Goal: Task Accomplishment & Management: Manage account settings

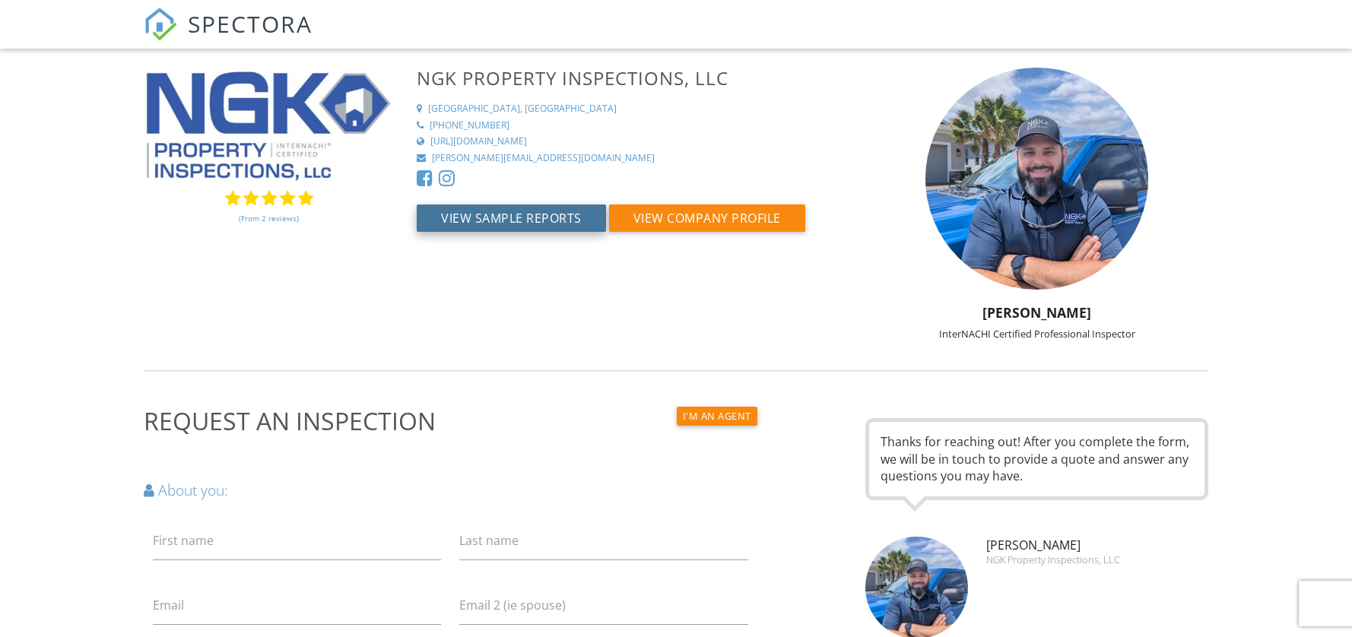
scroll to position [1, 0]
click at [483, 215] on button "View Sample Reports" at bounding box center [511, 217] width 189 height 27
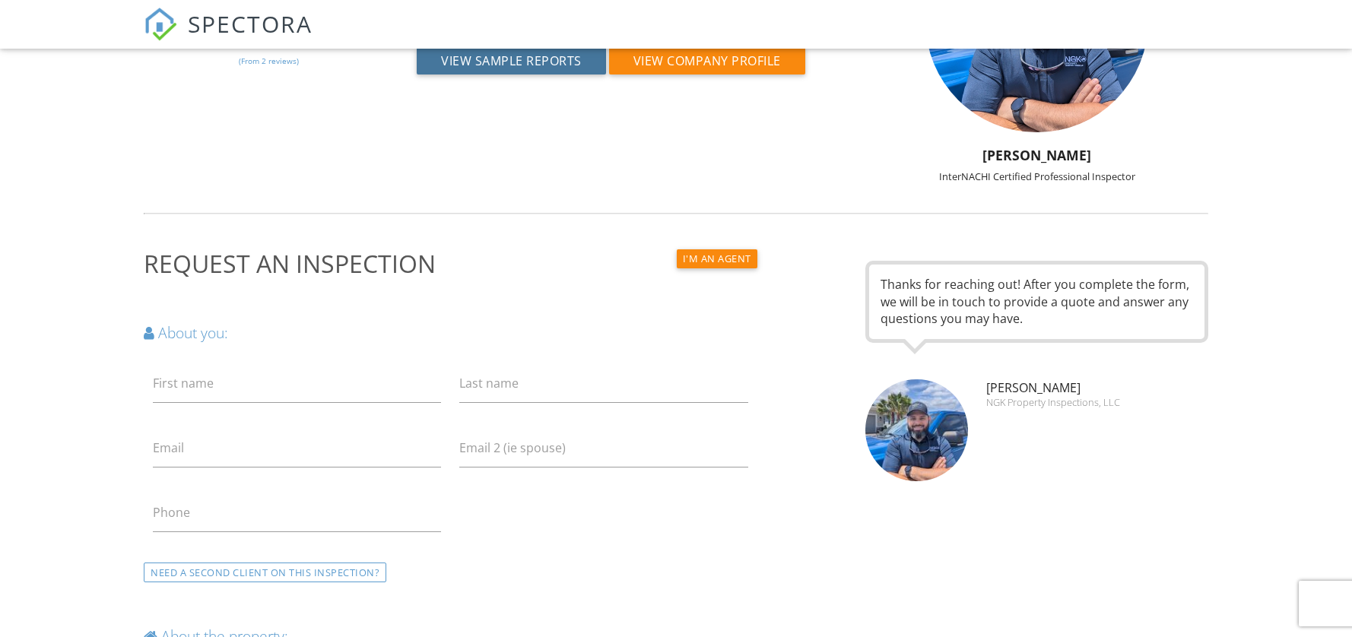
scroll to position [160, 0]
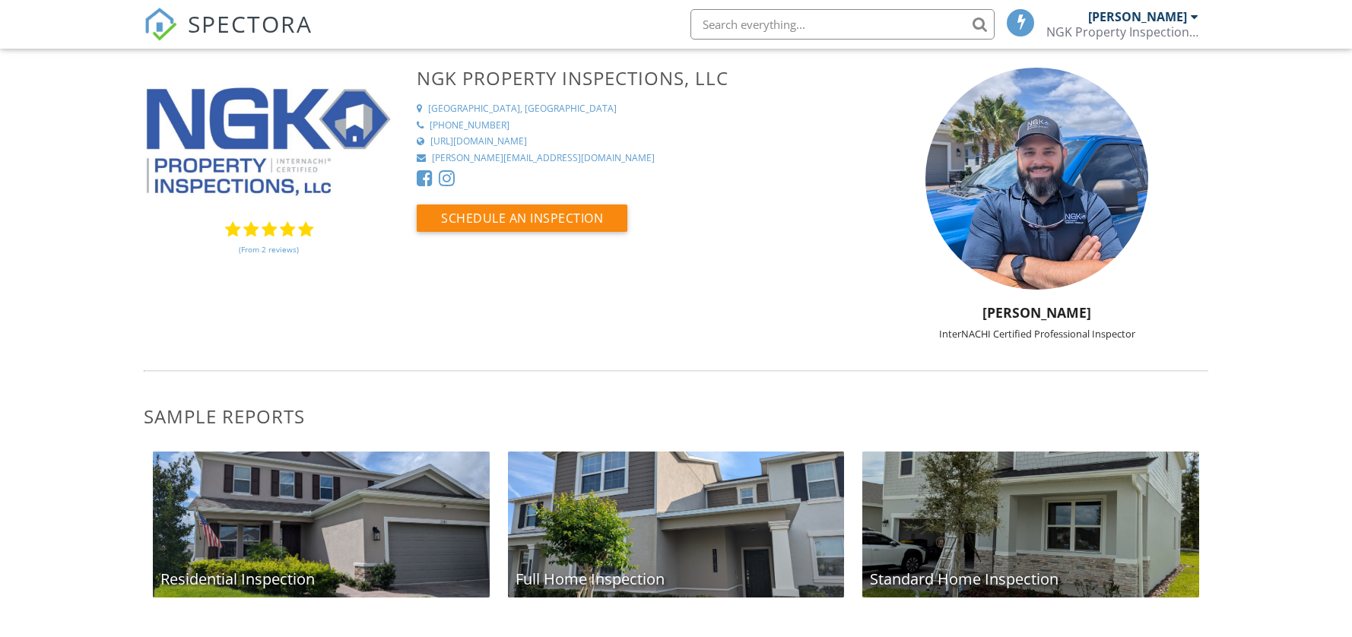
scroll to position [15, 0]
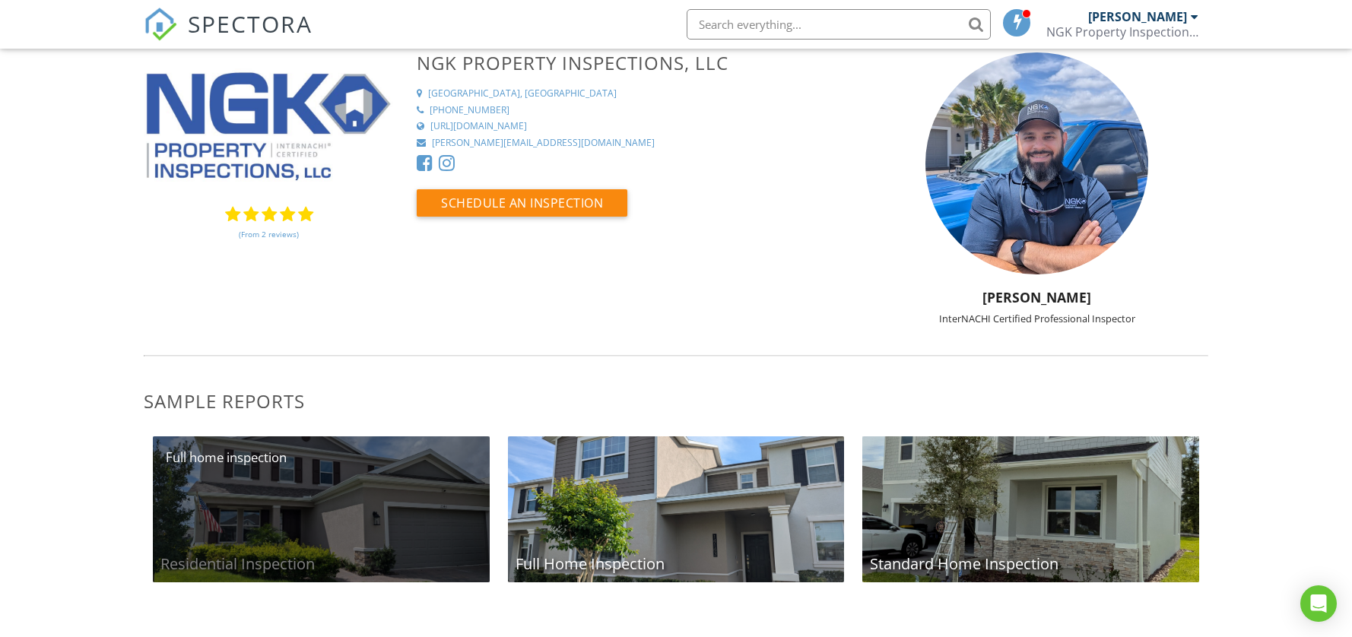
click at [385, 494] on div "Residential Inspection" at bounding box center [321, 509] width 337 height 146
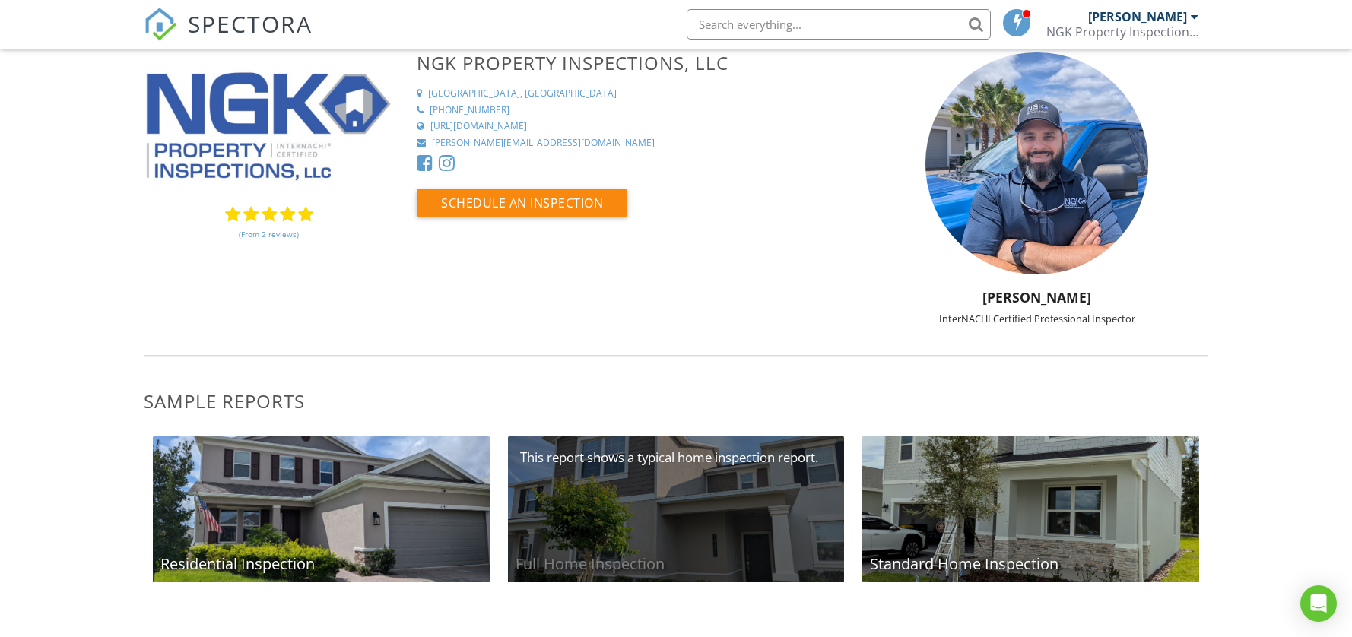
click at [715, 505] on div "Full Home Inspection" at bounding box center [676, 509] width 337 height 146
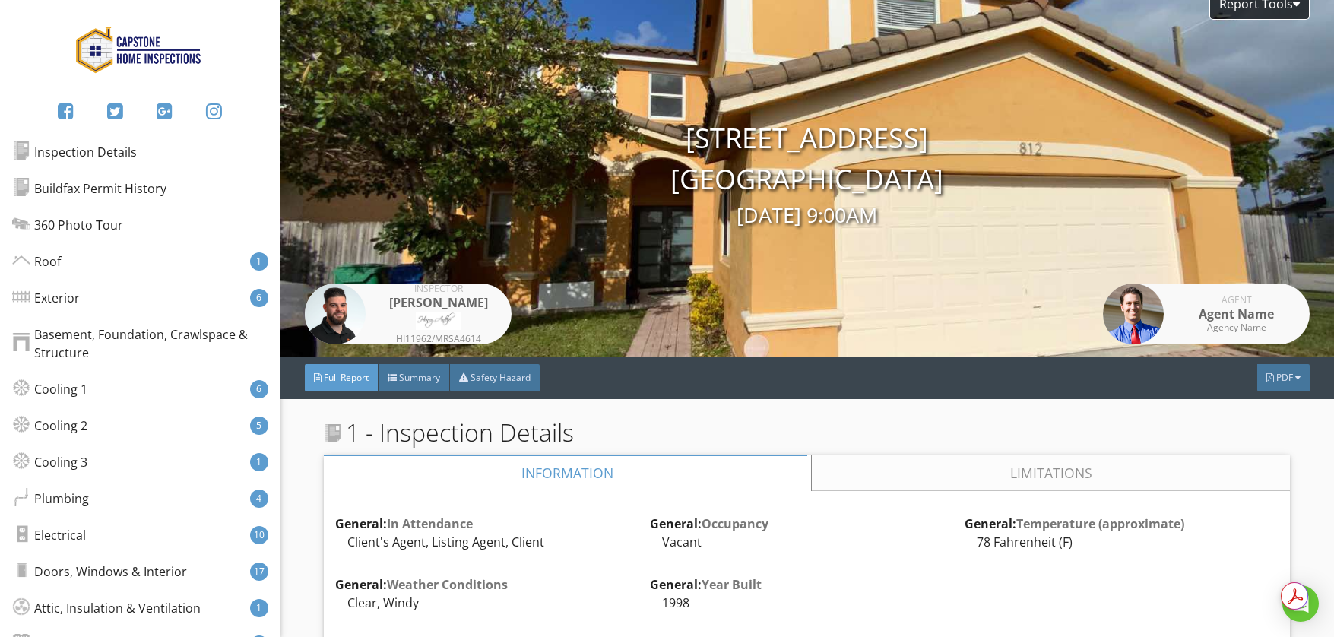
scroll to position [14, 0]
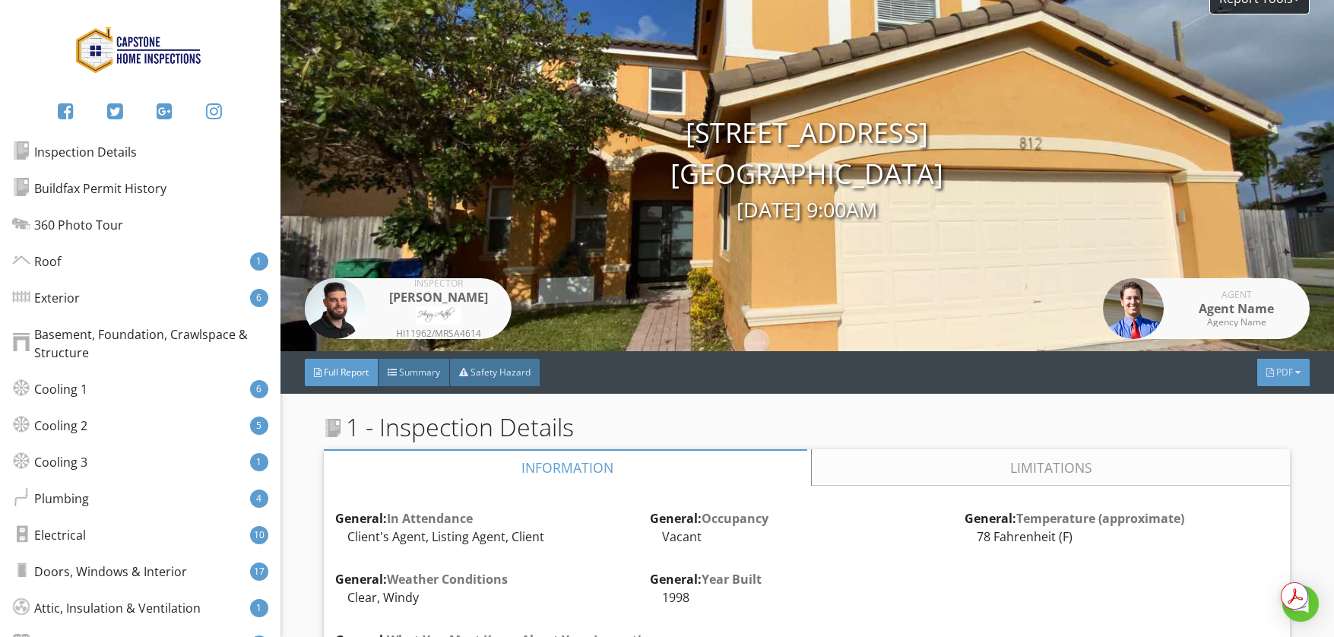
click at [1266, 376] on div at bounding box center [1270, 372] width 8 height 9
click at [1259, 376] on div "Summary Full Report" at bounding box center [1264, 418] width 122 height 85
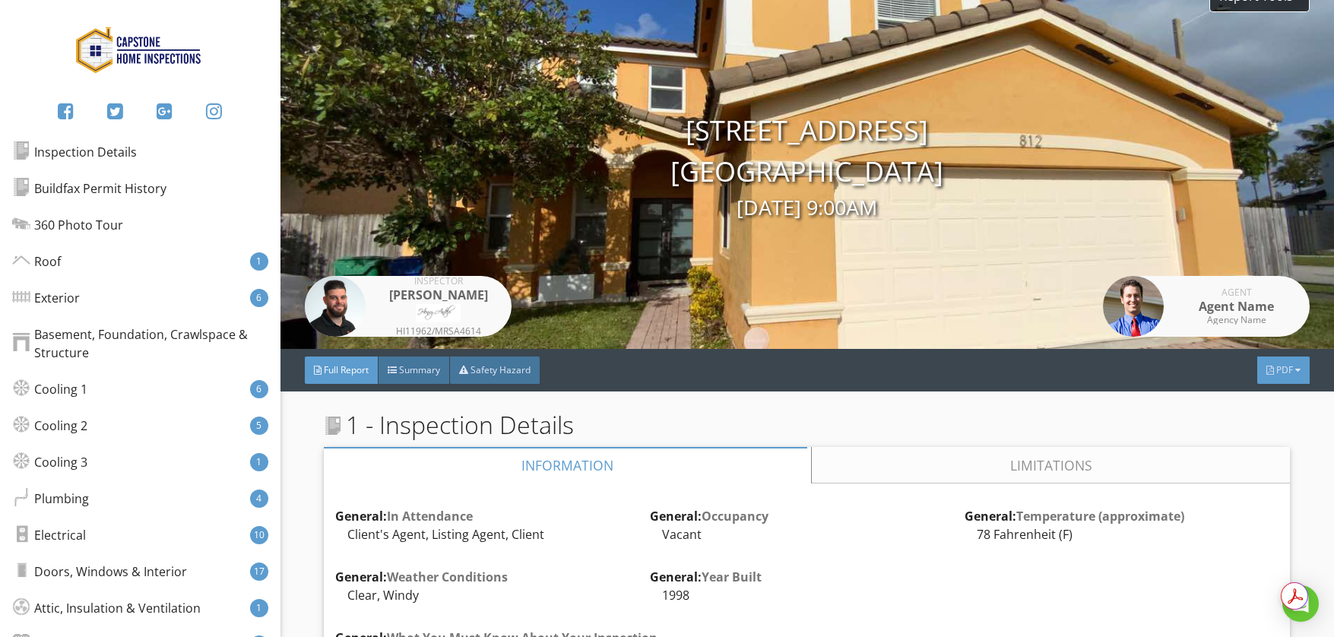
click at [1279, 375] on span "PDF" at bounding box center [1284, 369] width 17 height 13
click at [1262, 434] on div "Full Report" at bounding box center [1263, 435] width 97 height 18
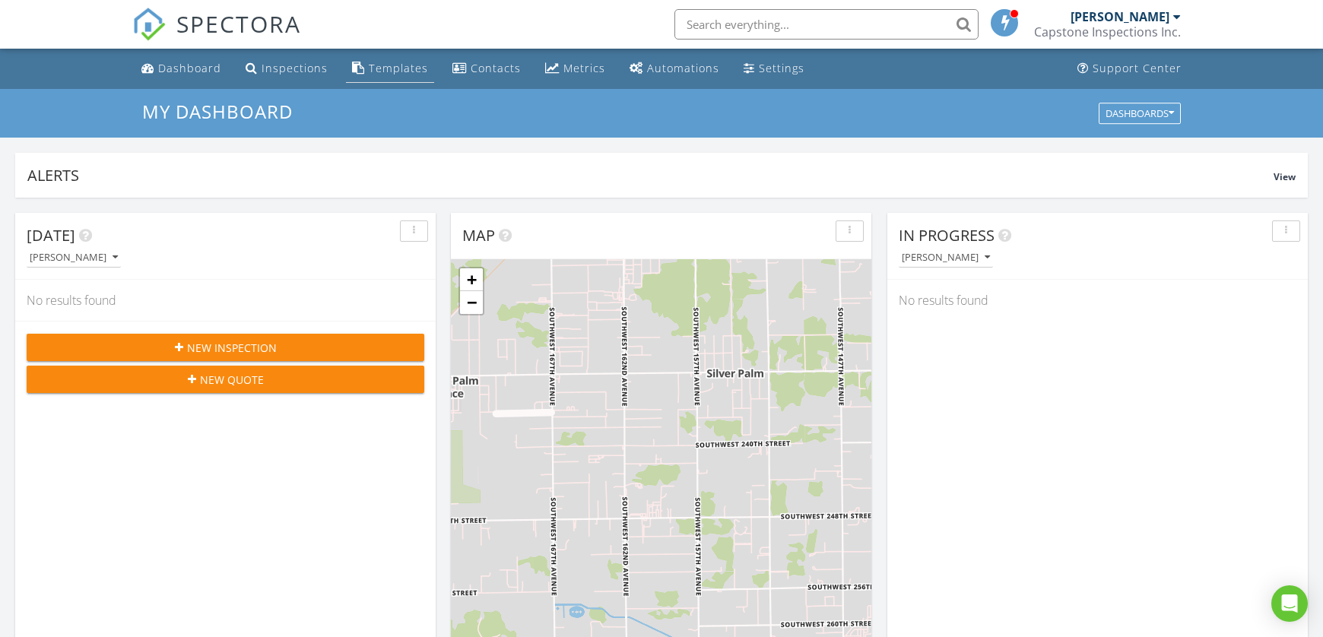
click at [394, 71] on div "Templates" at bounding box center [398, 68] width 59 height 14
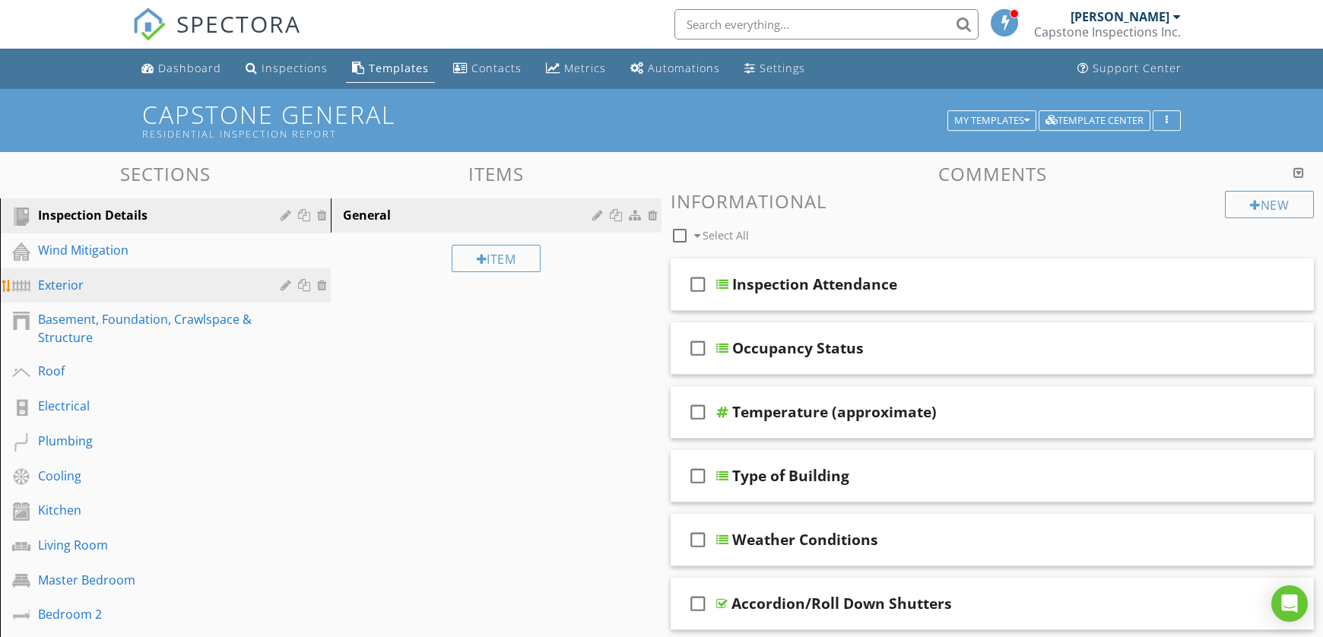
click at [106, 293] on div "Exterior" at bounding box center [148, 285] width 220 height 18
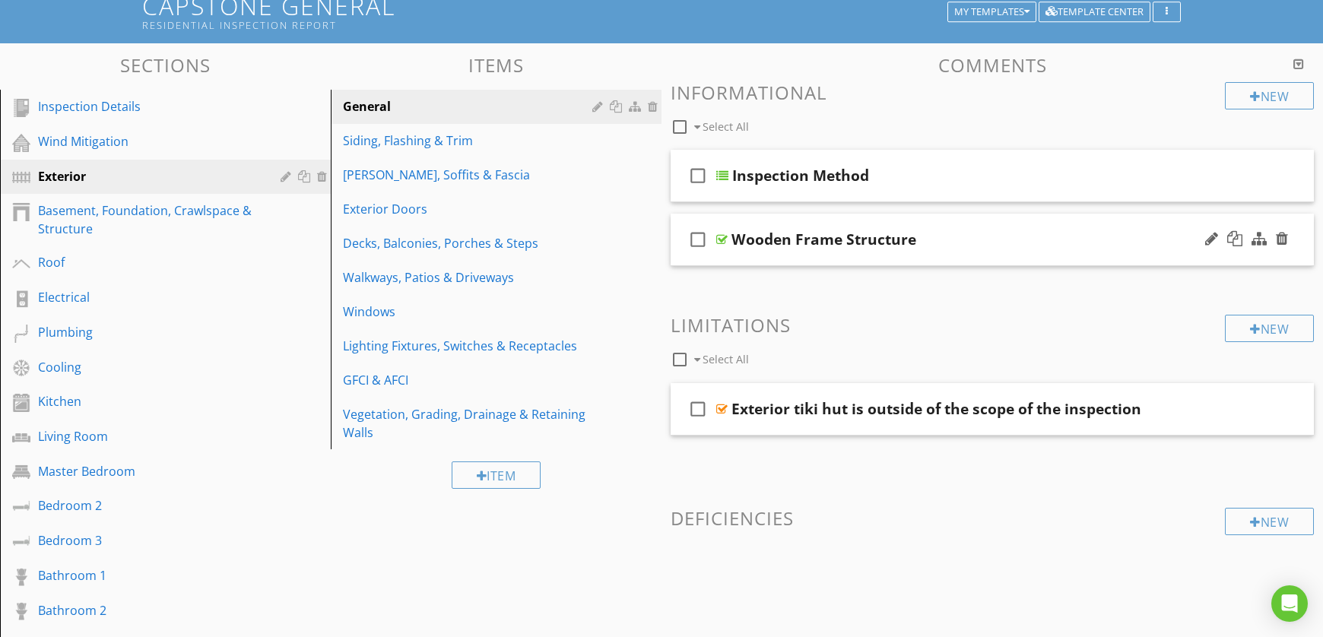
scroll to position [114, 0]
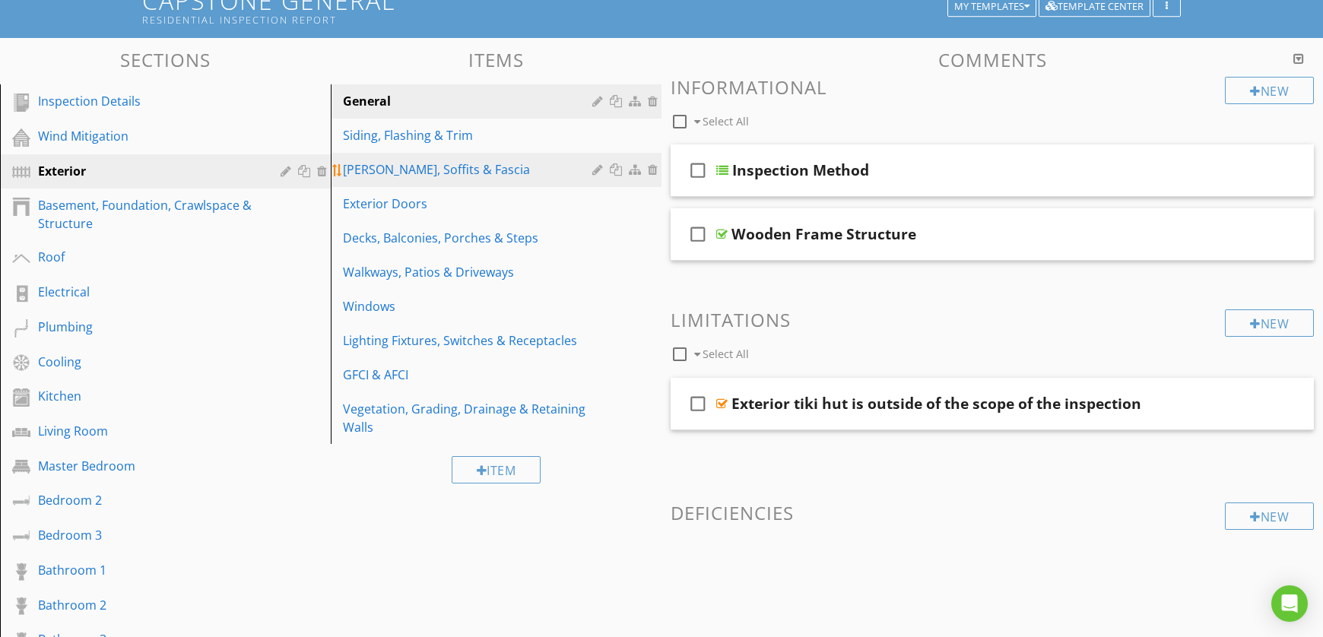
click at [425, 160] on div "Eaves, Soffits & Fascia" at bounding box center [470, 169] width 254 height 18
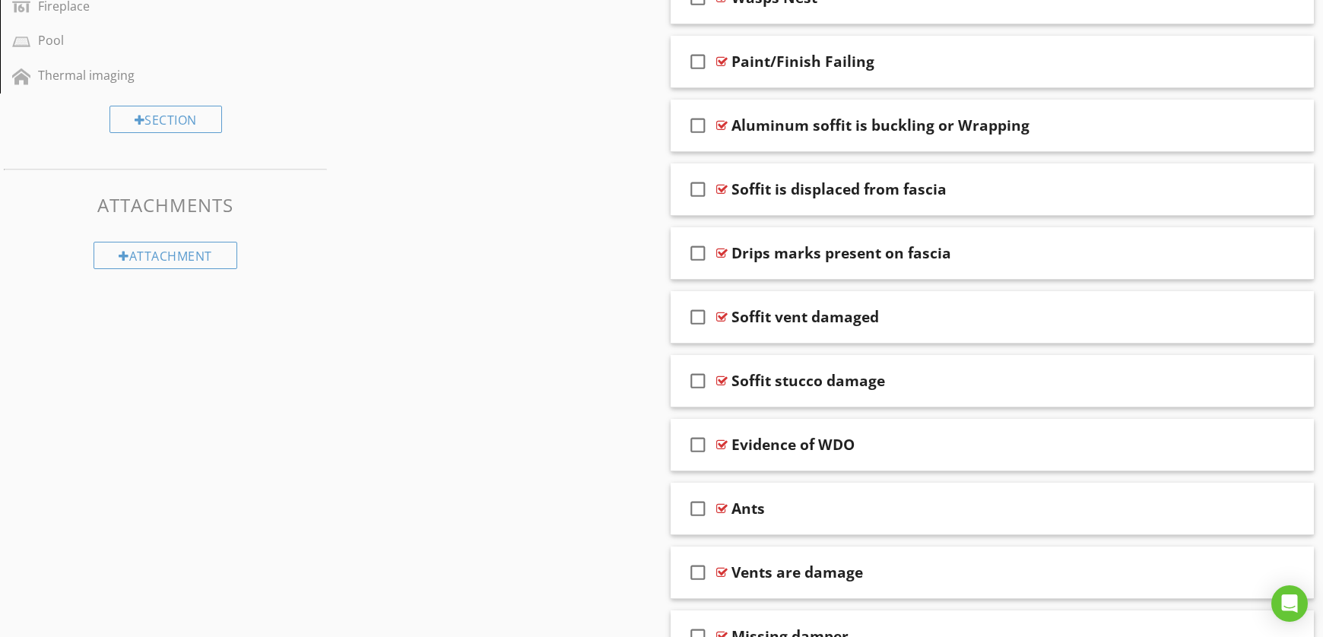
scroll to position [1046, 0]
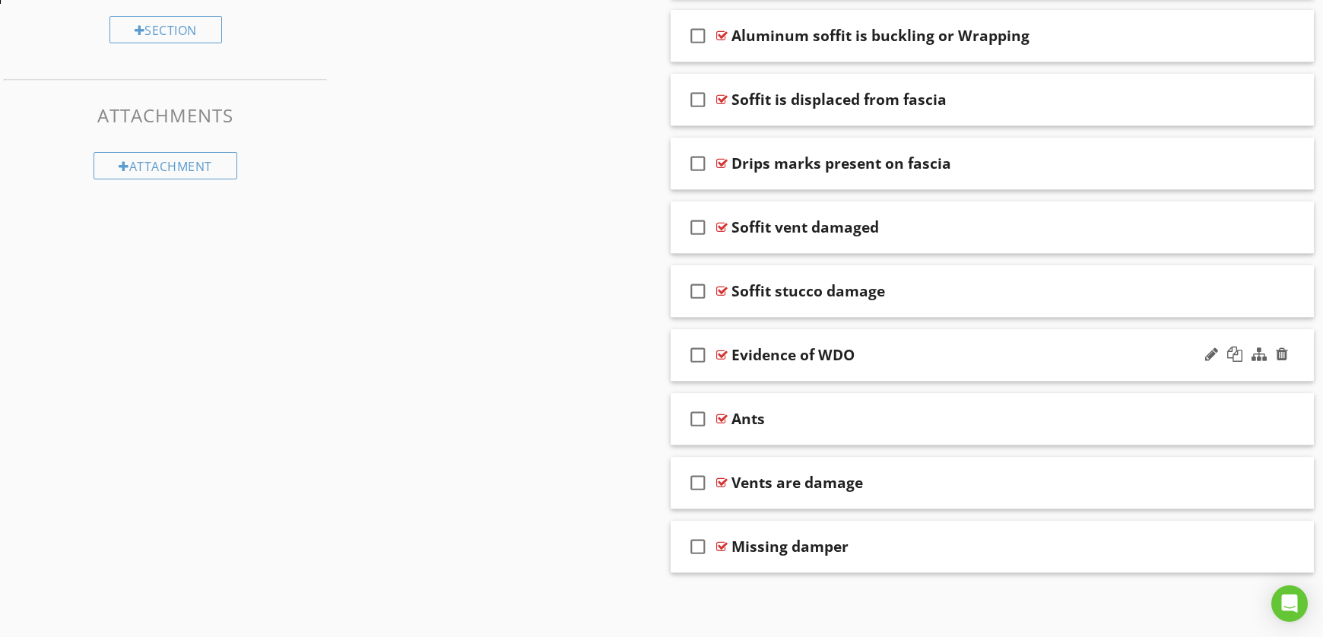
click at [876, 359] on div "Evidence of WDO" at bounding box center [961, 355] width 460 height 18
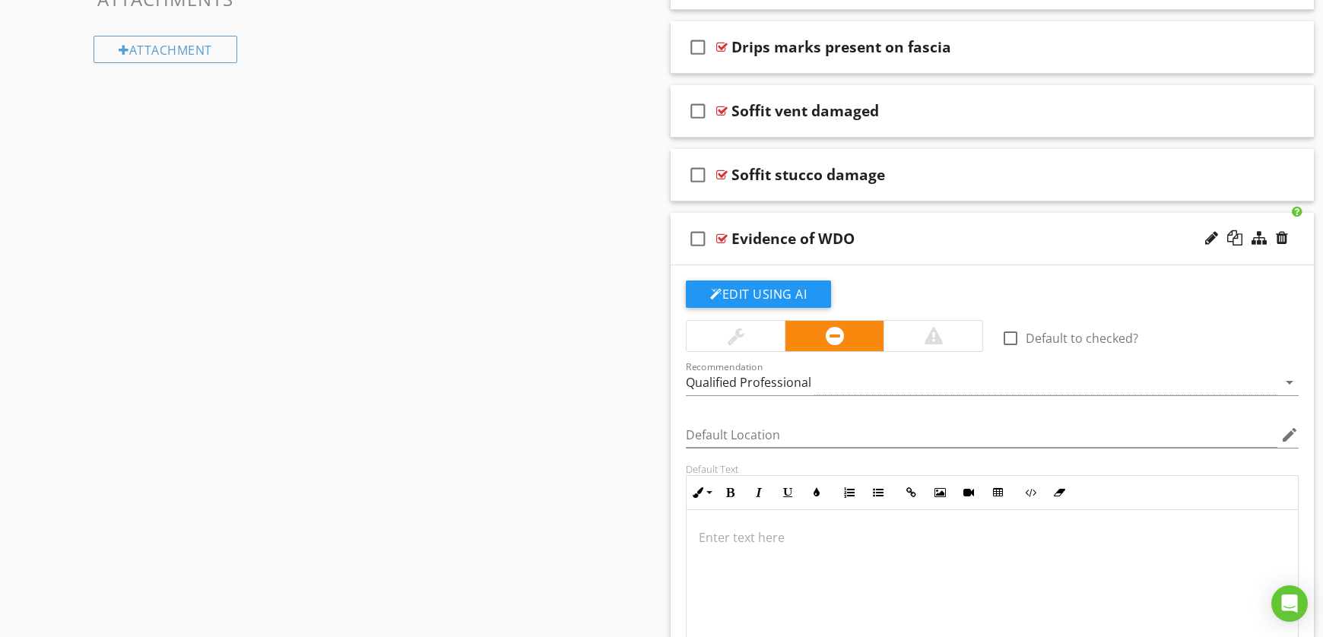
scroll to position [1165, 0]
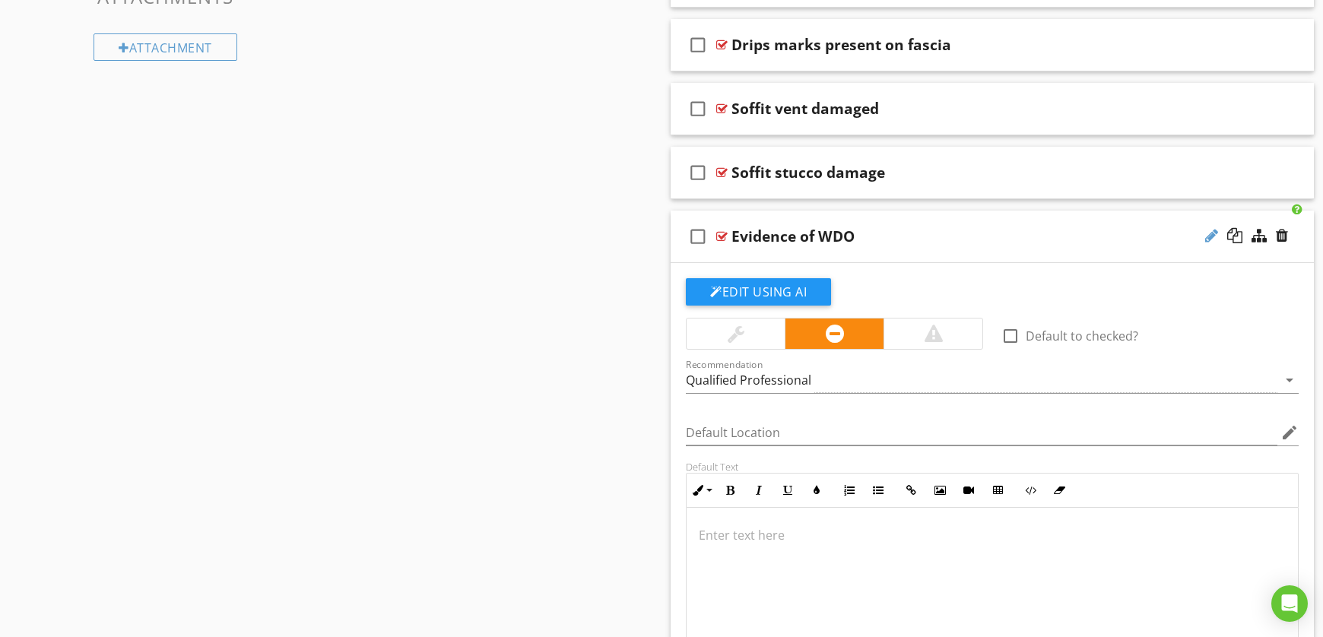
click at [1210, 229] on div at bounding box center [1211, 235] width 13 height 15
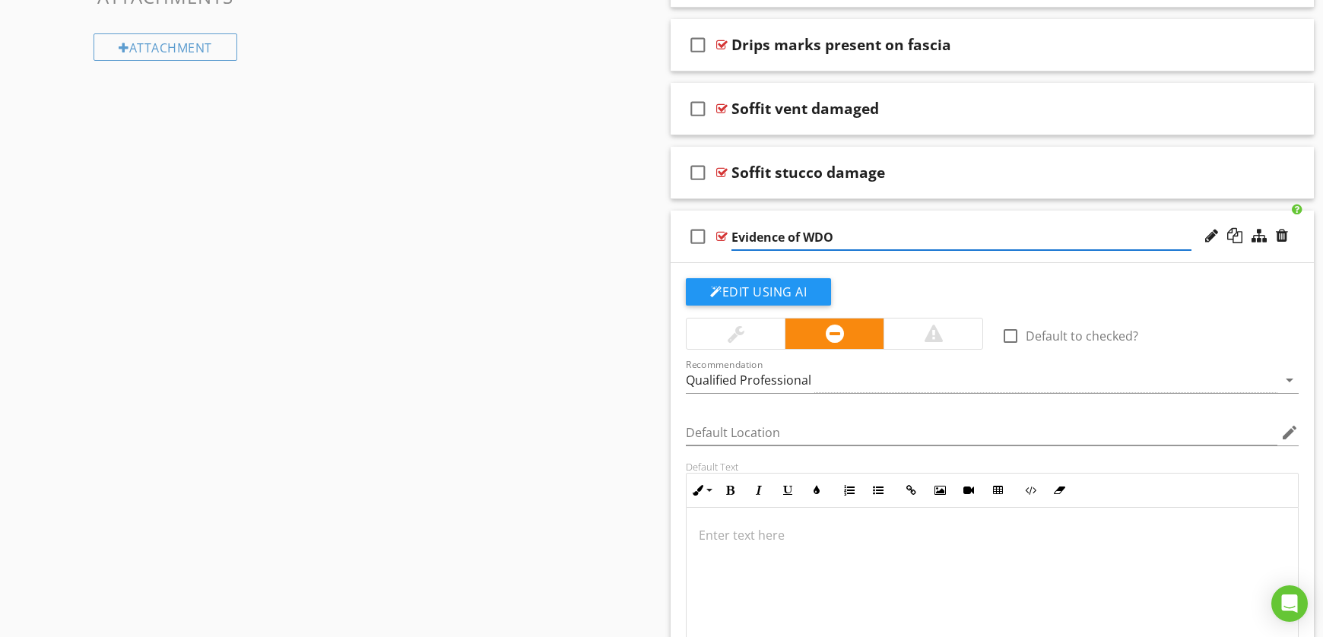
click at [819, 238] on input "Evidence of WDO" at bounding box center [961, 237] width 460 height 25
paste input "One or more sections of fascia damaged, possible WDO involvement."
type input "One or more sections of fascia damaged, possible WDO involvement."
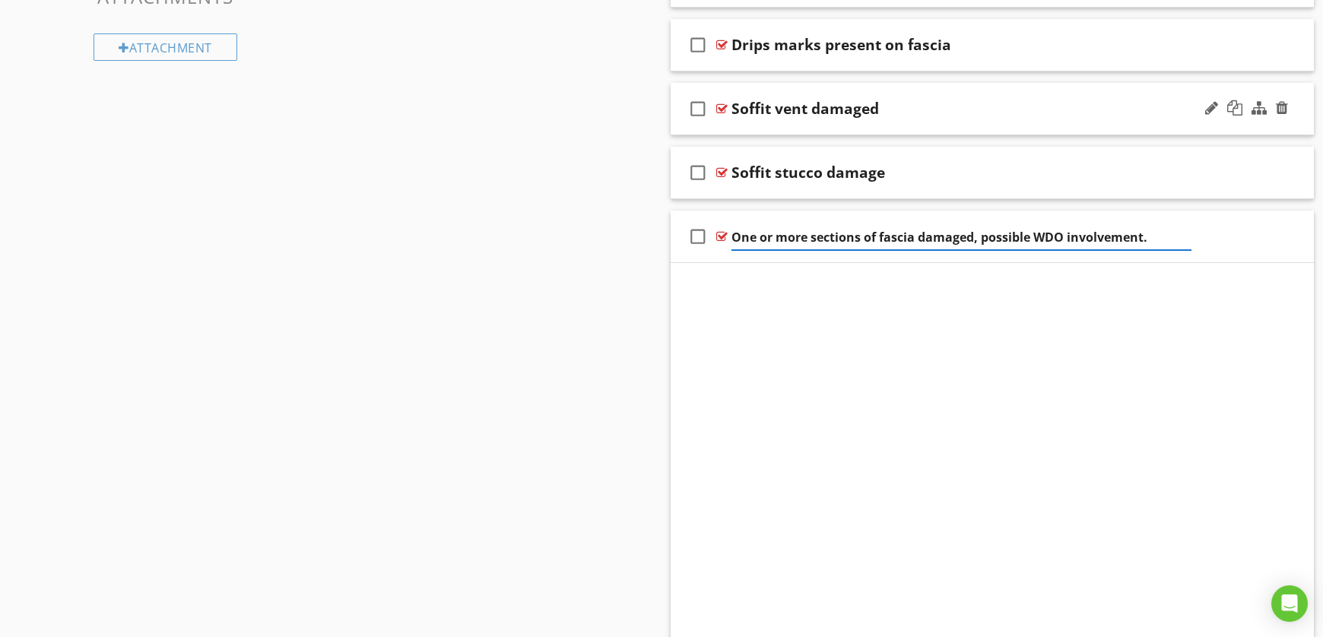
scroll to position [1046, 0]
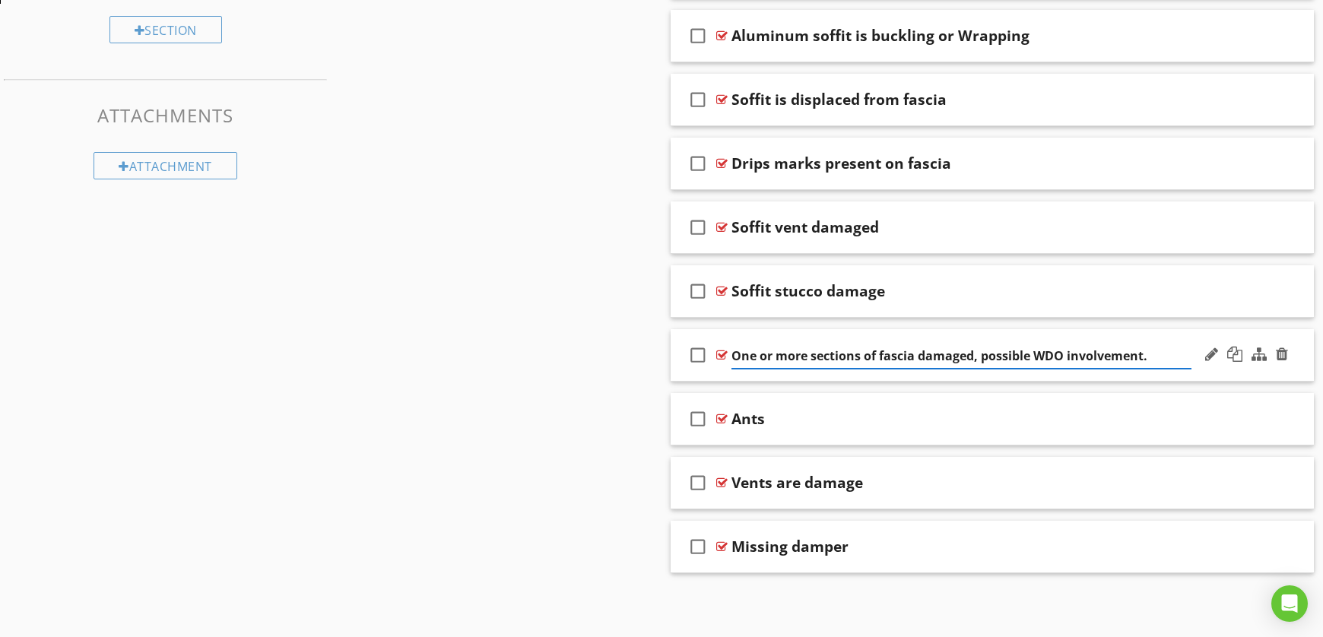
click at [894, 353] on input "One or more sections of fascia damaged, possible WDO involvement." at bounding box center [961, 356] width 460 height 25
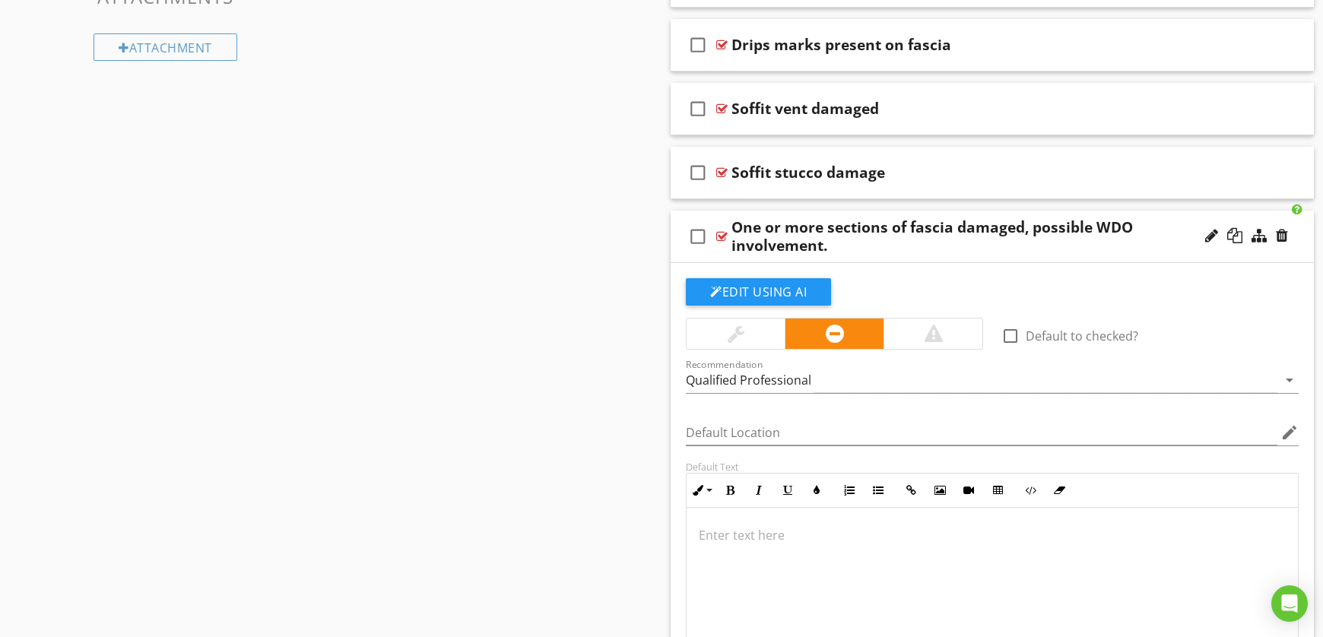
click at [543, 319] on div "Sections Inspection Details Wind Mitigation Exterior Basement, Foundation, Craw…" at bounding box center [661, 34] width 1323 height 2095
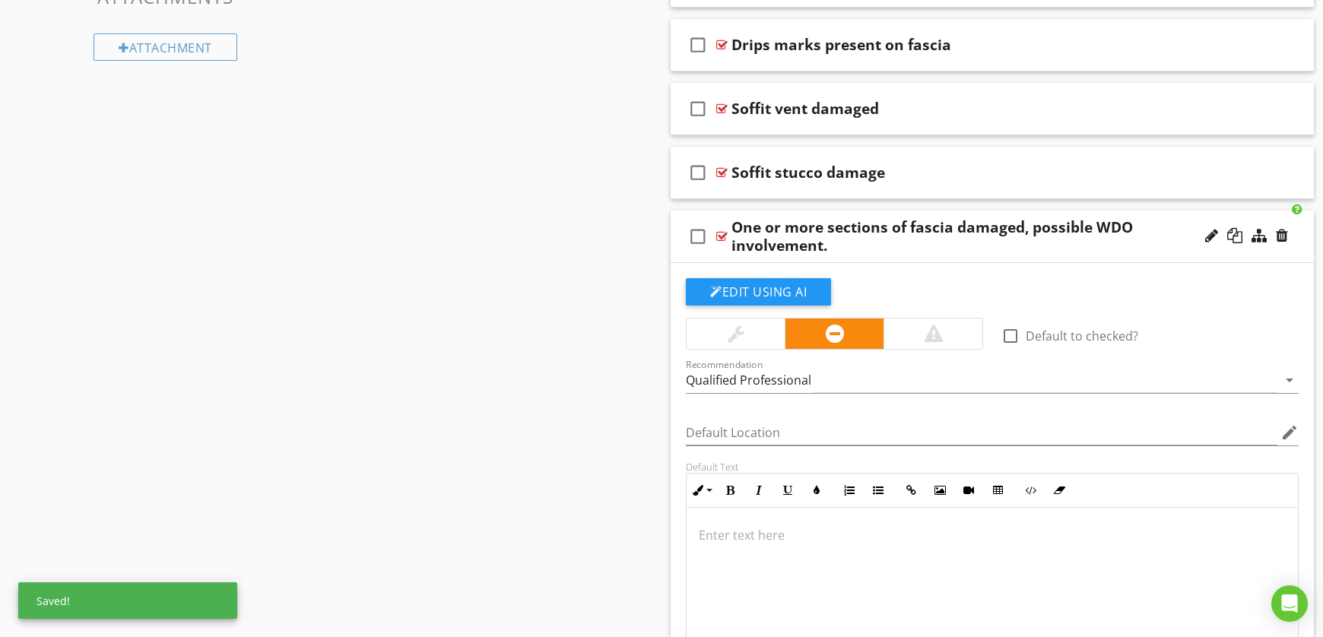
drag, startPoint x: 387, startPoint y: 310, endPoint x: 429, endPoint y: 318, distance: 42.6
click at [391, 310] on div "Sections Inspection Details Wind Mitigation Exterior Basement, Foundation, Craw…" at bounding box center [661, 34] width 1323 height 2095
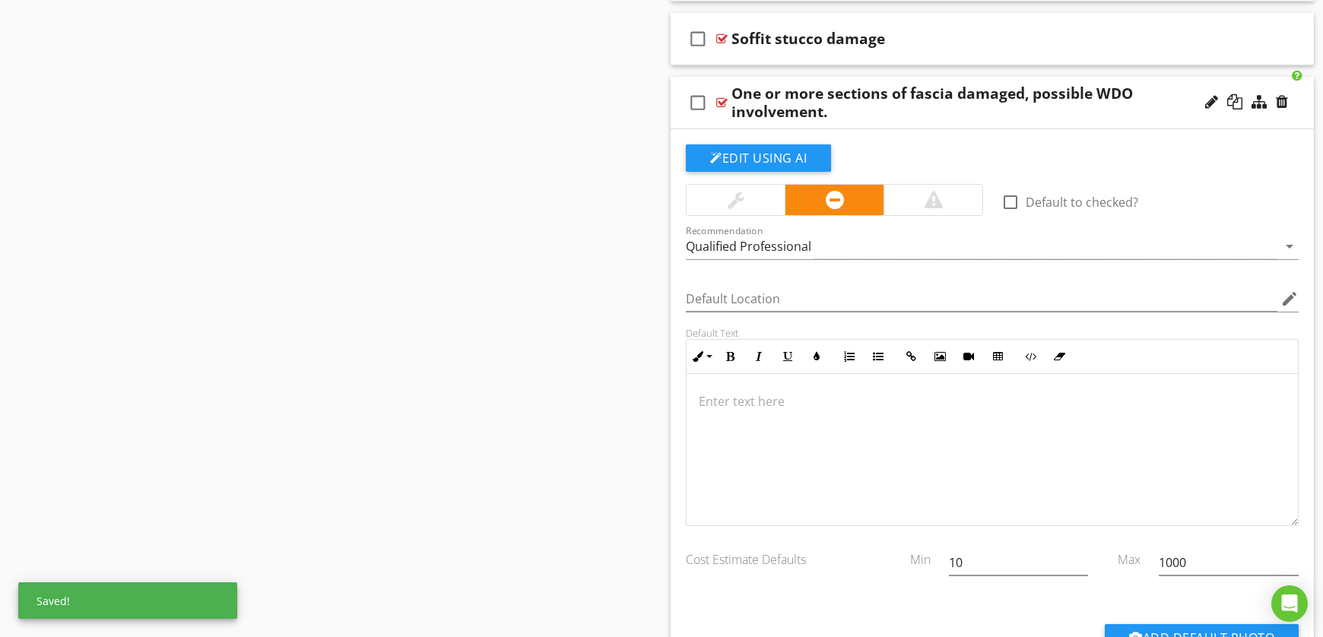
scroll to position [1311, 0]
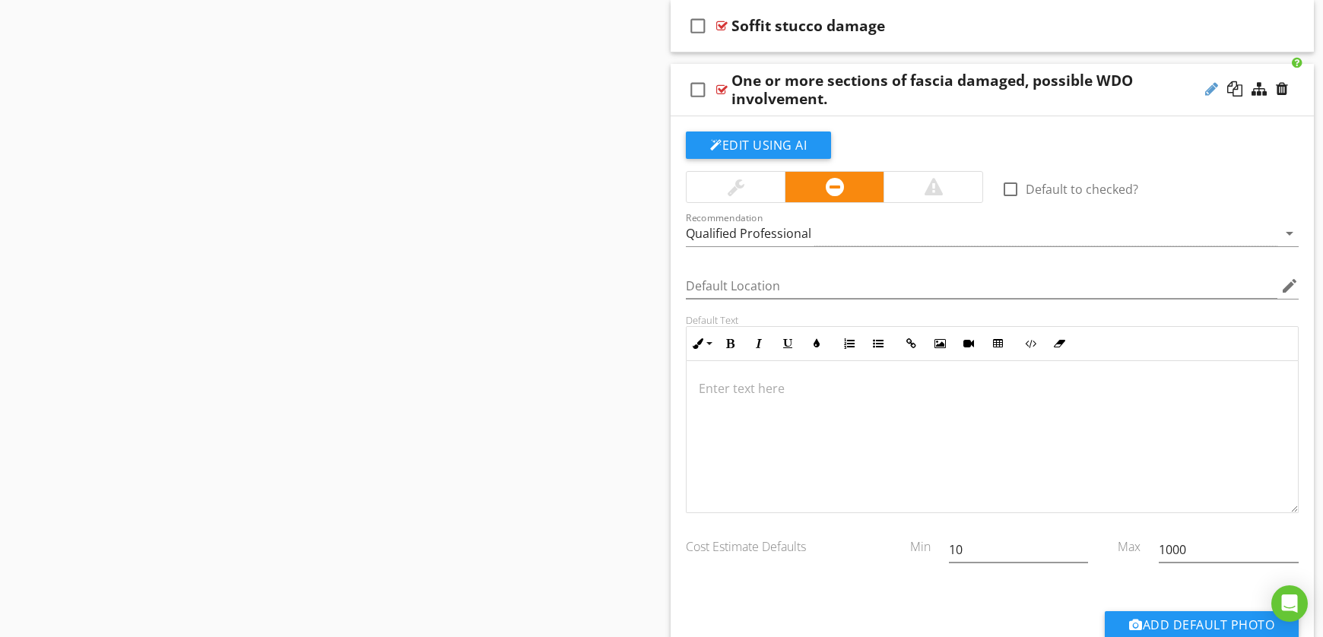
click at [1212, 92] on div at bounding box center [1211, 88] width 13 height 15
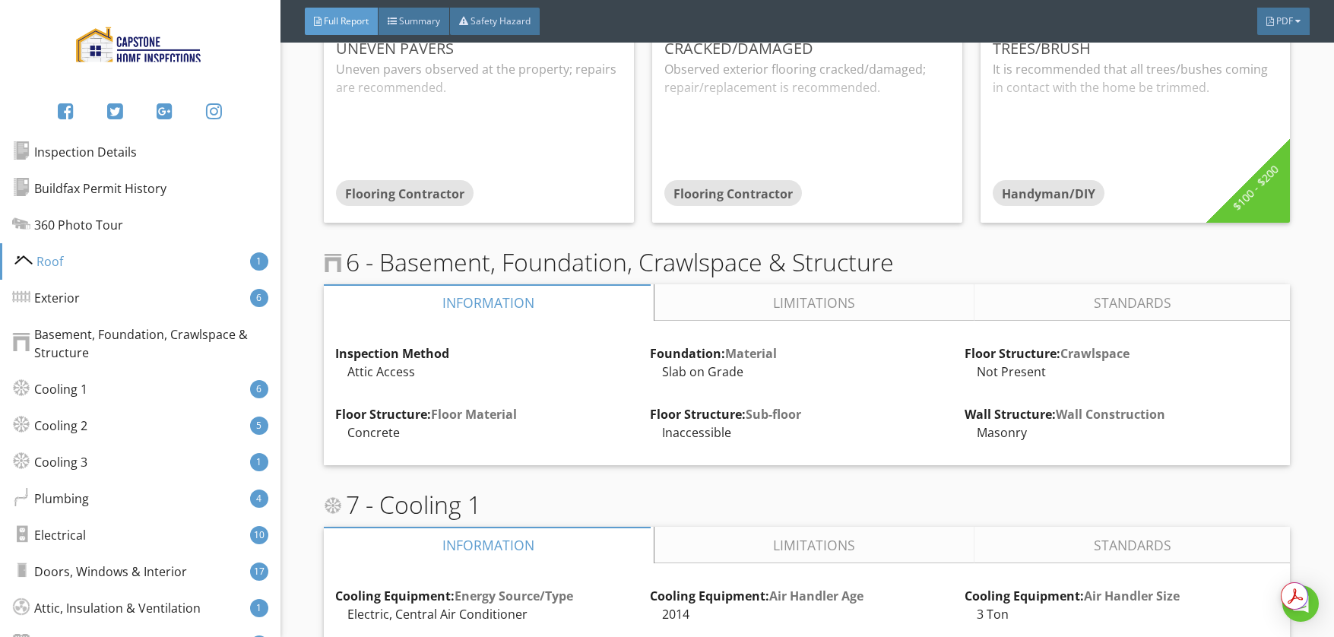
scroll to position [4707, 0]
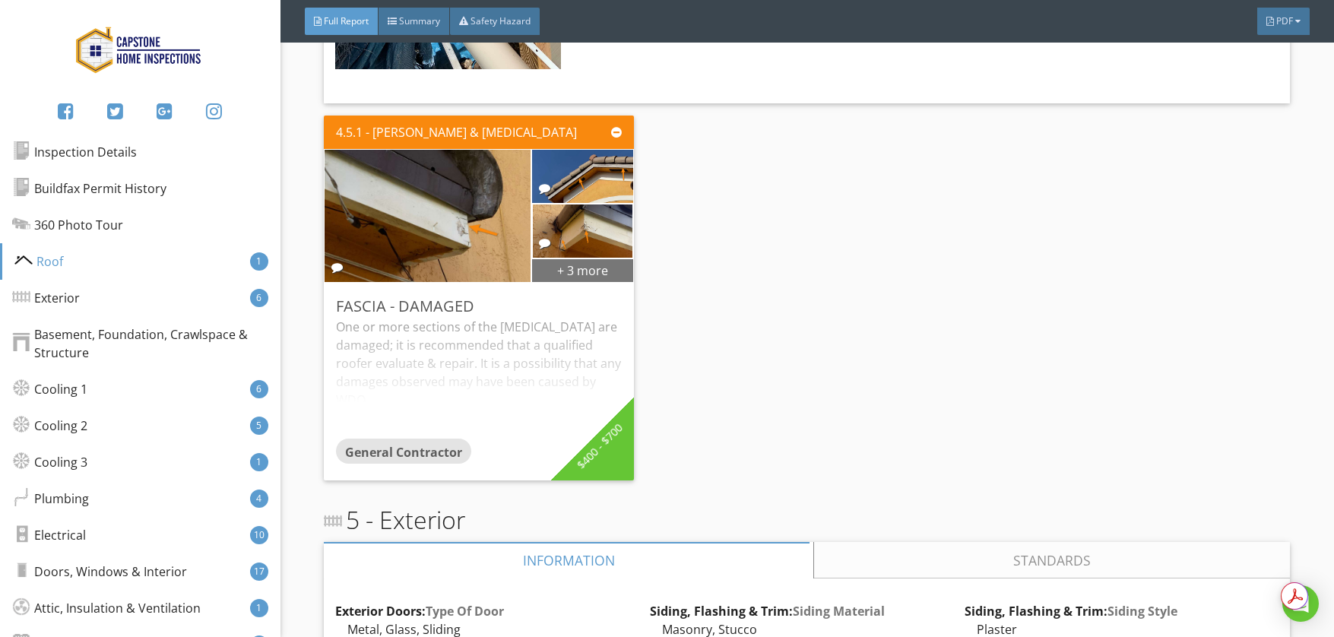
click at [571, 258] on div "+ 3 more" at bounding box center [582, 270] width 101 height 24
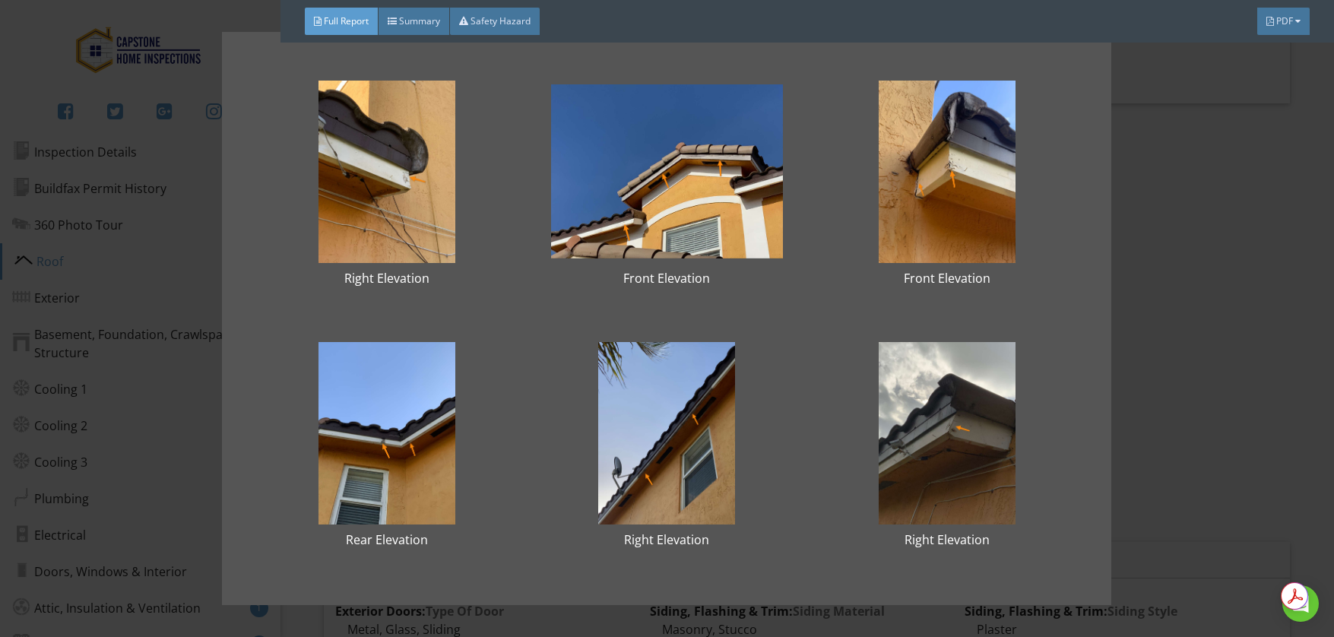
click at [1190, 328] on div "Right Elevation Front Elevation Front Elevation Rear Elevation Right Elevation …" at bounding box center [667, 318] width 1334 height 637
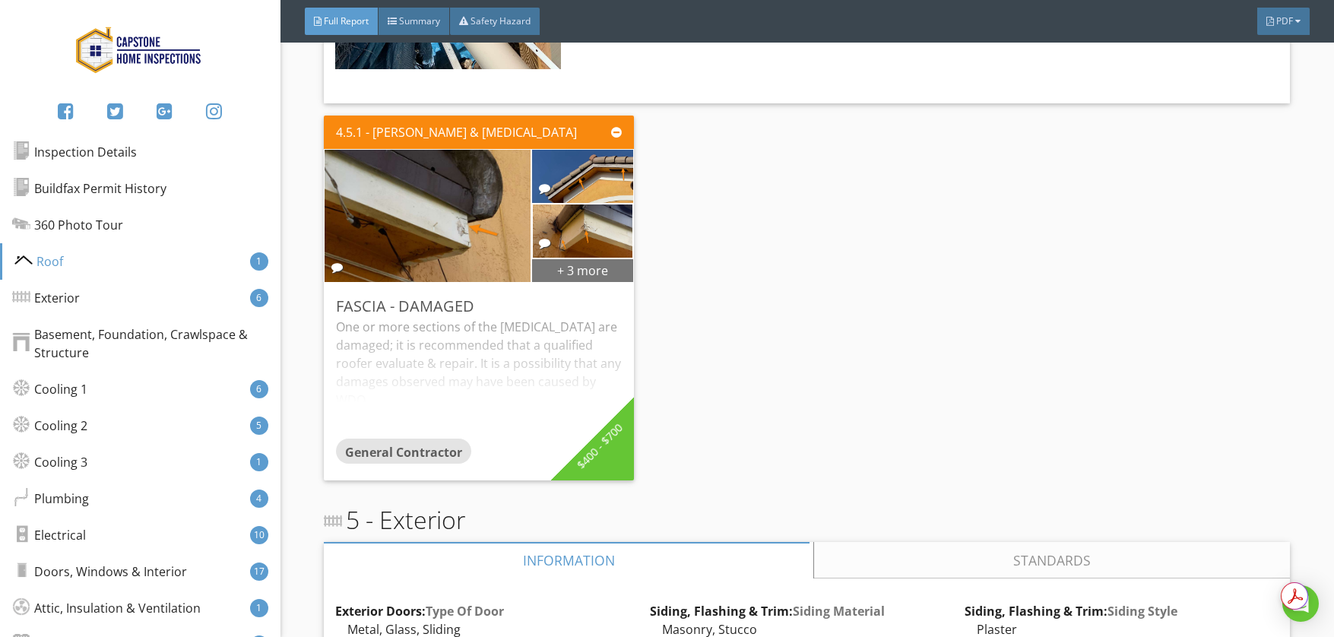
click at [609, 259] on div "+ 3 more" at bounding box center [582, 270] width 101 height 24
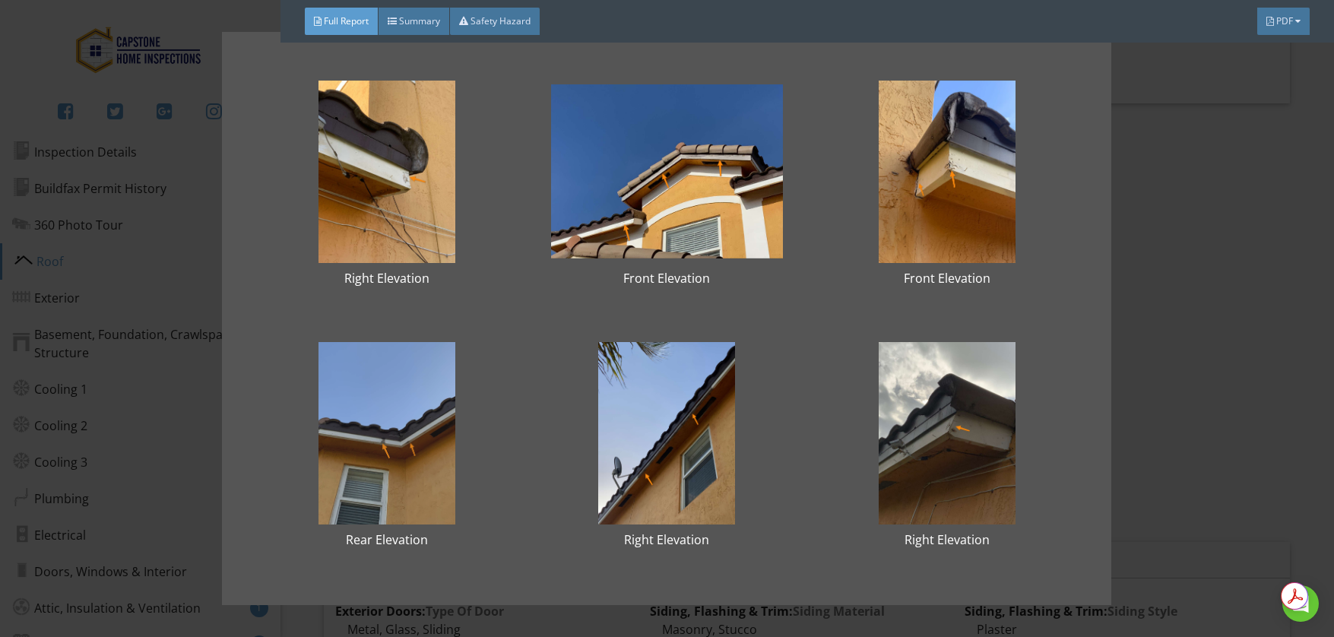
click at [378, 457] on div at bounding box center [387, 433] width 232 height 182
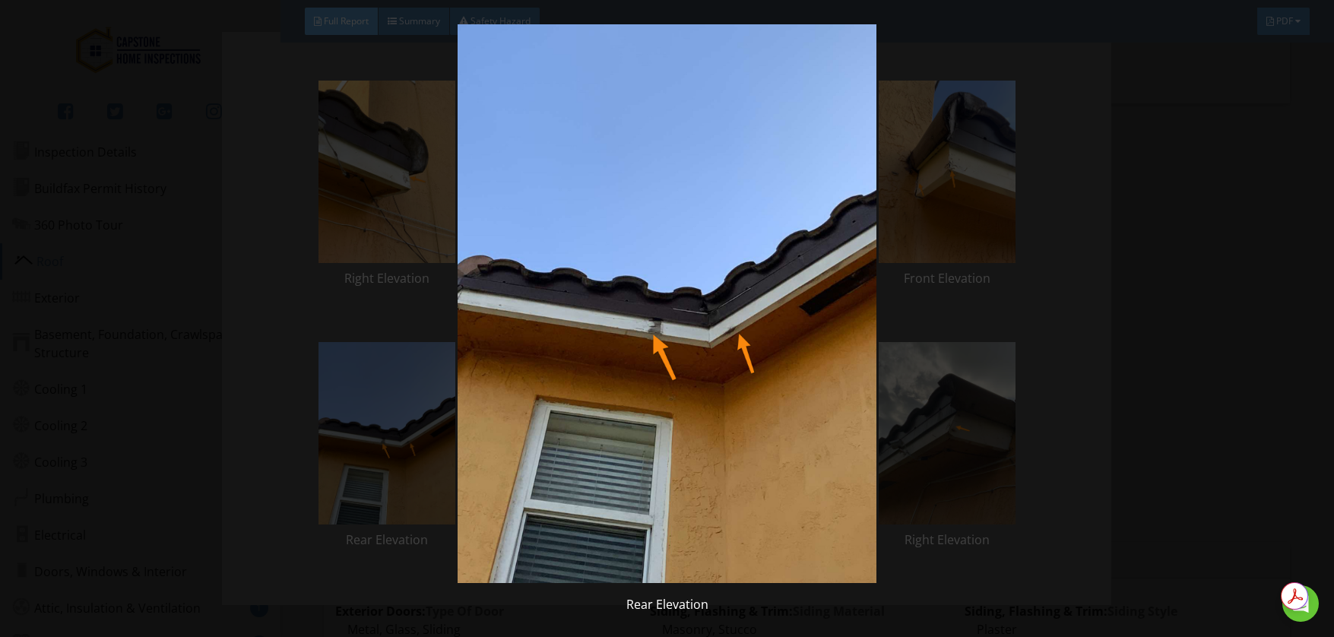
click at [1121, 462] on img at bounding box center [666, 303] width 1221 height 559
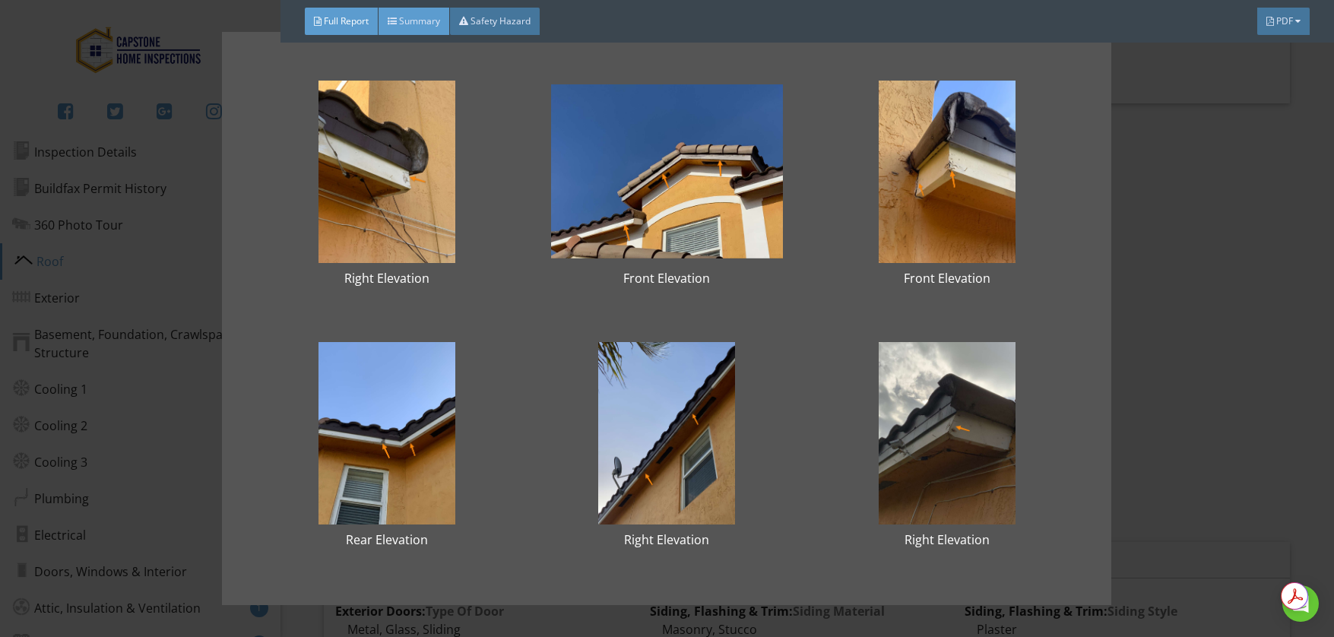
click at [391, 14] on div "Summary" at bounding box center [414, 21] width 71 height 27
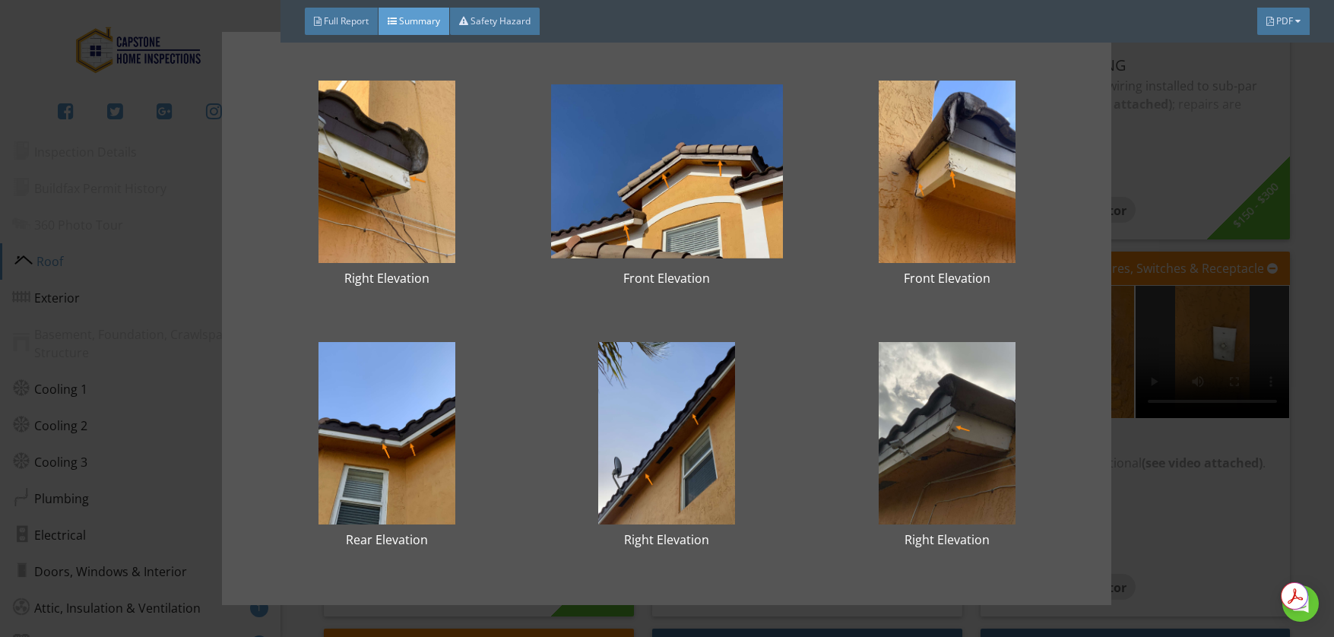
click at [501, 31] on div "Safety Hazard" at bounding box center [495, 21] width 90 height 27
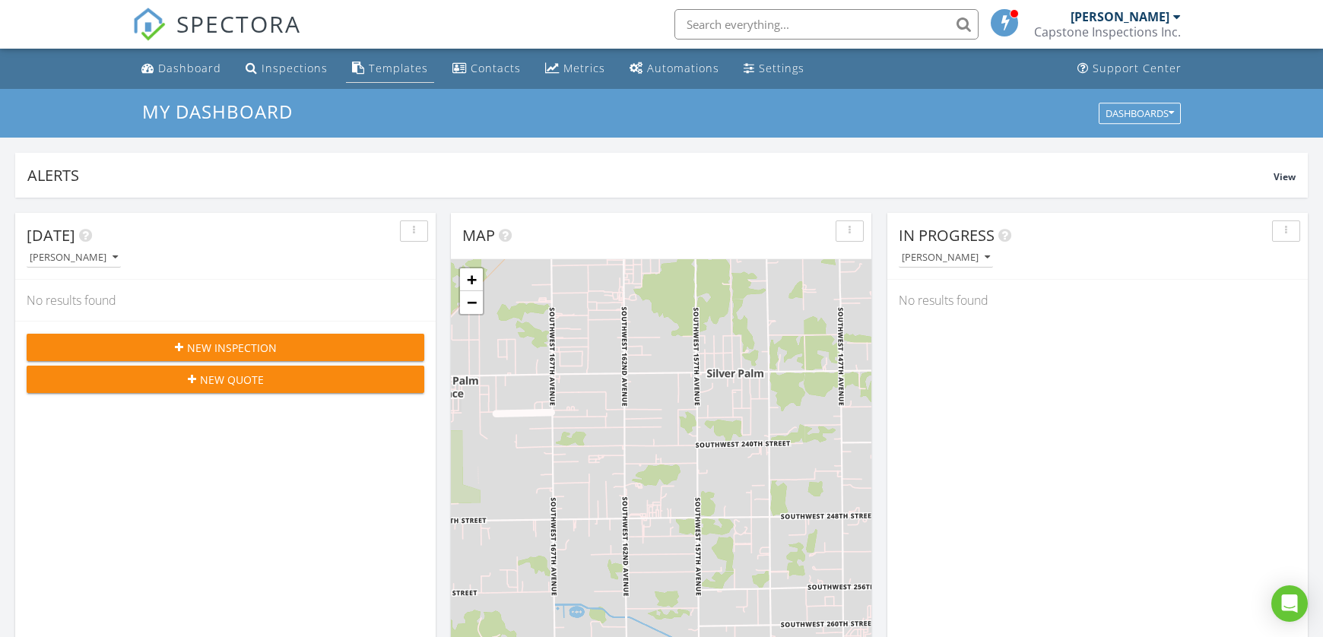
click at [398, 67] on div "Templates" at bounding box center [398, 68] width 59 height 14
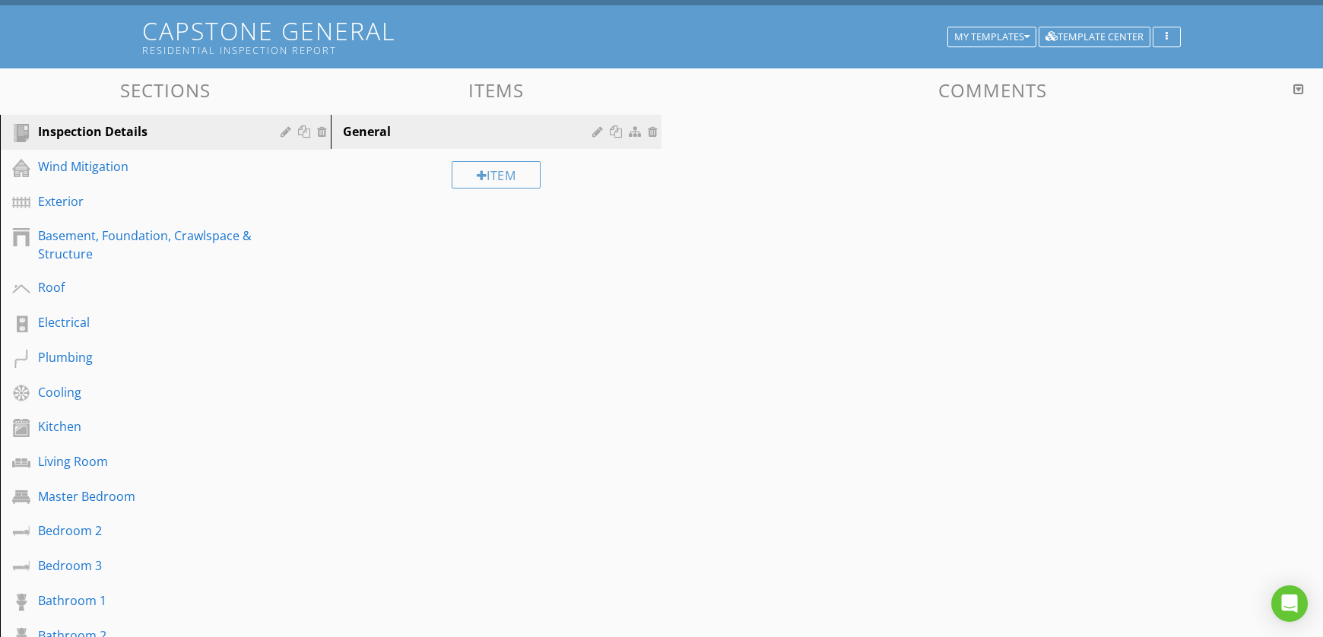
scroll to position [83, 0]
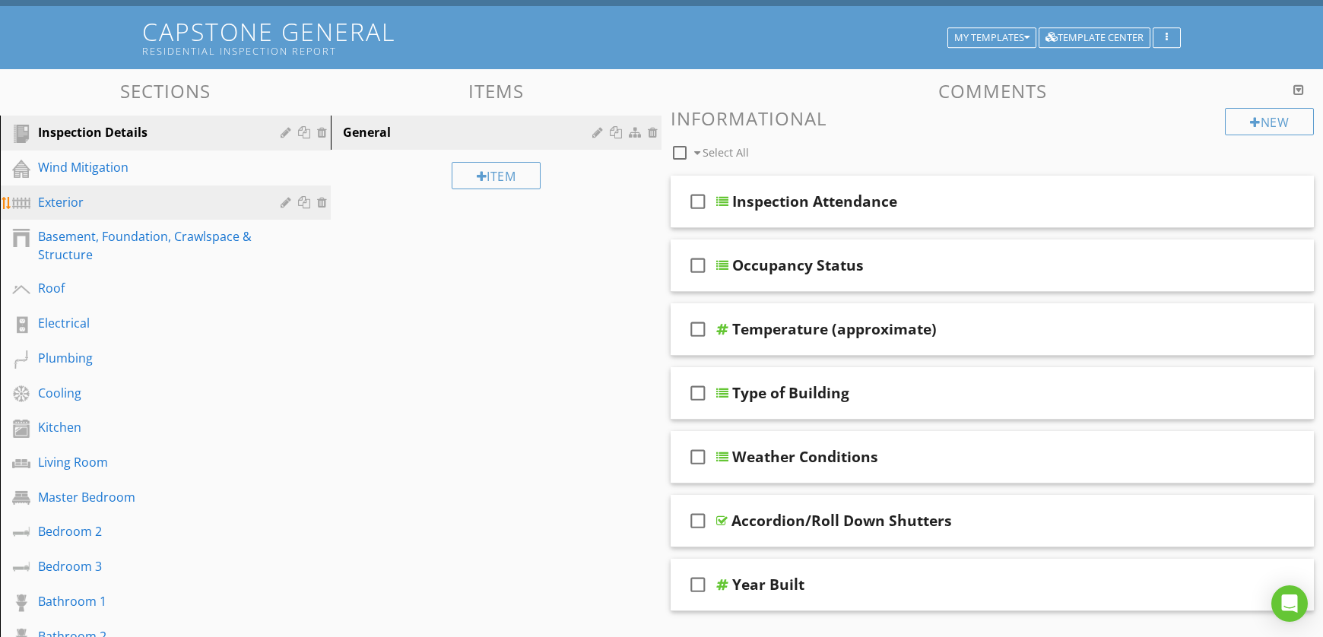
click at [145, 195] on div "Exterior" at bounding box center [148, 202] width 220 height 18
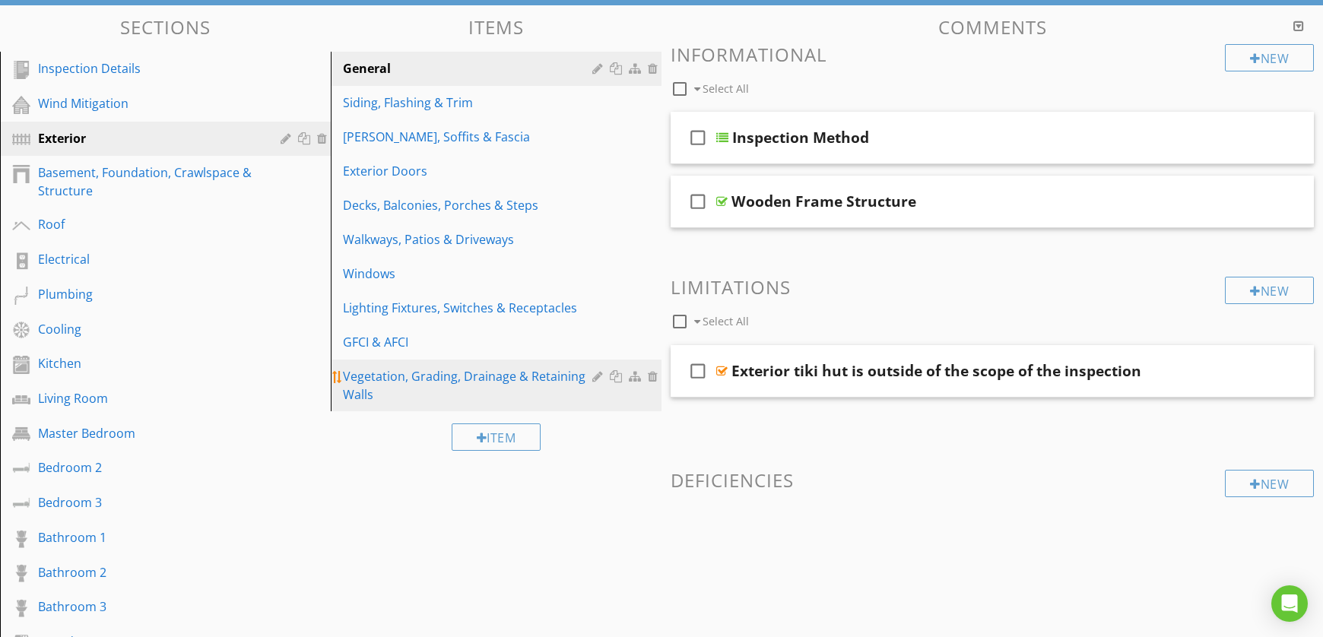
scroll to position [147, 0]
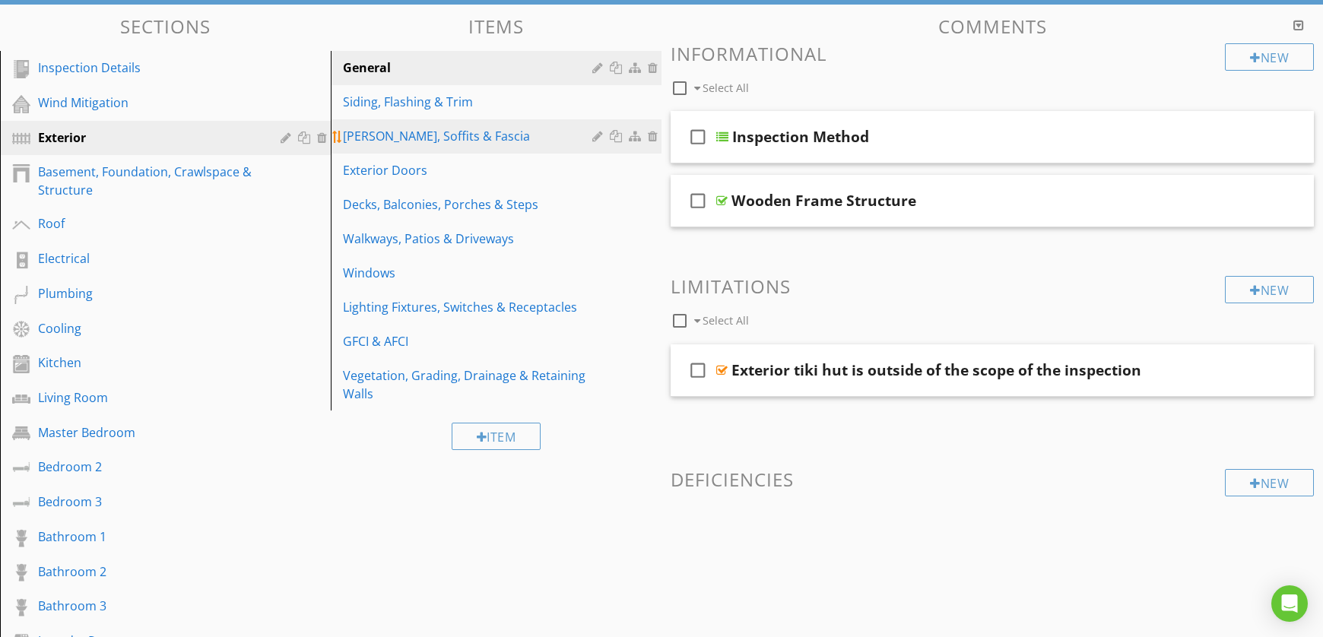
click at [387, 138] on div "Eaves, Soffits & Fascia" at bounding box center [470, 136] width 254 height 18
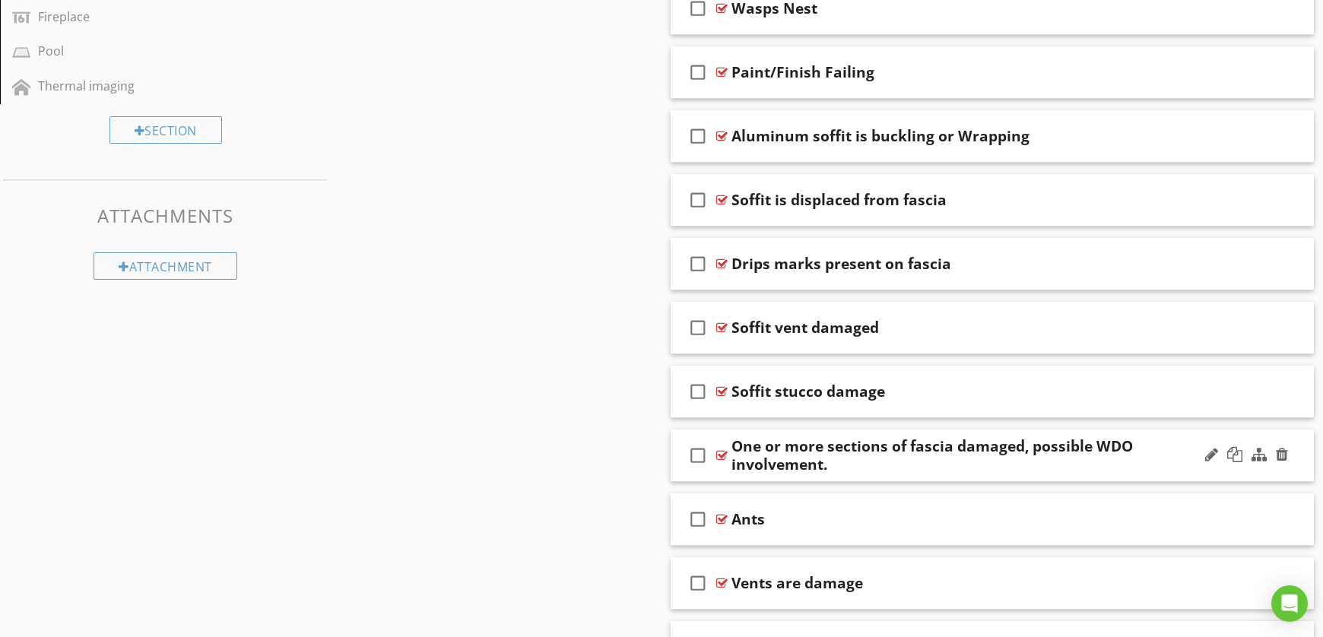
scroll to position [1030, 0]
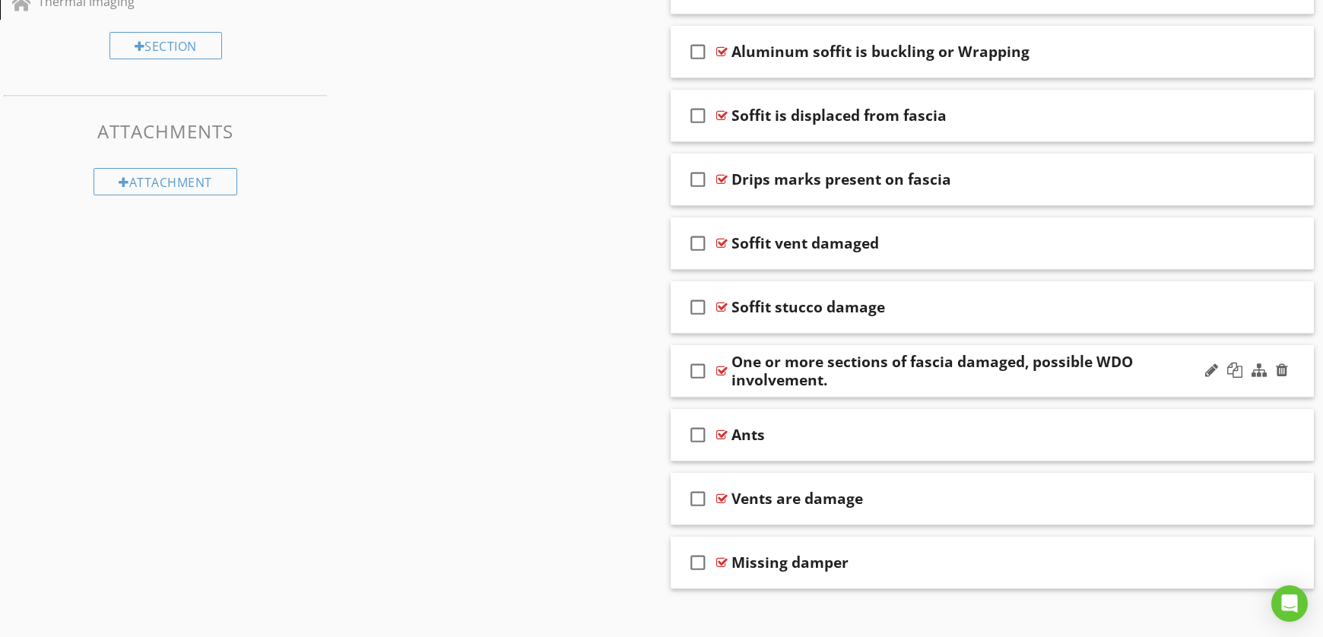
click at [895, 371] on div "One or more sections of fascia damaged, possible WDO involvement." at bounding box center [961, 371] width 460 height 36
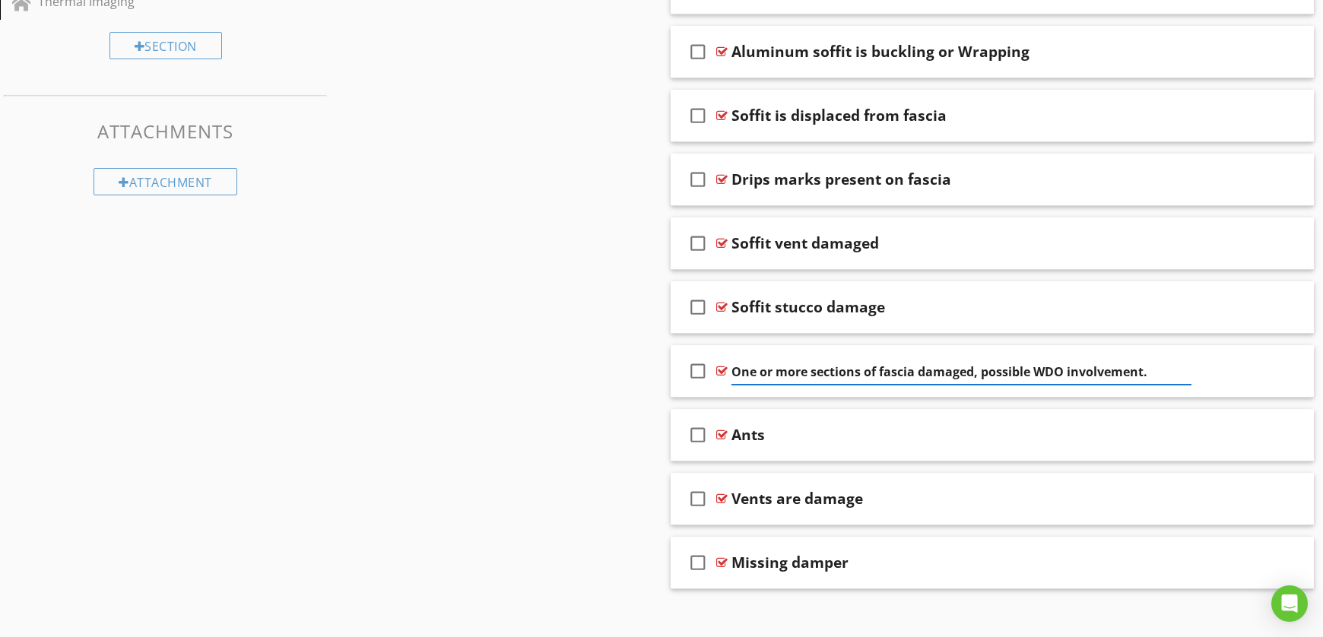
click at [837, 376] on input "One or more sections of fascia damaged, possible WDO involvement." at bounding box center [961, 372] width 460 height 25
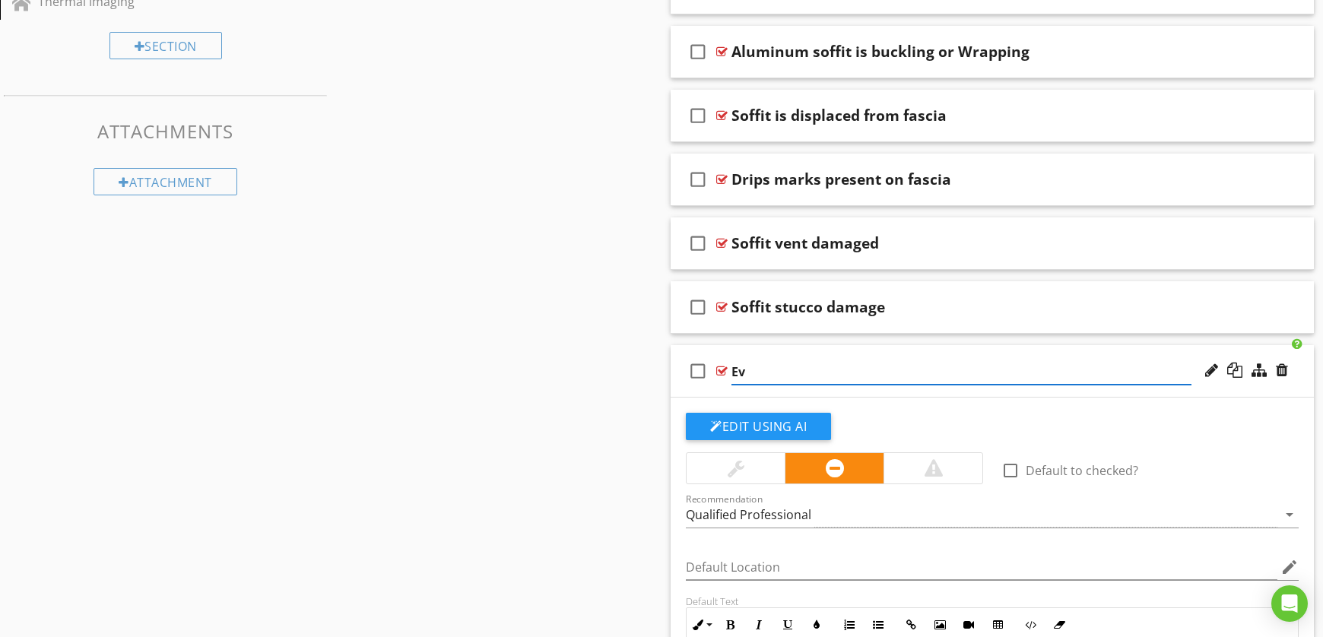
type input "E"
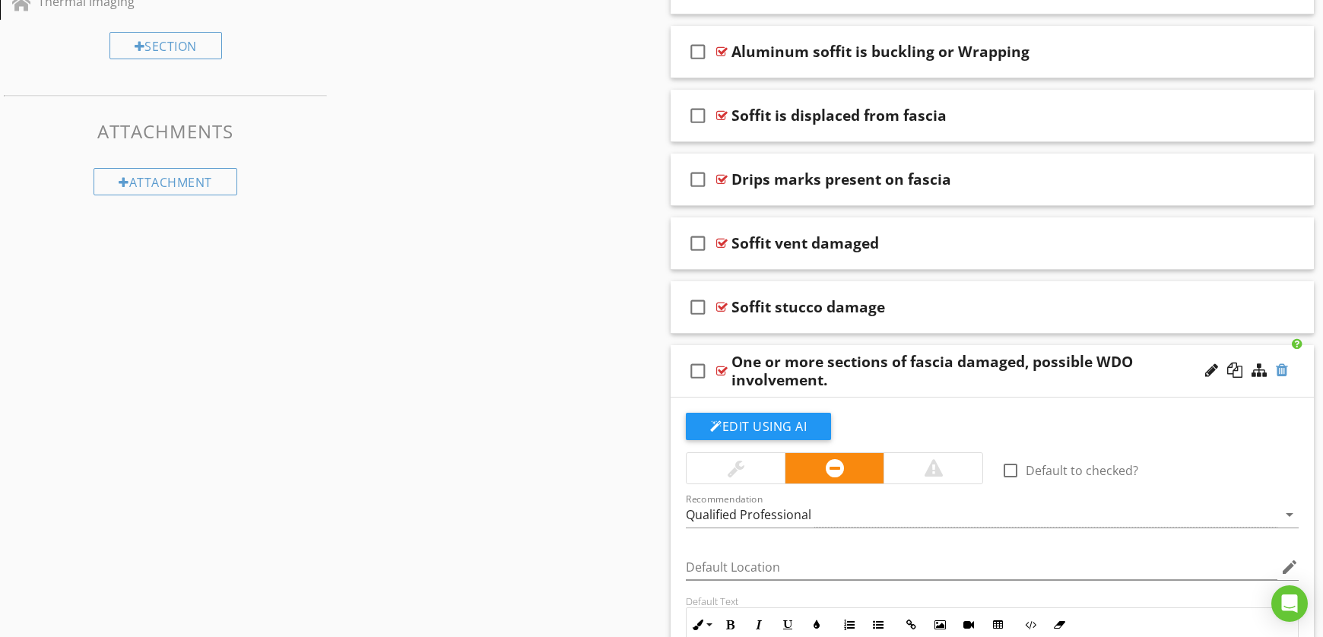
click at [1285, 370] on div at bounding box center [1282, 370] width 12 height 15
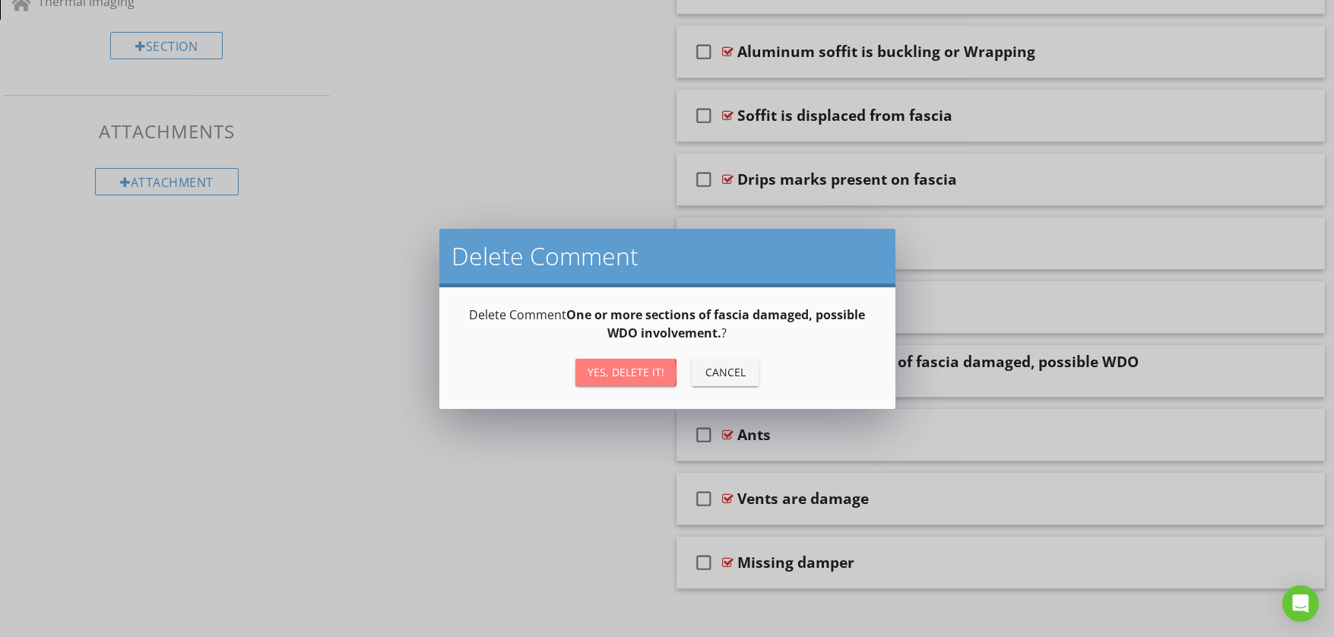
click at [592, 376] on div "Yes, Delete it!" at bounding box center [626, 372] width 77 height 16
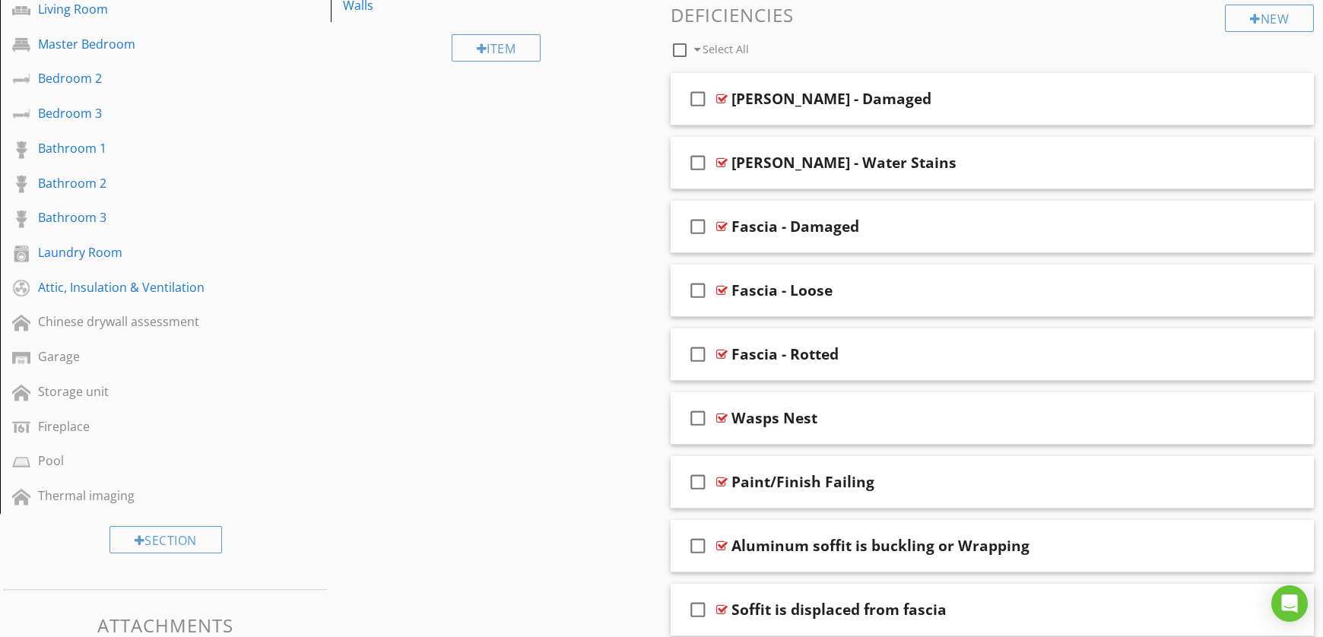
scroll to position [528, 0]
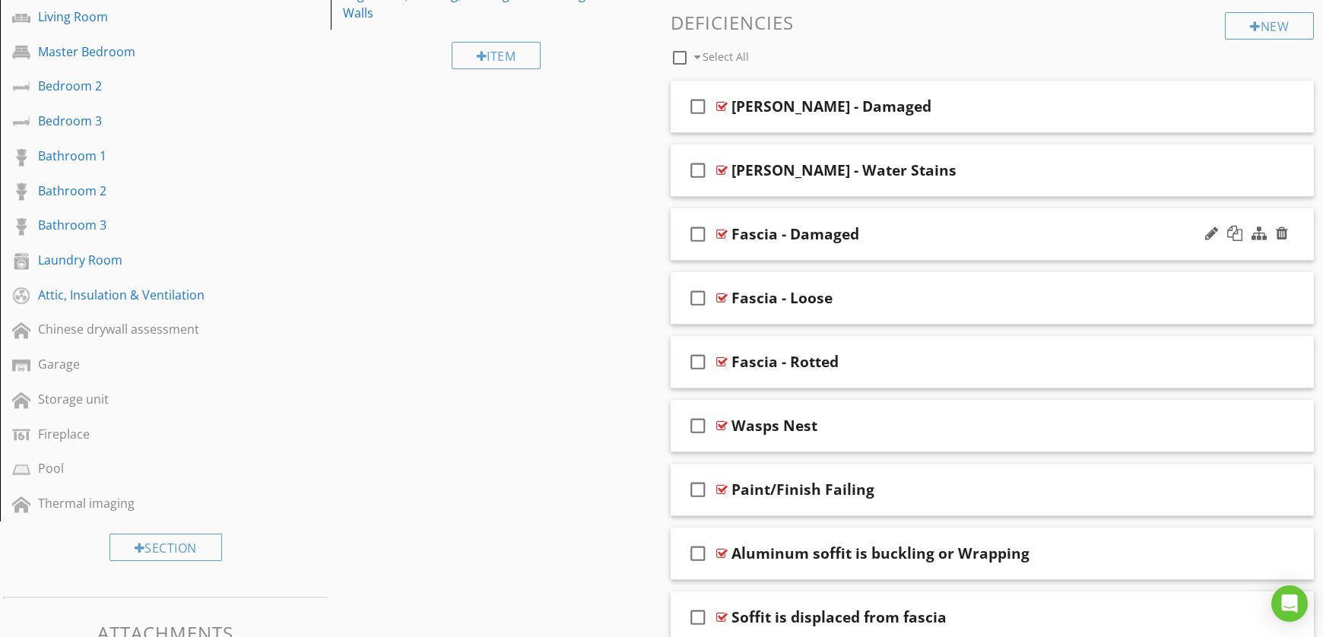
click at [789, 236] on div "Fascia - Damaged" at bounding box center [795, 234] width 128 height 18
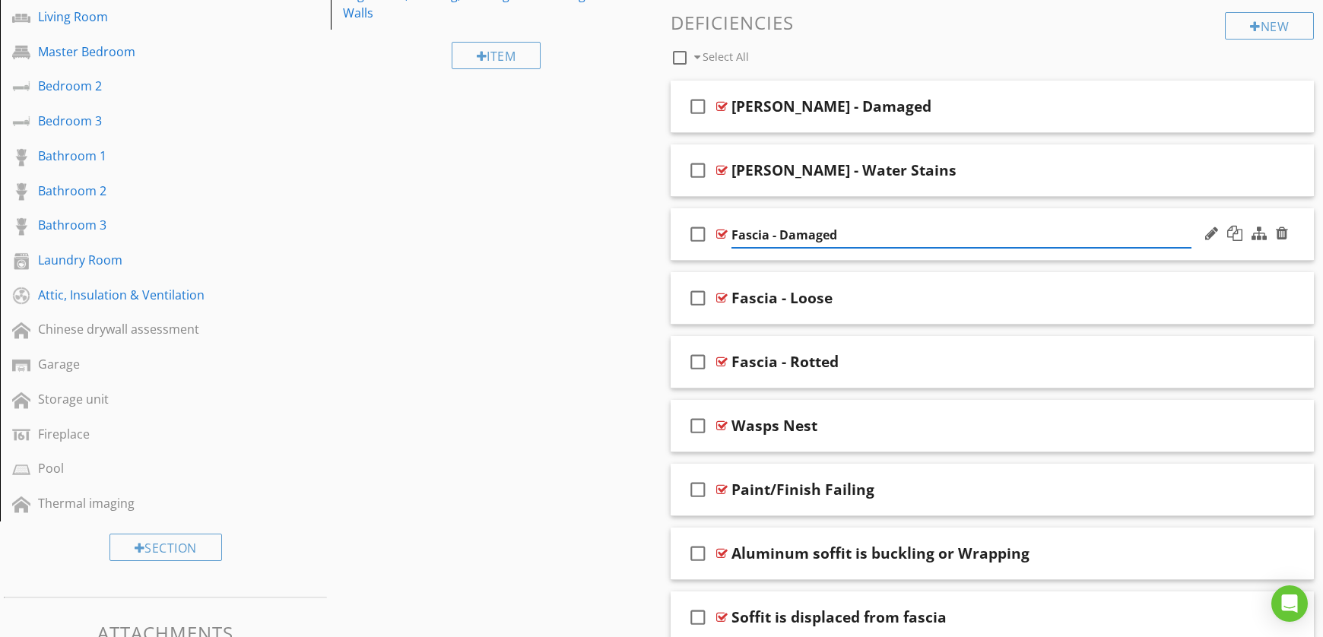
click at [906, 236] on input "Fascia - Damaged" at bounding box center [961, 235] width 460 height 25
drag, startPoint x: 1103, startPoint y: 227, endPoint x: 1195, endPoint y: 229, distance: 92.0
click at [1103, 227] on input "Fascia - Damaged" at bounding box center [961, 235] width 460 height 25
click at [1215, 233] on div at bounding box center [1211, 233] width 13 height 15
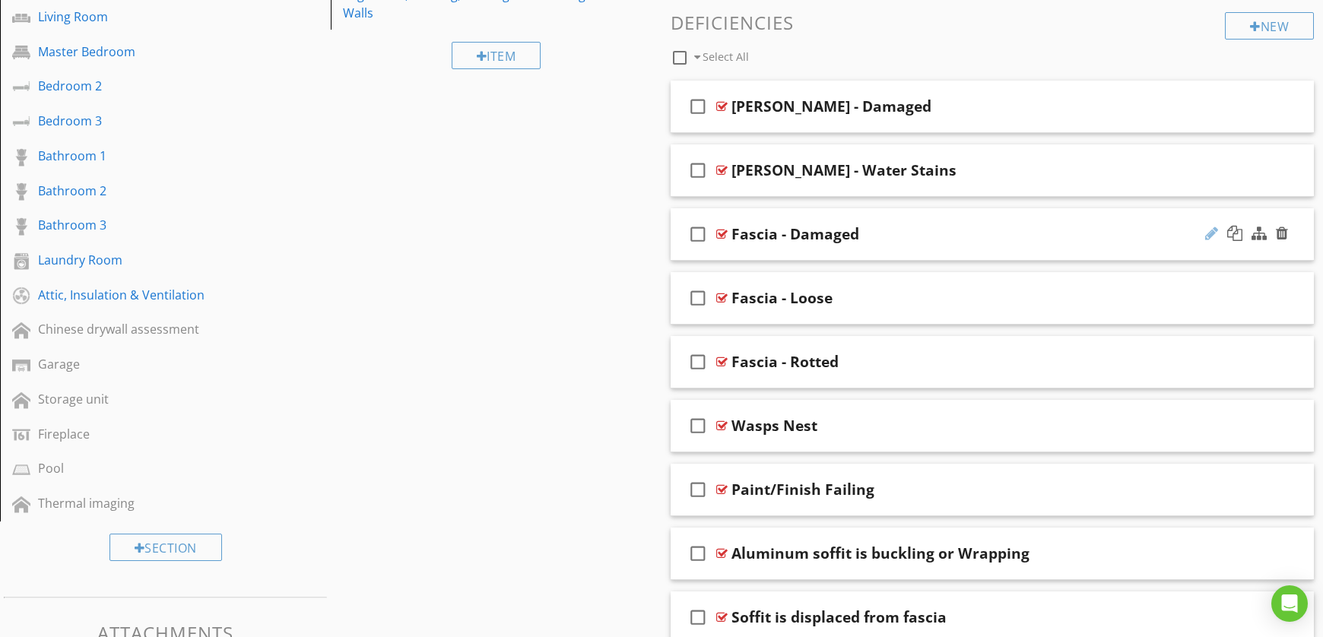
drag, startPoint x: 1215, startPoint y: 233, endPoint x: 1205, endPoint y: 233, distance: 9.9
click at [1214, 233] on div at bounding box center [1211, 233] width 13 height 15
click at [718, 248] on div "check_box_outline_blank Fascia - Damaged" at bounding box center [991, 234] width 643 height 52
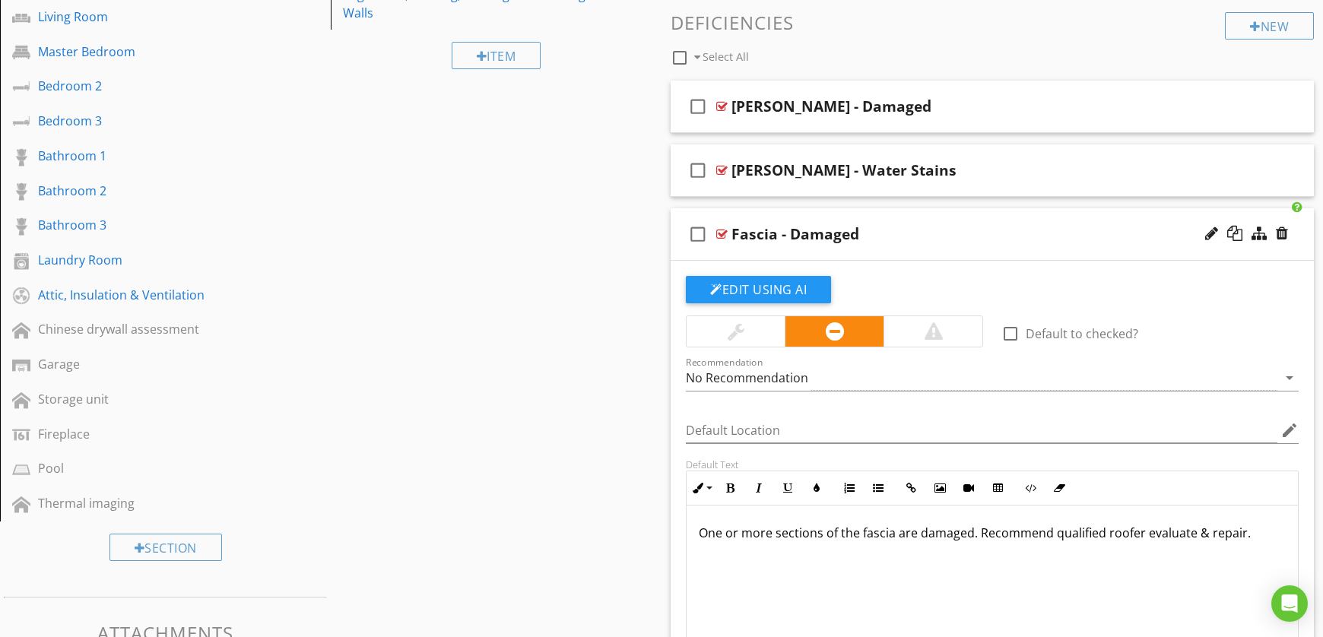
click at [721, 246] on div "check_box_outline_blank Fascia - Damaged" at bounding box center [991, 234] width 643 height 52
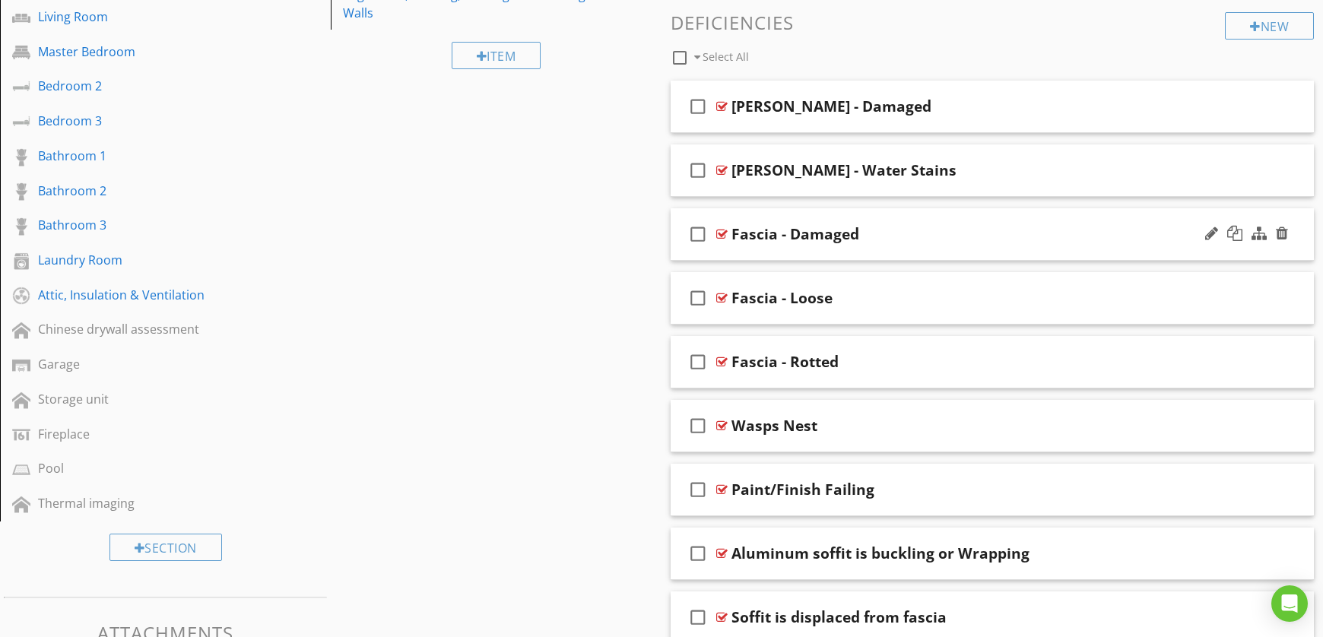
click at [721, 246] on div "check_box_outline_blank Fascia - Damaged" at bounding box center [991, 234] width 643 height 52
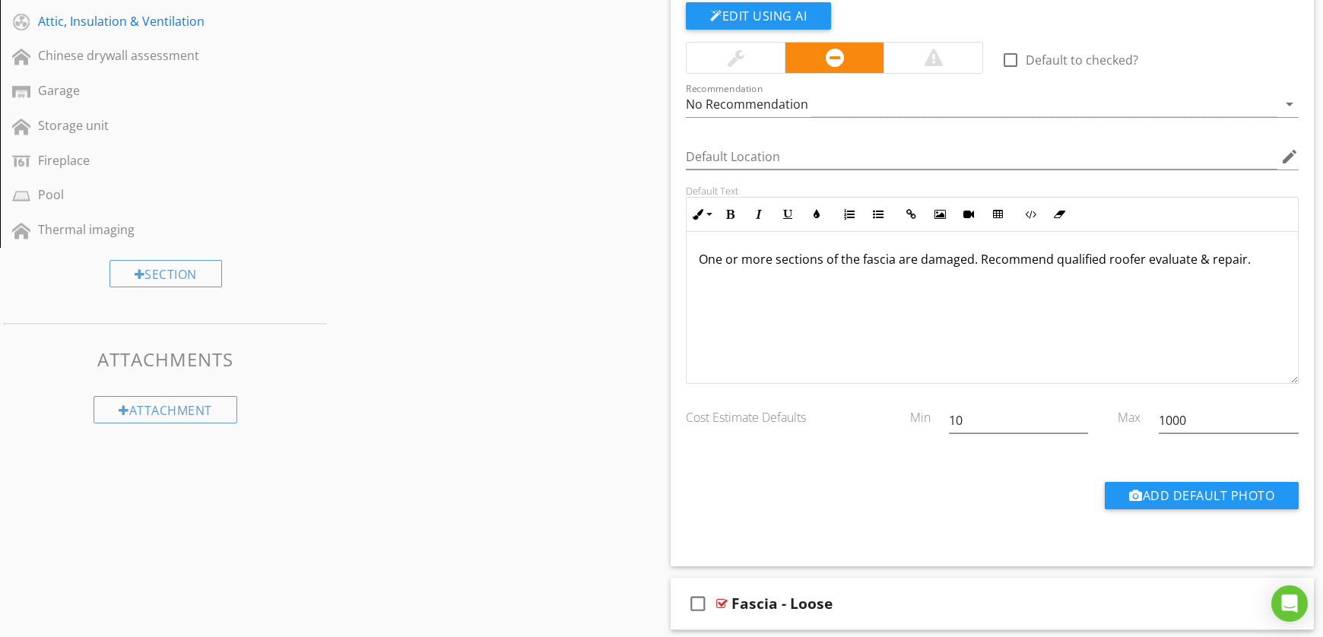
scroll to position [805, 0]
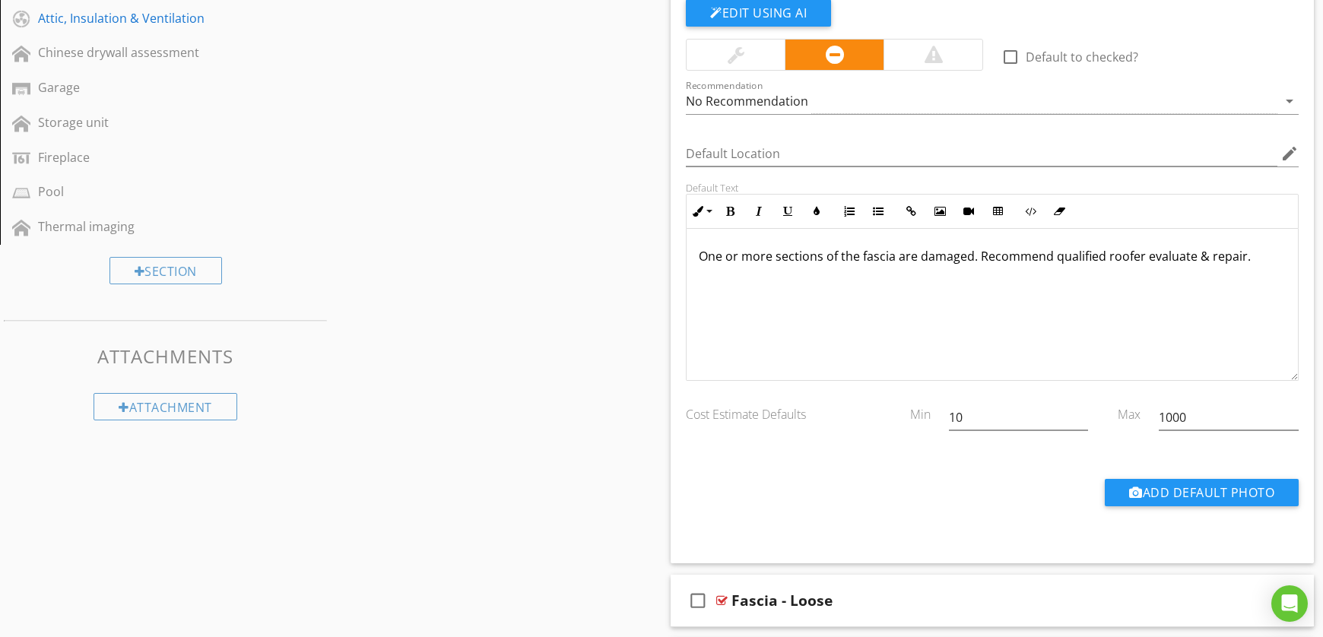
click at [753, 307] on div "One or more sections of the fascia are damaged. Recommend qualified roofer eval…" at bounding box center [991, 305] width 611 height 152
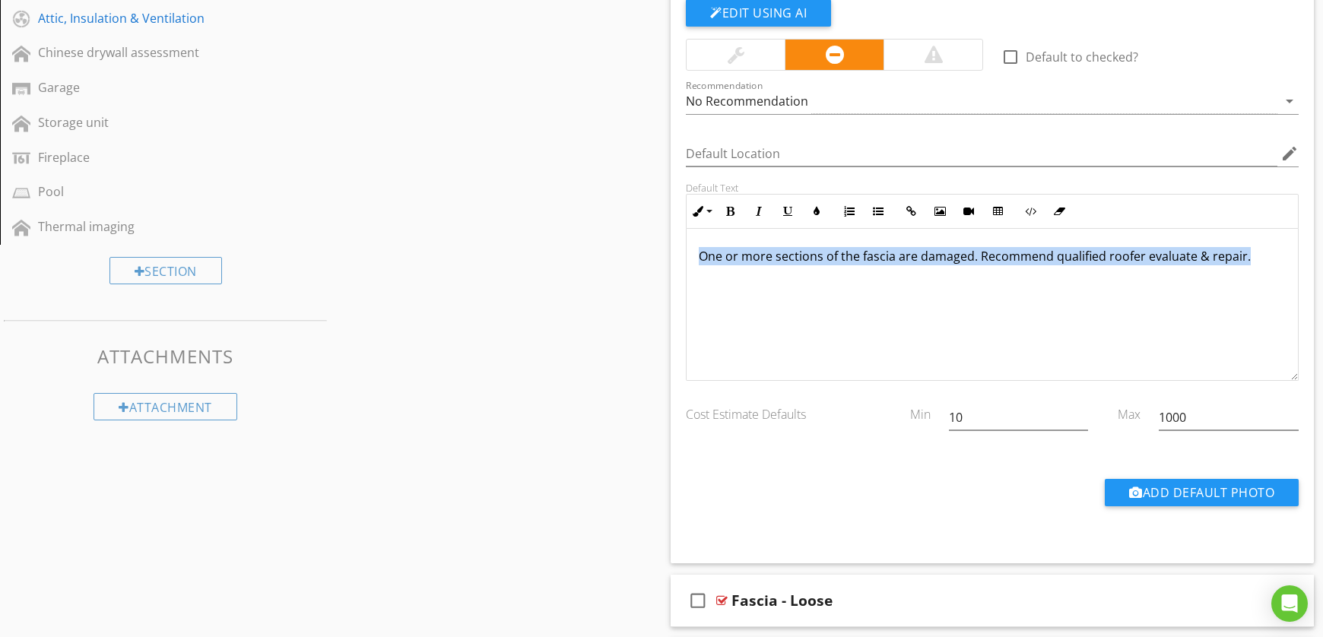
click at [753, 307] on div "One or more sections of the fascia are damaged. Recommend qualified roofer eval…" at bounding box center [991, 305] width 611 height 152
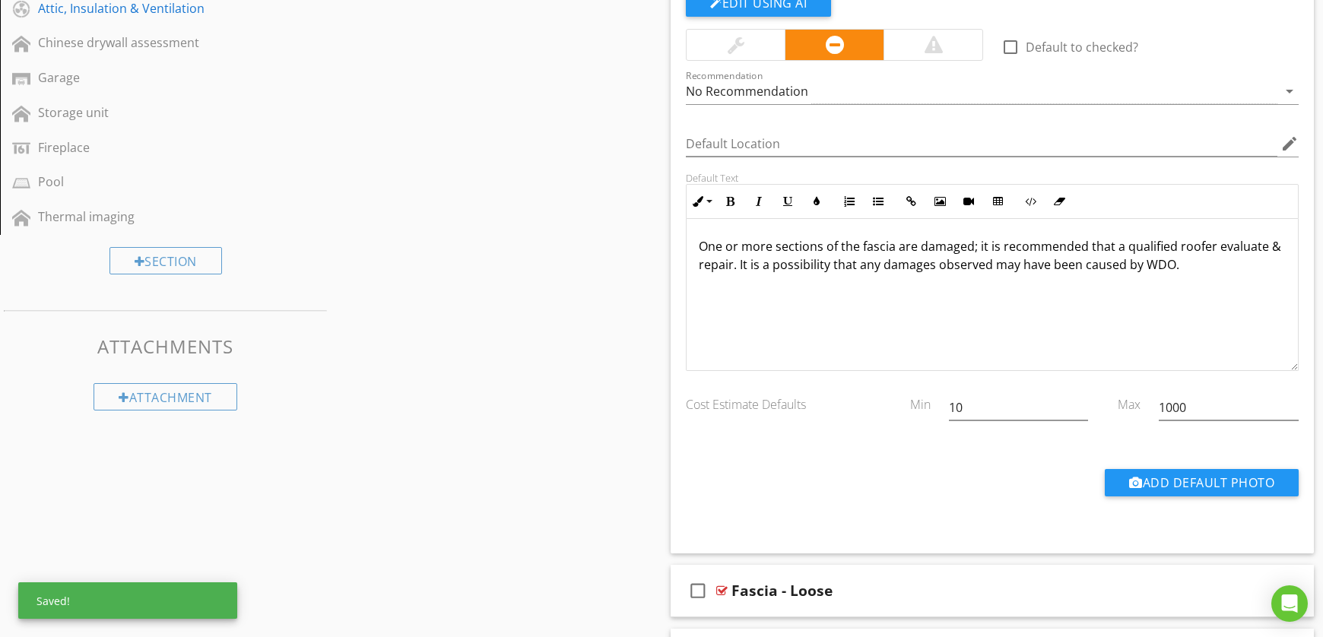
click at [739, 109] on div "Recommendation No Recommendation arrow_drop_down" at bounding box center [992, 99] width 613 height 40
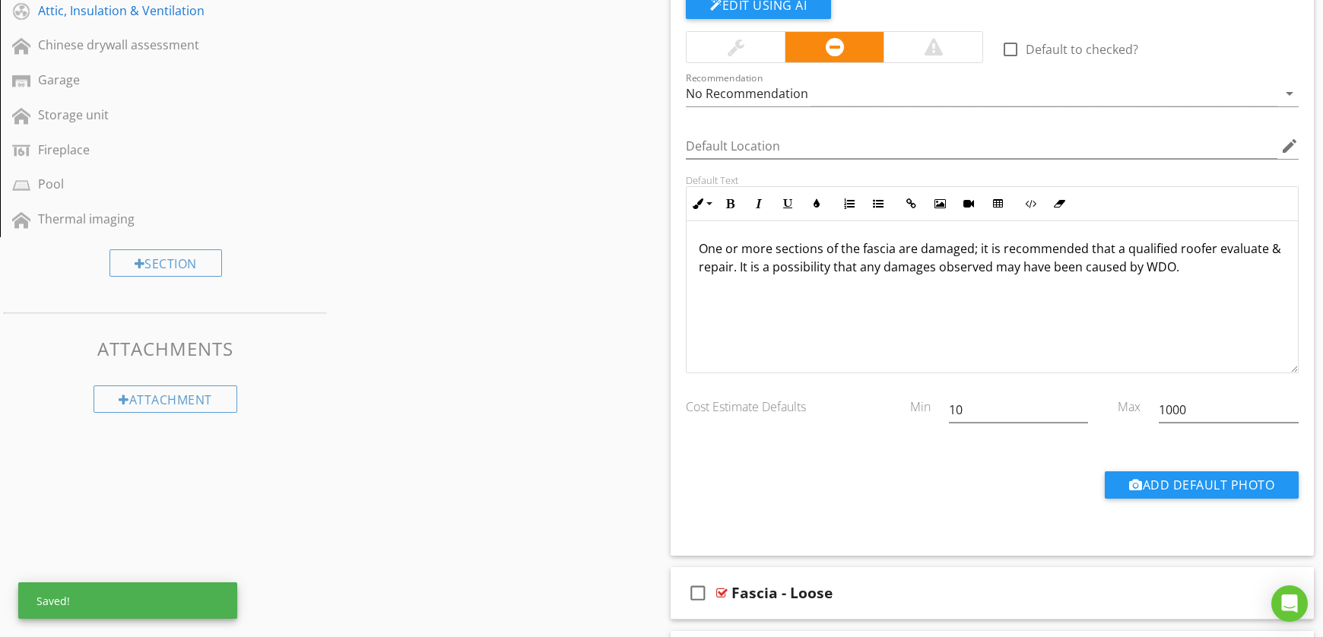
click at [729, 104] on div "No Recommendation" at bounding box center [981, 93] width 591 height 25
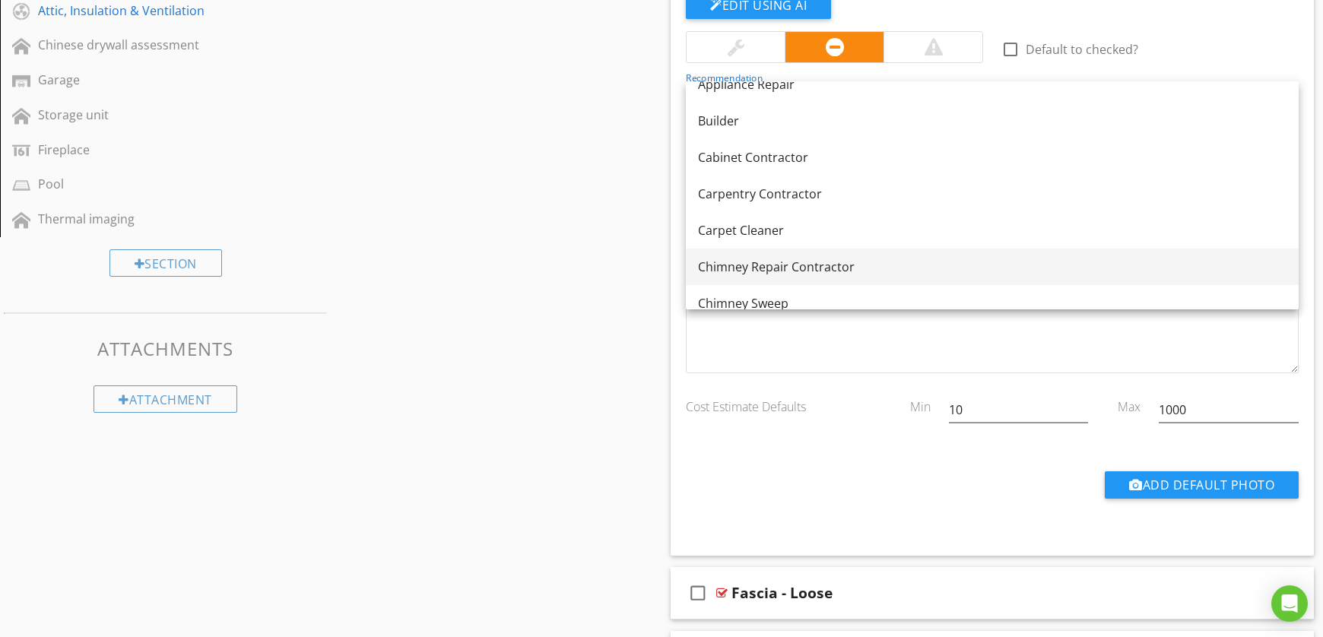
scroll to position [54, 0]
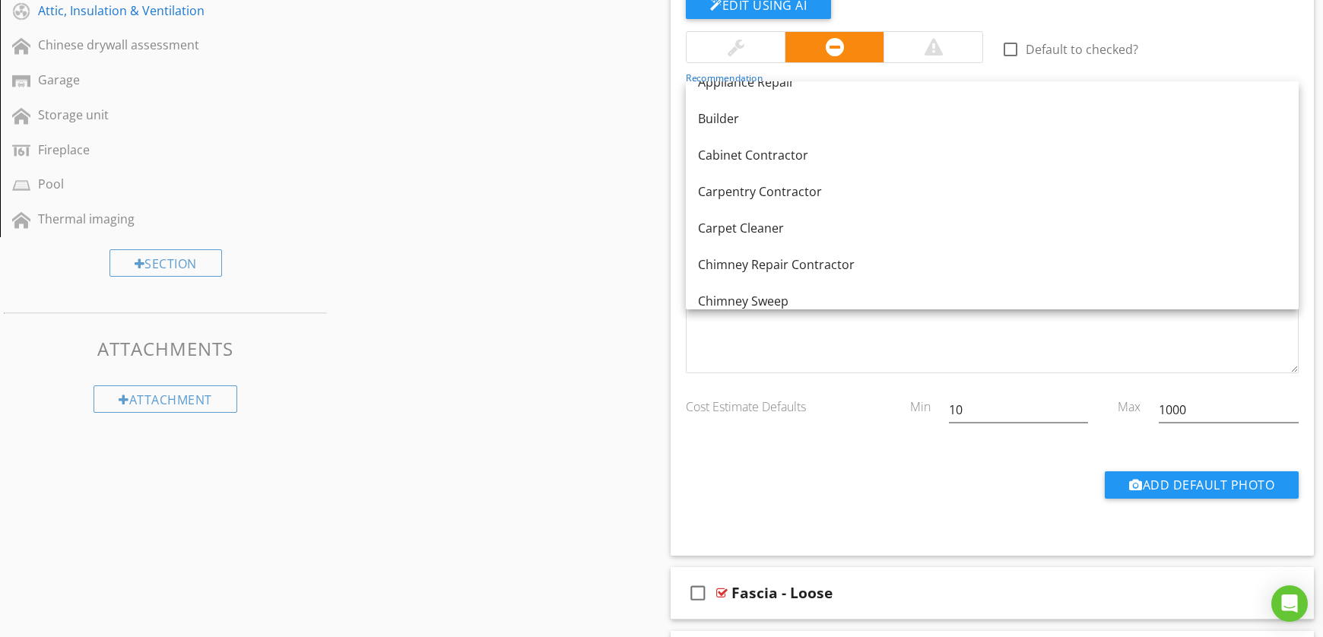
click at [753, 196] on div "Carpentry Contractor" at bounding box center [992, 191] width 588 height 18
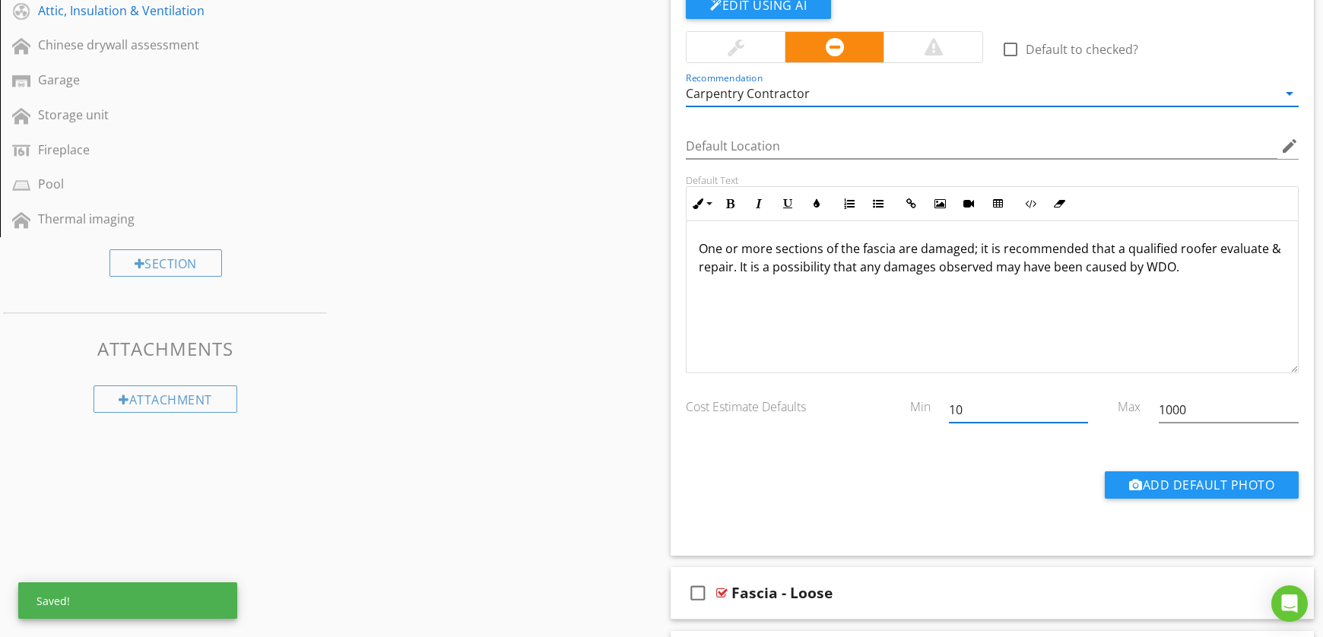
drag, startPoint x: 978, startPoint y: 405, endPoint x: 912, endPoint y: 404, distance: 66.1
click at [912, 404] on div "Cost Estimate Defaults Min 10 Max 1000" at bounding box center [992, 411] width 631 height 52
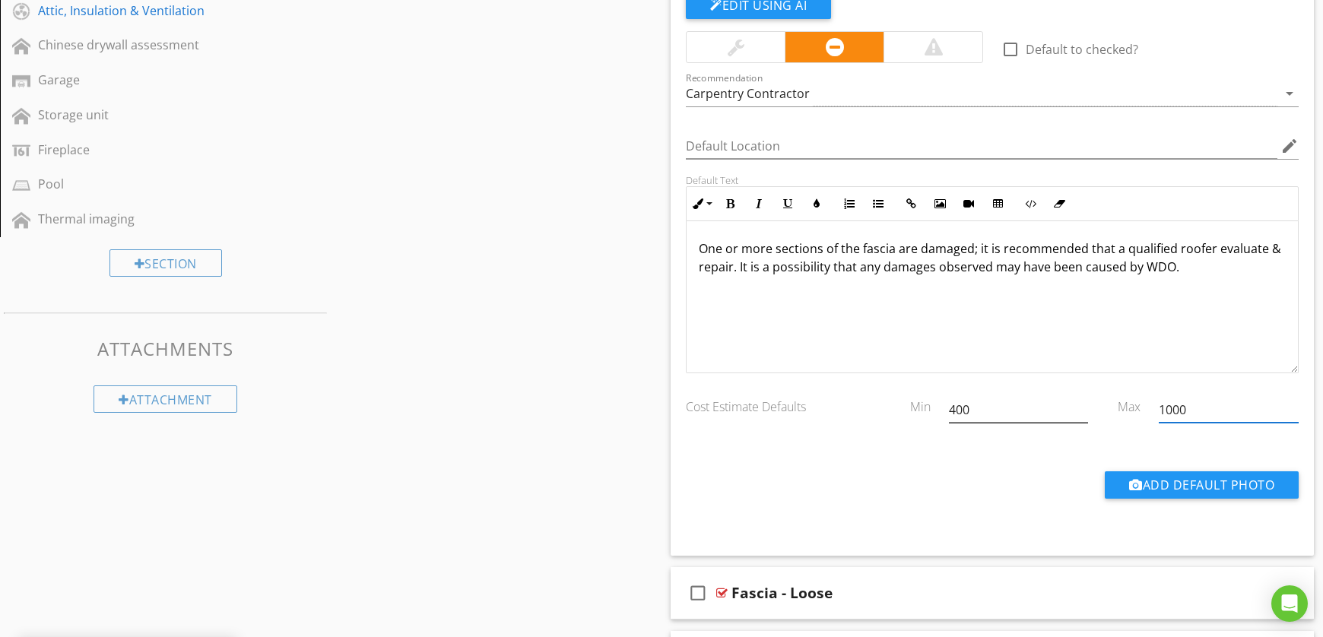
drag, startPoint x: 1236, startPoint y: 420, endPoint x: 1068, endPoint y: 406, distance: 168.5
click at [1068, 406] on div "Cost Estimate Defaults Min 400 Max 1000" at bounding box center [992, 411] width 631 height 52
type input "4"
type input "400"
type input "700"
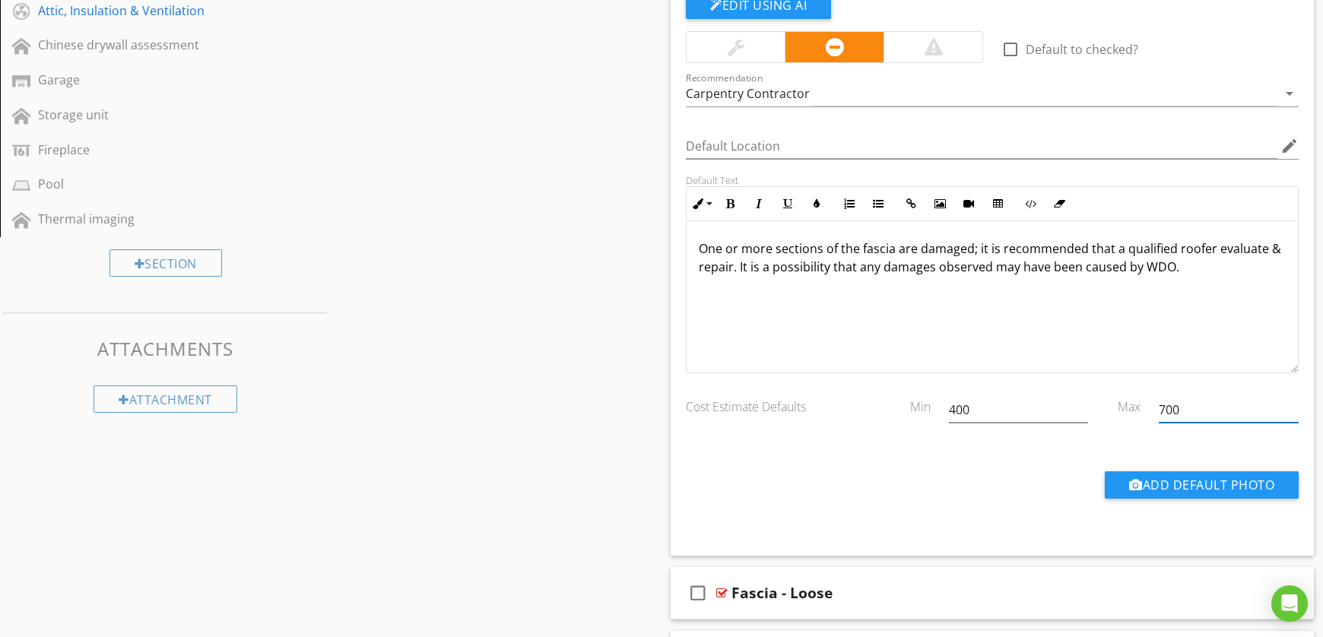
click at [600, 360] on div "Sections Inspection Details Wind Mitigation Exterior Basement, Foundation, Craw…" at bounding box center [661, 354] width 1323 height 2031
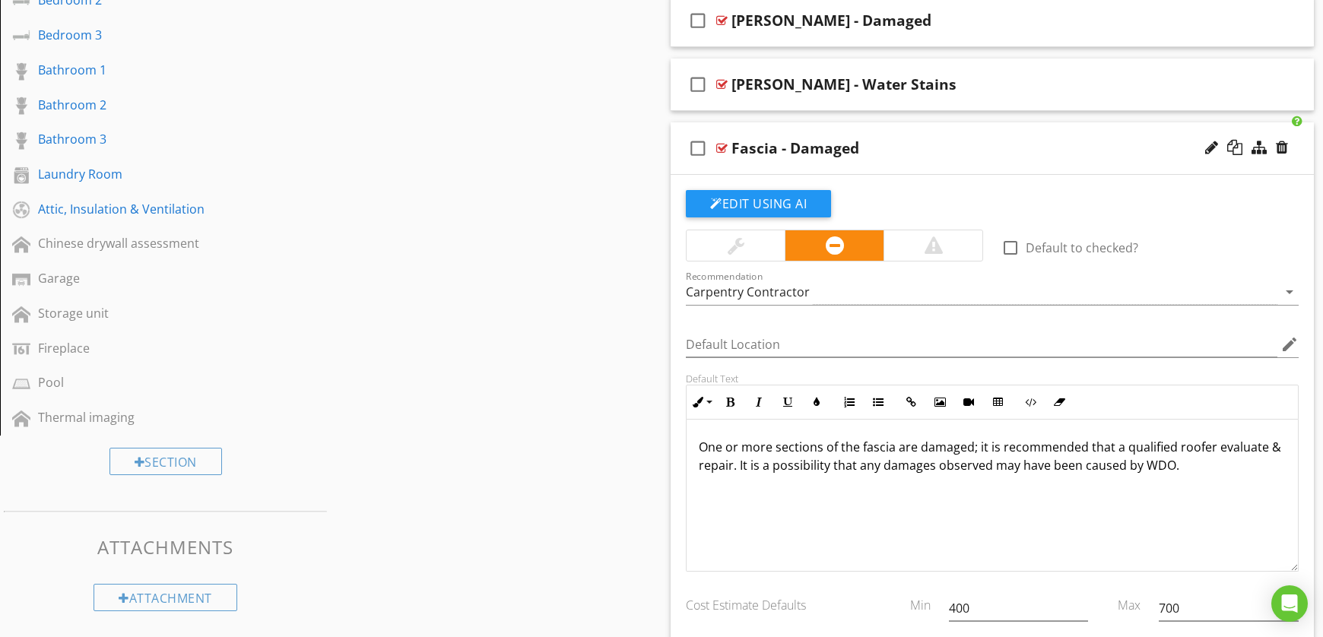
scroll to position [1, 0]
click at [943, 11] on div "Eaves - Damaged" at bounding box center [961, 20] width 460 height 18
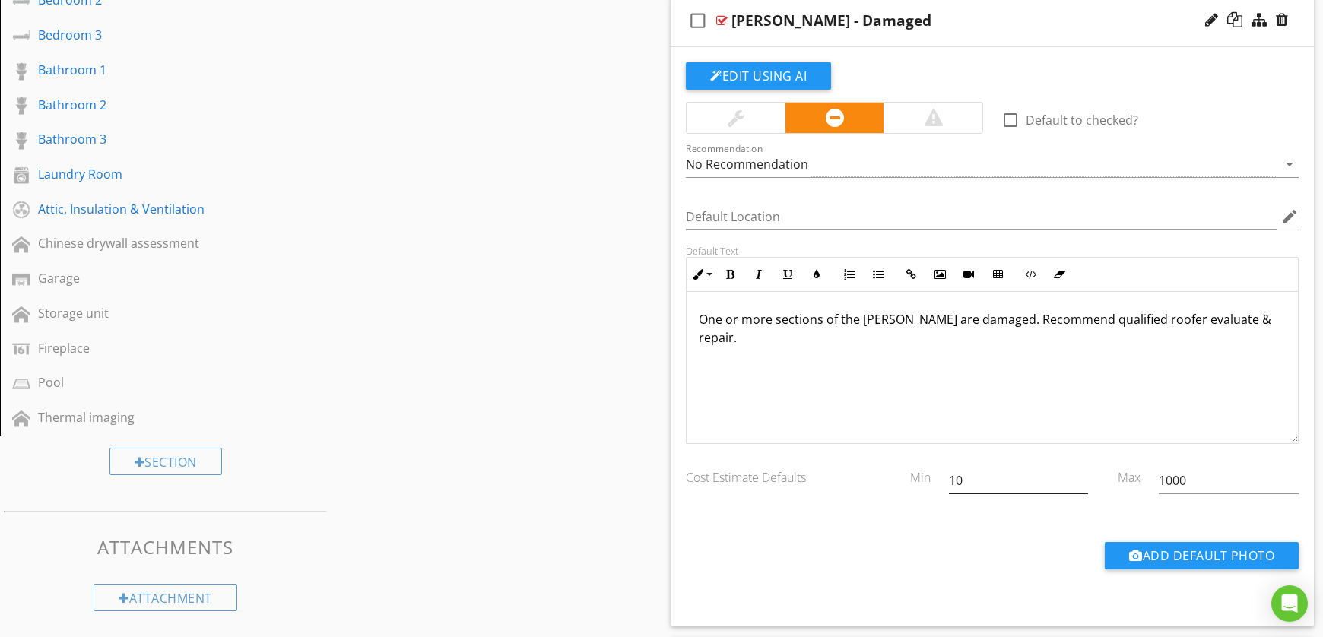
drag, startPoint x: 1002, startPoint y: 497, endPoint x: 994, endPoint y: 478, distance: 20.5
click at [997, 490] on div "10" at bounding box center [1019, 488] width 140 height 40
click at [994, 476] on input "10" at bounding box center [1019, 480] width 140 height 25
type input "400"
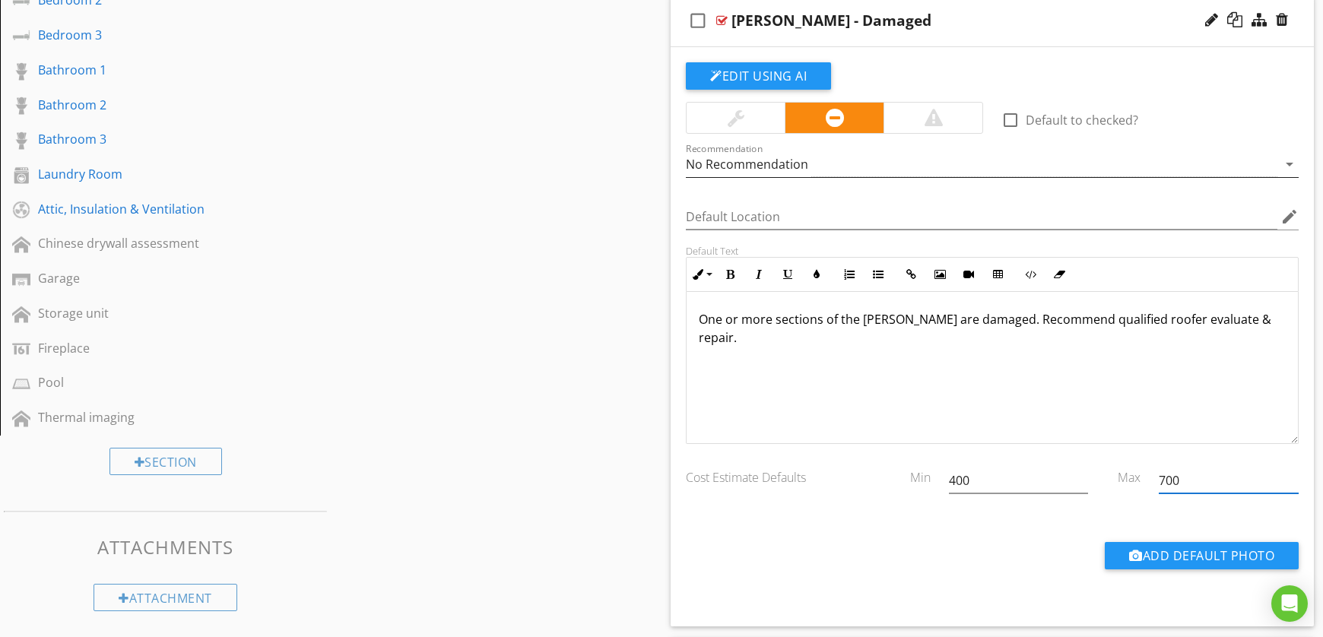
type input "700"
click at [788, 157] on div "No Recommendation" at bounding box center [747, 164] width 122 height 14
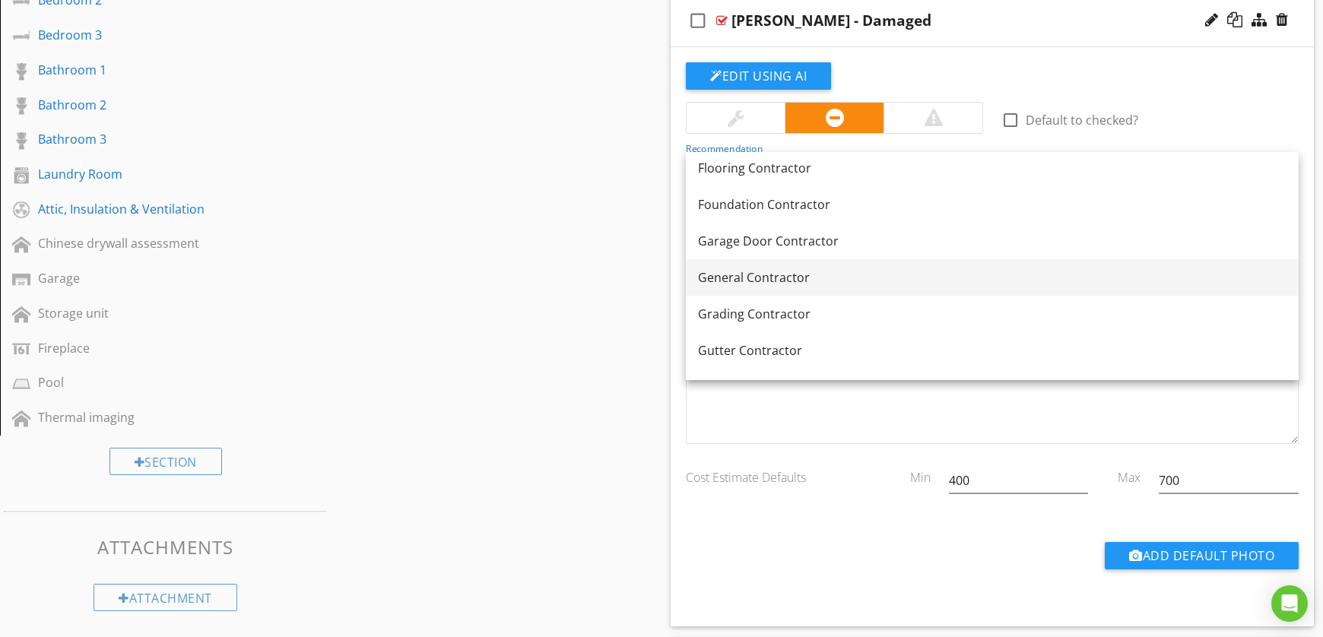
scroll to position [770, 0]
click at [797, 279] on div "General Contractor" at bounding box center [992, 276] width 588 height 18
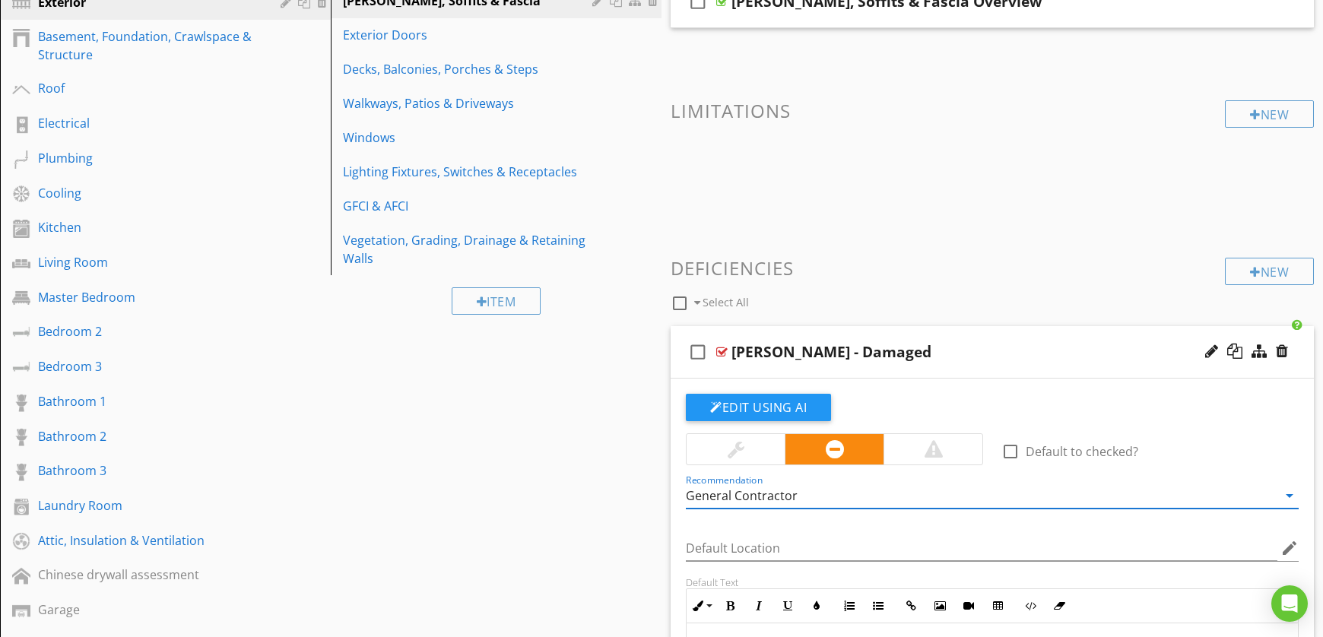
scroll to position [209, 0]
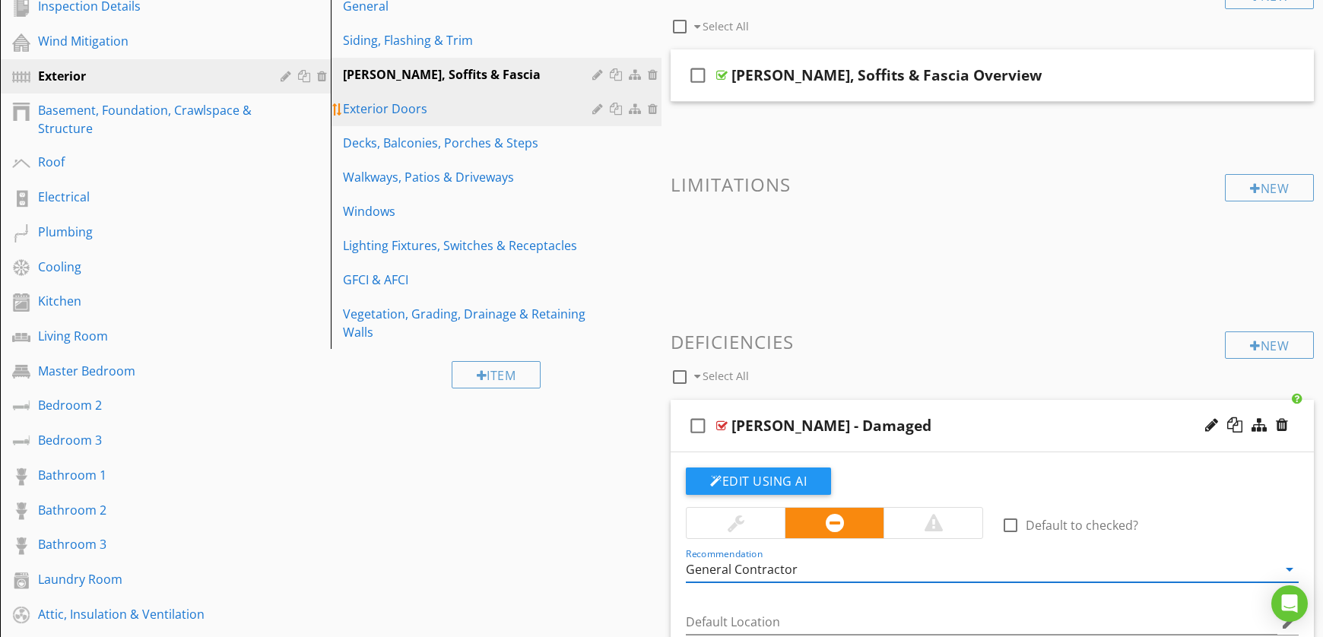
click at [391, 105] on div "Exterior Doors" at bounding box center [470, 109] width 254 height 18
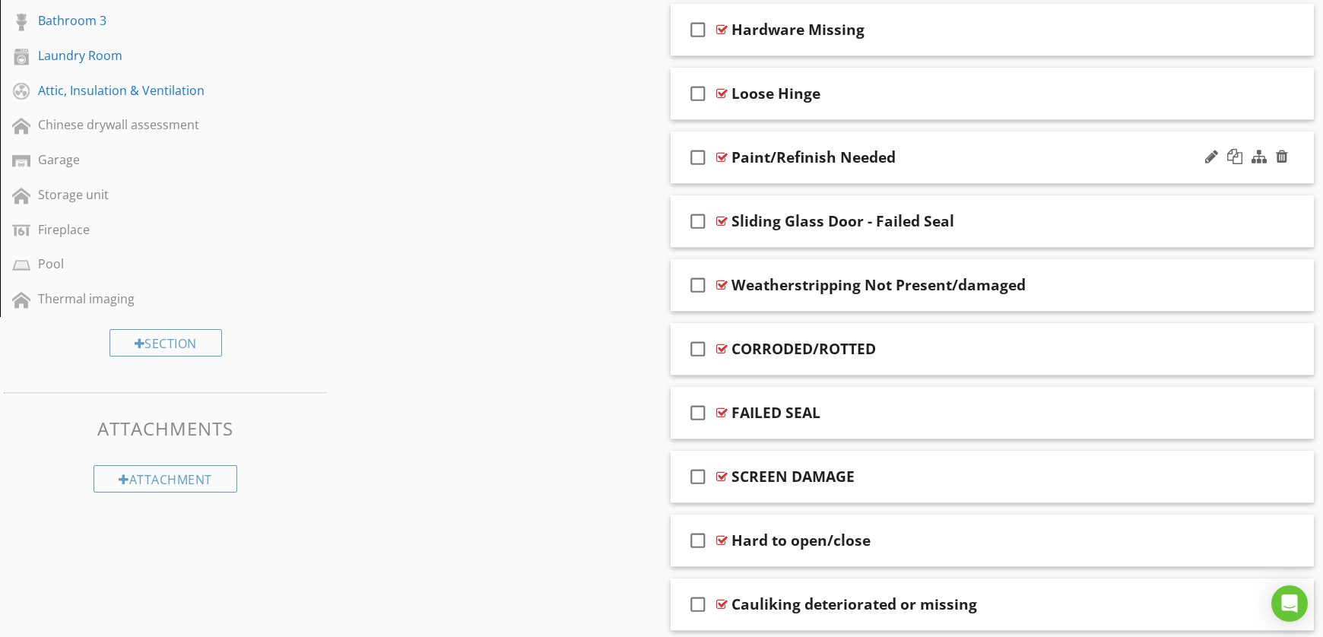
scroll to position [740, 0]
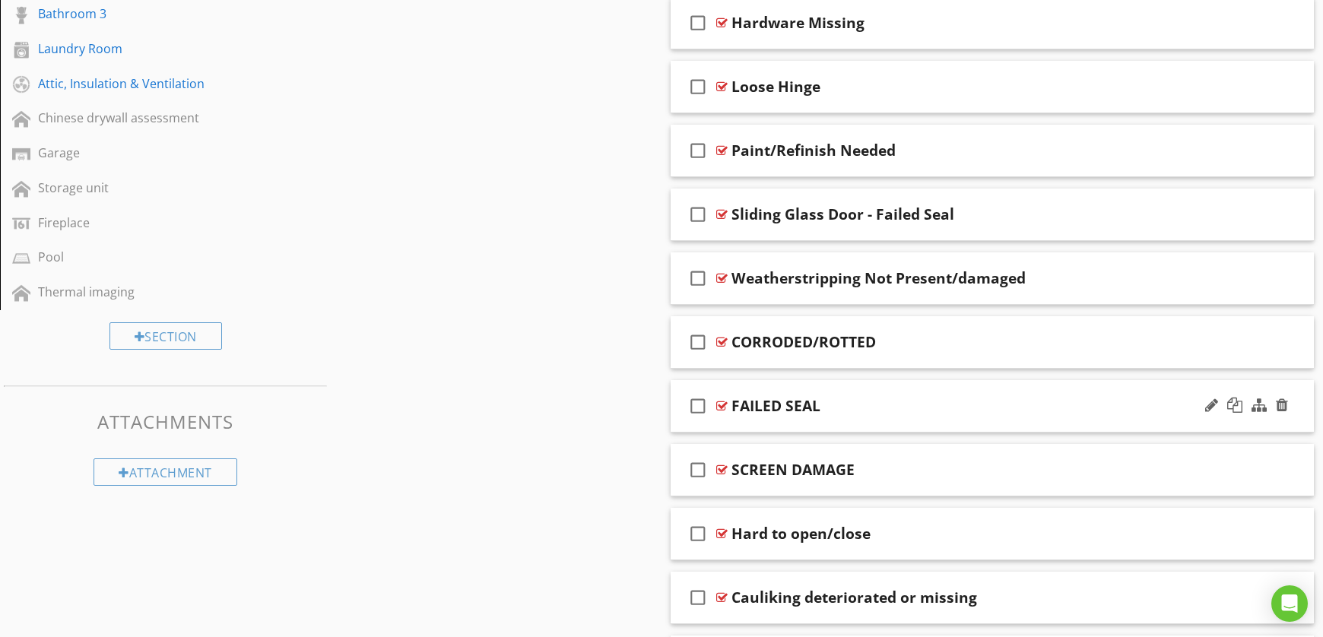
click at [900, 413] on div "FAILED SEAL" at bounding box center [961, 406] width 460 height 18
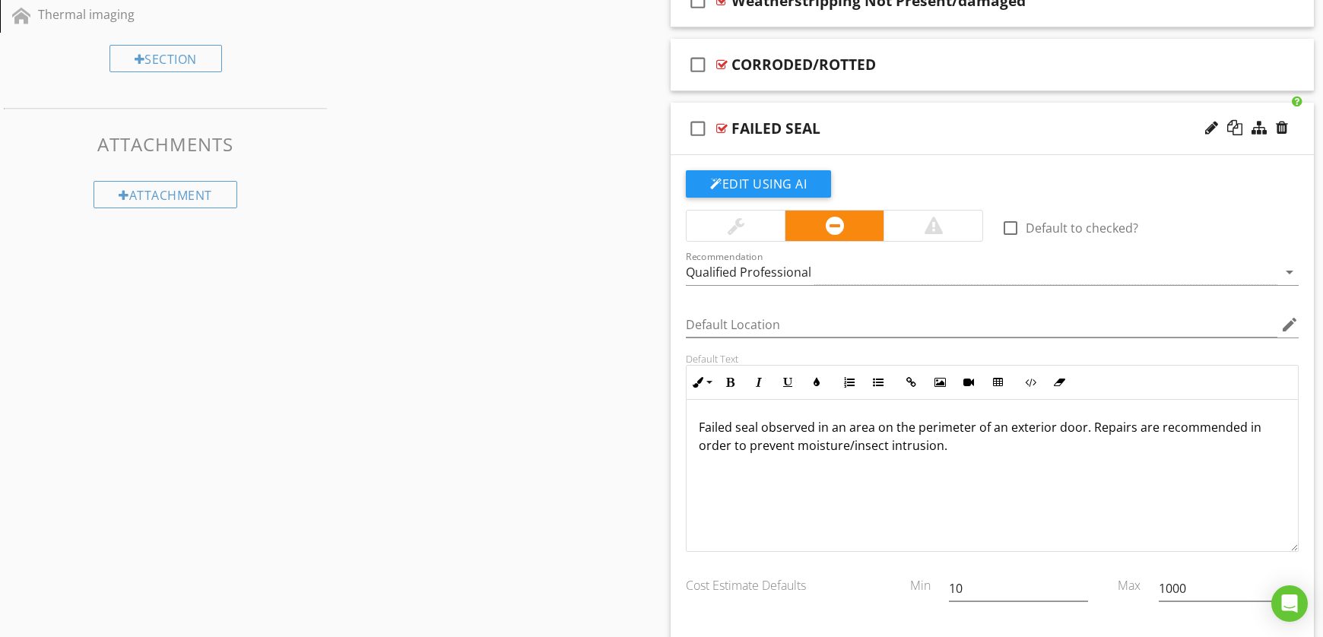
scroll to position [1, 0]
drag, startPoint x: 985, startPoint y: 584, endPoint x: 937, endPoint y: 581, distance: 48.0
click at [937, 581] on div "Cost Estimate Defaults Min 10 Max 1000" at bounding box center [992, 590] width 631 height 52
type input "100"
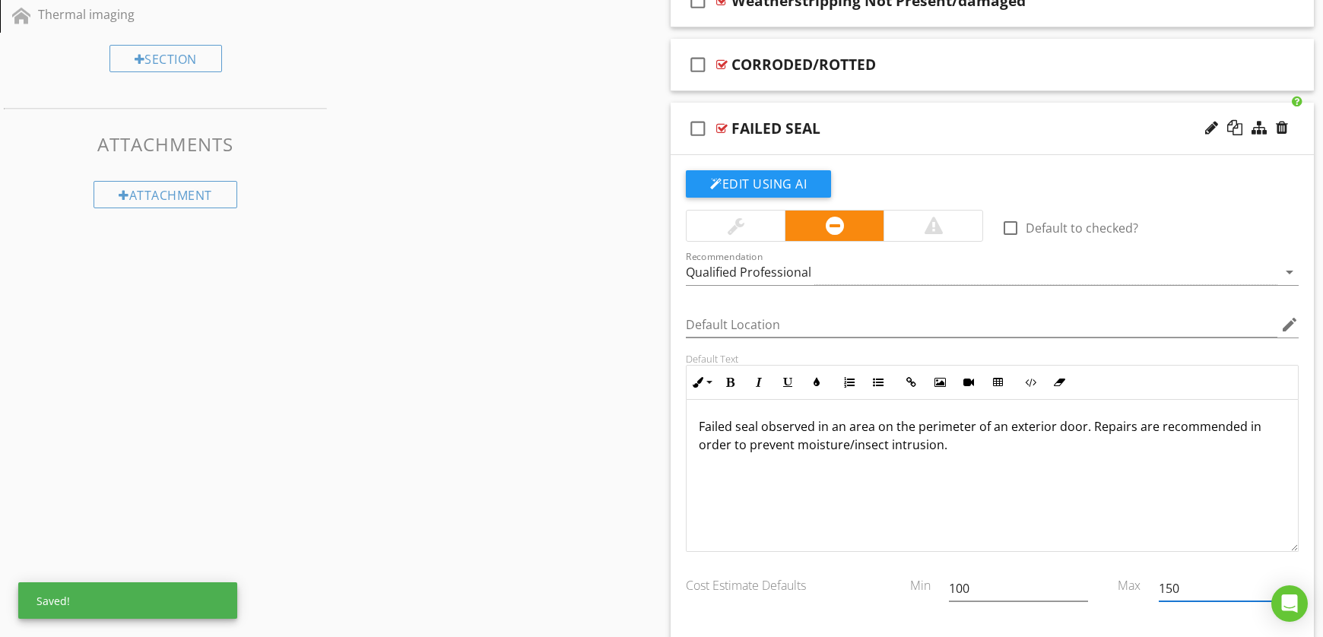
type input "150"
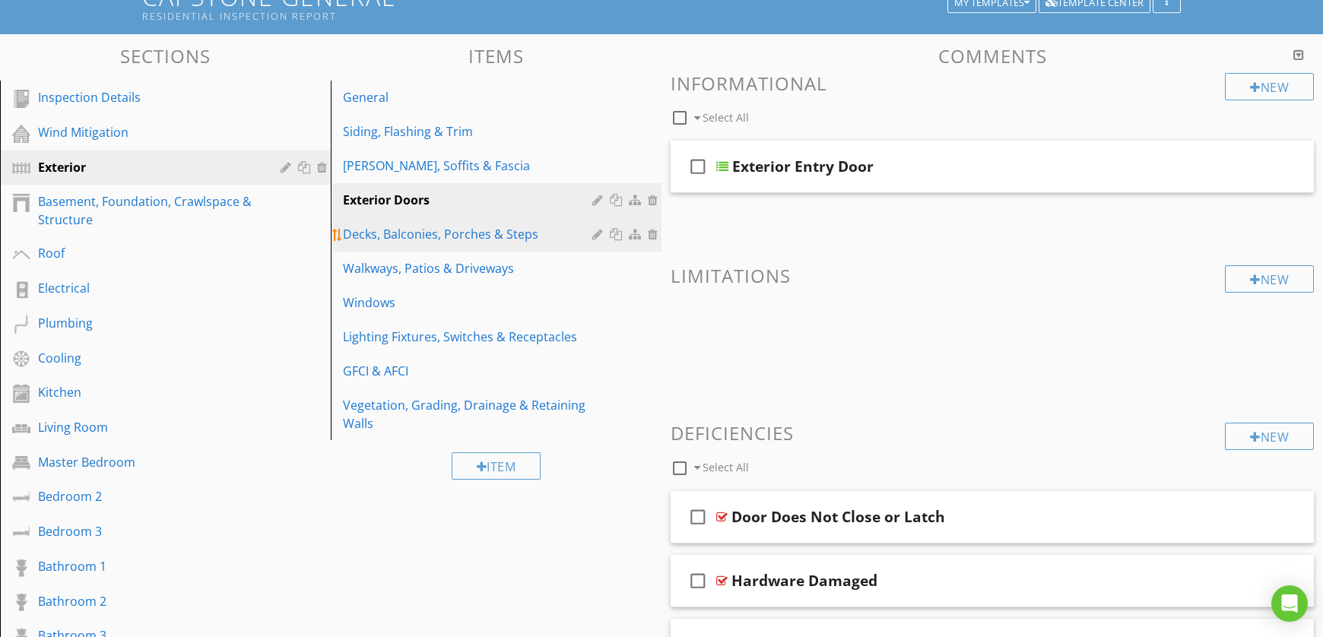
scroll to position [84, 0]
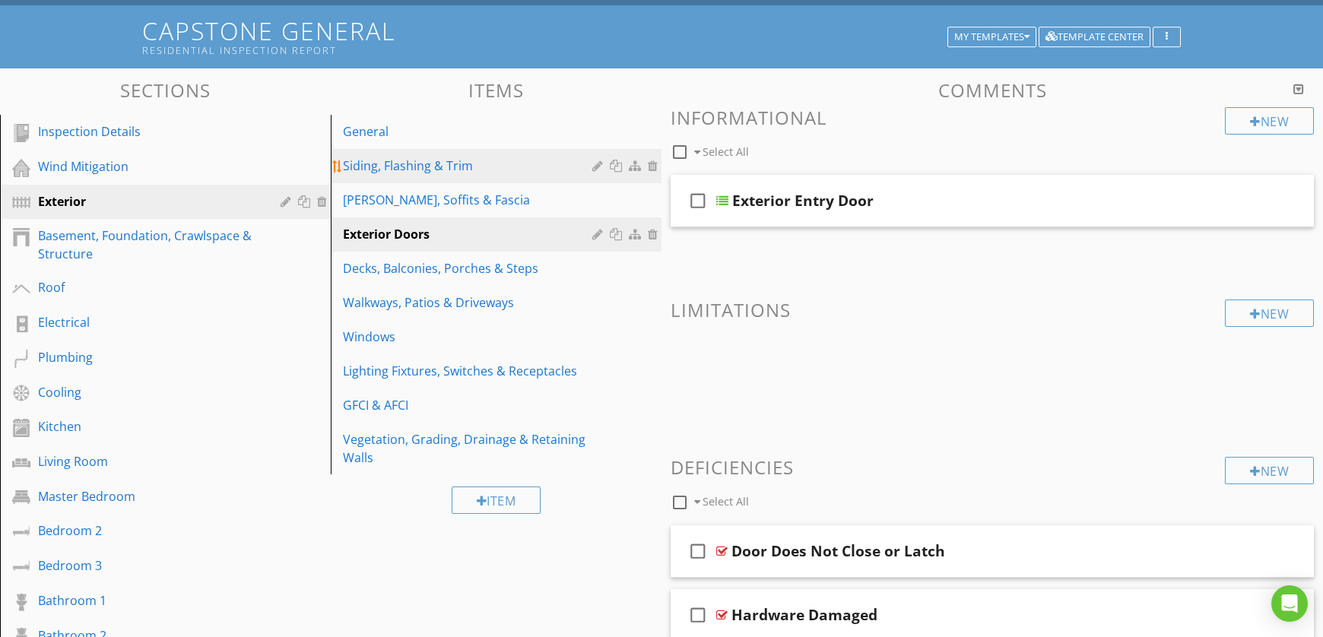
click at [385, 170] on div "Siding, Flashing & Trim" at bounding box center [470, 166] width 254 height 18
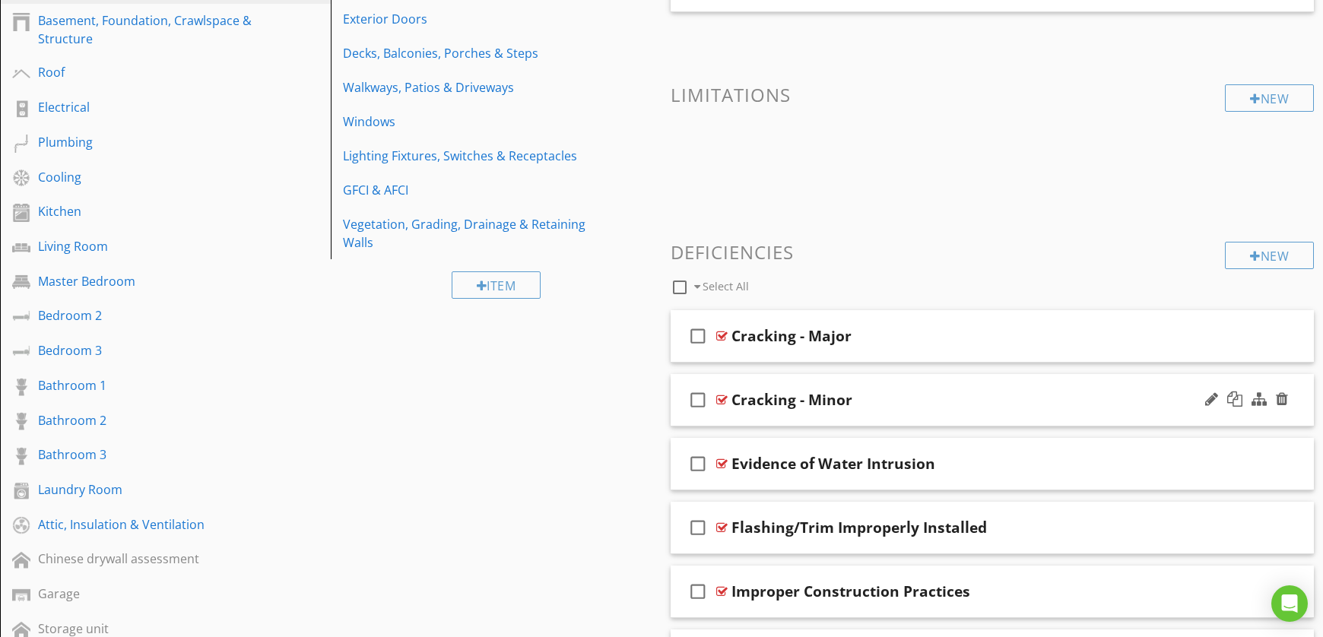
scroll to position [324, 0]
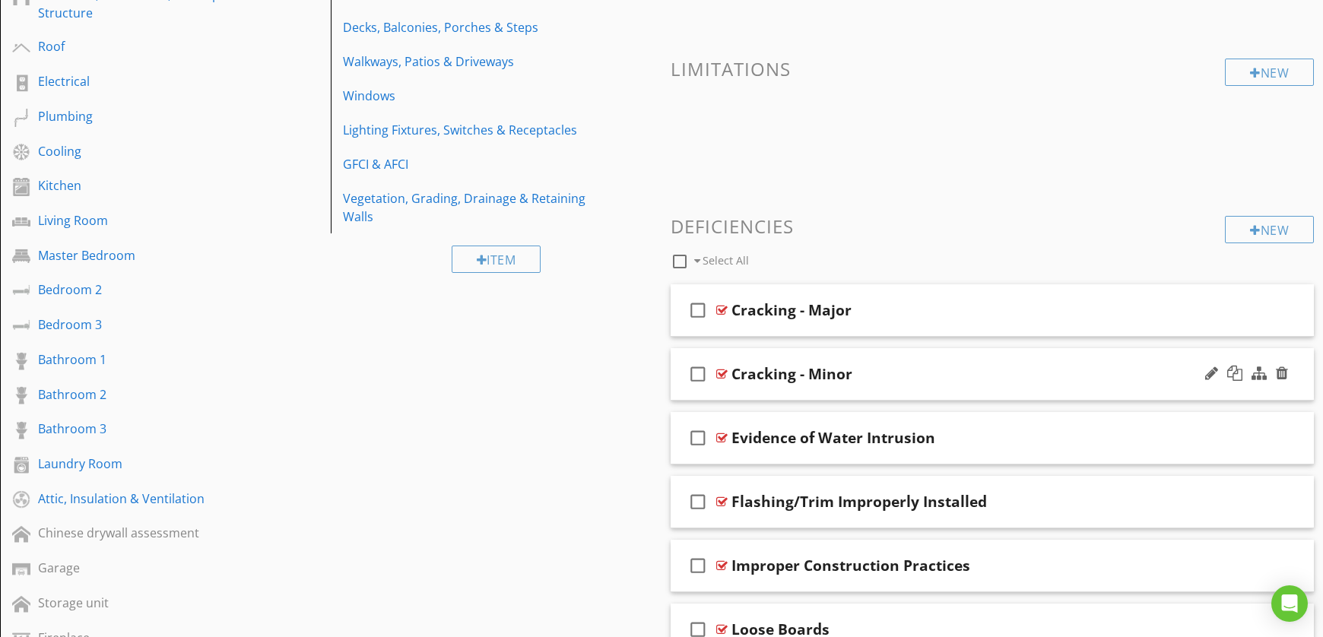
click at [917, 374] on div "Cracking - Minor" at bounding box center [961, 374] width 460 height 18
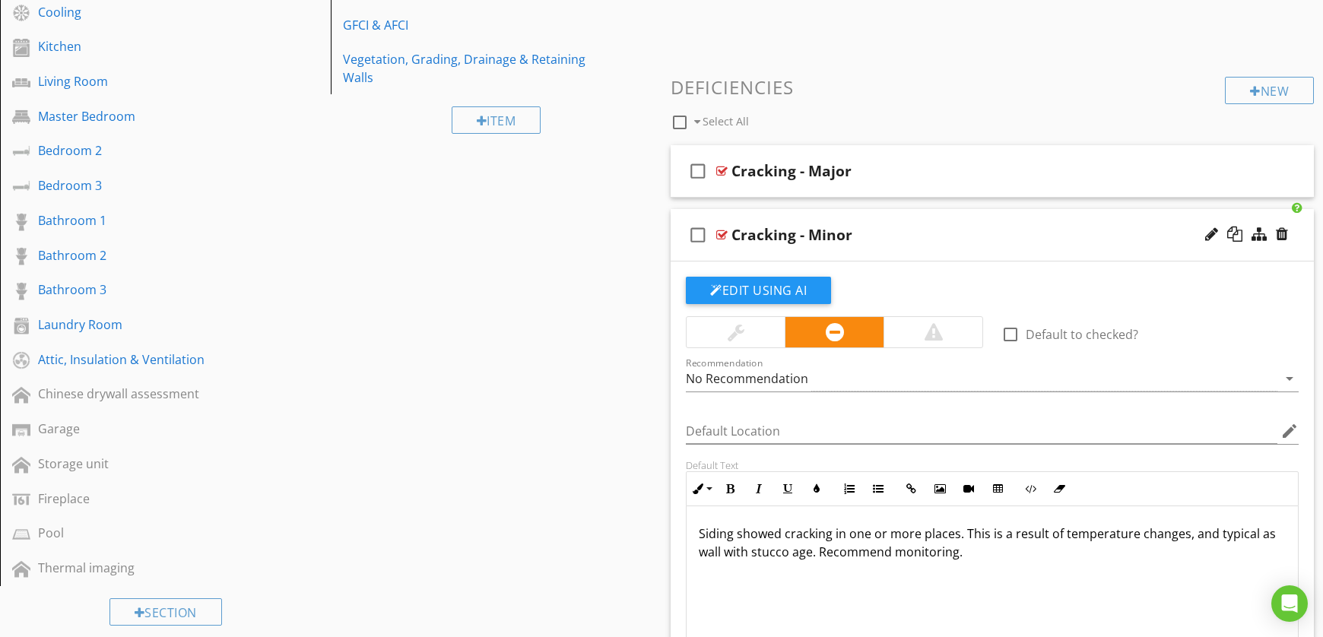
scroll to position [465, 0]
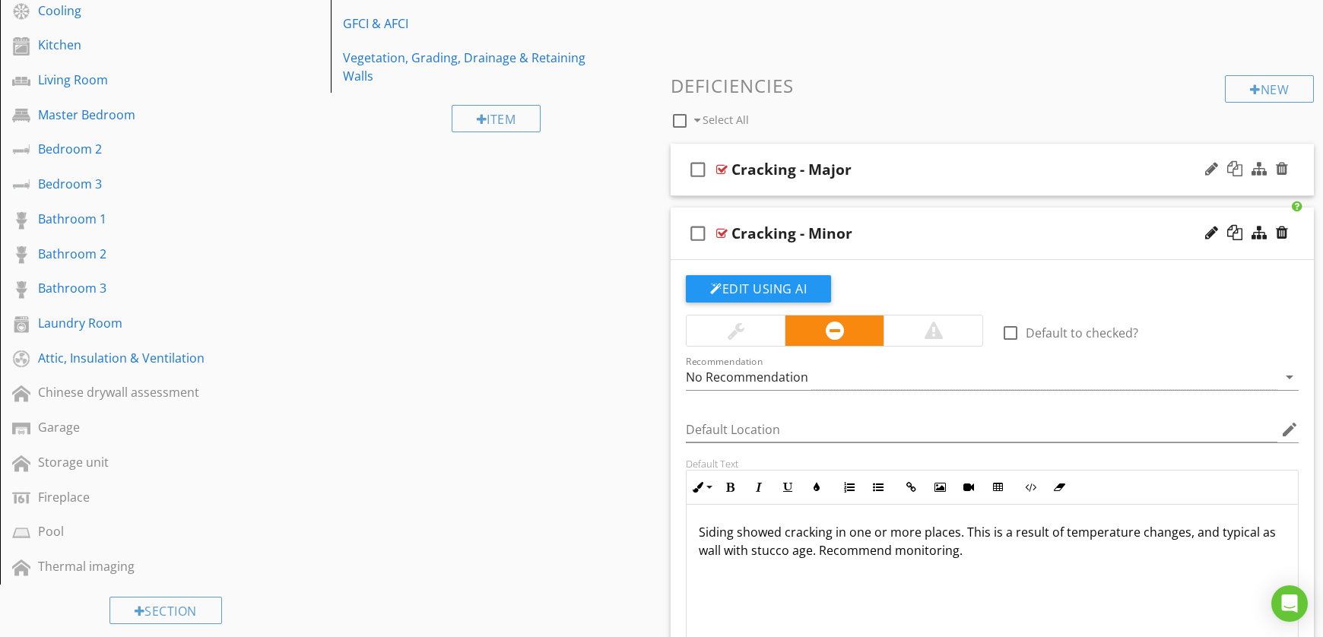
click at [876, 162] on div "Cracking - Major" at bounding box center [961, 169] width 460 height 18
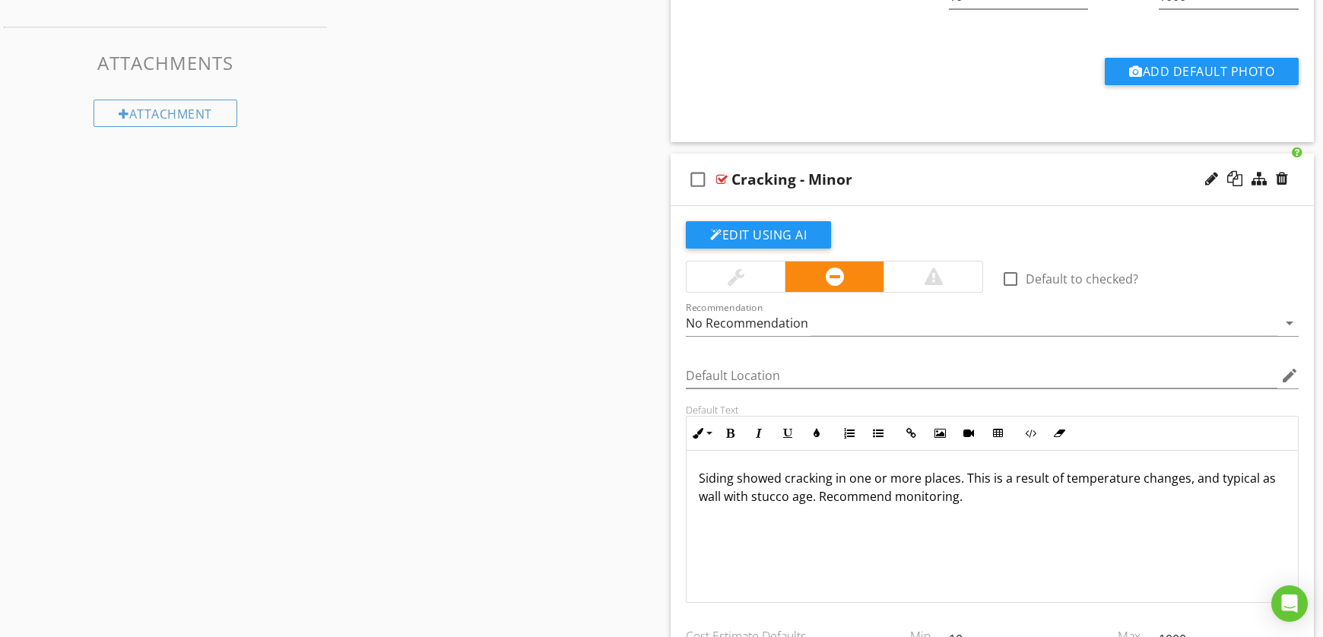
scroll to position [1190, 0]
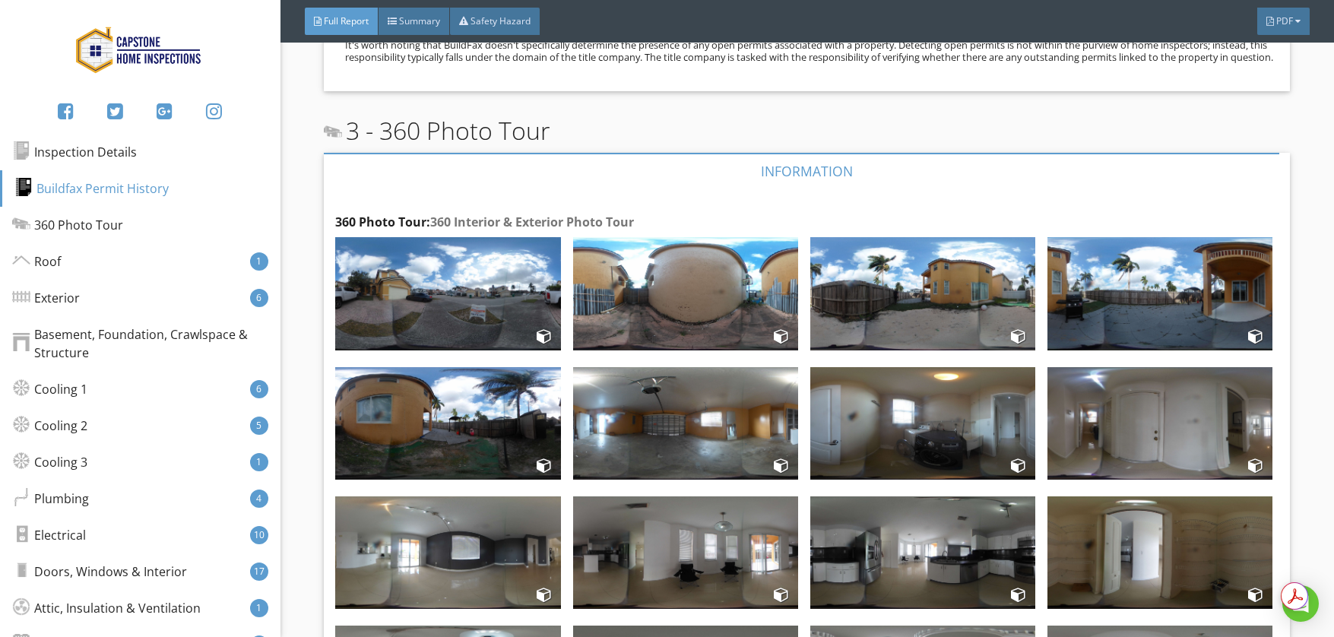
scroll to position [1921, 0]
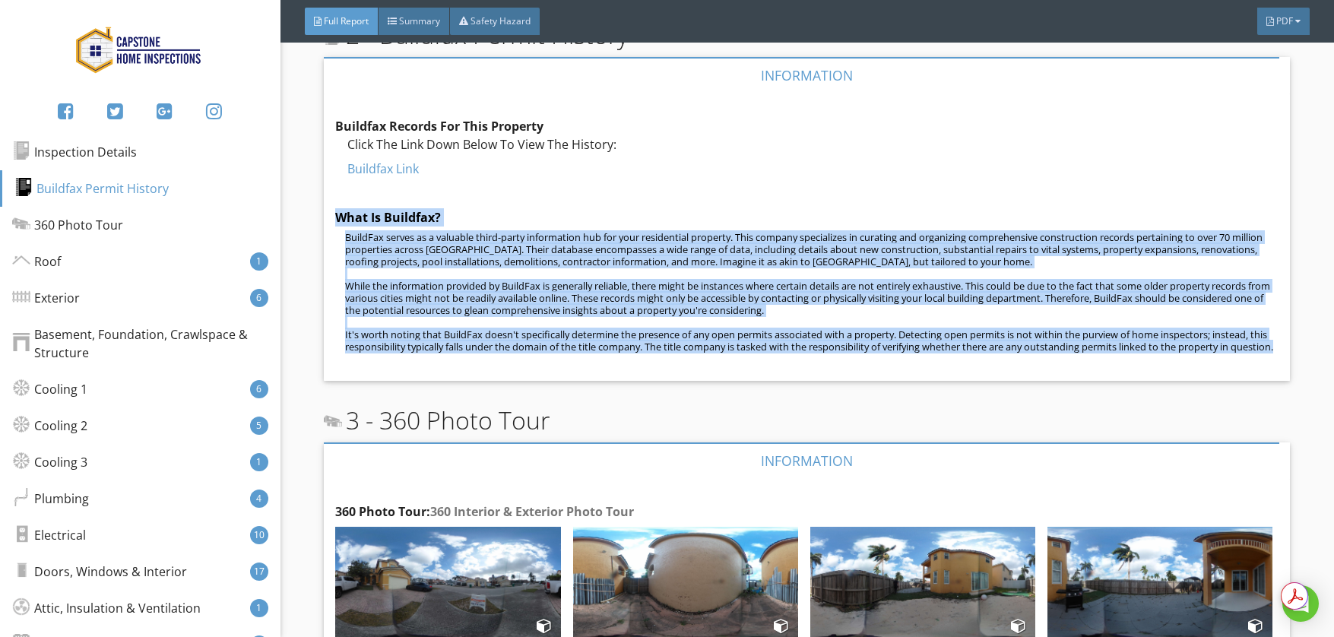
drag, startPoint x: 376, startPoint y: 313, endPoint x: 329, endPoint y: 198, distance: 124.5
click at [329, 198] on div "Buildfax Records For This Property Click The Link Down Below To View The Histor…" at bounding box center [807, 237] width 966 height 288
click at [360, 170] on link "Buildfax Link" at bounding box center [382, 168] width 71 height 17
copy div "What Is Buildfax? BuildFax serves as a valuable third-party information hub for…"
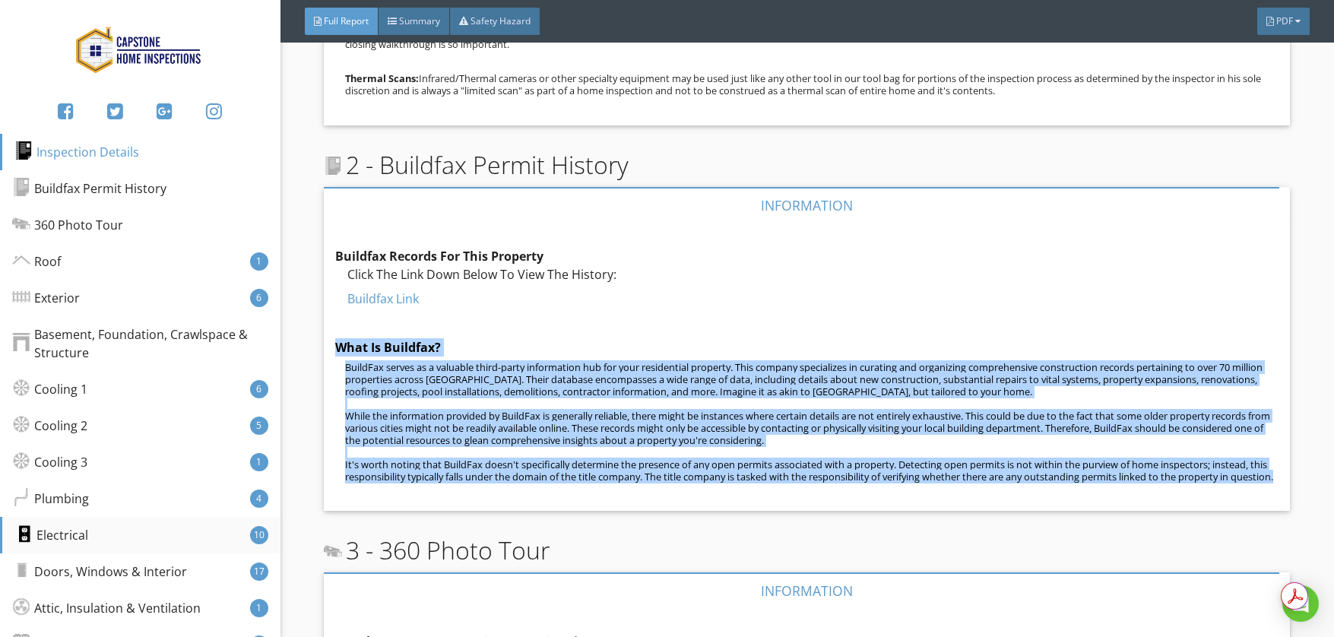
scroll to position [1799, 0]
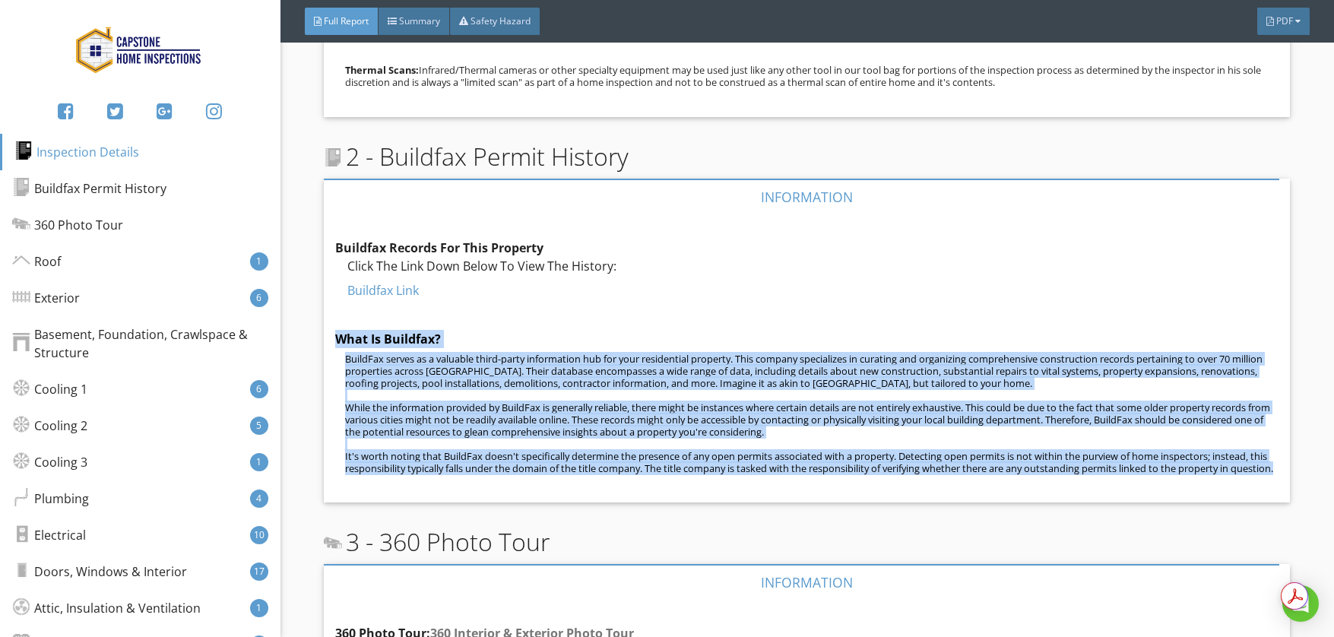
drag, startPoint x: 582, startPoint y: 164, endPoint x: 383, endPoint y: 160, distance: 199.2
click at [383, 160] on div "2 - Buildfax Permit History" at bounding box center [807, 156] width 966 height 36
copy span "Buildfax Permit History"
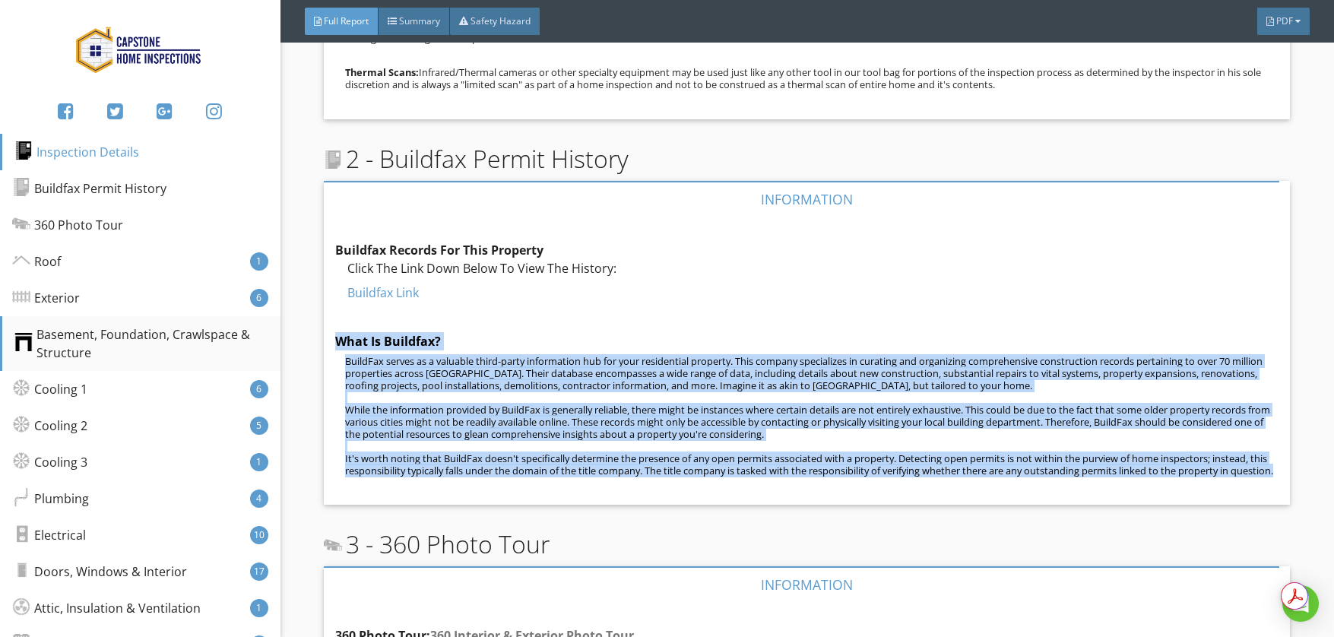
scroll to position [1798, 0]
drag, startPoint x: 629, startPoint y: 264, endPoint x: 305, endPoint y: 249, distance: 324.2
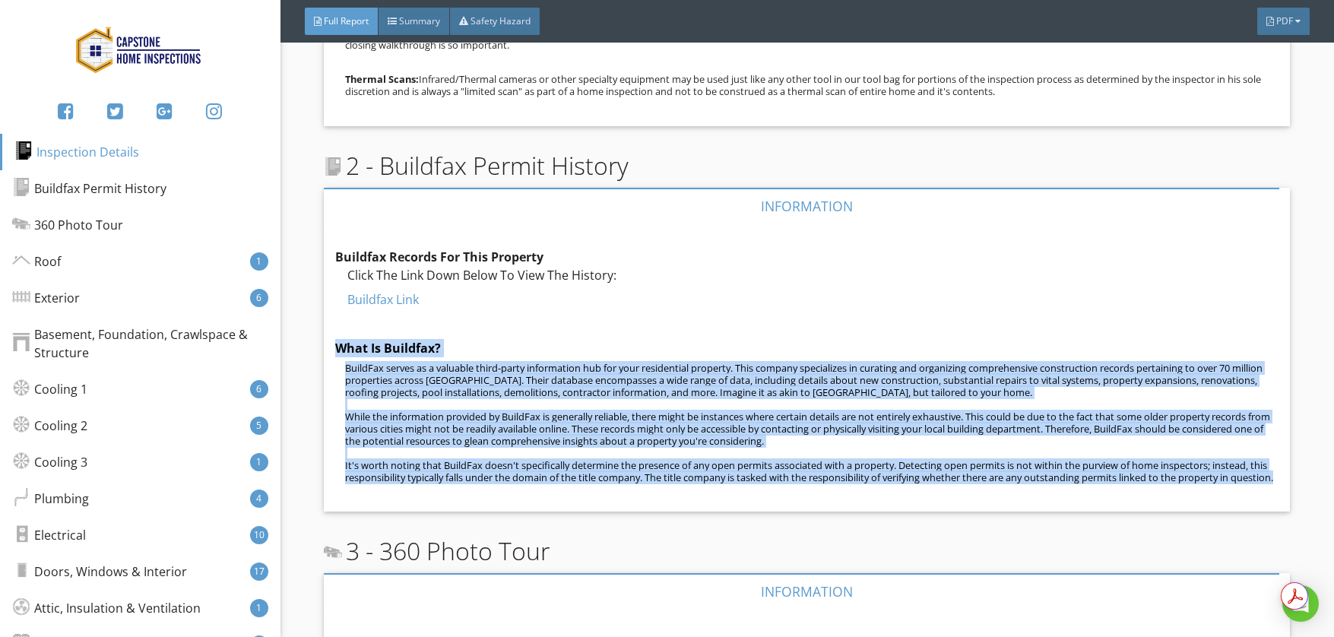
scroll to position [1789, 0]
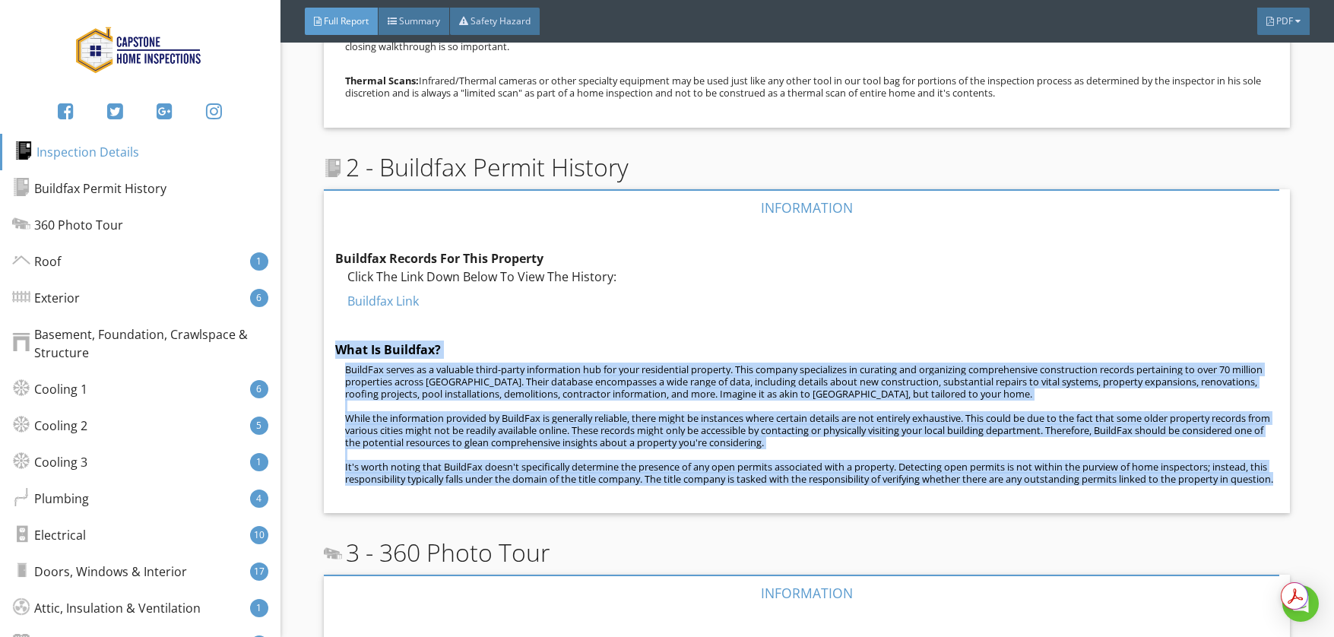
copy div "Buildfax Records For This Property Click The Link Down Below To View The Histor…"
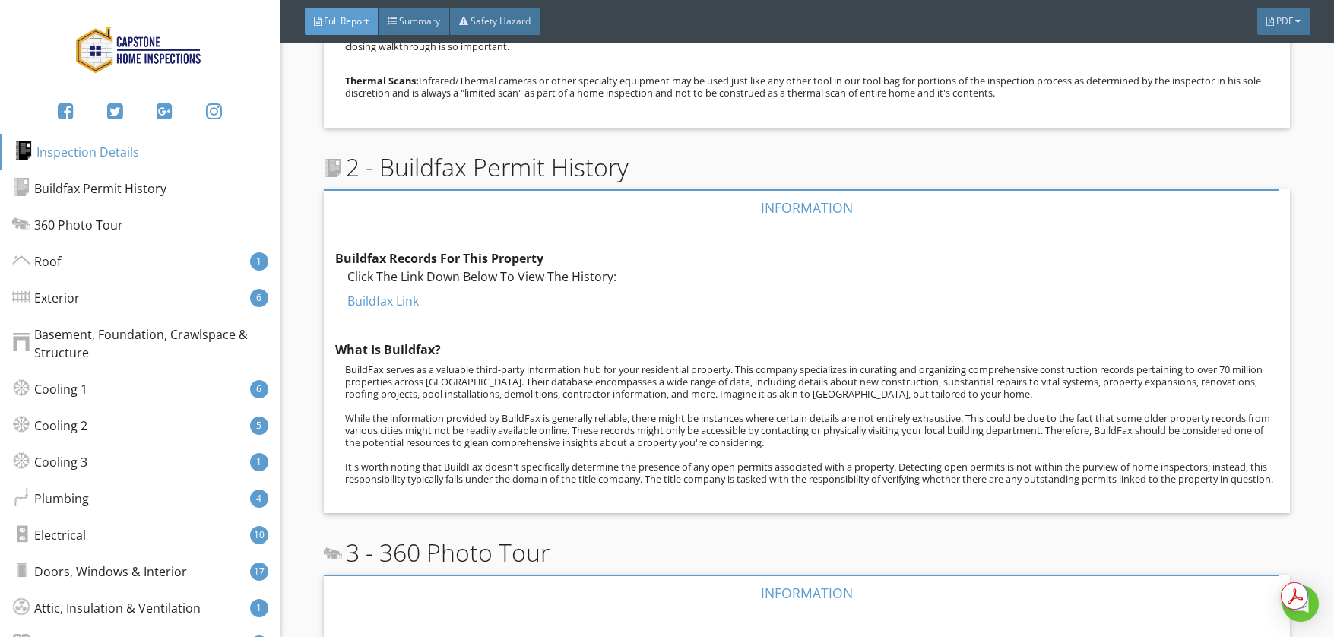
drag, startPoint x: 542, startPoint y: 361, endPoint x: 538, endPoint y: 338, distance: 23.1
click at [540, 363] on p "BuildFax serves as a valuable third-party information hub for your residential …" at bounding box center [811, 424] width 933 height 122
drag, startPoint x: 521, startPoint y: 250, endPoint x: 338, endPoint y: 251, distance: 183.2
click at [338, 251] on div "Buildfax Records For This Property" at bounding box center [492, 258] width 315 height 18
copy strong "Buildfax Records For This Property"
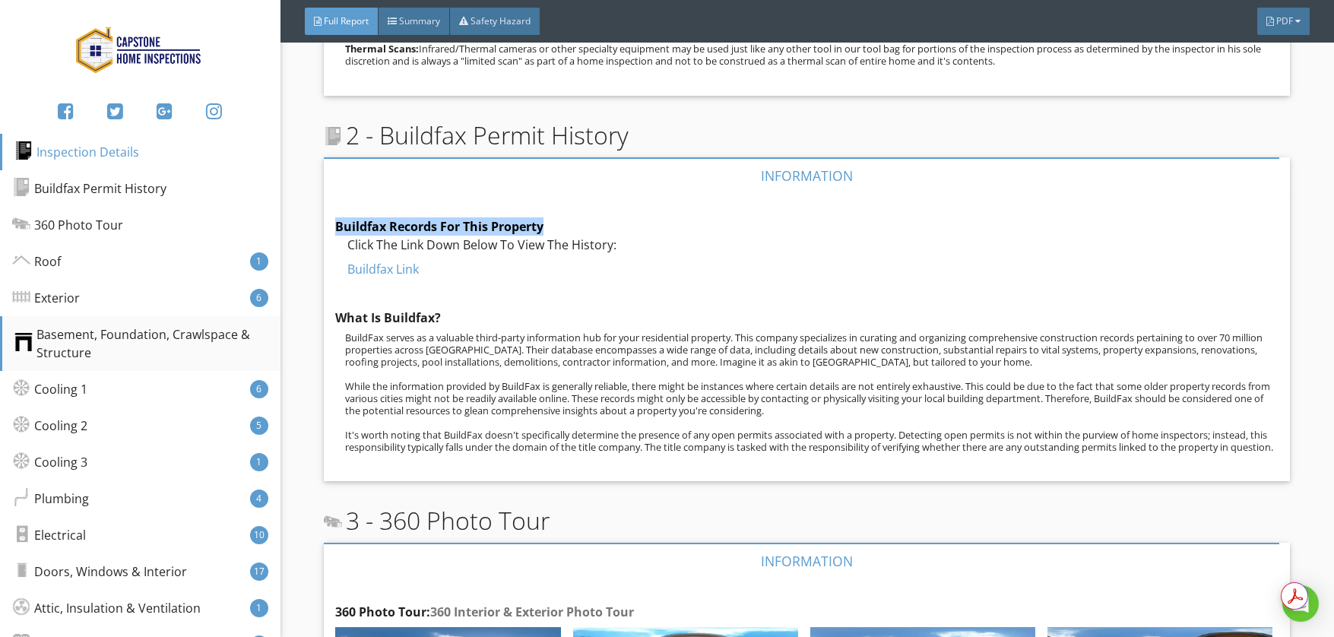
scroll to position [1824, 0]
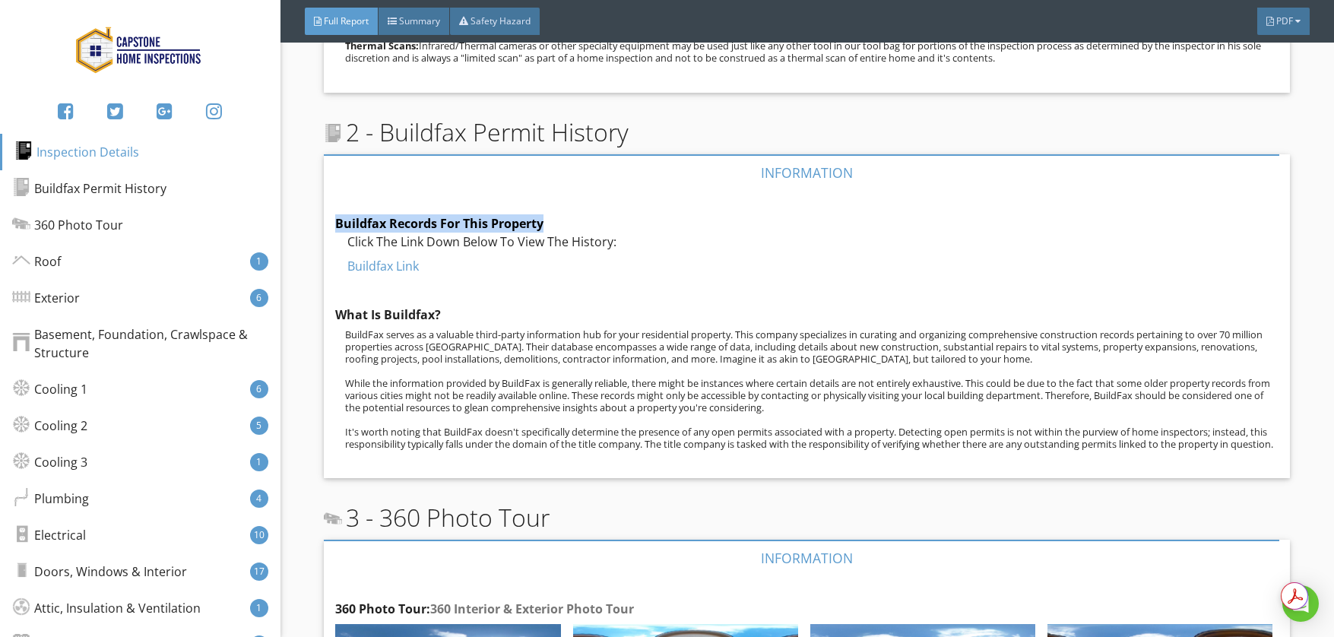
drag, startPoint x: 623, startPoint y: 244, endPoint x: 336, endPoint y: 240, distance: 286.6
click at [347, 240] on div "Click The Link Down Below To View The History:" at bounding box center [492, 242] width 315 height 18
copy div "Click The Link Down Below To View The History:"
drag, startPoint x: 405, startPoint y: 267, endPoint x: 339, endPoint y: 266, distance: 66.1
click at [341, 265] on div "Buildfax Link" at bounding box center [492, 266] width 315 height 18
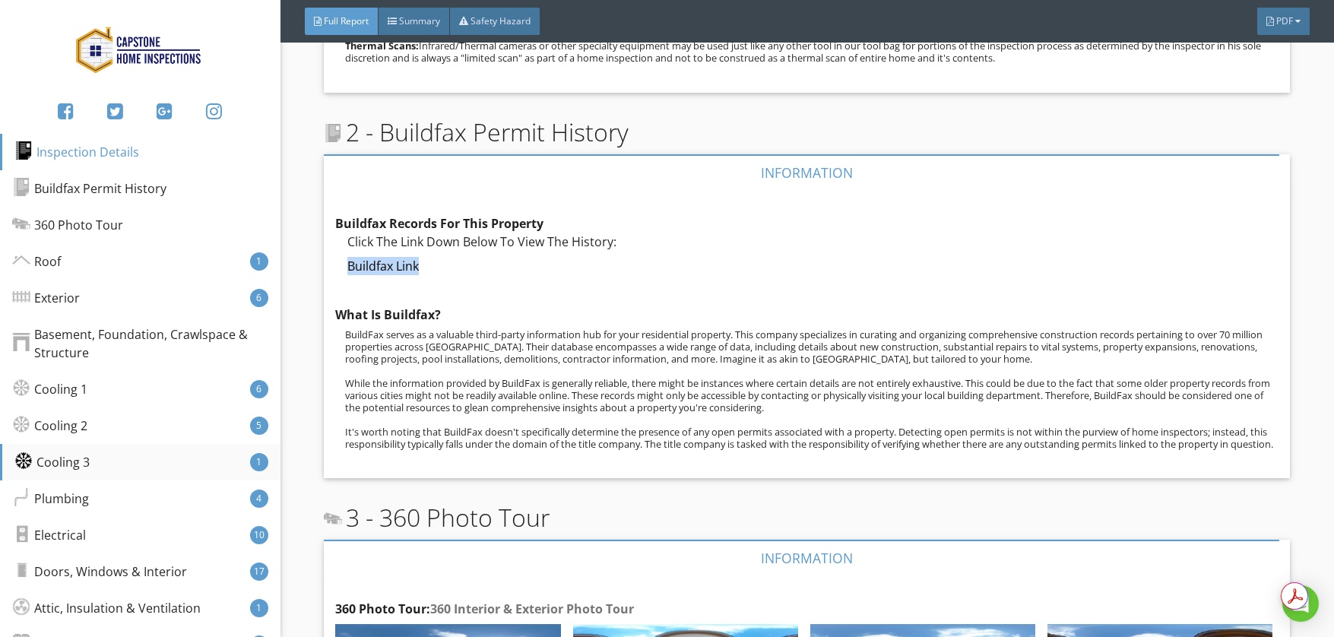
copy link "Buildfax Link"
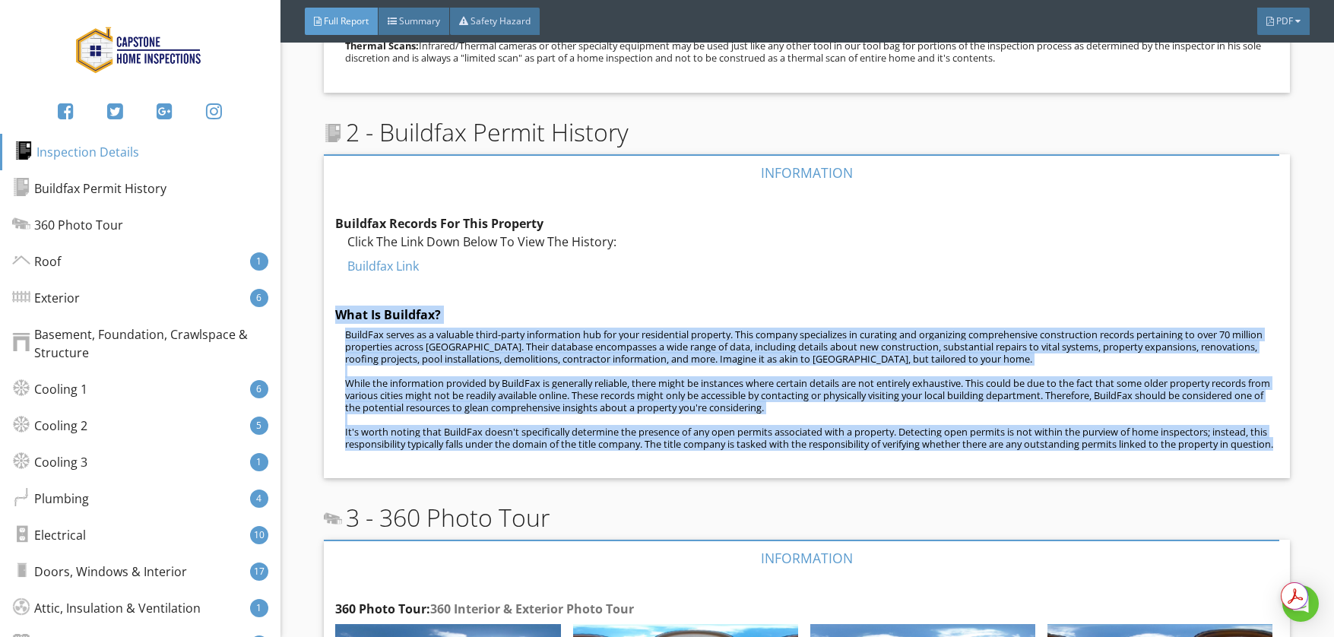
drag, startPoint x: 336, startPoint y: 311, endPoint x: 452, endPoint y: 448, distance: 179.7
click at [452, 448] on div "What Is Buildfax? BuildFax serves as a valuable third-party information hub for…" at bounding box center [806, 381] width 943 height 150
copy div "What Is Buildfax? BuildFax serves as a valuable third-party information hub for…"
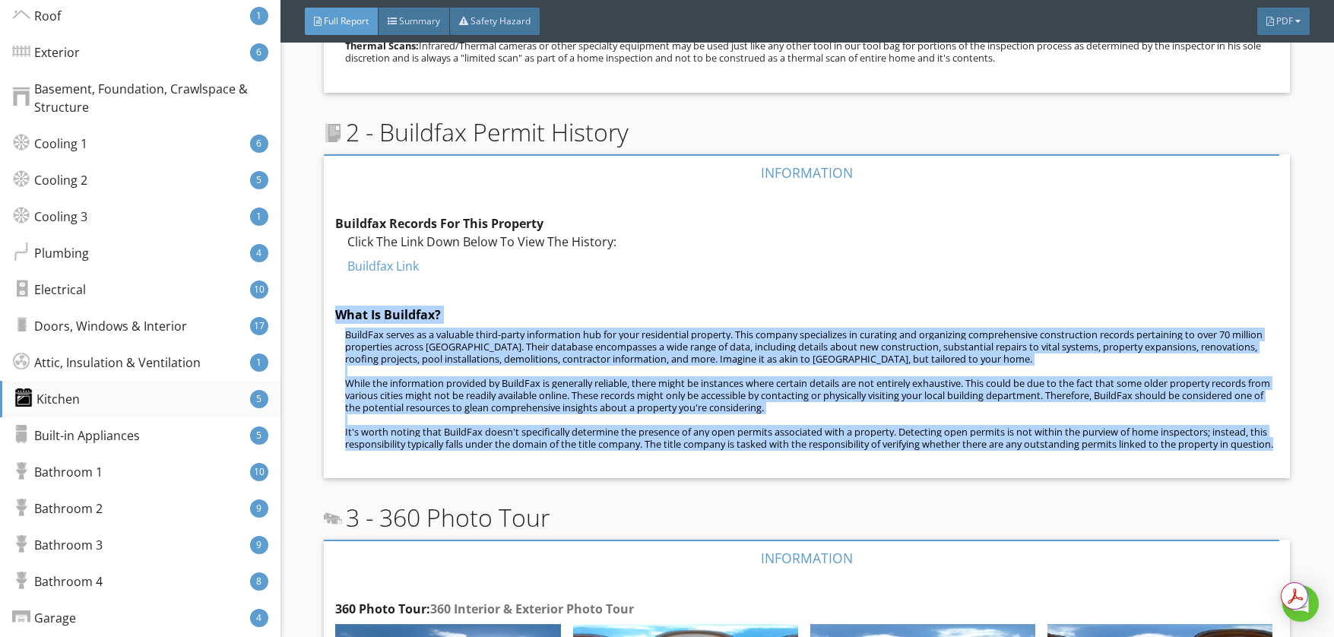
scroll to position [335, 0]
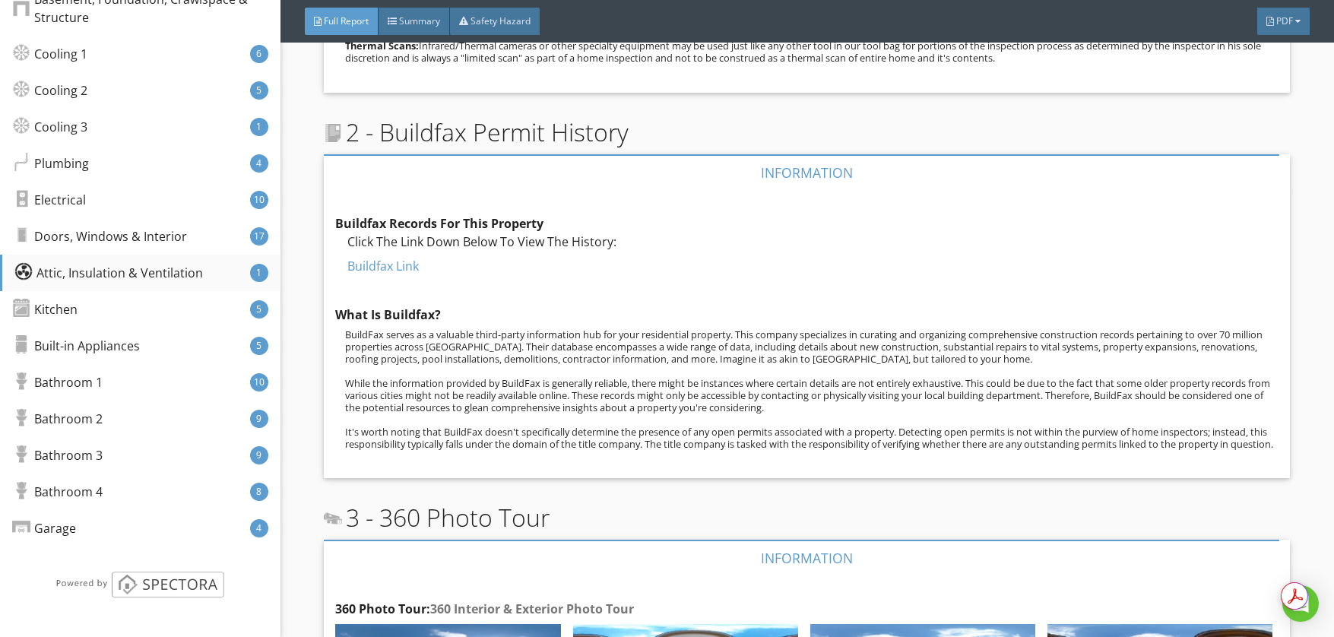
click at [87, 268] on div "Attic, Insulation & Ventilation" at bounding box center [108, 273] width 189 height 18
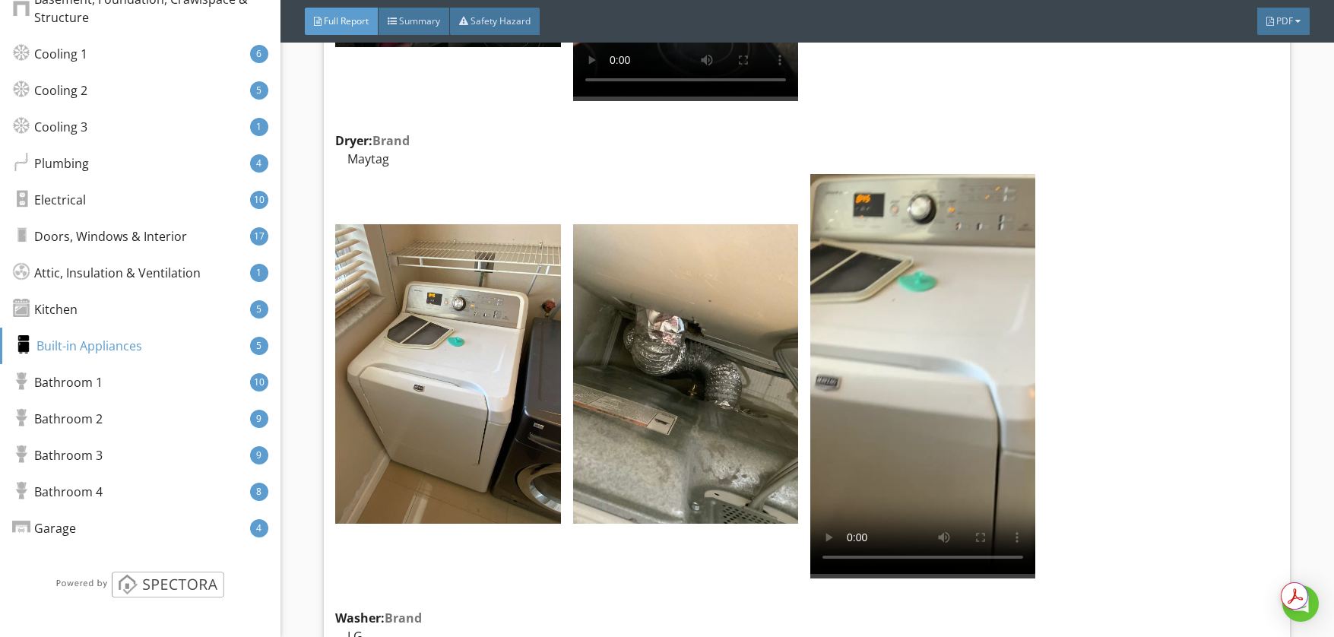
scroll to position [0, 0]
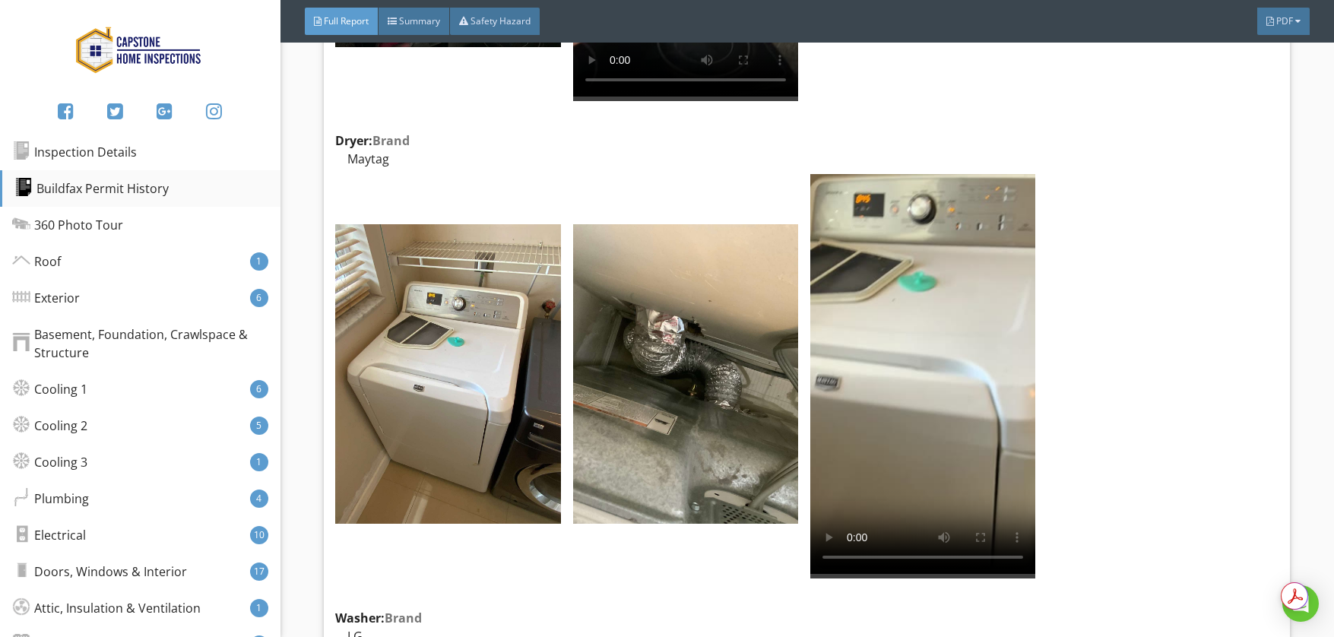
click at [57, 191] on div "Buildfax Permit History" at bounding box center [91, 188] width 154 height 18
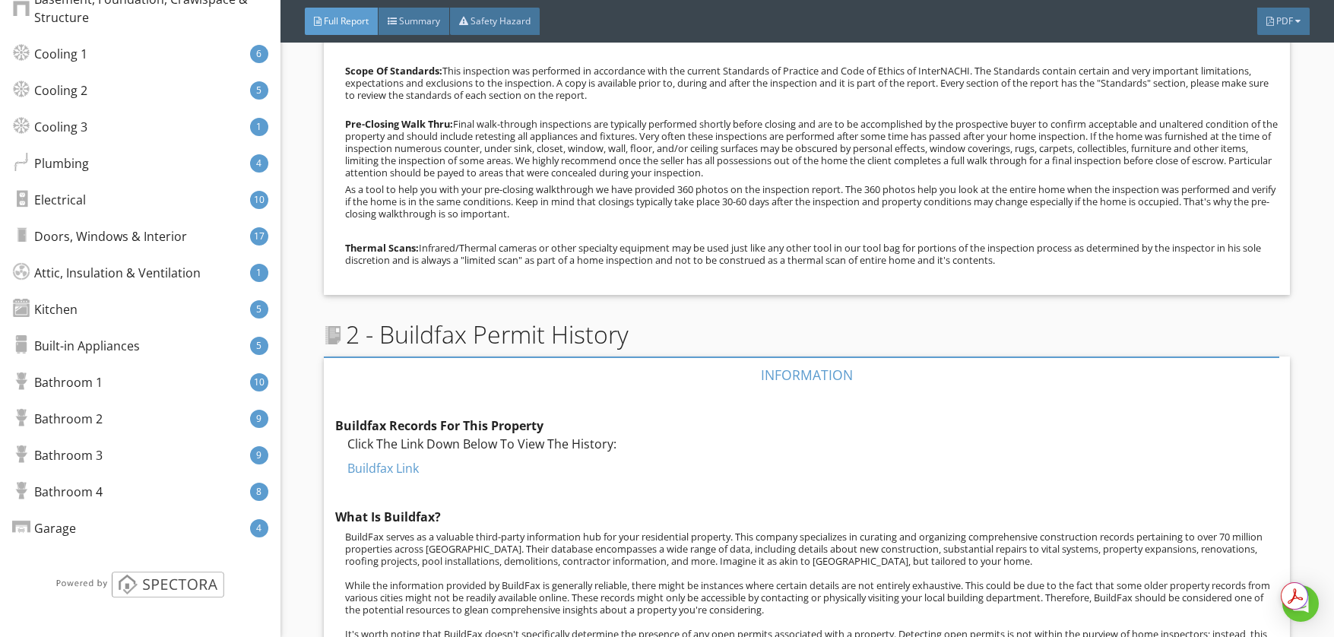
scroll to position [1622, 0]
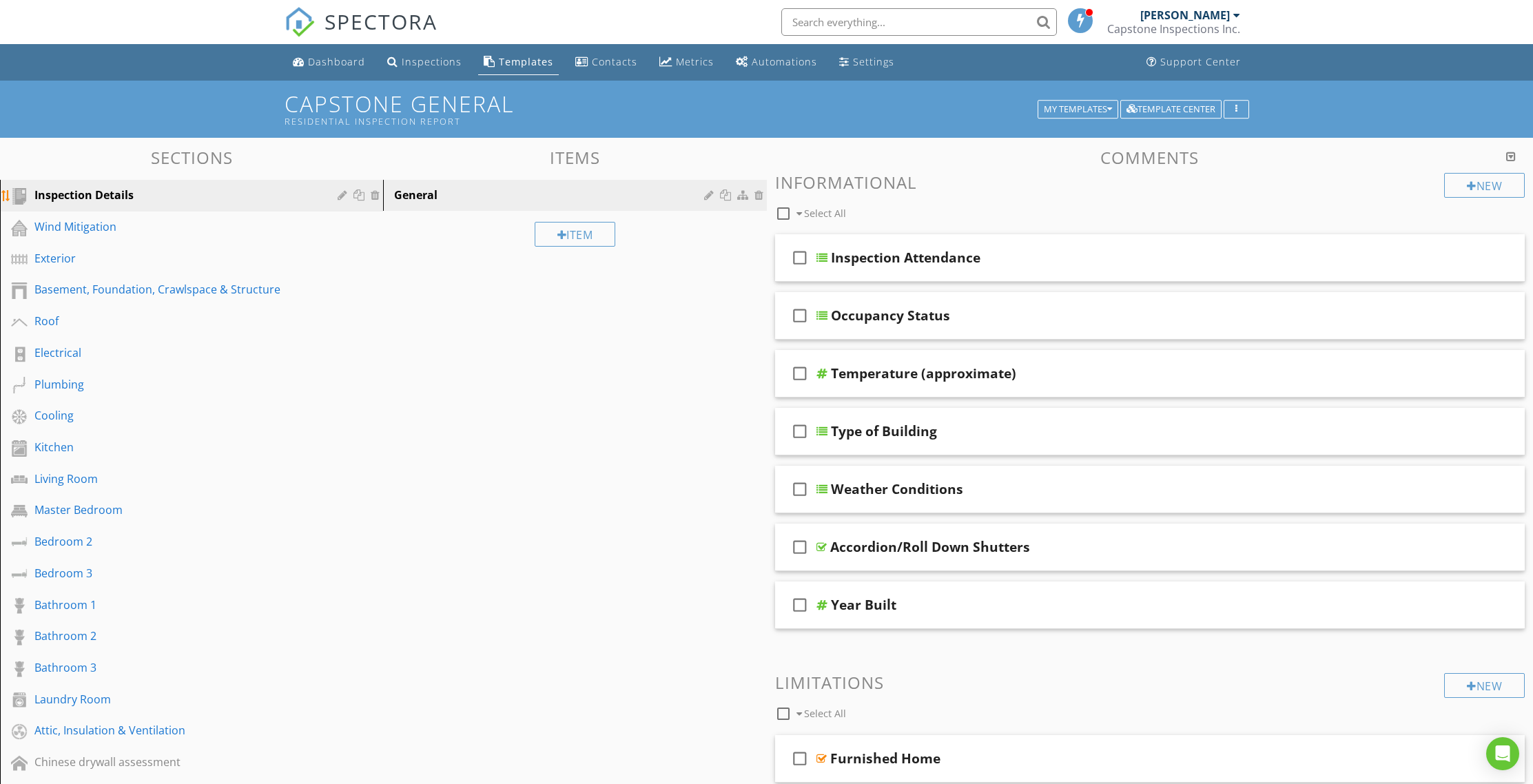
click at [134, 202] on div "Inspection Details" at bounding box center [176, 195] width 283 height 16
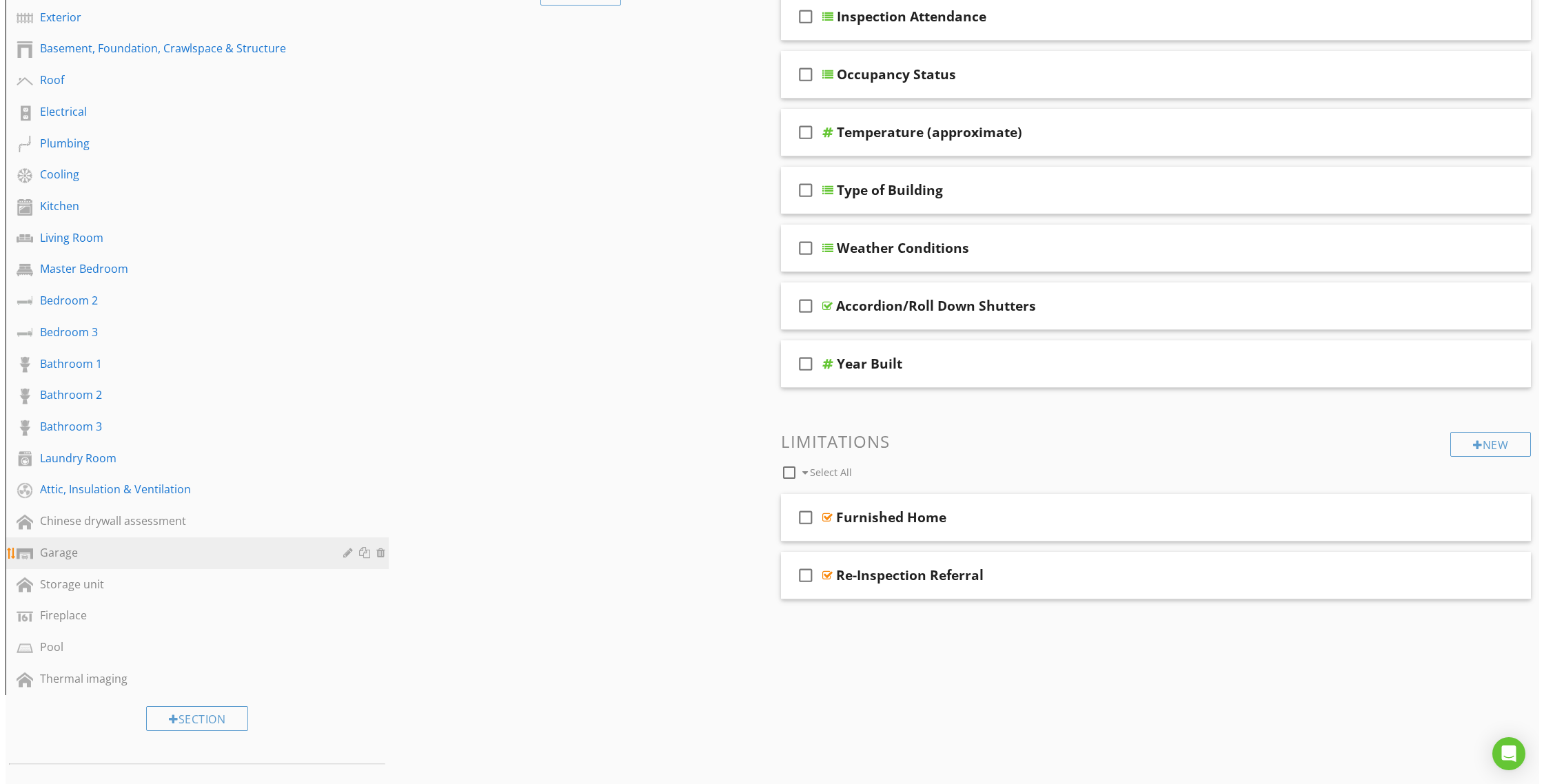
scroll to position [334, 0]
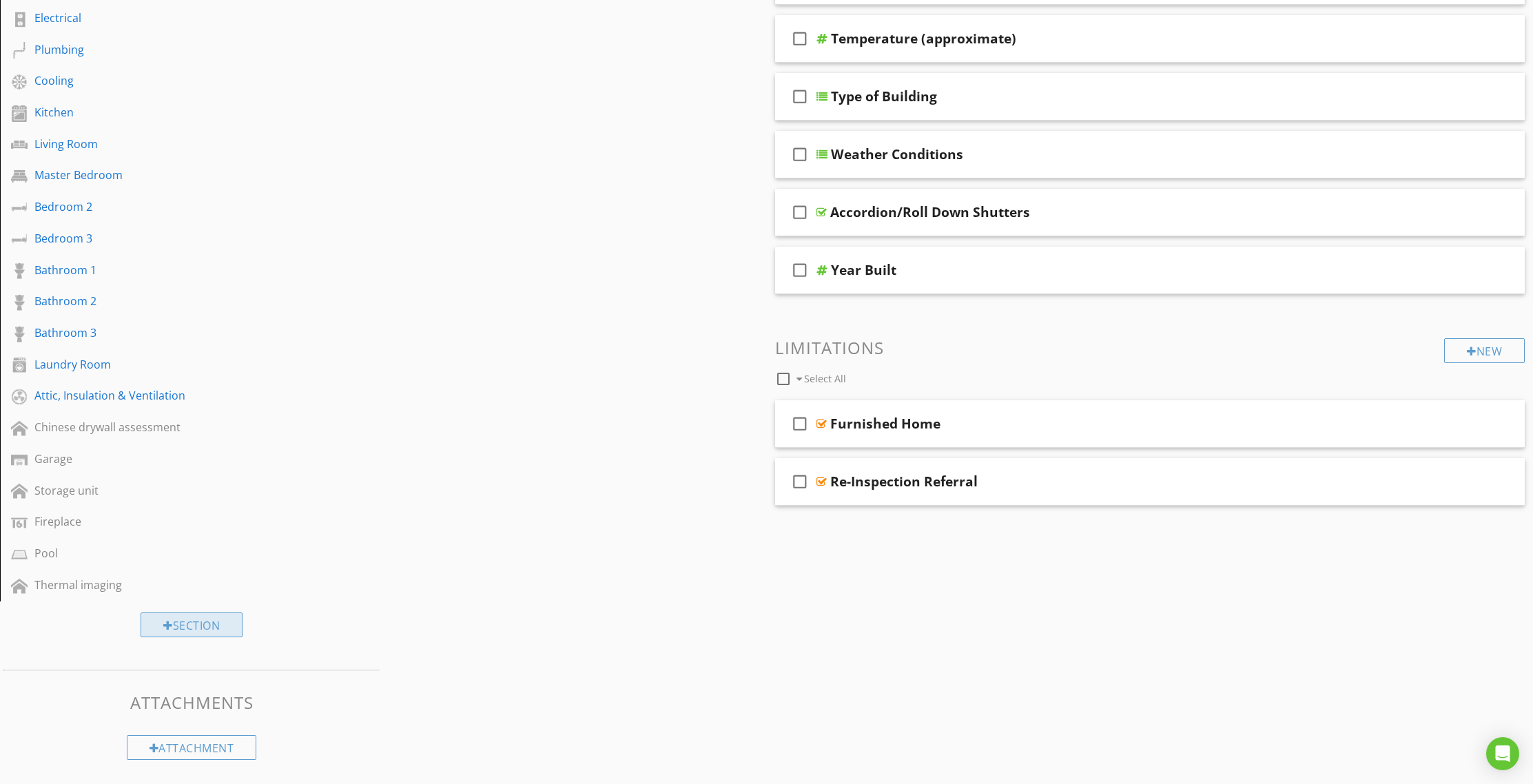
click at [163, 624] on div at bounding box center [168, 625] width 10 height 11
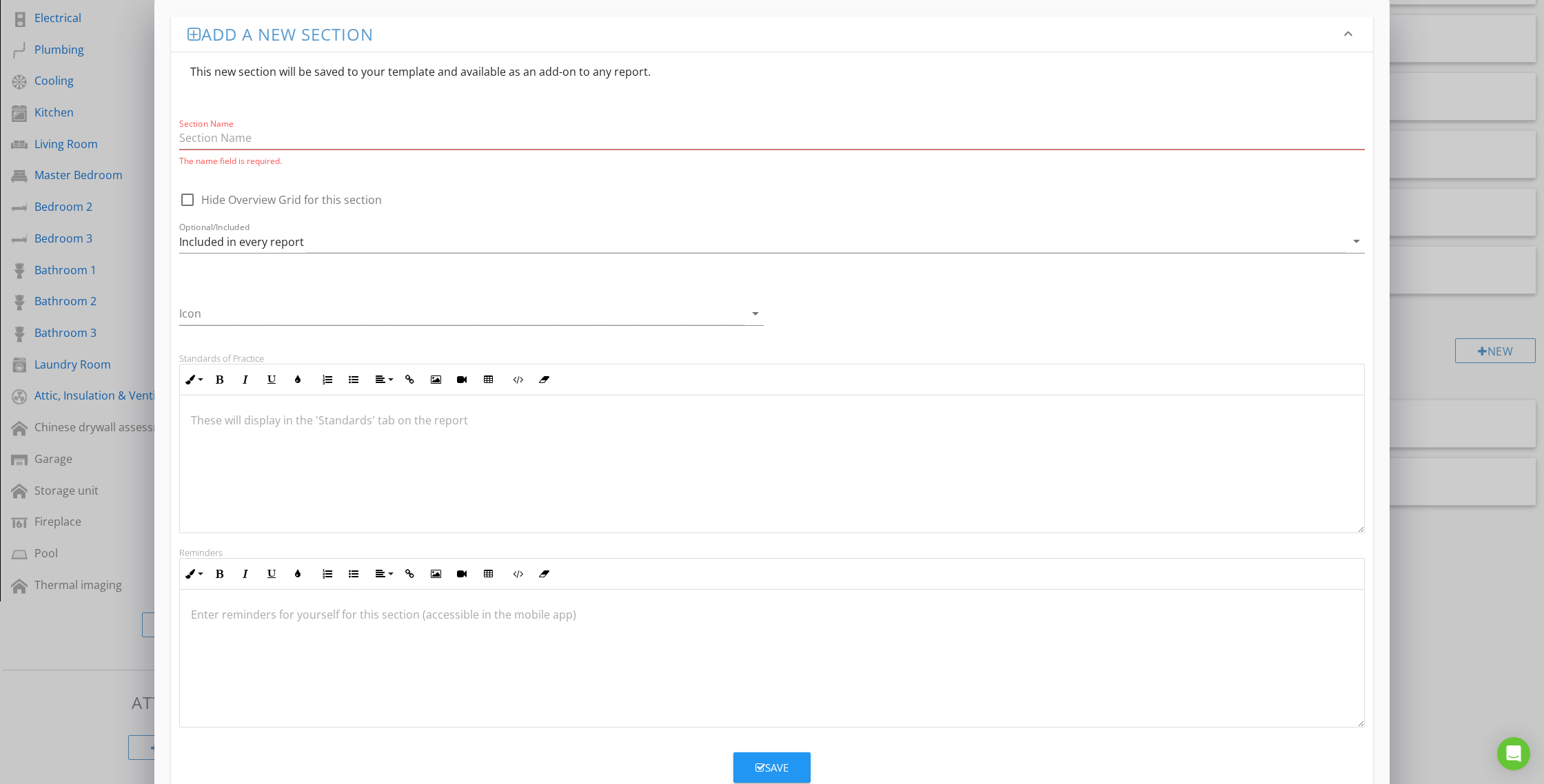
click at [290, 435] on div at bounding box center [772, 464] width 1184 height 138
click at [265, 142] on input "Section Name" at bounding box center [772, 136] width 1185 height 23
click at [287, 487] on div at bounding box center [772, 462] width 1184 height 138
click at [237, 239] on div "Included in every report" at bounding box center [242, 240] width 125 height 13
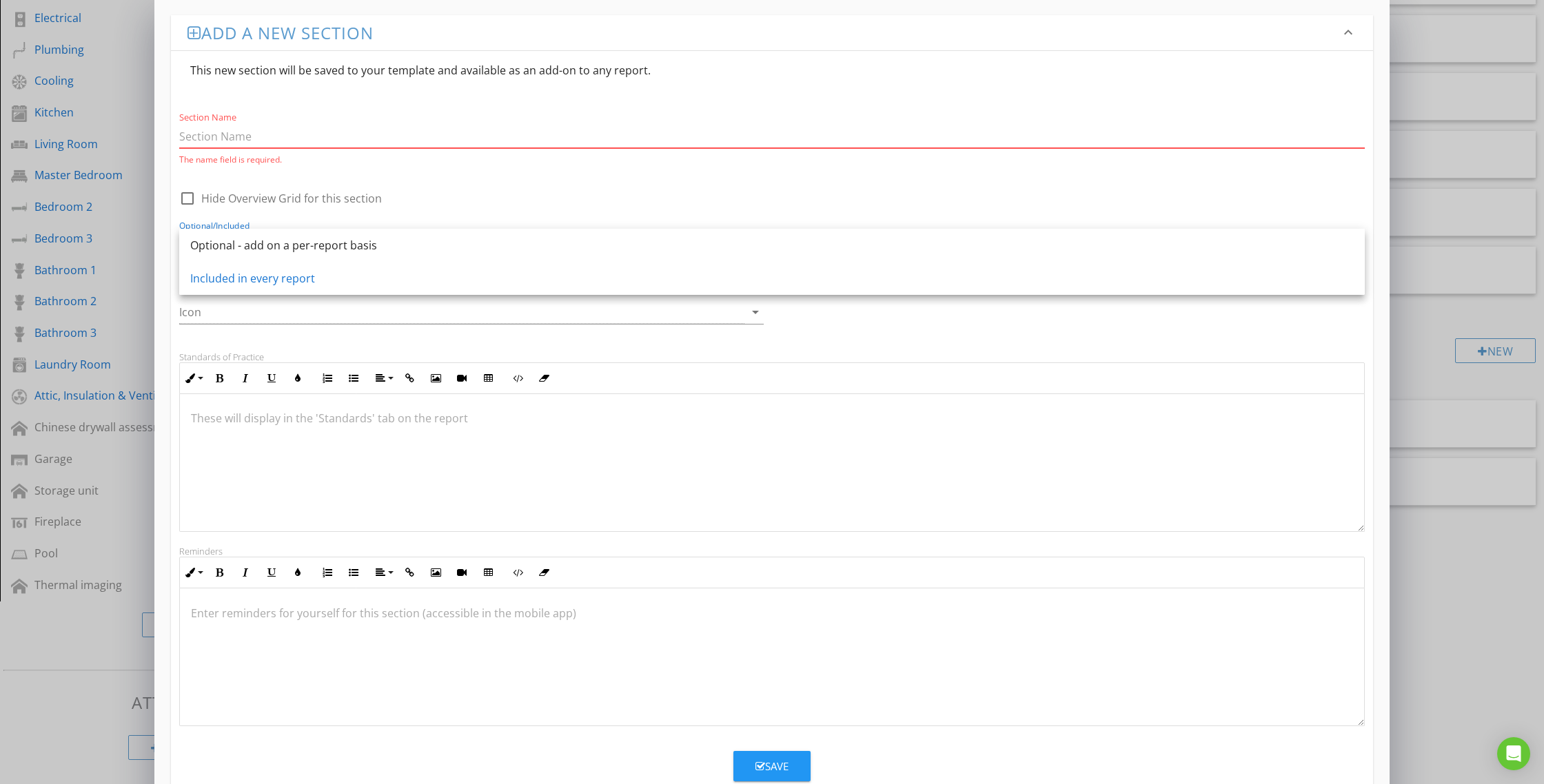
click at [354, 143] on input "Section Name" at bounding box center [772, 136] width 1185 height 23
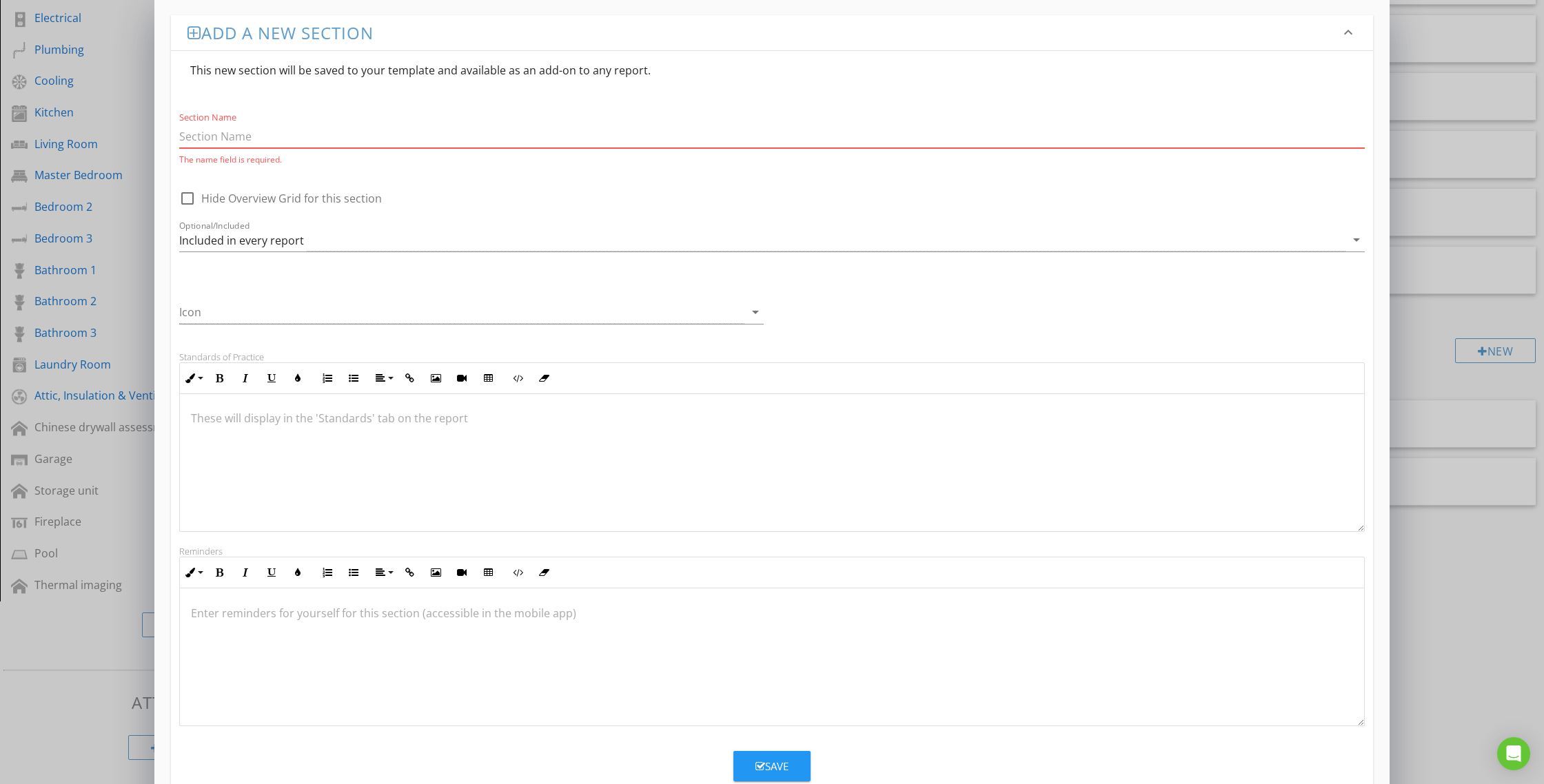
paste input "What Is Buildfax? BuildFax serves as a valuable third-party information hub for…"
type input "What Is Buildfax? BuildFax serves as a valuable third-party information hub for…"
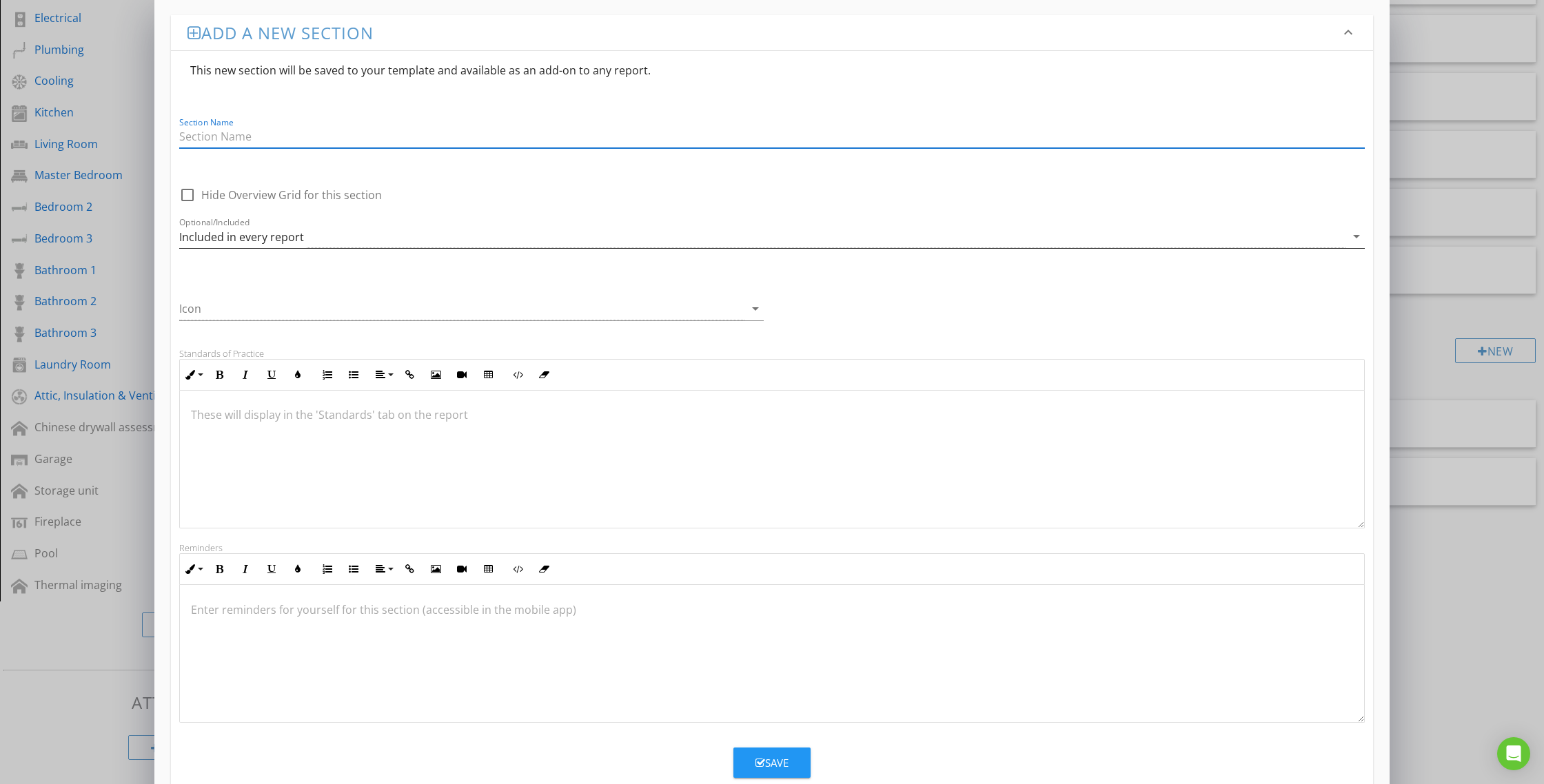
scroll to position [0, 0]
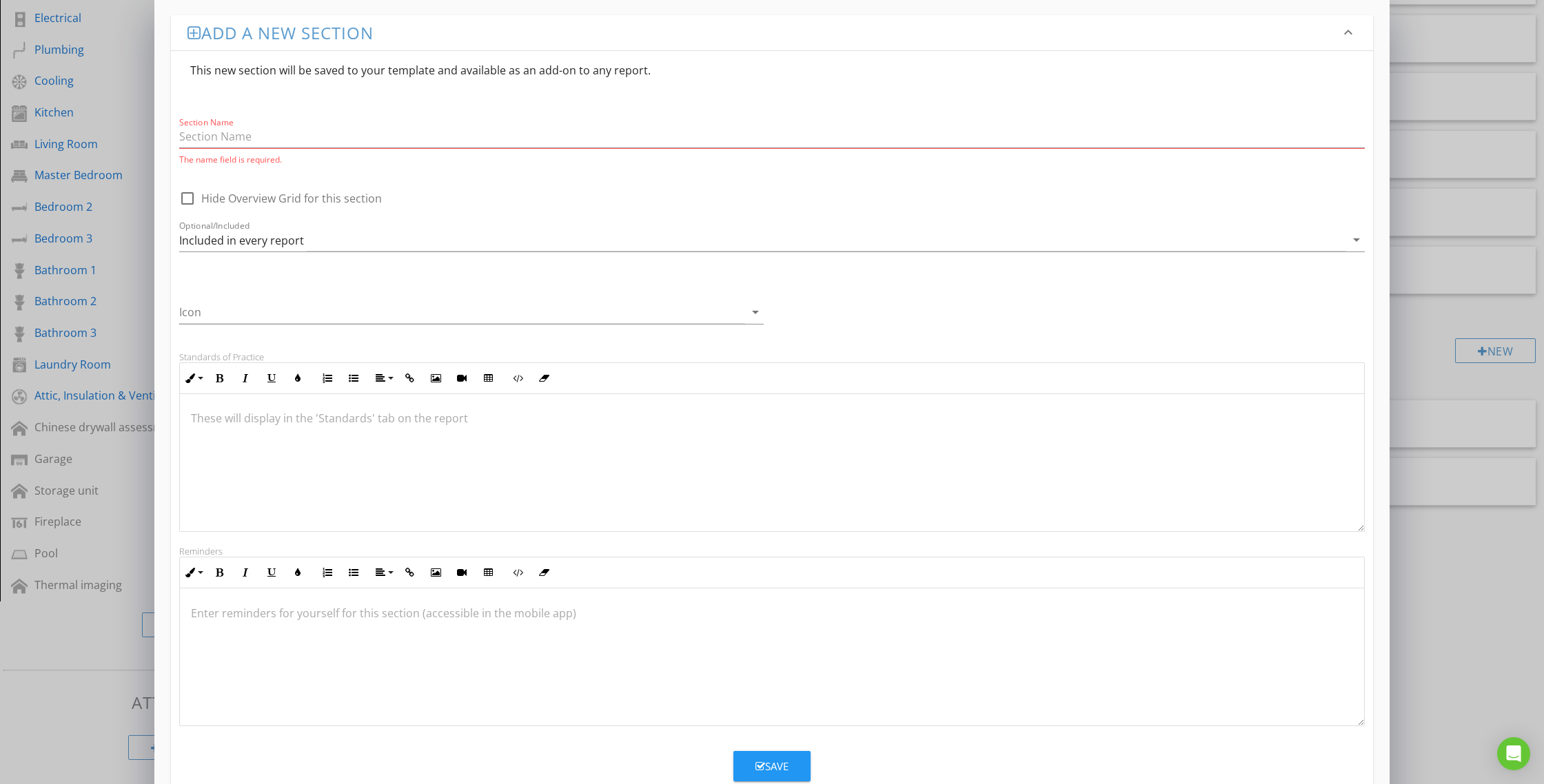
click at [315, 682] on div at bounding box center [772, 657] width 1184 height 138
click at [324, 470] on div at bounding box center [772, 462] width 1184 height 138
click at [211, 136] on input "Section Name" at bounding box center [772, 136] width 1185 height 23
paste input "Buildfax Permit History"
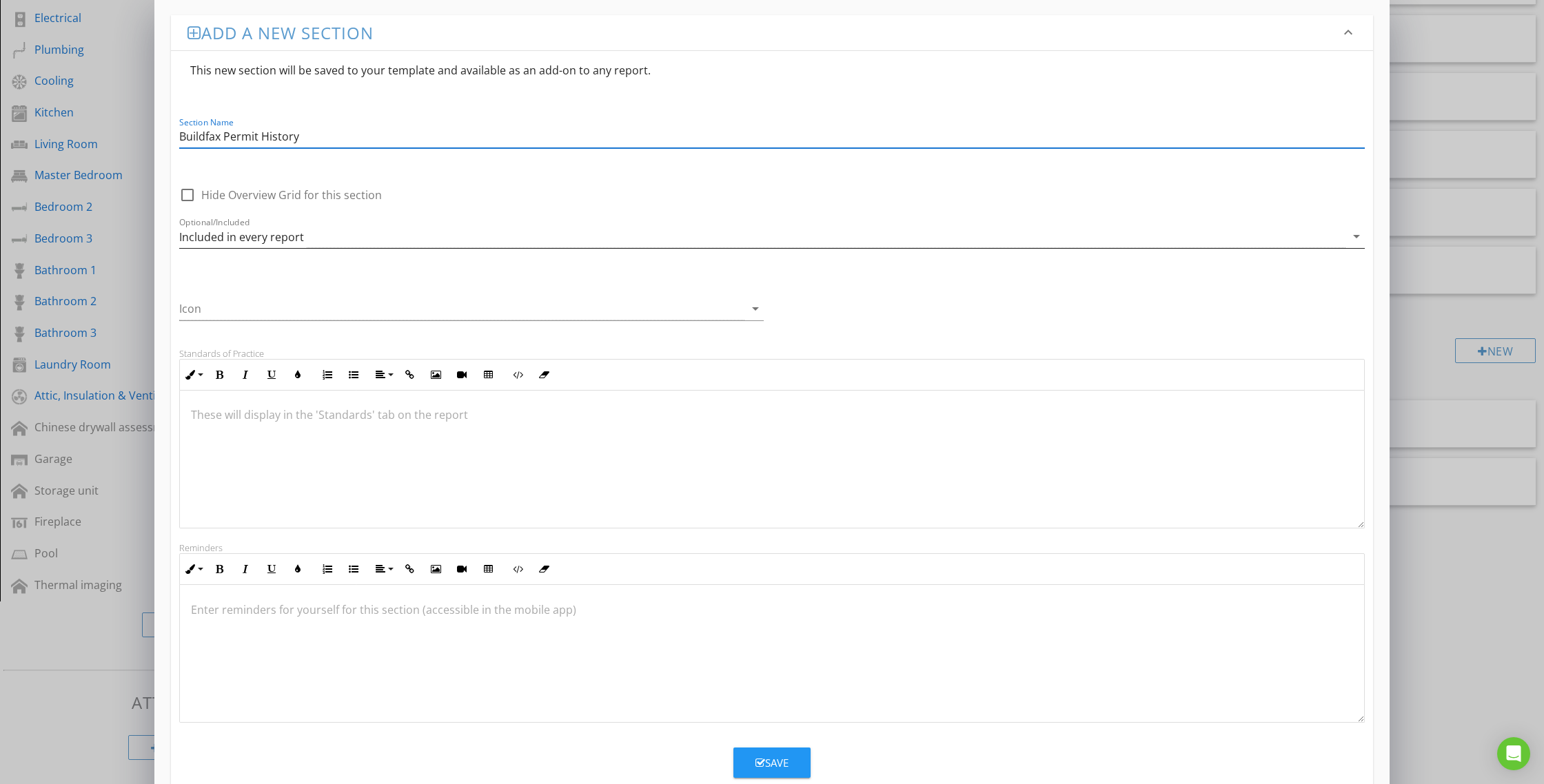
type input "Buildfax Permit History"
click at [253, 243] on div "Included in every report" at bounding box center [242, 237] width 125 height 13
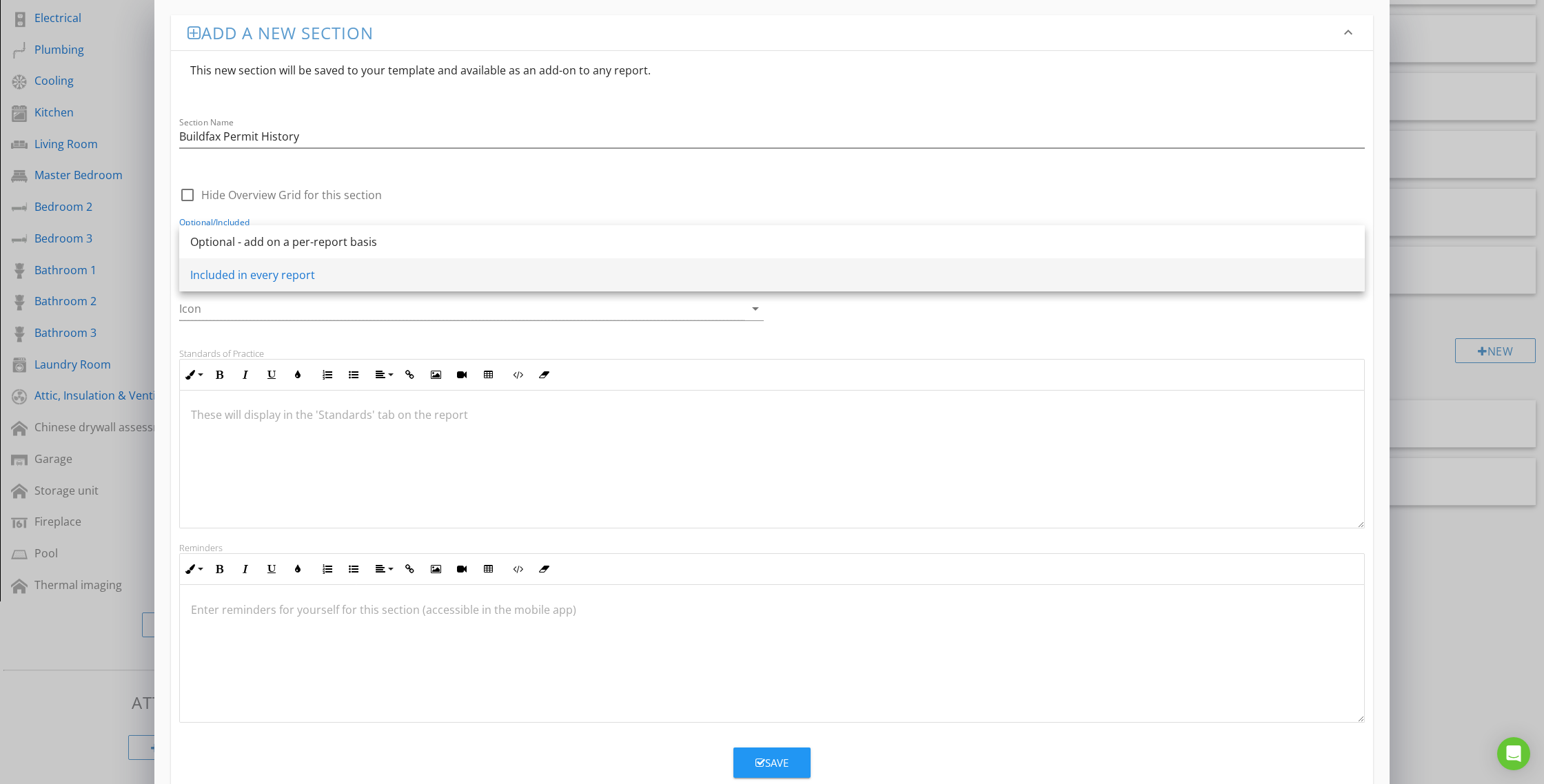
click at [315, 276] on div "Included in every report" at bounding box center [772, 275] width 1163 height 16
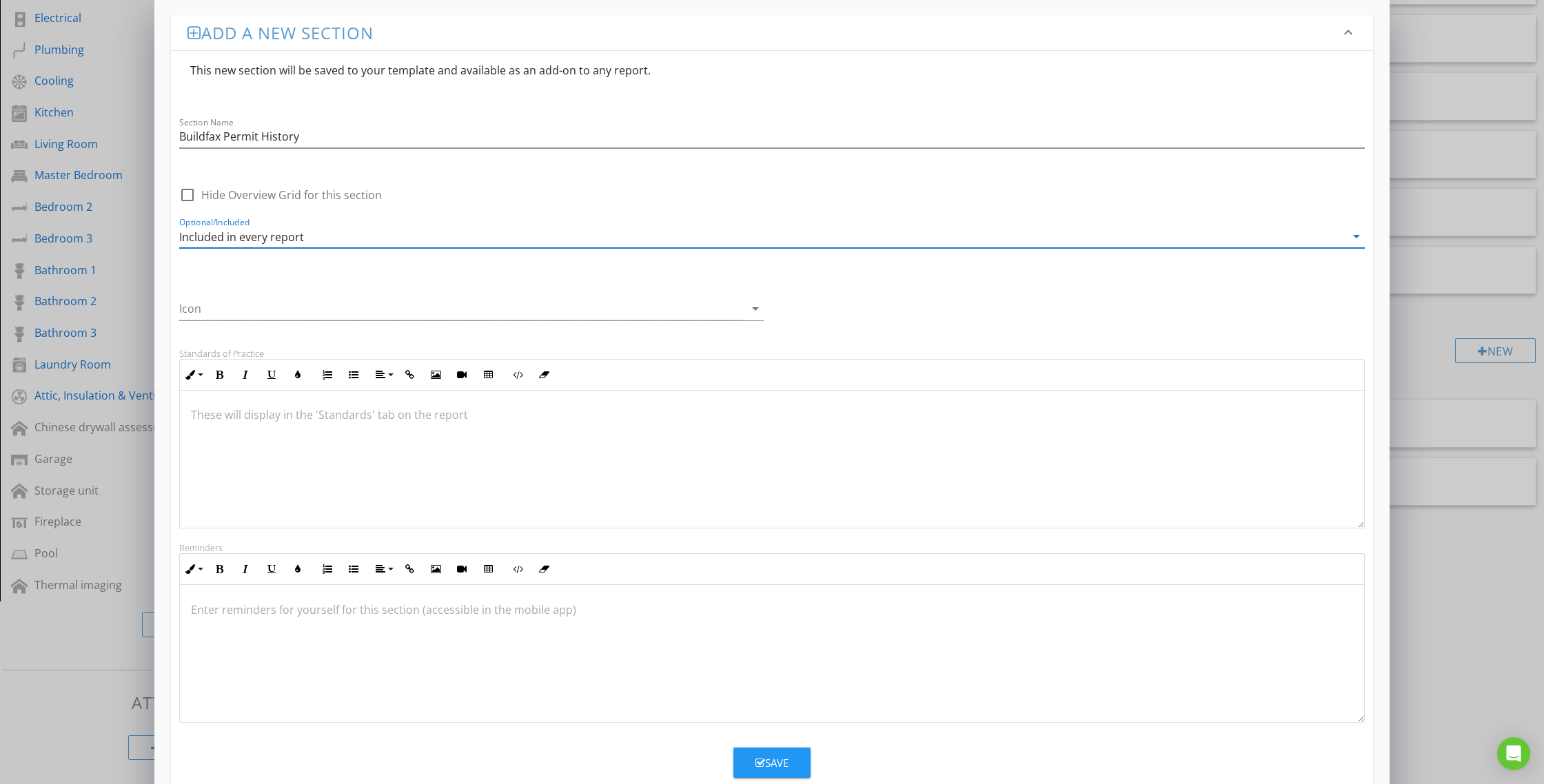
drag, startPoint x: 296, startPoint y: 304, endPoint x: 288, endPoint y: 301, distance: 8.5
click at [296, 304] on div at bounding box center [461, 308] width 565 height 23
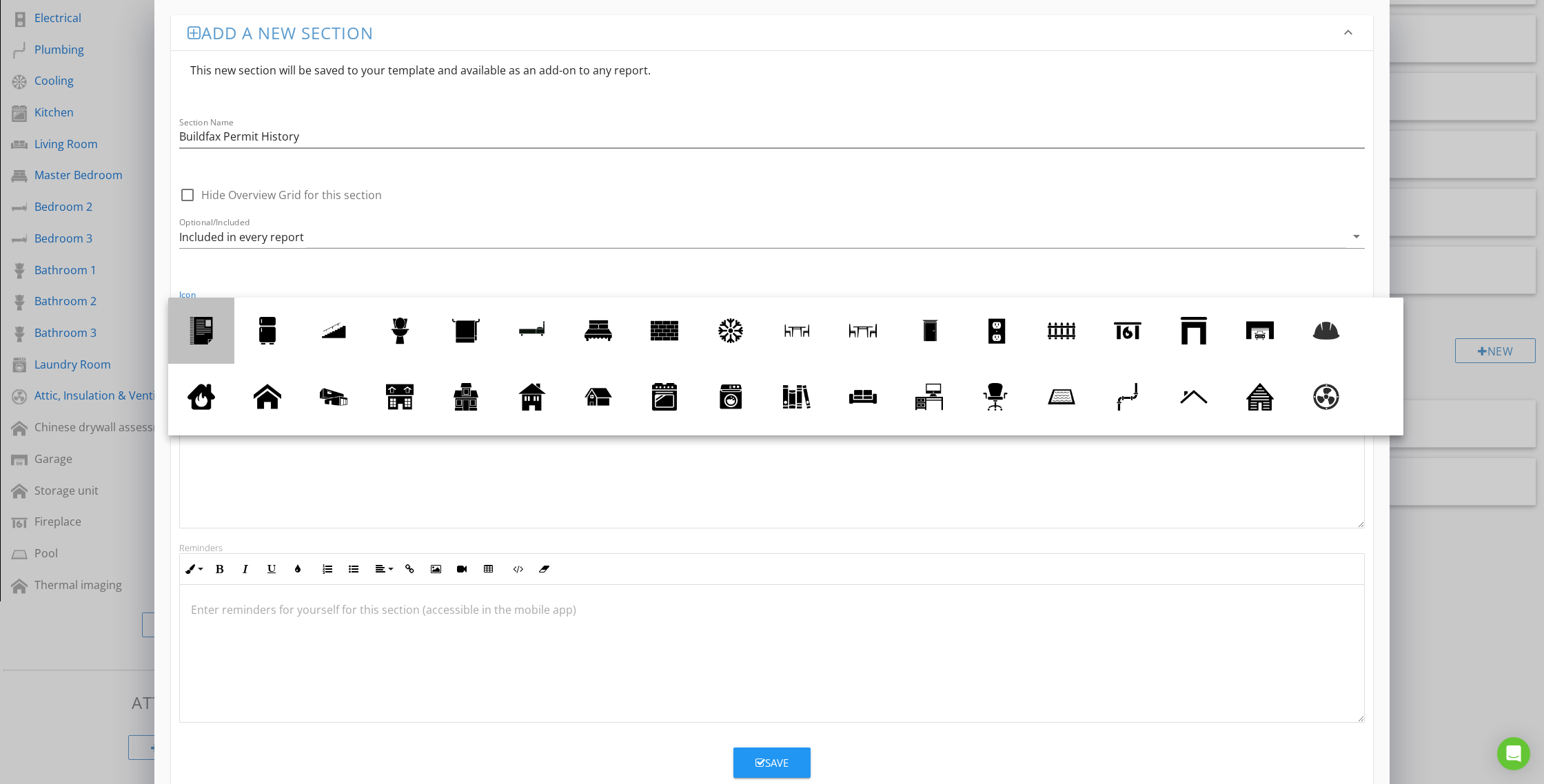
click at [192, 334] on div at bounding box center [201, 331] width 27 height 27
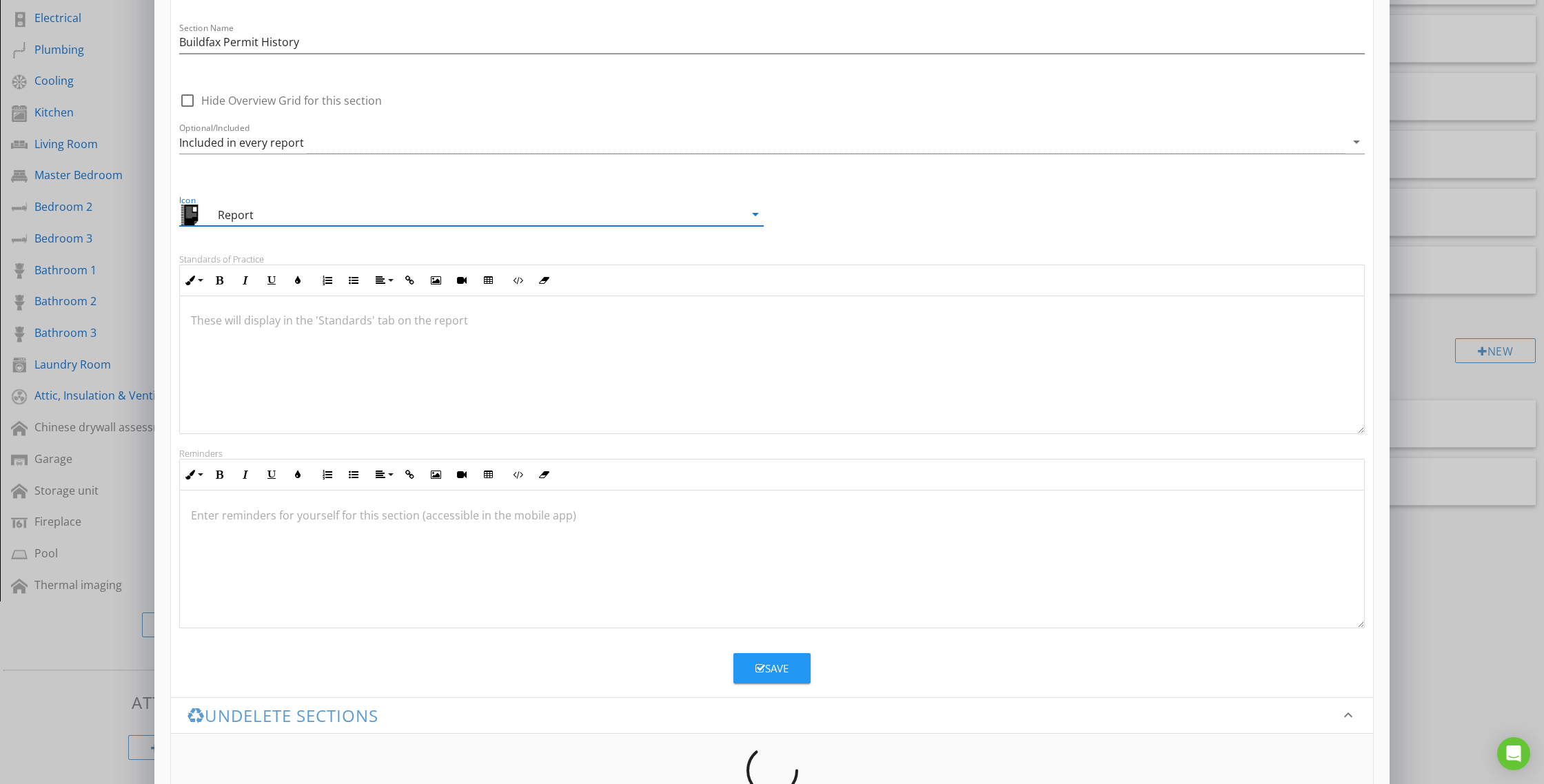
scroll to position [160, 0]
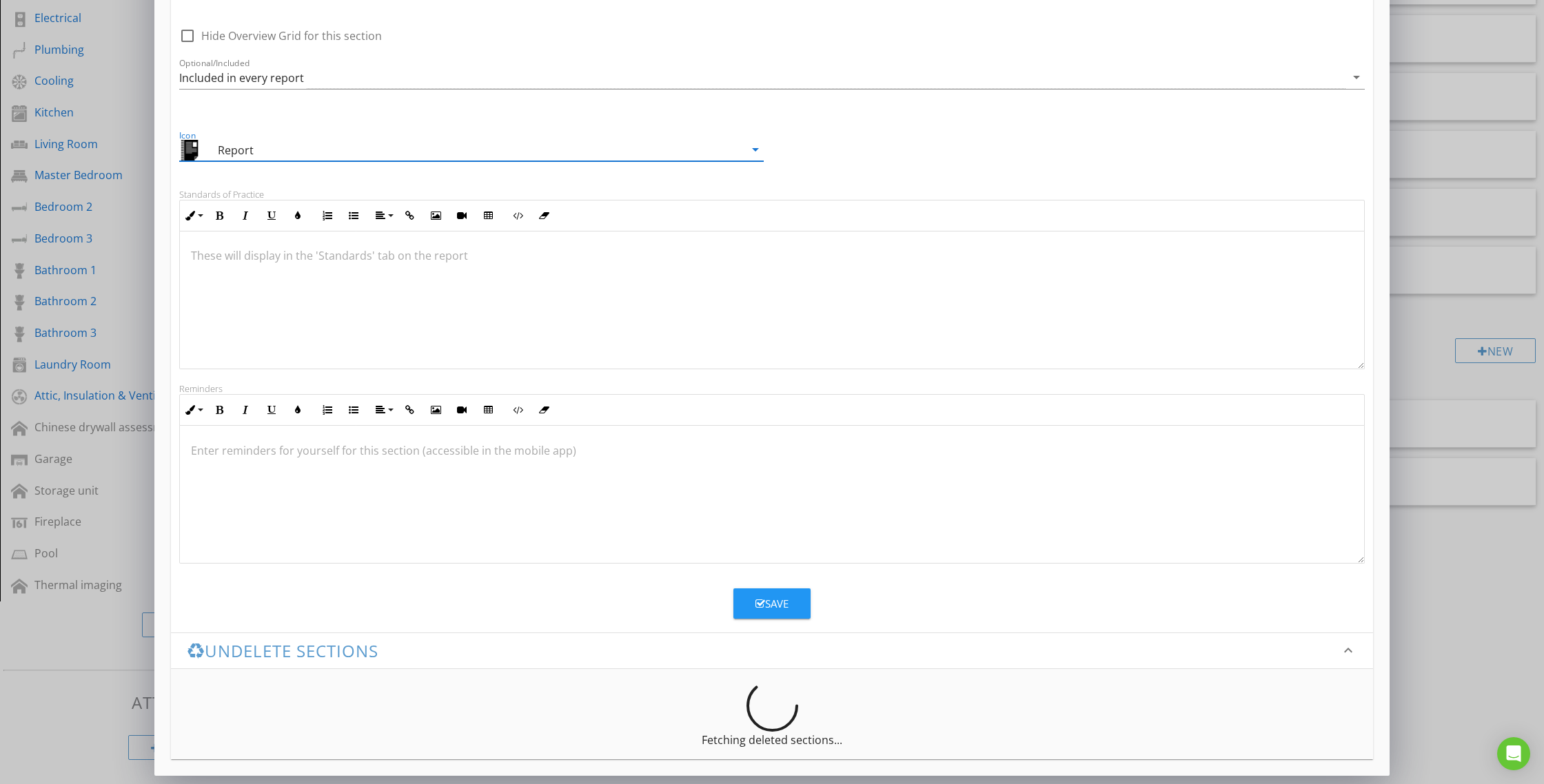
click at [335, 342] on div at bounding box center [772, 300] width 1184 height 138
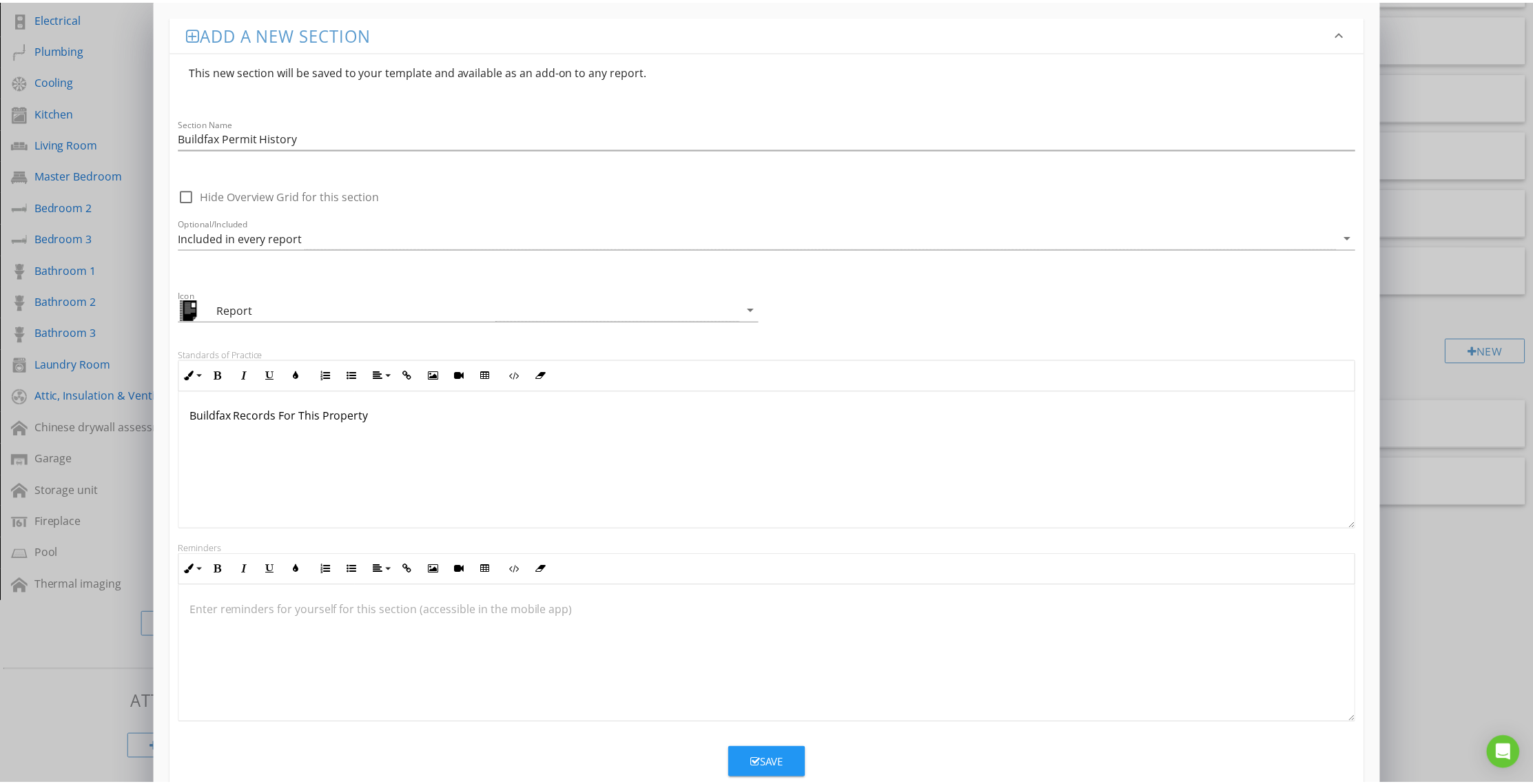
scroll to position [0, 0]
click at [1349, 33] on icon "keyboard_arrow_down" at bounding box center [1348, 34] width 16 height 16
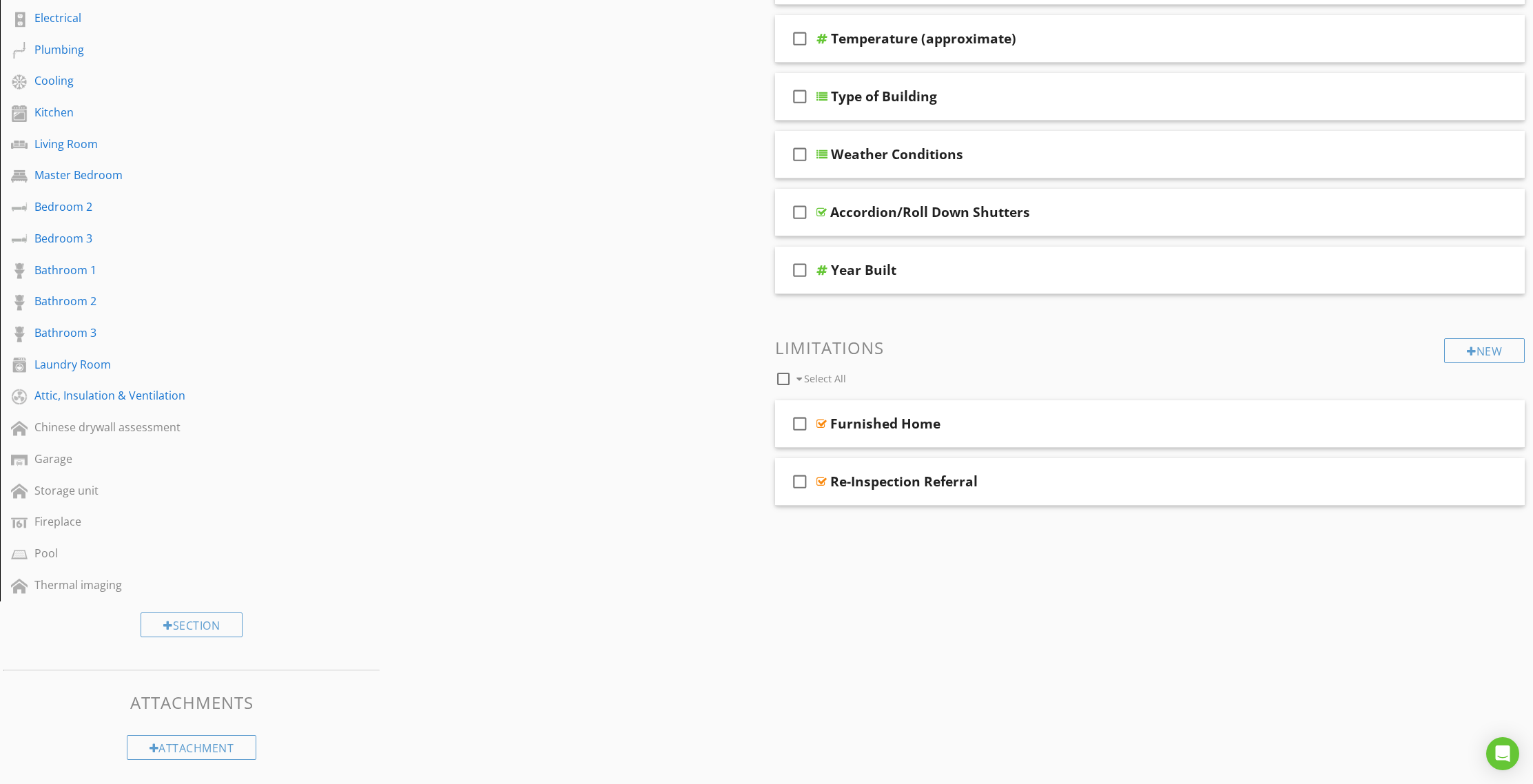
click at [1256, 567] on div at bounding box center [766, 392] width 1533 height 784
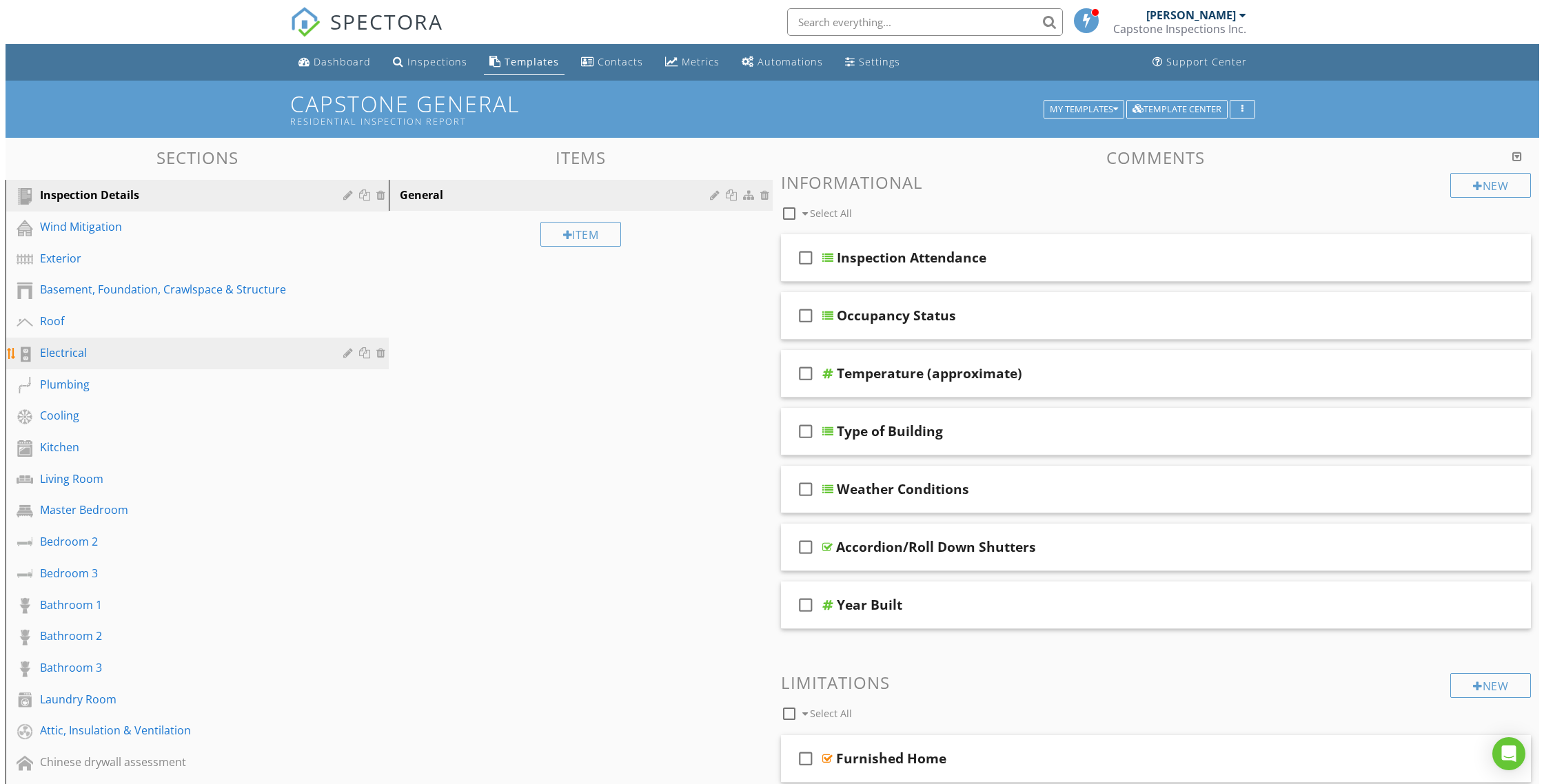
scroll to position [334, 0]
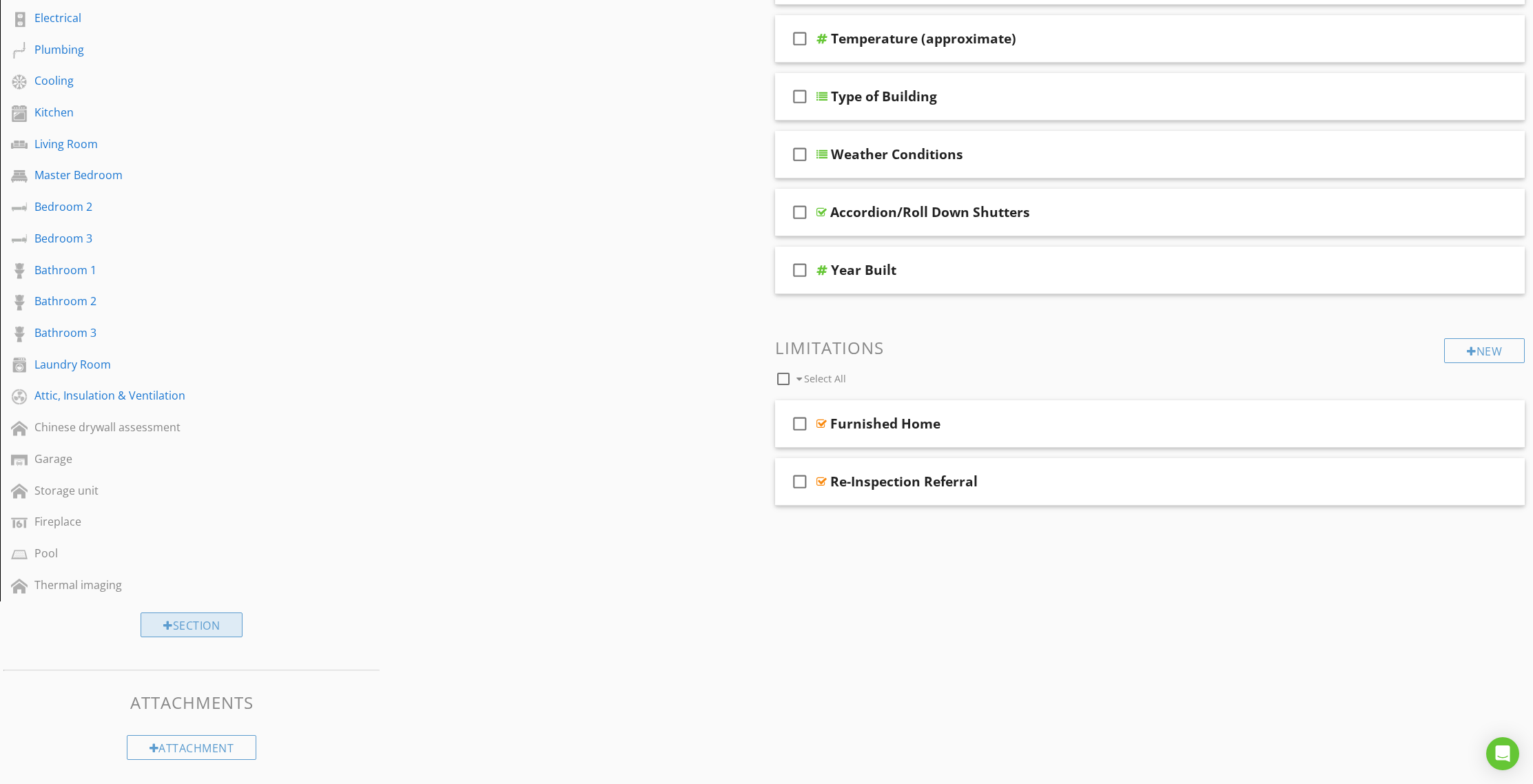
click at [182, 624] on div "Section" at bounding box center [191, 624] width 102 height 24
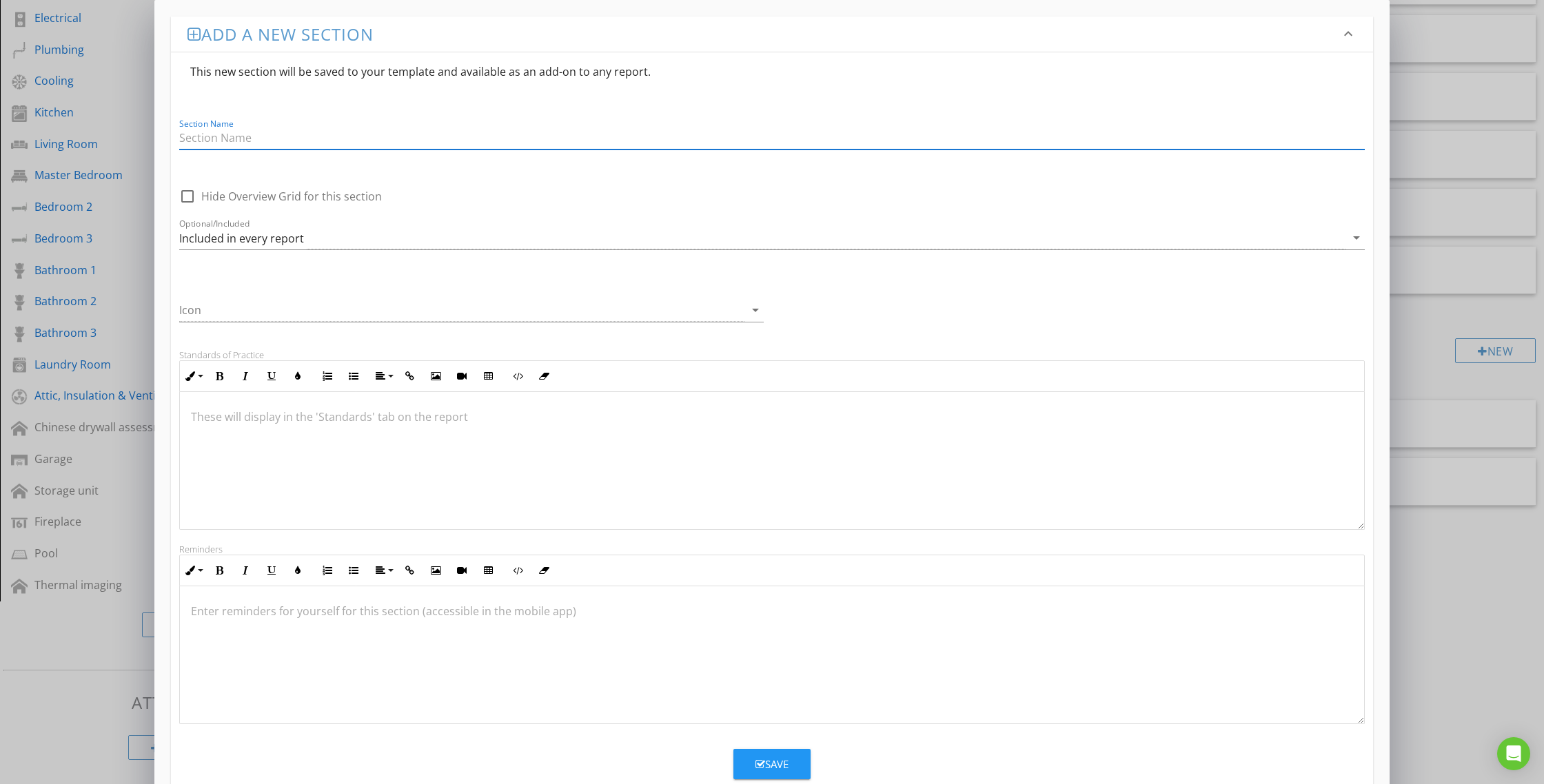
click at [324, 141] on input "Section Name" at bounding box center [772, 138] width 1185 height 23
paste input "Buildfax Records For This Property"
type input "Buildfax Records For This Property"
click at [236, 239] on div "Included in every report" at bounding box center [242, 238] width 125 height 13
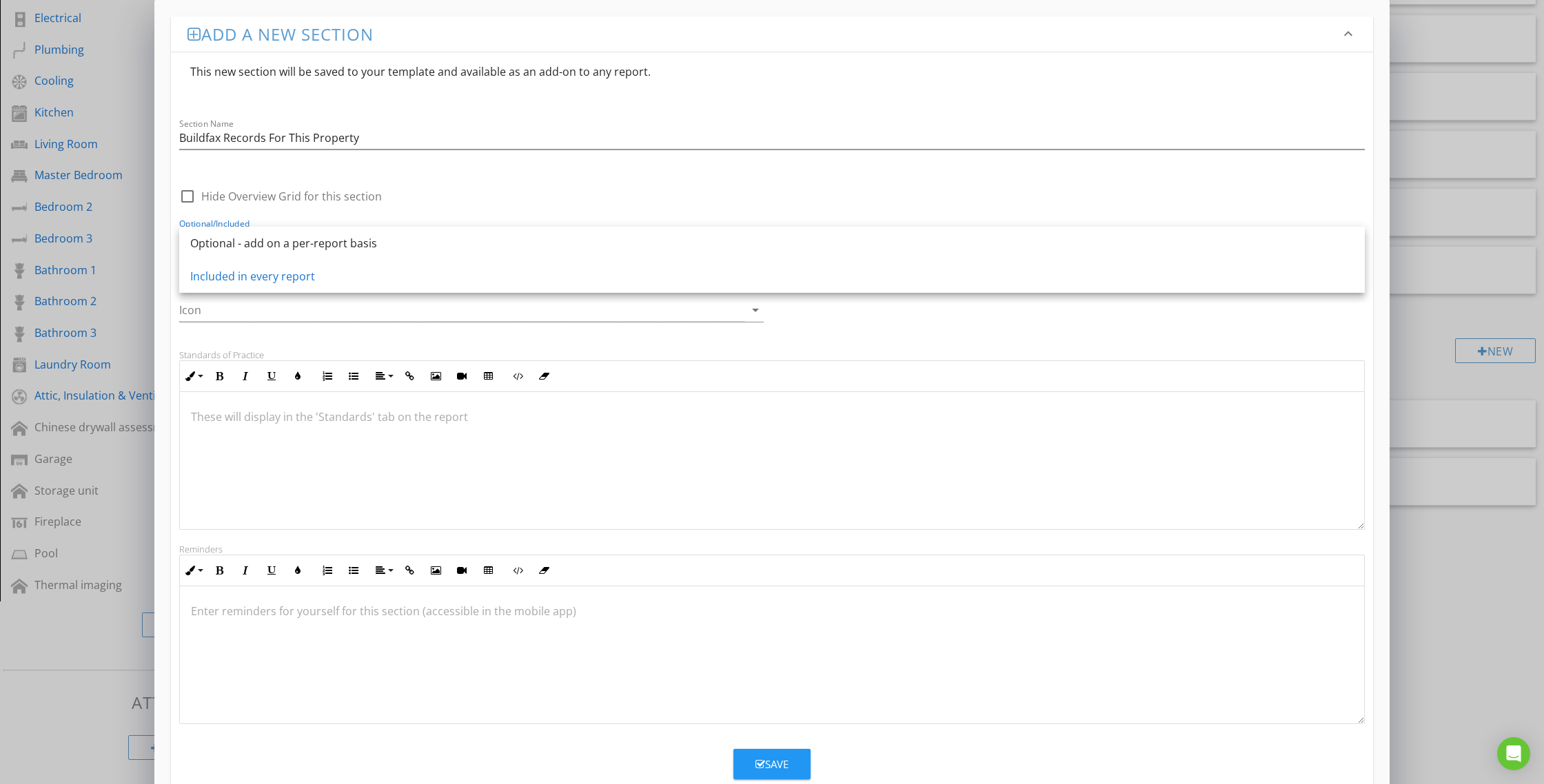
click at [194, 308] on div at bounding box center [461, 310] width 565 height 23
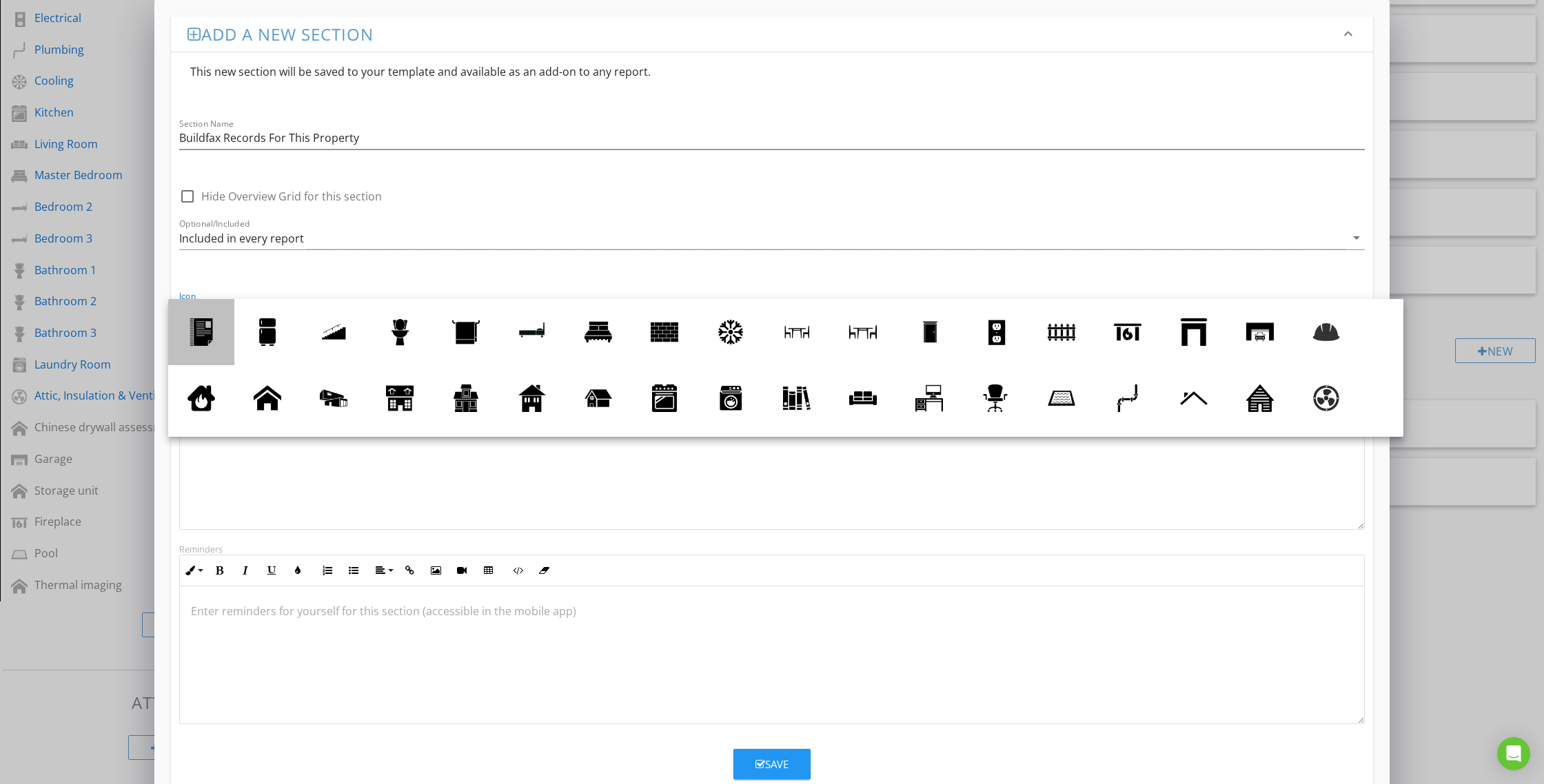
click at [206, 319] on div at bounding box center [201, 332] width 27 height 27
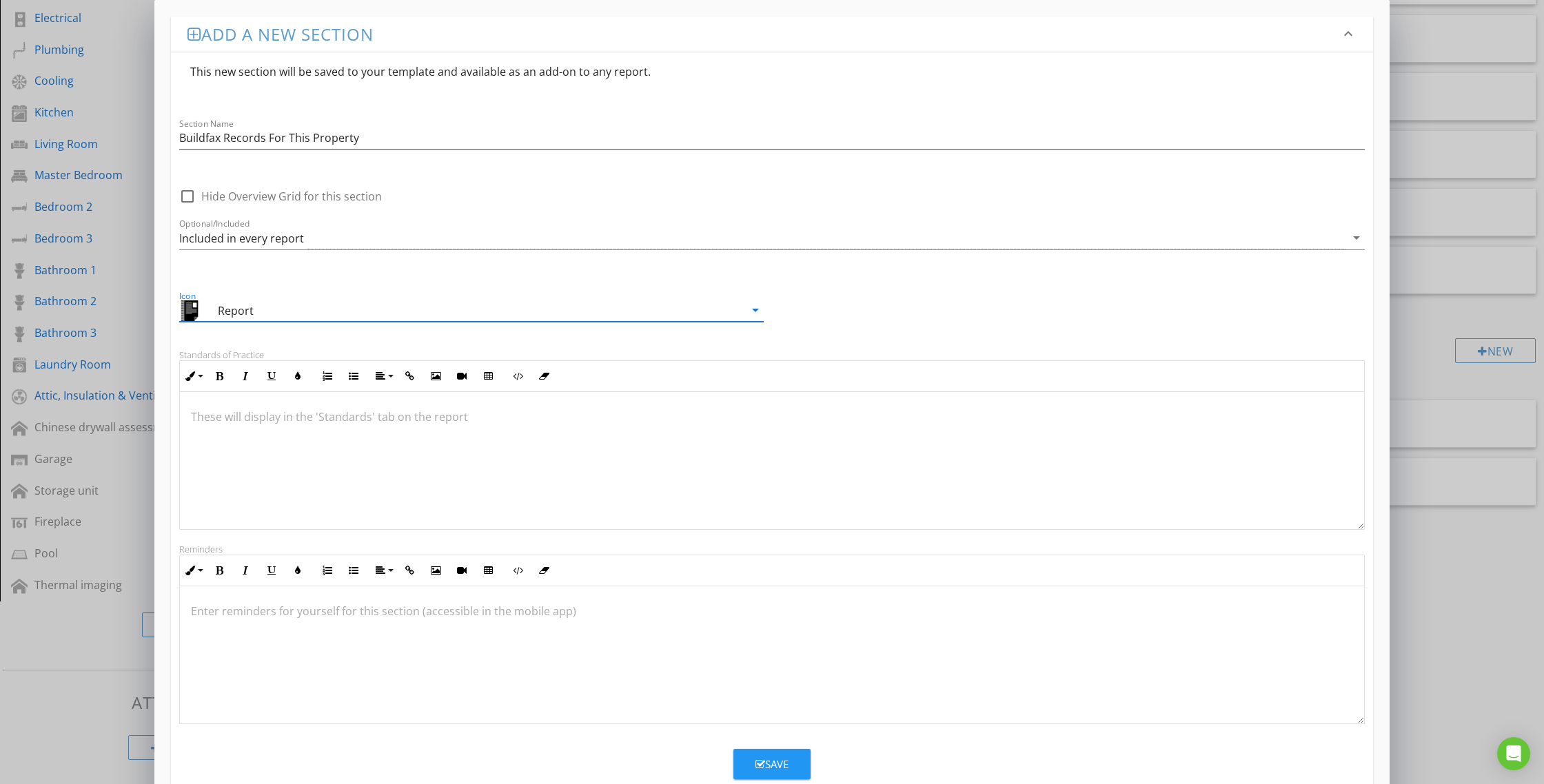
drag, startPoint x: 433, startPoint y: 415, endPoint x: 415, endPoint y: 415, distance: 18.0
click at [422, 415] on p at bounding box center [772, 417] width 1162 height 16
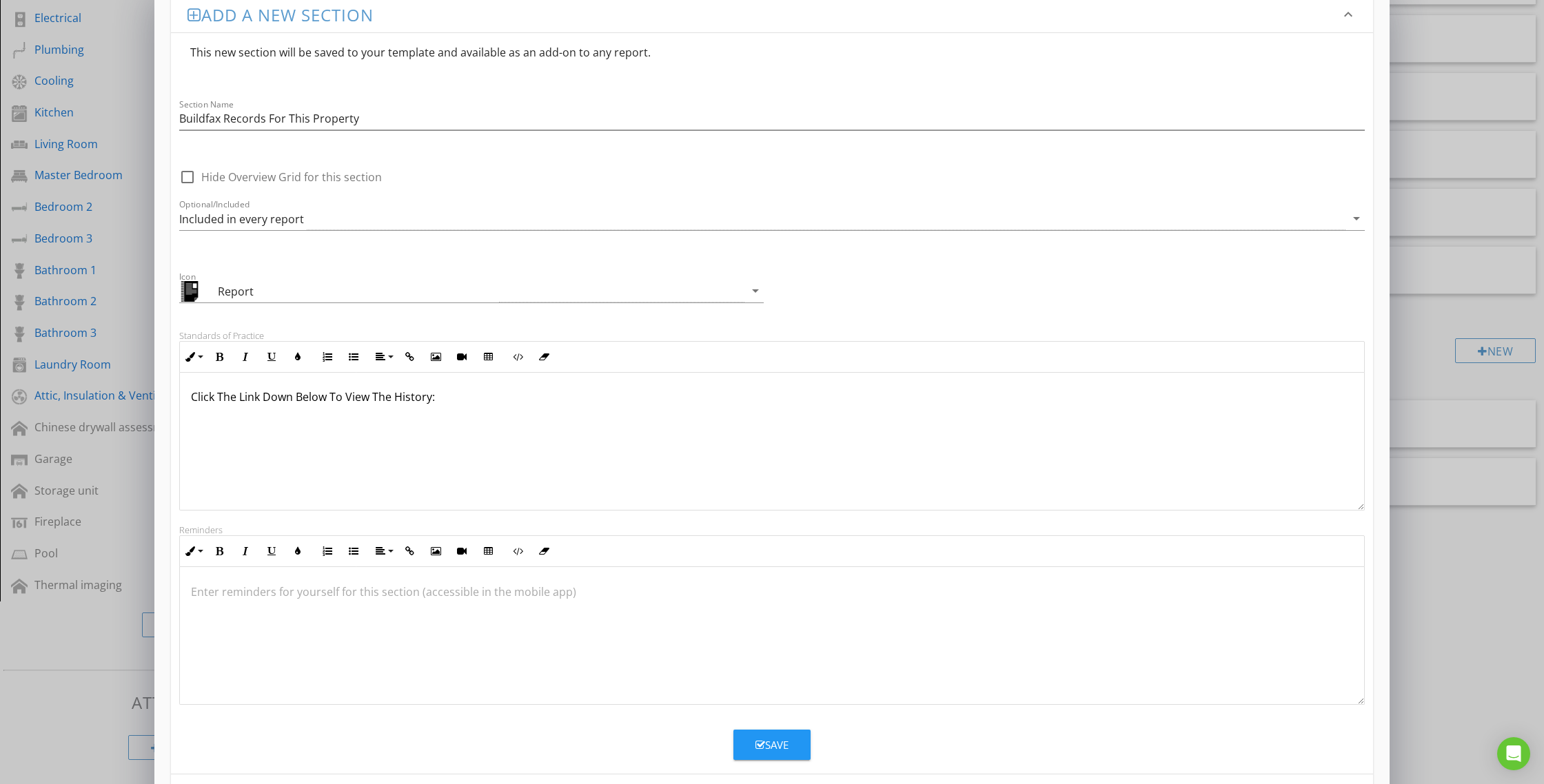
scroll to position [22, 0]
drag, startPoint x: 267, startPoint y: 423, endPoint x: 220, endPoint y: 429, distance: 47.4
click at [186, 433] on div "Click The Link Down Below To View The History: Buildfax Link" at bounding box center [772, 439] width 1184 height 138
click at [275, 424] on p "Click The Link Down Below To View The History: Buildfax Link" at bounding box center [772, 411] width 1162 height 50
drag, startPoint x: 272, startPoint y: 427, endPoint x: 192, endPoint y: 425, distance: 80.0
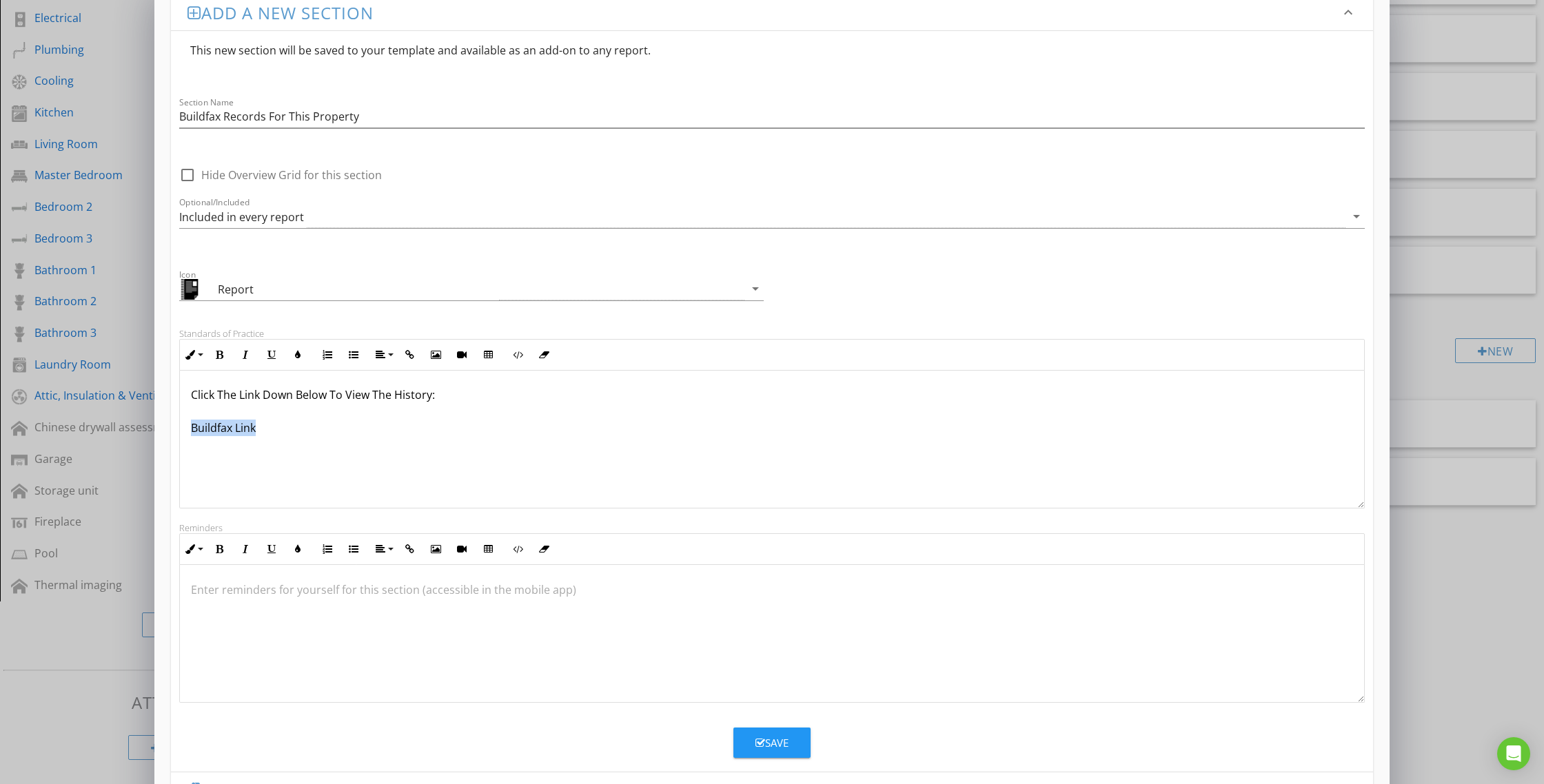
click at [192, 425] on p "Click The Link Down Below To View The History: Buildfax Link" at bounding box center [772, 411] width 1162 height 50
click at [406, 353] on icon "button" at bounding box center [409, 354] width 10 height 10
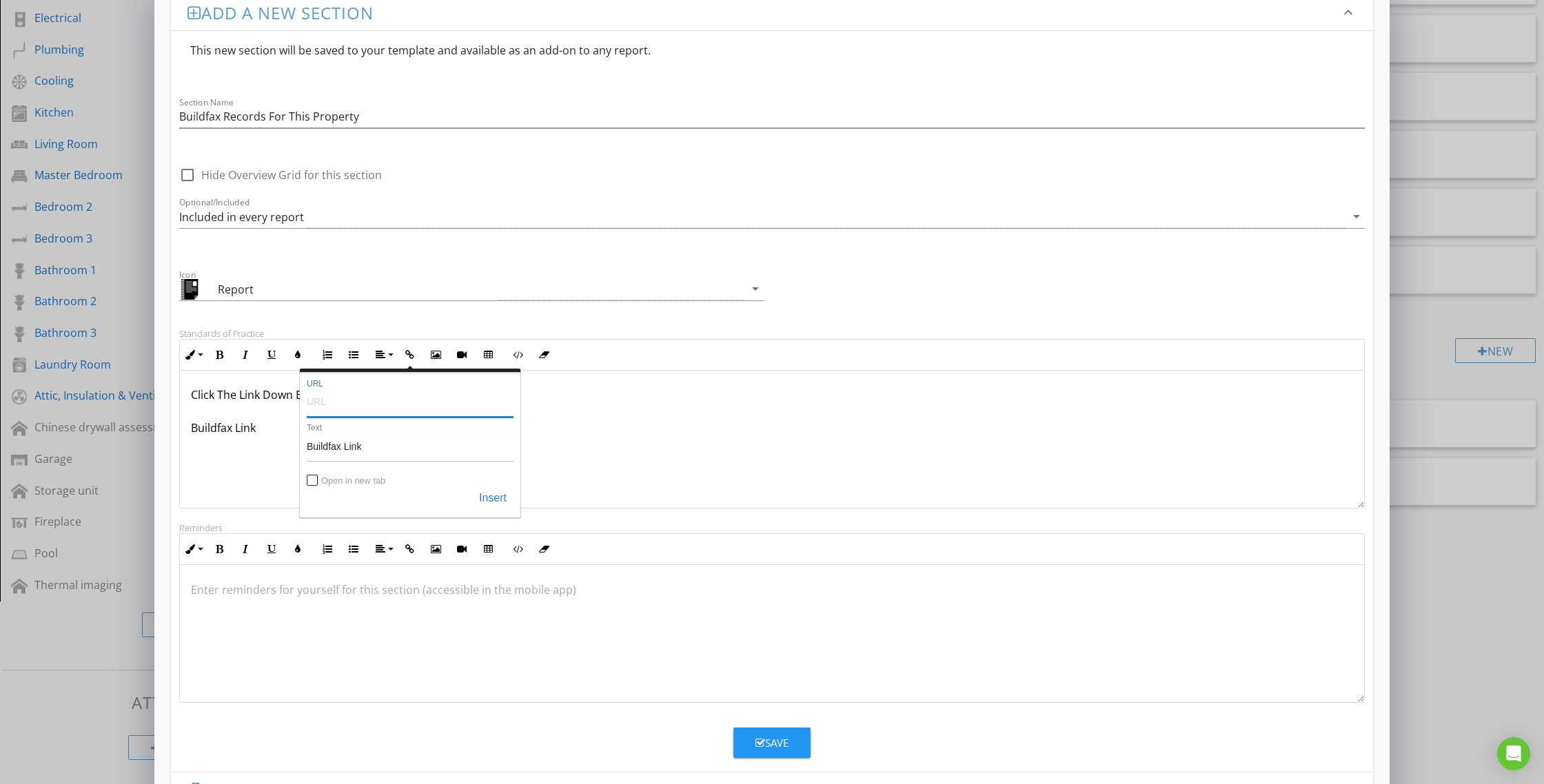
click at [324, 405] on input "URL" at bounding box center [410, 401] width 207 height 33
click at [314, 479] on input "Open in new tab" at bounding box center [313, 481] width 11 height 11
checkbox input "true"
click at [490, 501] on button "Insert" at bounding box center [493, 498] width 42 height 24
click at [337, 424] on p "Click The Link Down Below To View The History: Buildfax Link" at bounding box center [772, 411] width 1162 height 50
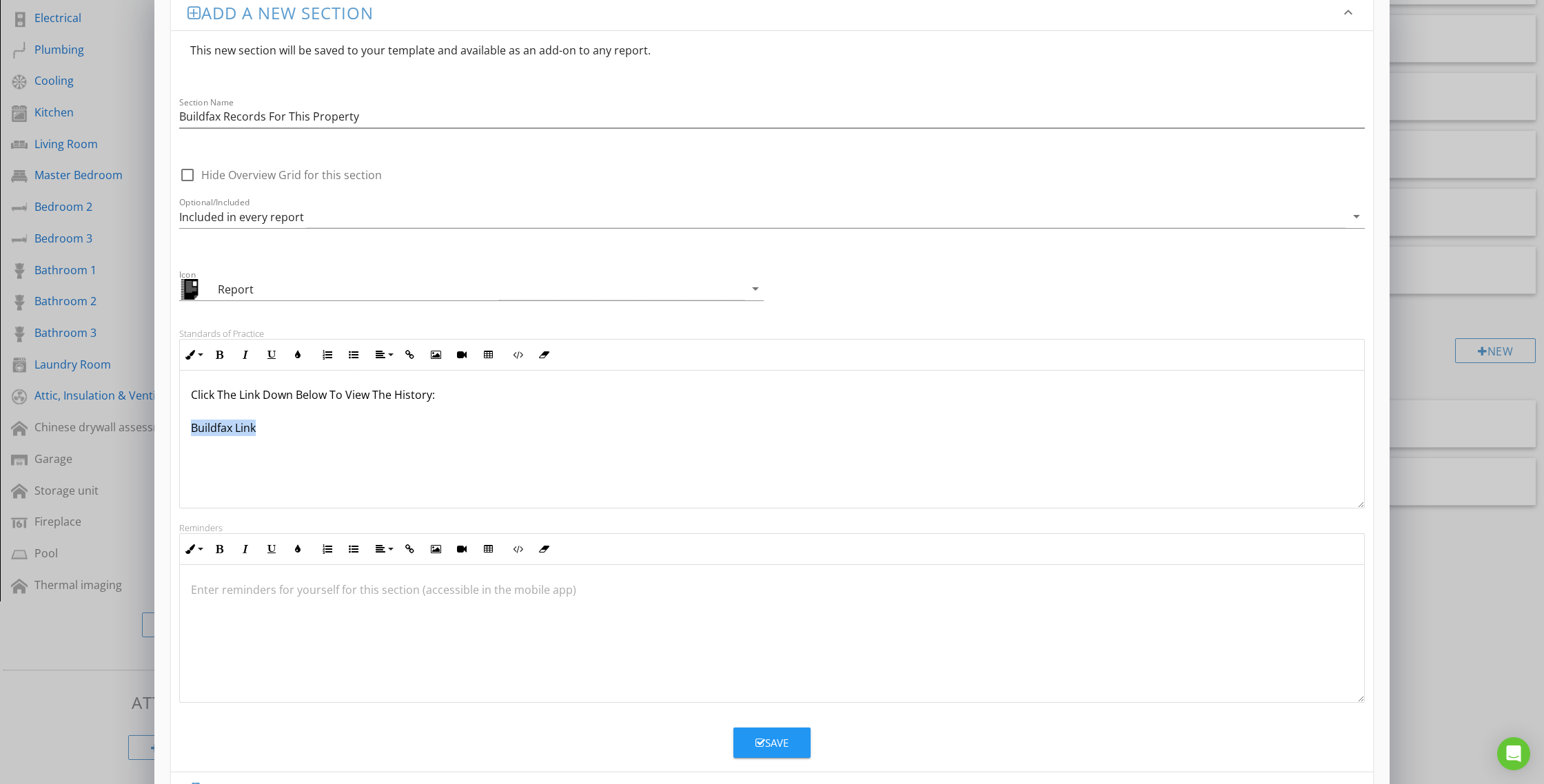
drag, startPoint x: 197, startPoint y: 427, endPoint x: 518, endPoint y: 324, distance: 337.1
click at [191, 426] on p "Click The Link Down Below To View The History: Buildfax Link" at bounding box center [772, 411] width 1162 height 50
click at [520, 359] on icon "button" at bounding box center [518, 354] width 10 height 10
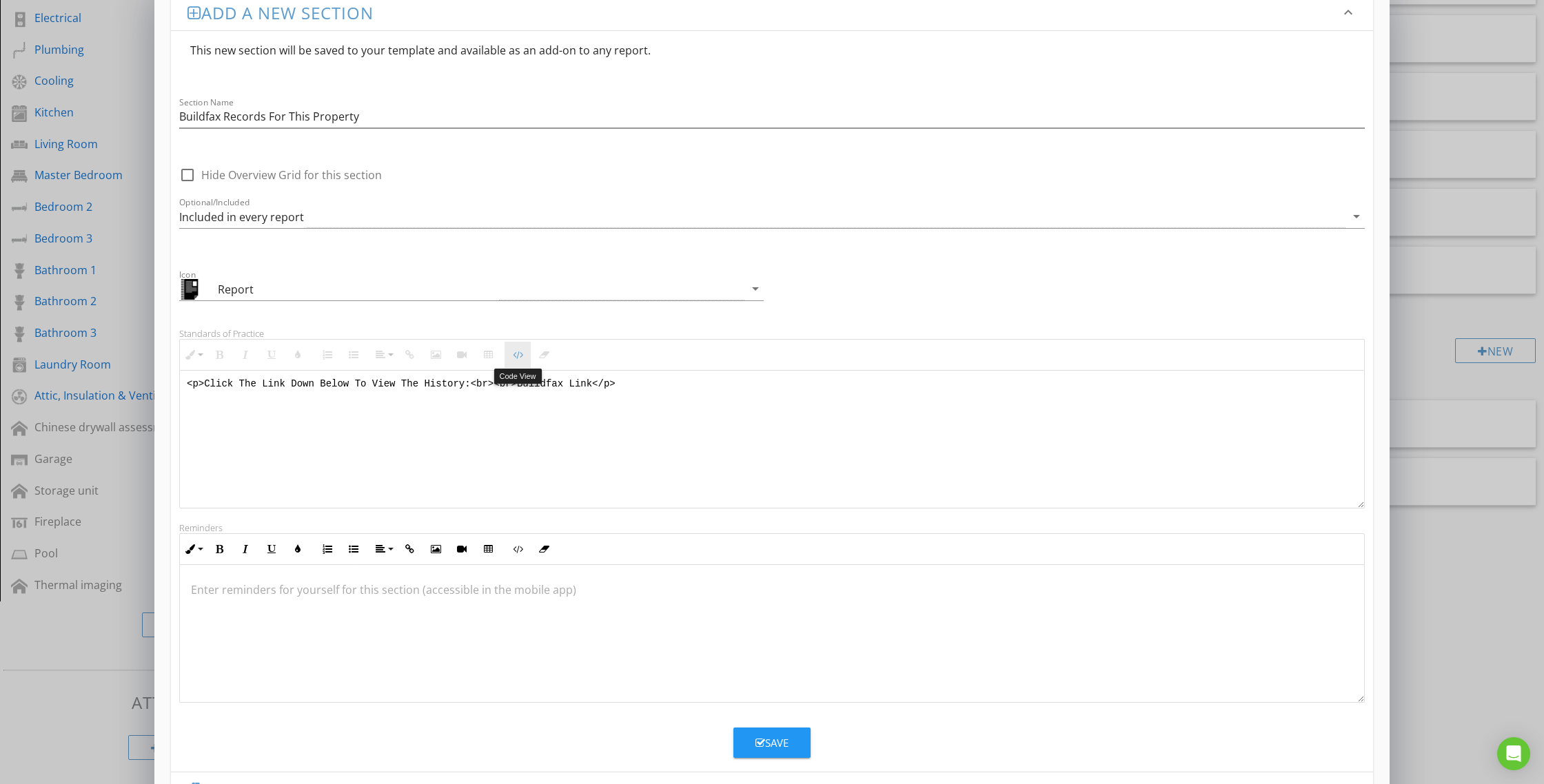
click at [519, 358] on icon "button" at bounding box center [518, 354] width 10 height 10
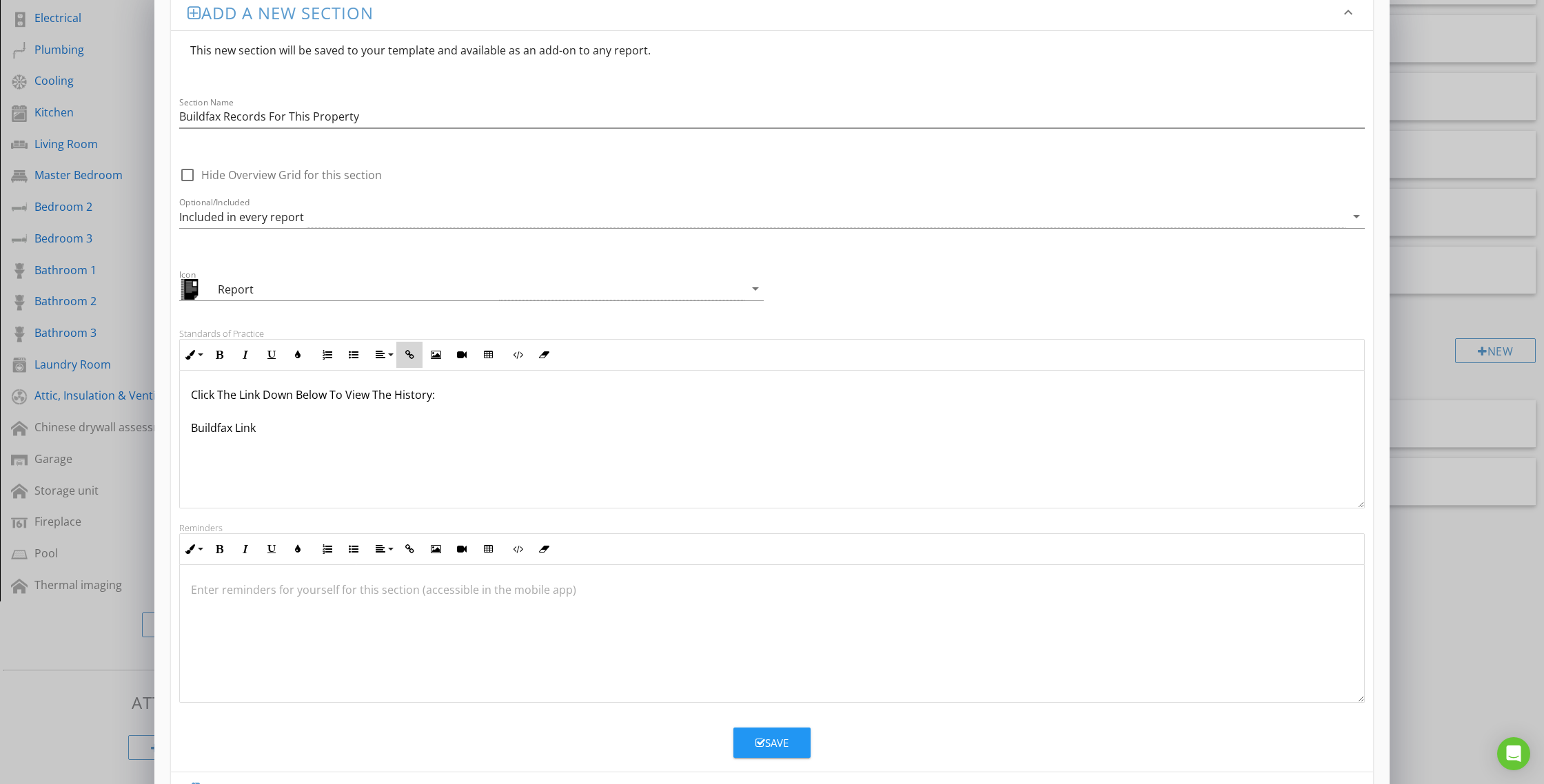
click at [413, 354] on icon "button" at bounding box center [409, 354] width 10 height 10
click at [317, 477] on input "Open in new tab" at bounding box center [313, 481] width 11 height 11
checkbox input "true"
drag, startPoint x: 282, startPoint y: 450, endPoint x: 275, endPoint y: 432, distance: 19.3
click at [280, 445] on div "​ ​ Click The Link Down Below To View The History: Buildfax Link" at bounding box center [772, 439] width 1184 height 138
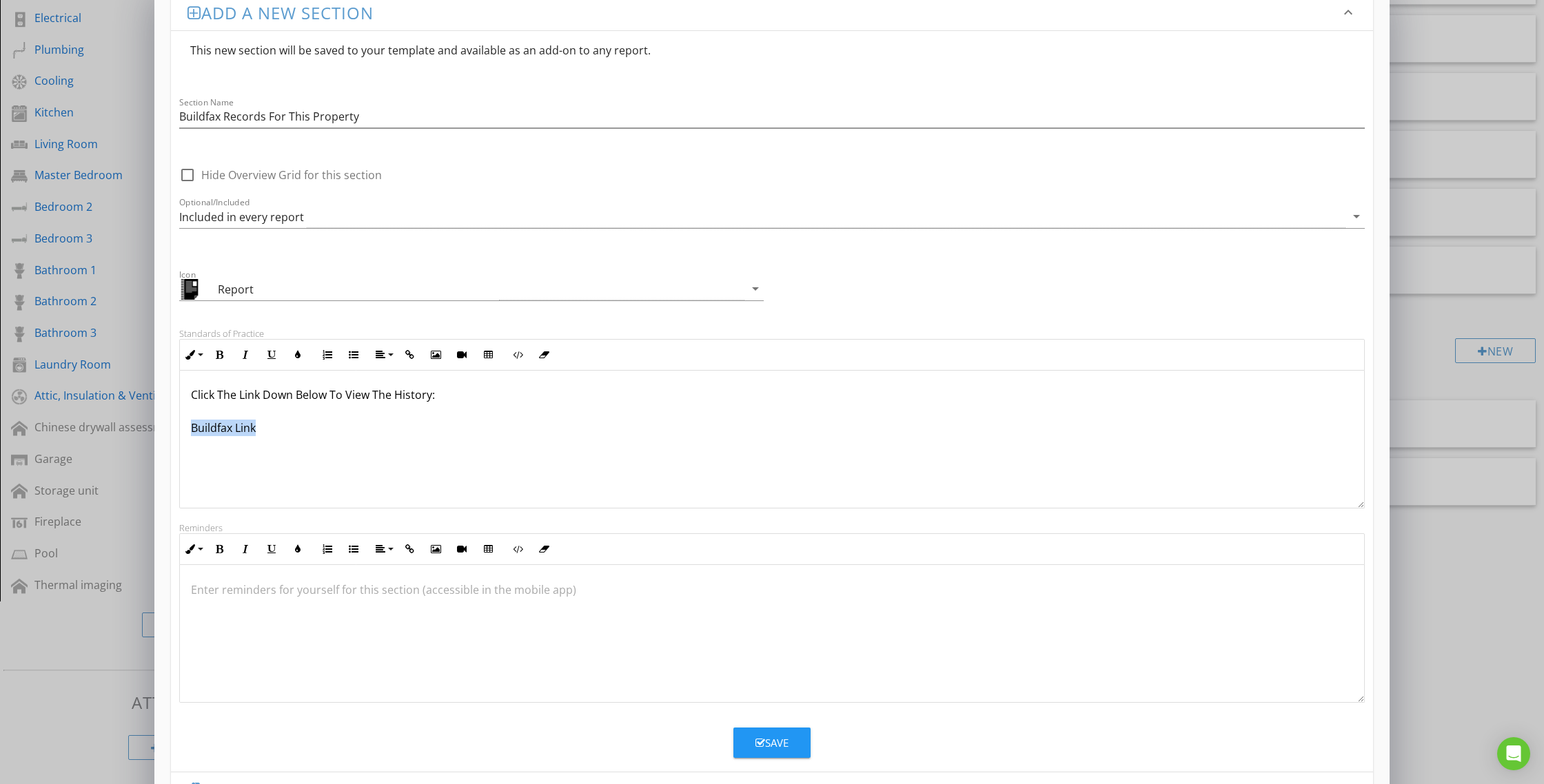
drag, startPoint x: 273, startPoint y: 431, endPoint x: 175, endPoint y: 426, distance: 98.1
click at [175, 426] on div "Standards of Practice Inline Style XLarge Large Normal Small Light Small/Light …" at bounding box center [772, 418] width 1202 height 180
click at [407, 352] on icon "button" at bounding box center [409, 354] width 10 height 10
type input "Buildfax Link"
click at [309, 480] on input "Open in new tab" at bounding box center [313, 481] width 11 height 11
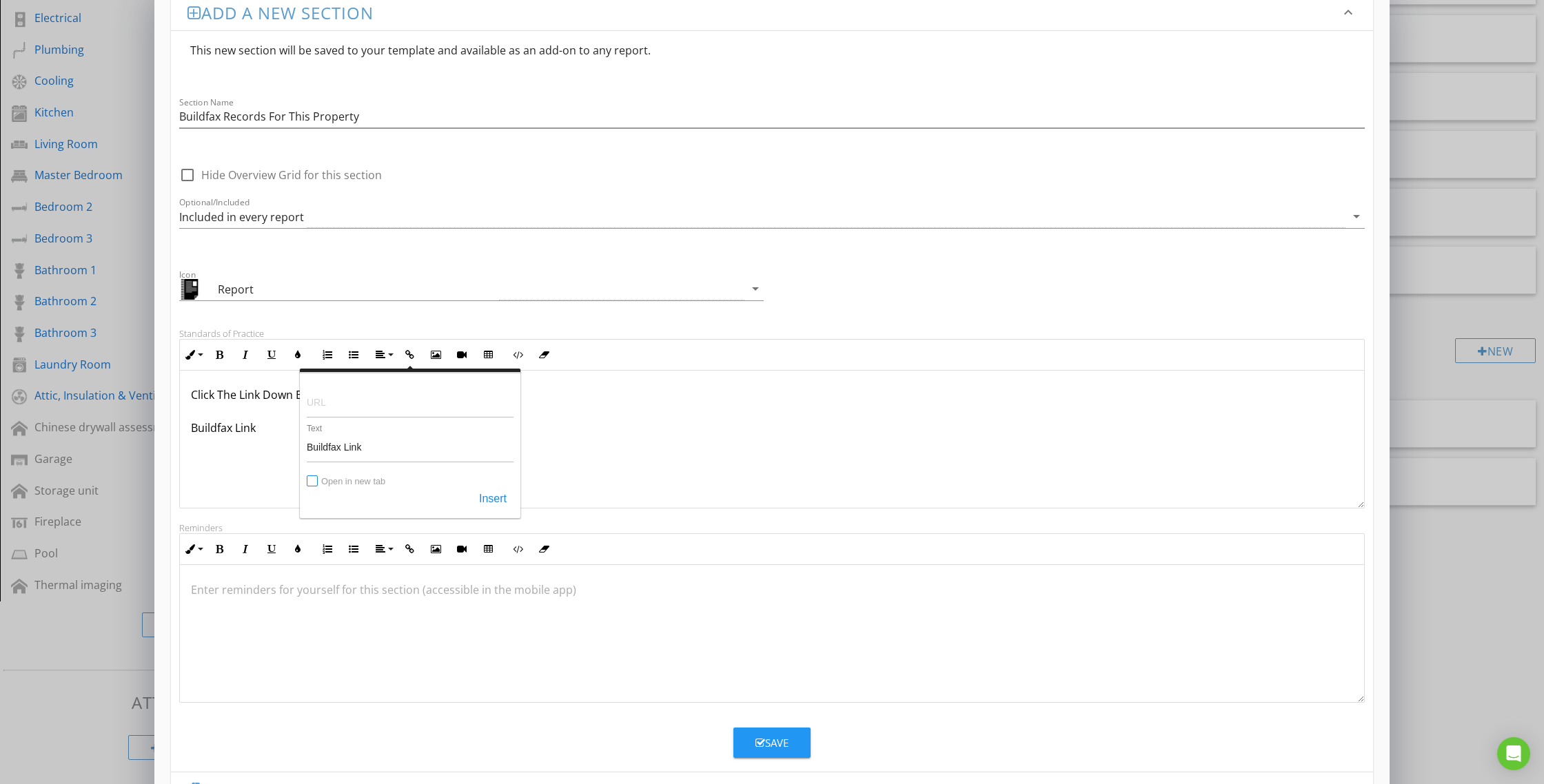
checkbox input "true"
click at [386, 410] on input "URL" at bounding box center [410, 401] width 207 height 33
click at [496, 504] on button "Insert" at bounding box center [493, 498] width 42 height 24
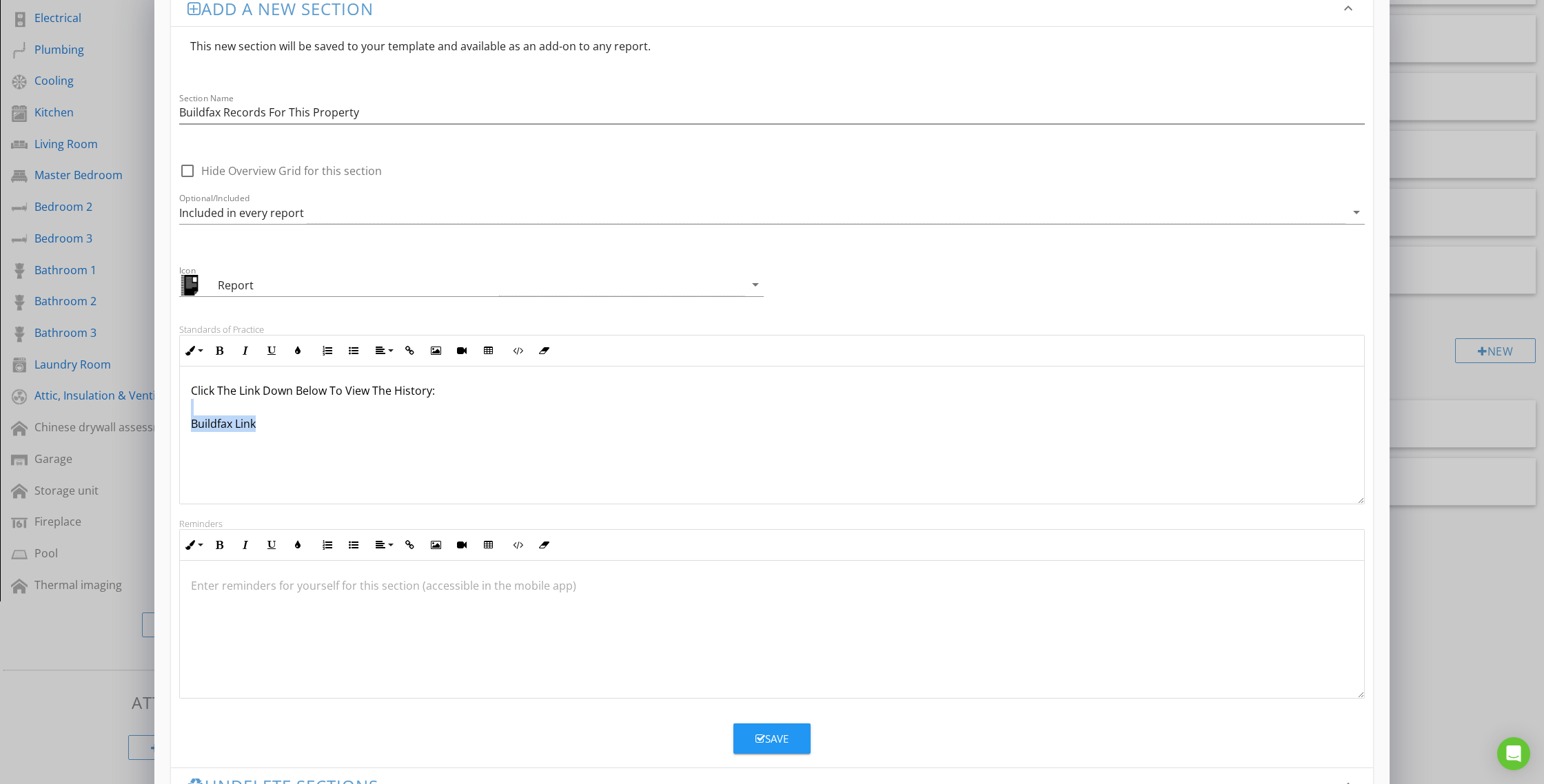
click at [325, 447] on div "Click The Link Down Below To View The History: Buildfax Link" at bounding box center [772, 435] width 1184 height 138
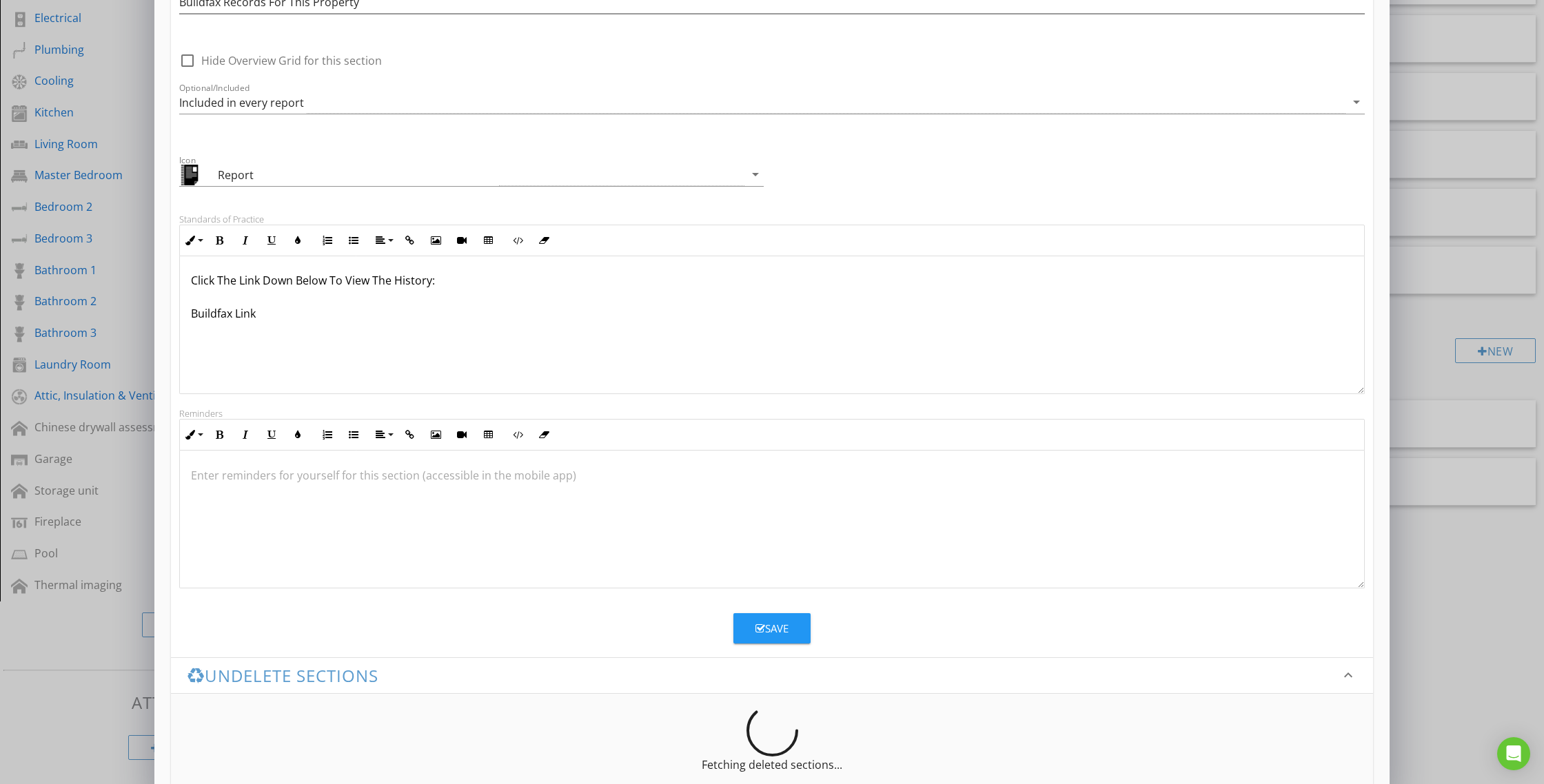
scroll to position [160, 0]
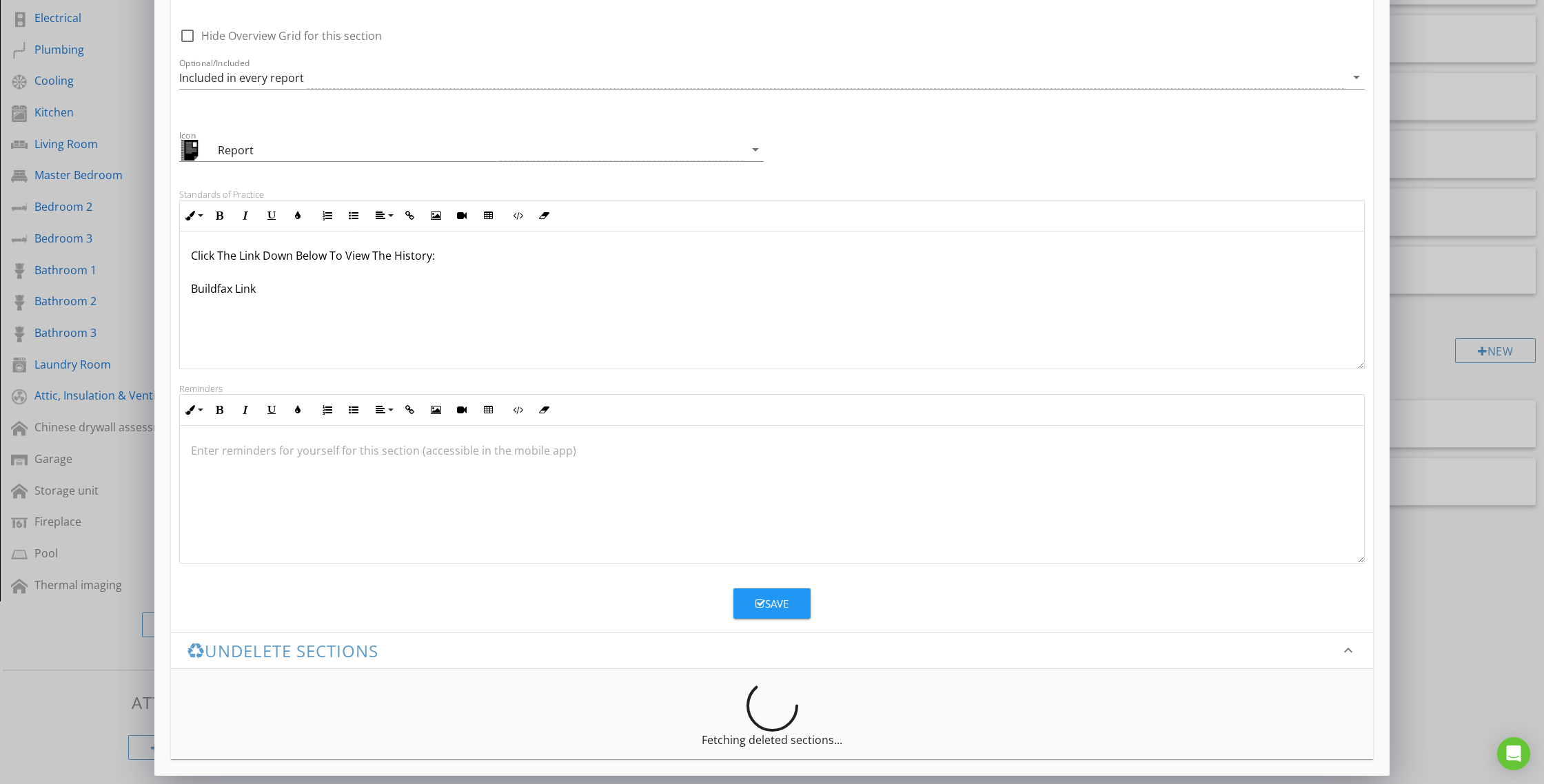
click at [646, 508] on div at bounding box center [772, 495] width 1184 height 138
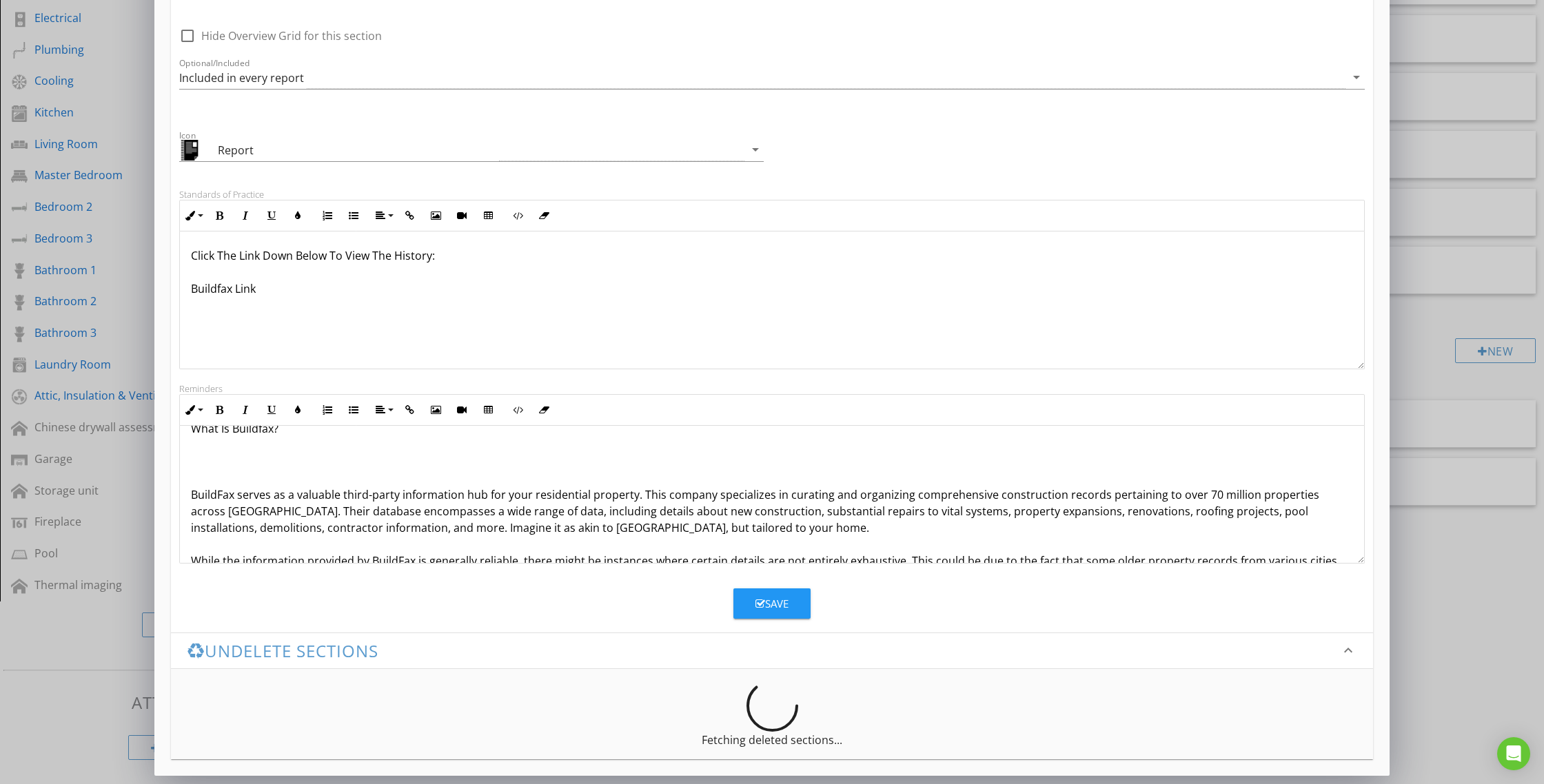
scroll to position [0, 0]
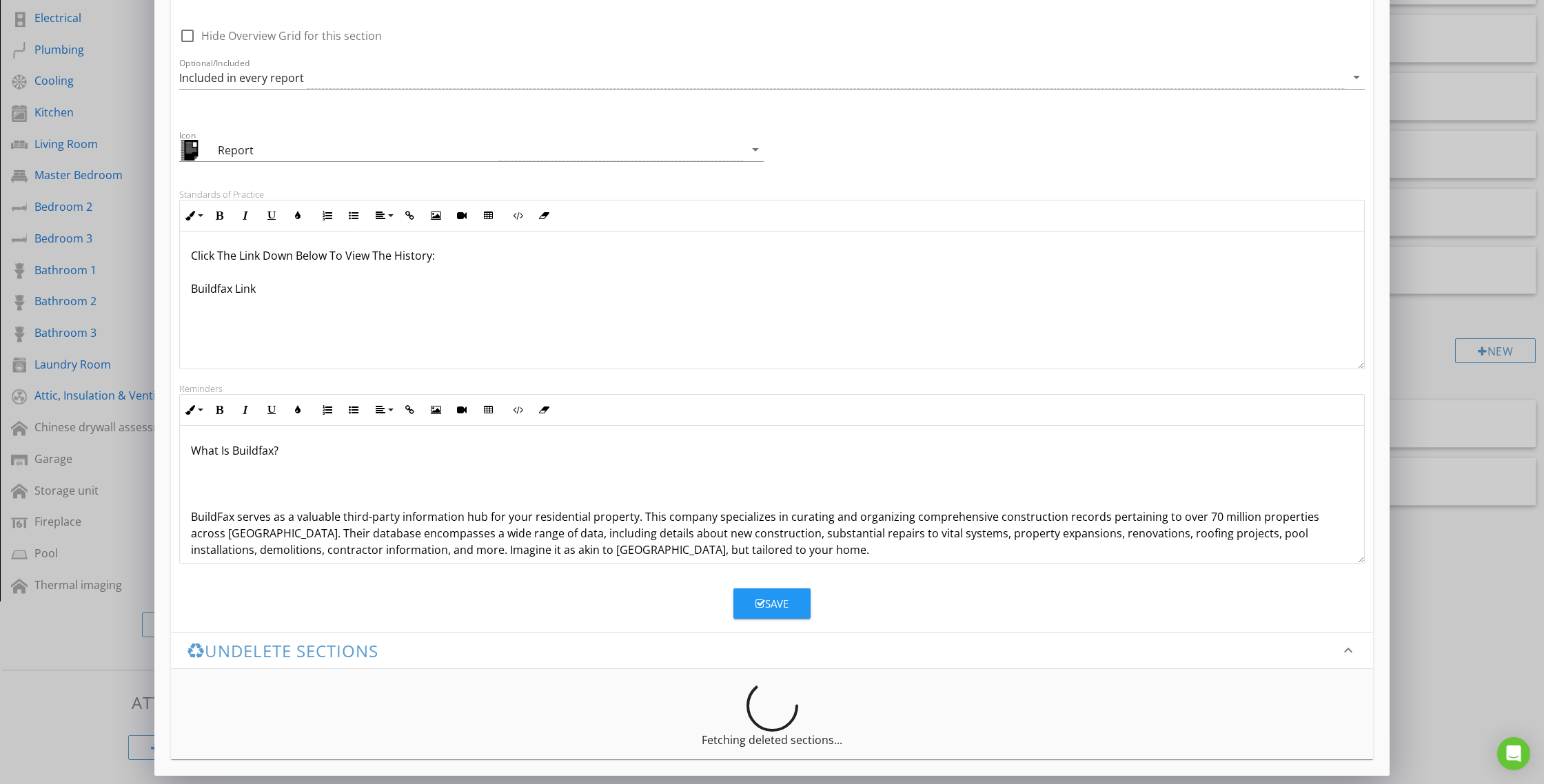
click at [283, 479] on p at bounding box center [772, 472] width 1162 height 16
drag, startPoint x: 221, startPoint y: 450, endPoint x: 188, endPoint y: 409, distance: 52.6
click at [152, 450] on div "Add a new section keyboard_arrow_down This new section will be saved to your te…" at bounding box center [772, 312] width 1544 height 944
click at [217, 409] on icon "button" at bounding box center [218, 410] width 10 height 10
click at [198, 404] on button "Inline Style" at bounding box center [192, 410] width 26 height 26
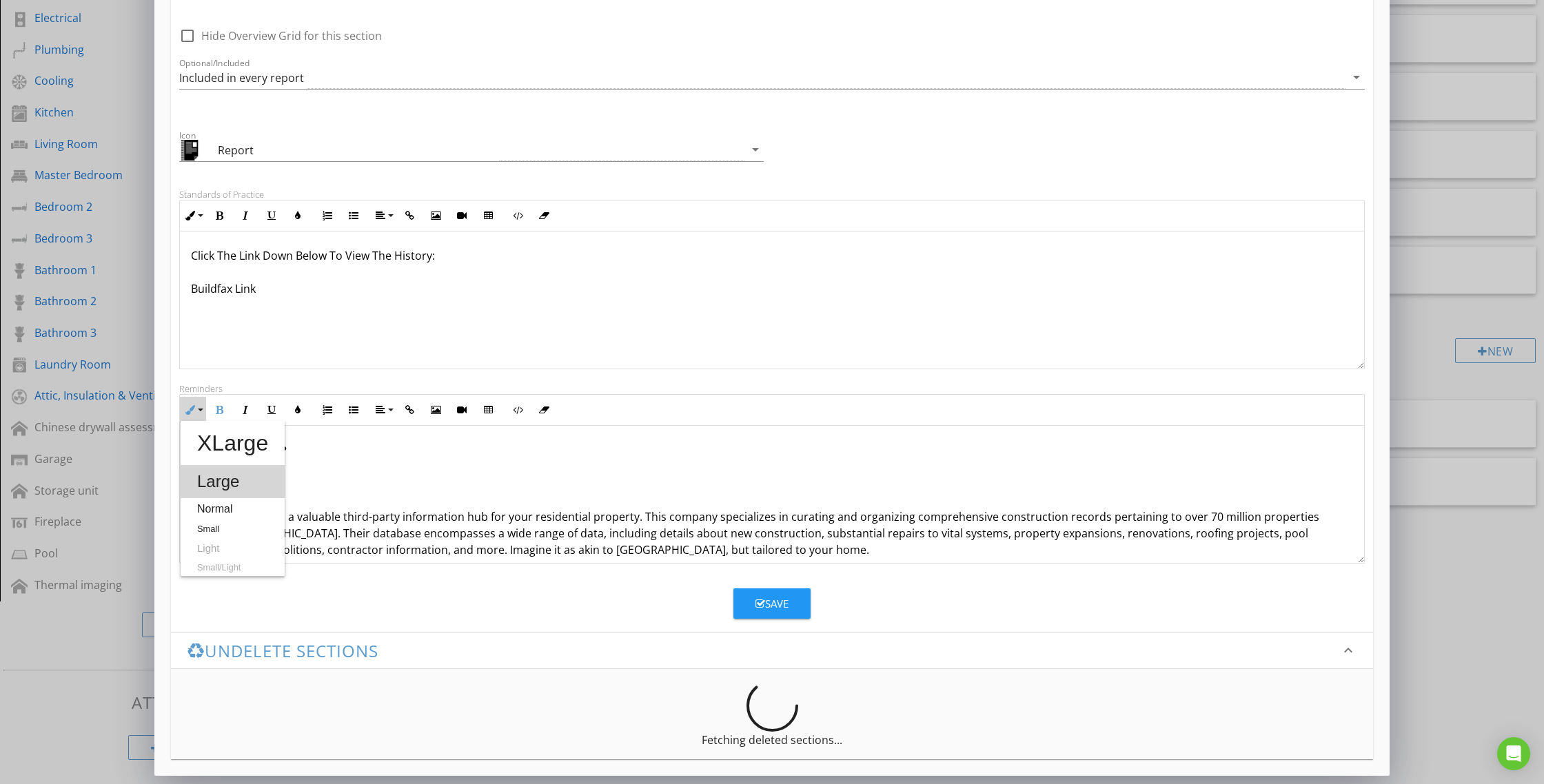
click at [226, 485] on link "Large" at bounding box center [232, 481] width 104 height 33
drag, startPoint x: 293, startPoint y: 474, endPoint x: 266, endPoint y: 495, distance: 34.2
click at [289, 476] on p at bounding box center [772, 476] width 1162 height 16
click at [248, 503] on p at bounding box center [772, 498] width 1162 height 16
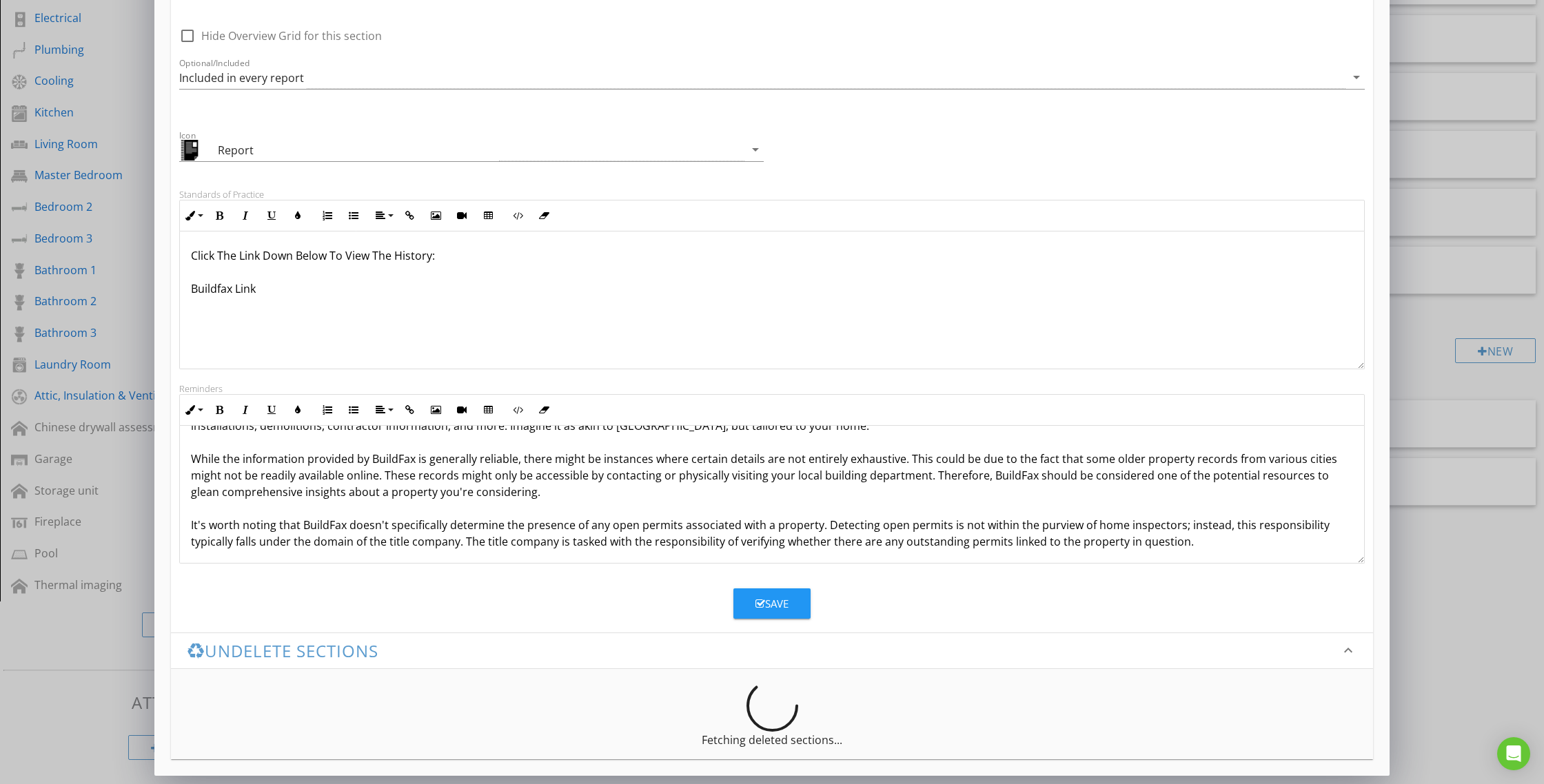
scroll to position [108, 0]
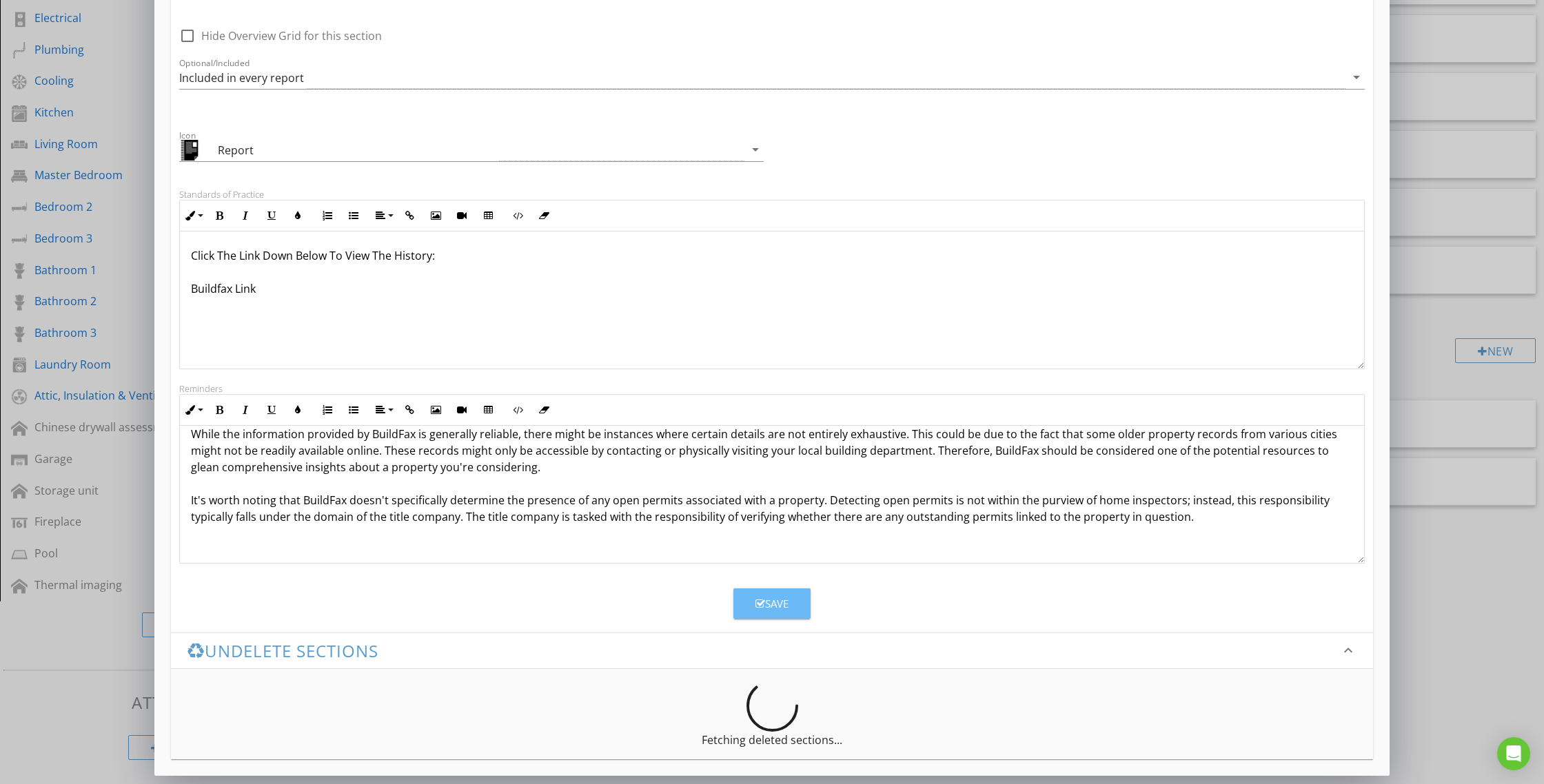
click at [766, 599] on div "Save" at bounding box center [772, 604] width 33 height 15
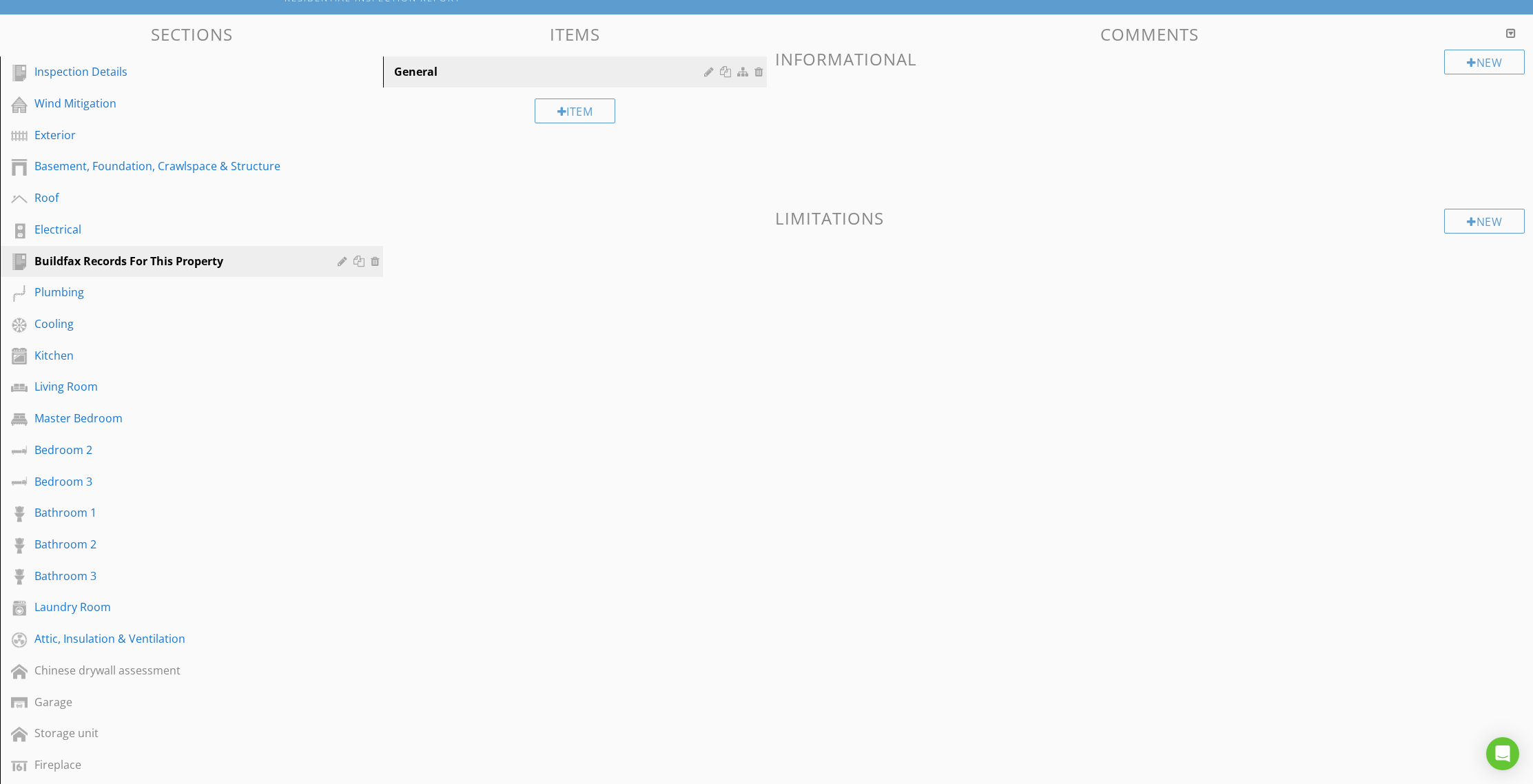
scroll to position [0, 0]
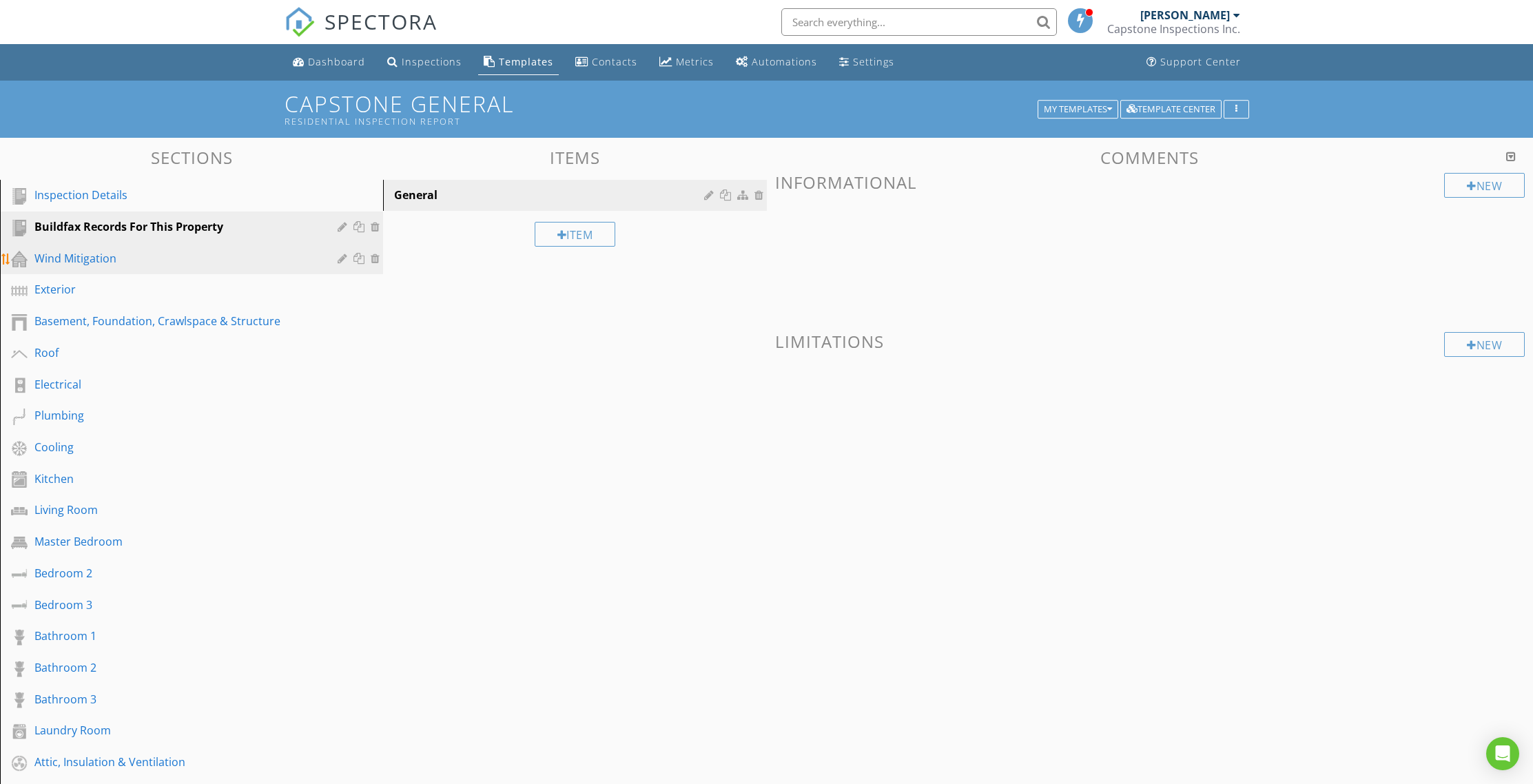
click at [105, 259] on div "Wind Mitigation" at bounding box center [176, 258] width 283 height 16
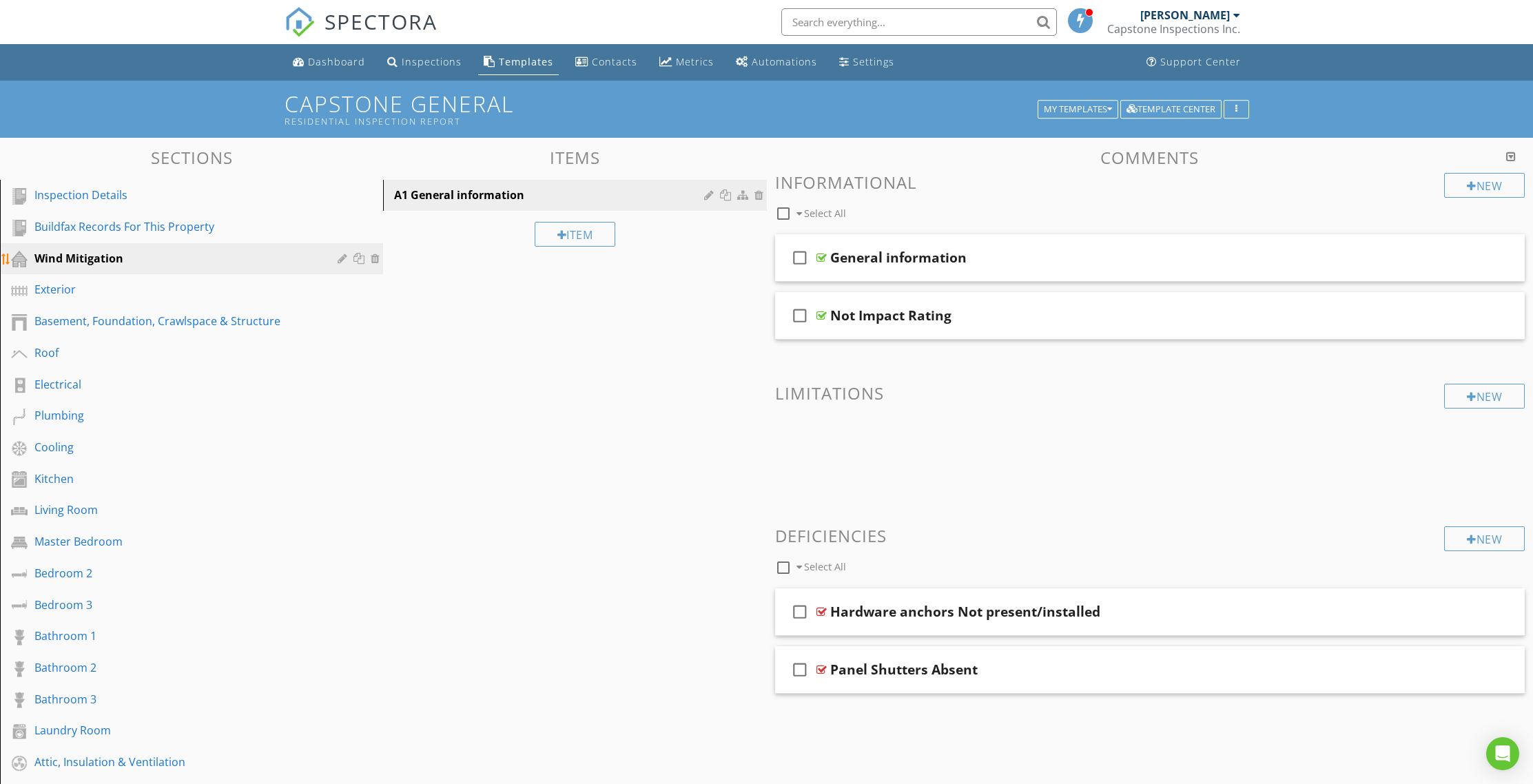
click at [344, 258] on div at bounding box center [344, 258] width 13 height 11
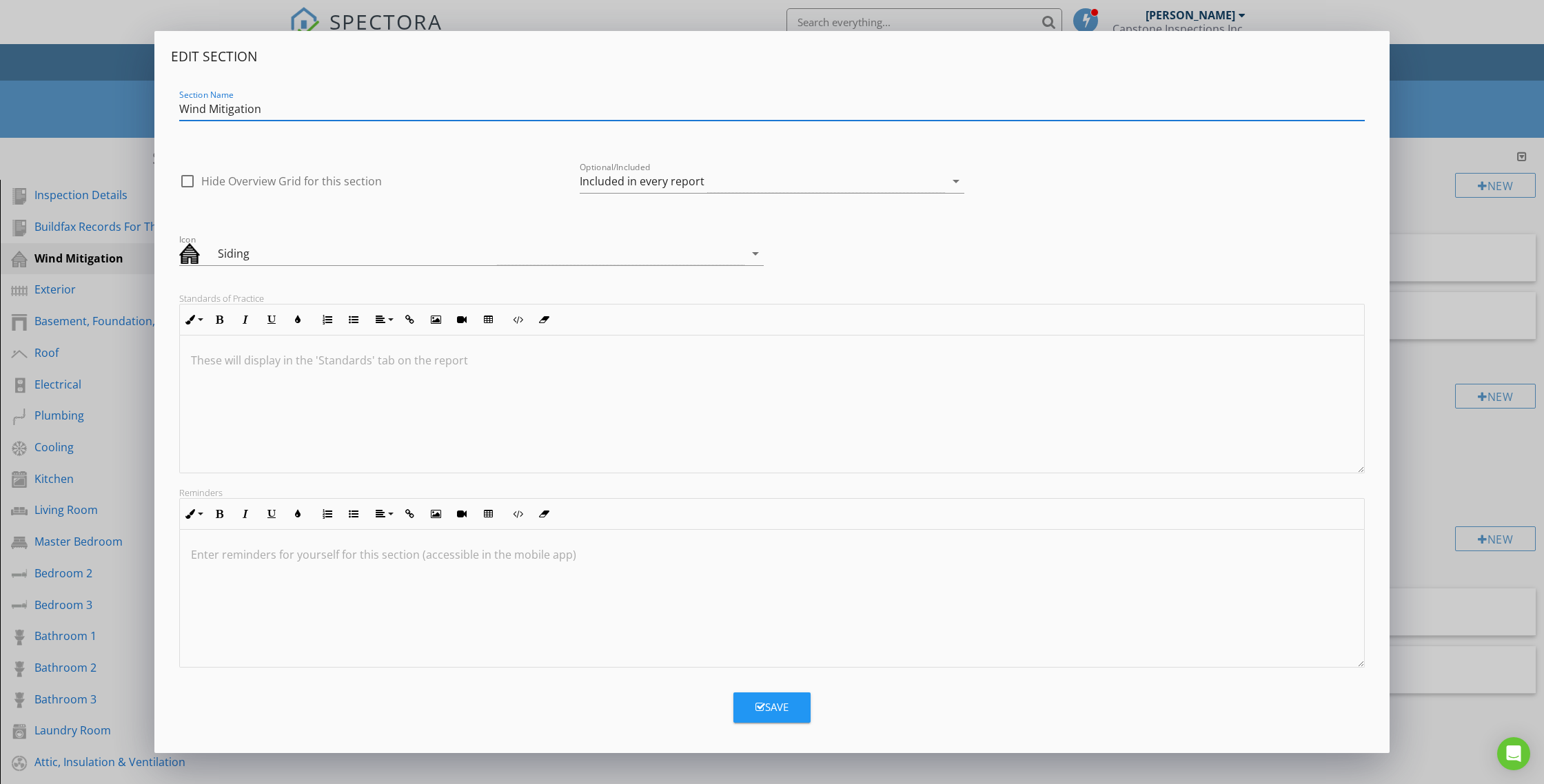
drag, startPoint x: 346, startPoint y: 108, endPoint x: 161, endPoint y: 105, distance: 185.0
click at [161, 105] on div "Edit Section Section Name Wind Mitigation check_box_outline_blank Hide Overview…" at bounding box center [772, 392] width 1235 height 721
type input "E"
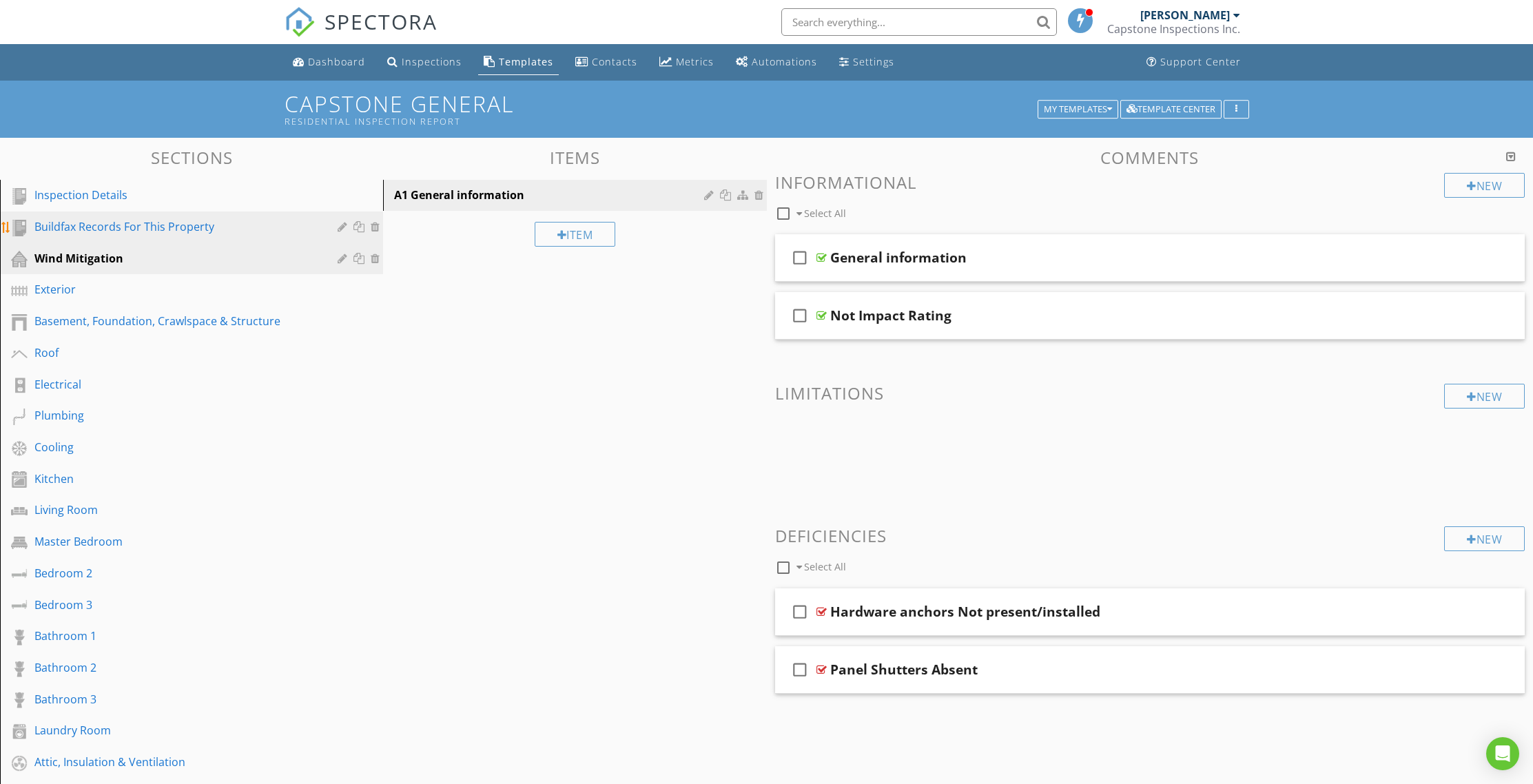
click at [242, 216] on link "Buildfax Records For This Property" at bounding box center [194, 227] width 379 height 32
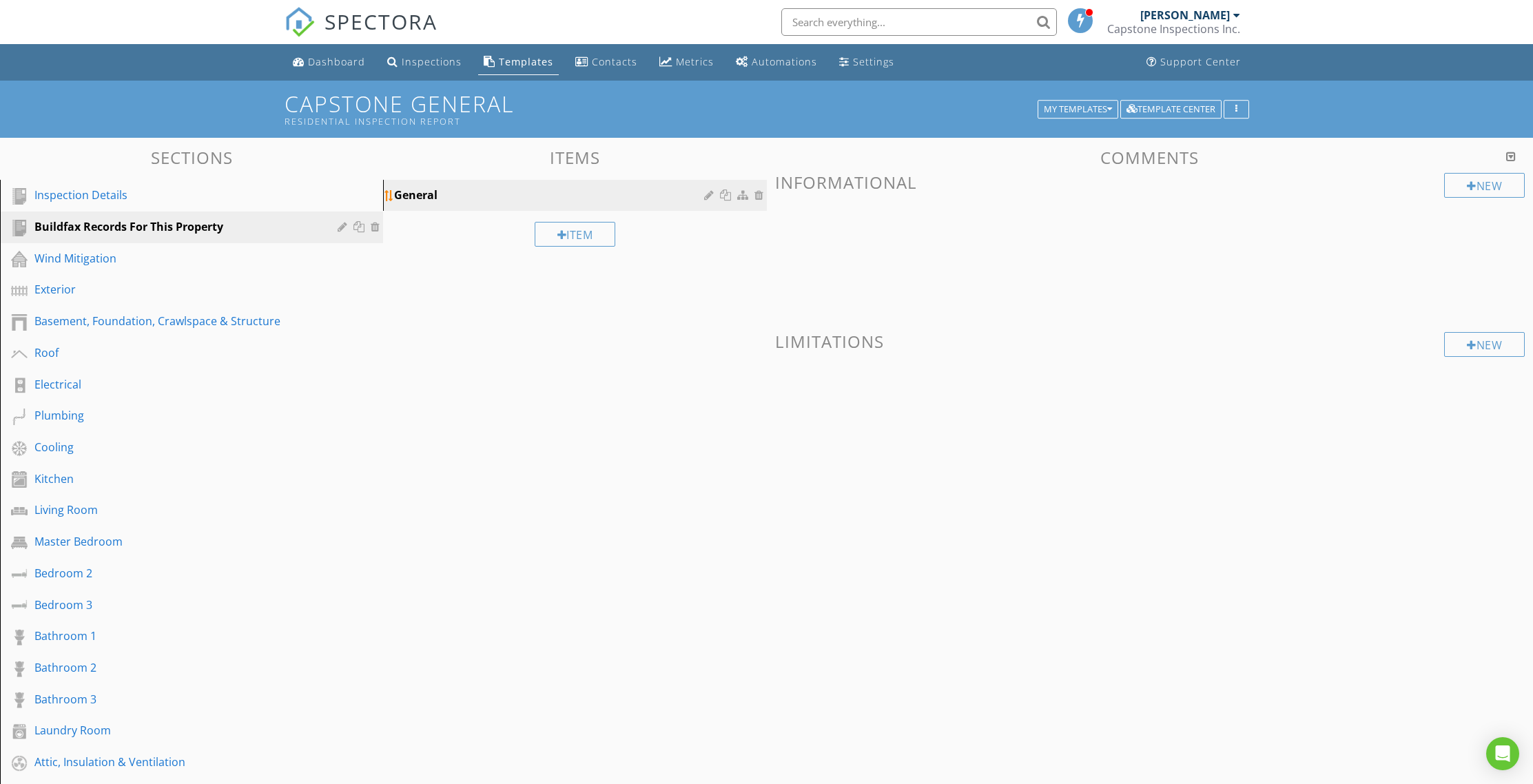
click at [475, 193] on div "General" at bounding box center [551, 195] width 314 height 16
click at [219, 233] on div "Buildfax Records For This Property" at bounding box center [176, 227] width 283 height 16
click at [577, 242] on div "Item" at bounding box center [576, 234] width 82 height 24
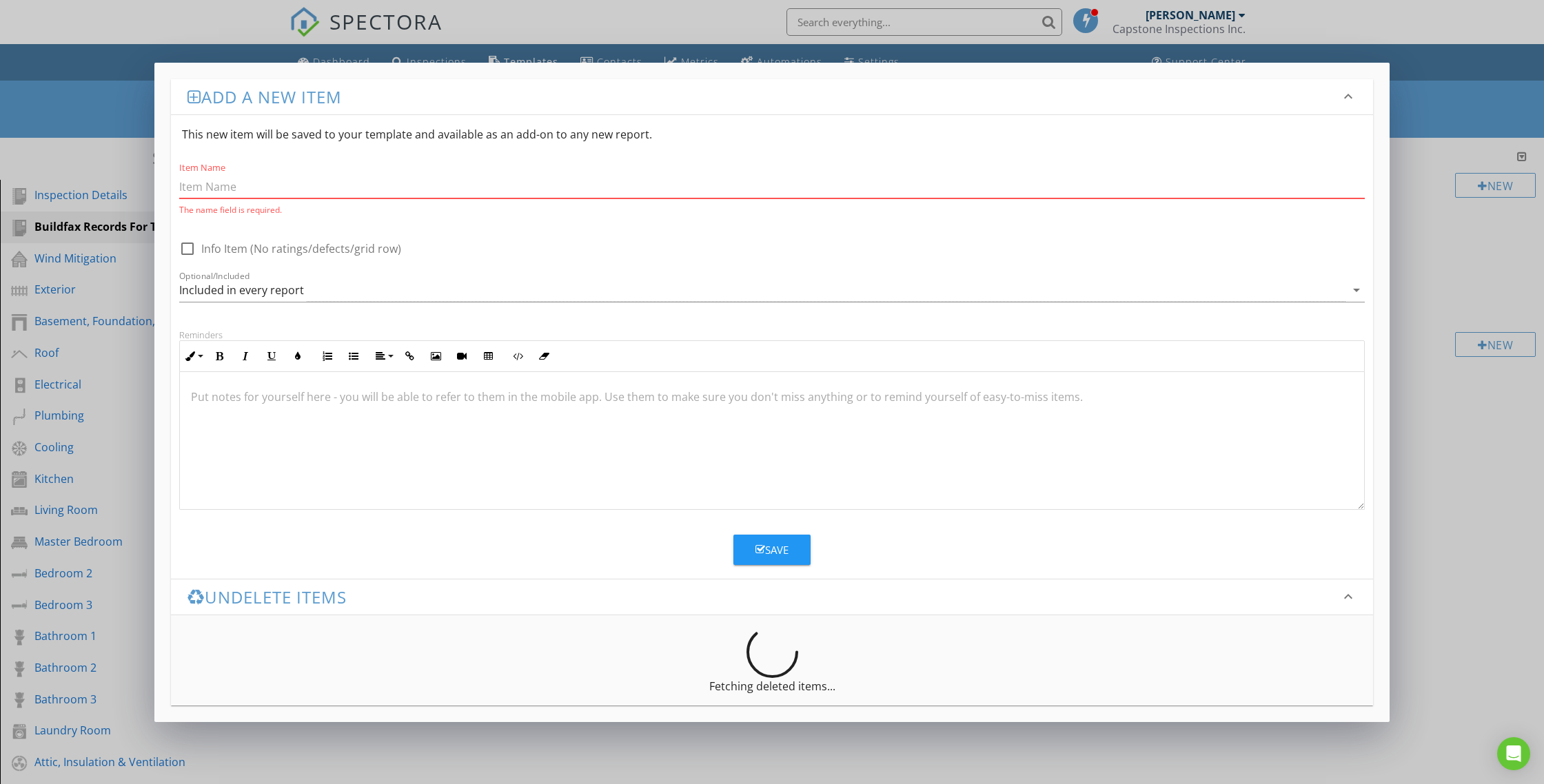
click at [789, 556] on button "Save" at bounding box center [772, 549] width 77 height 30
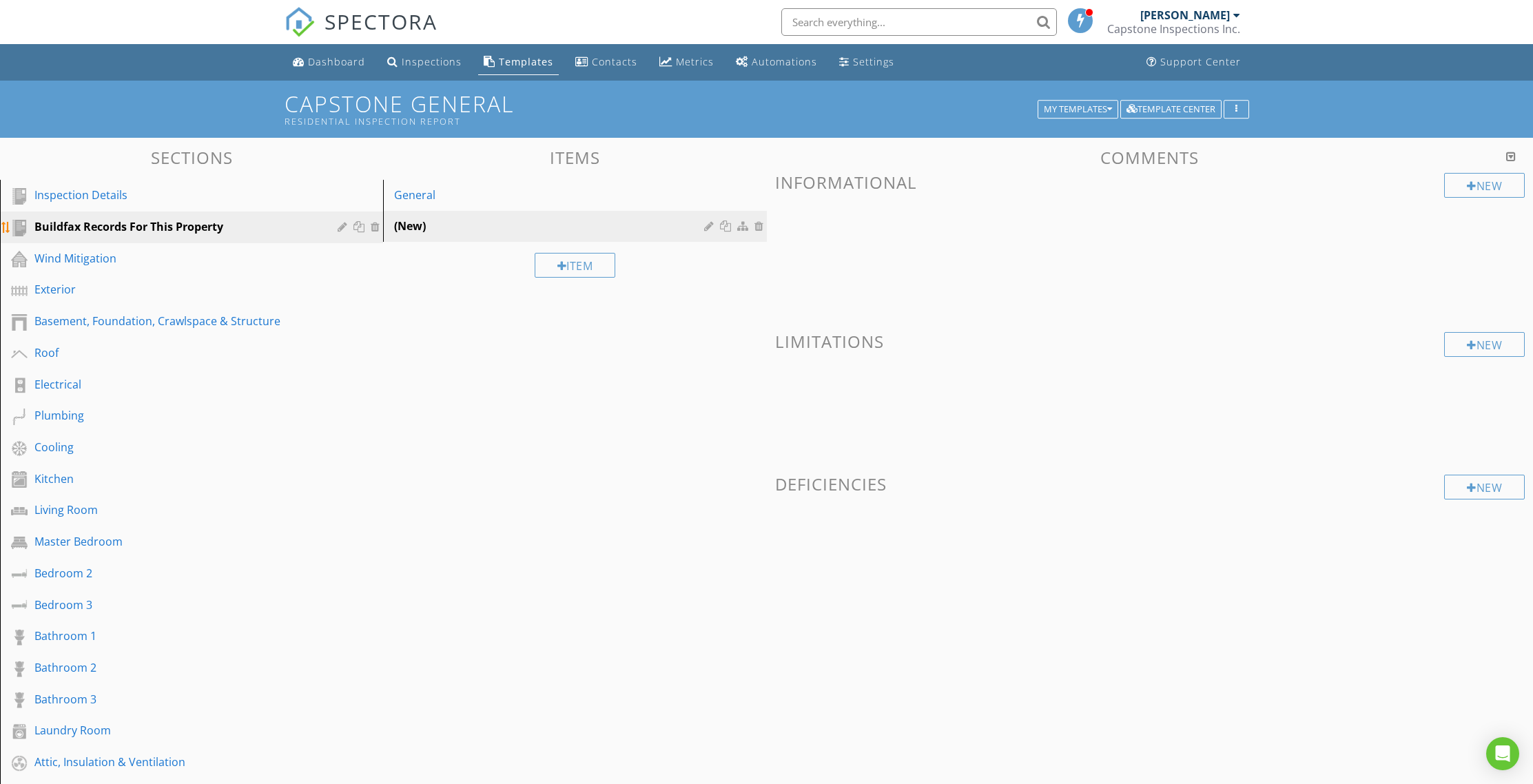
click at [373, 227] on div at bounding box center [377, 227] width 13 height 11
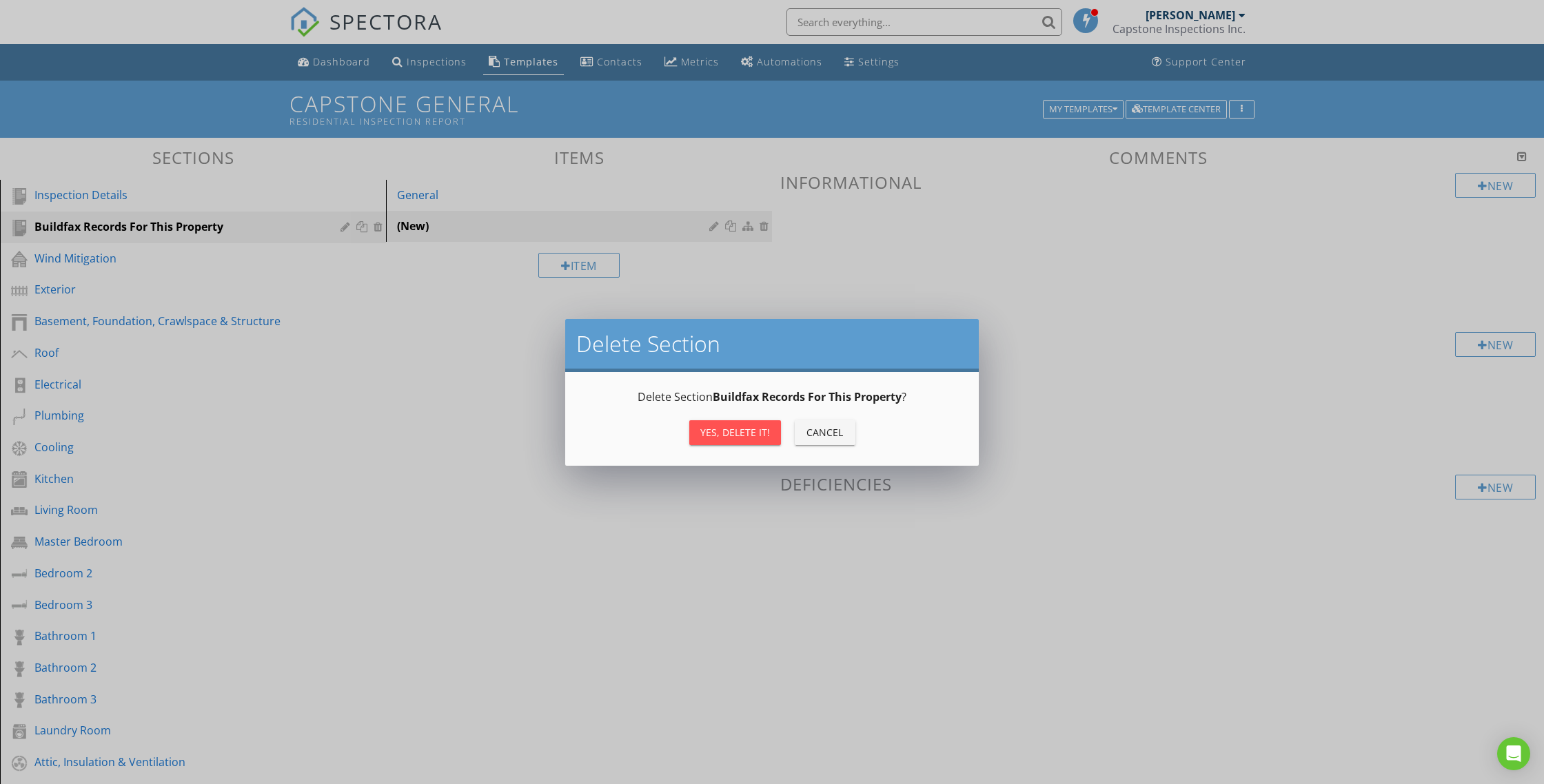
click at [759, 431] on div "Yes, Delete it!" at bounding box center [734, 432] width 70 height 15
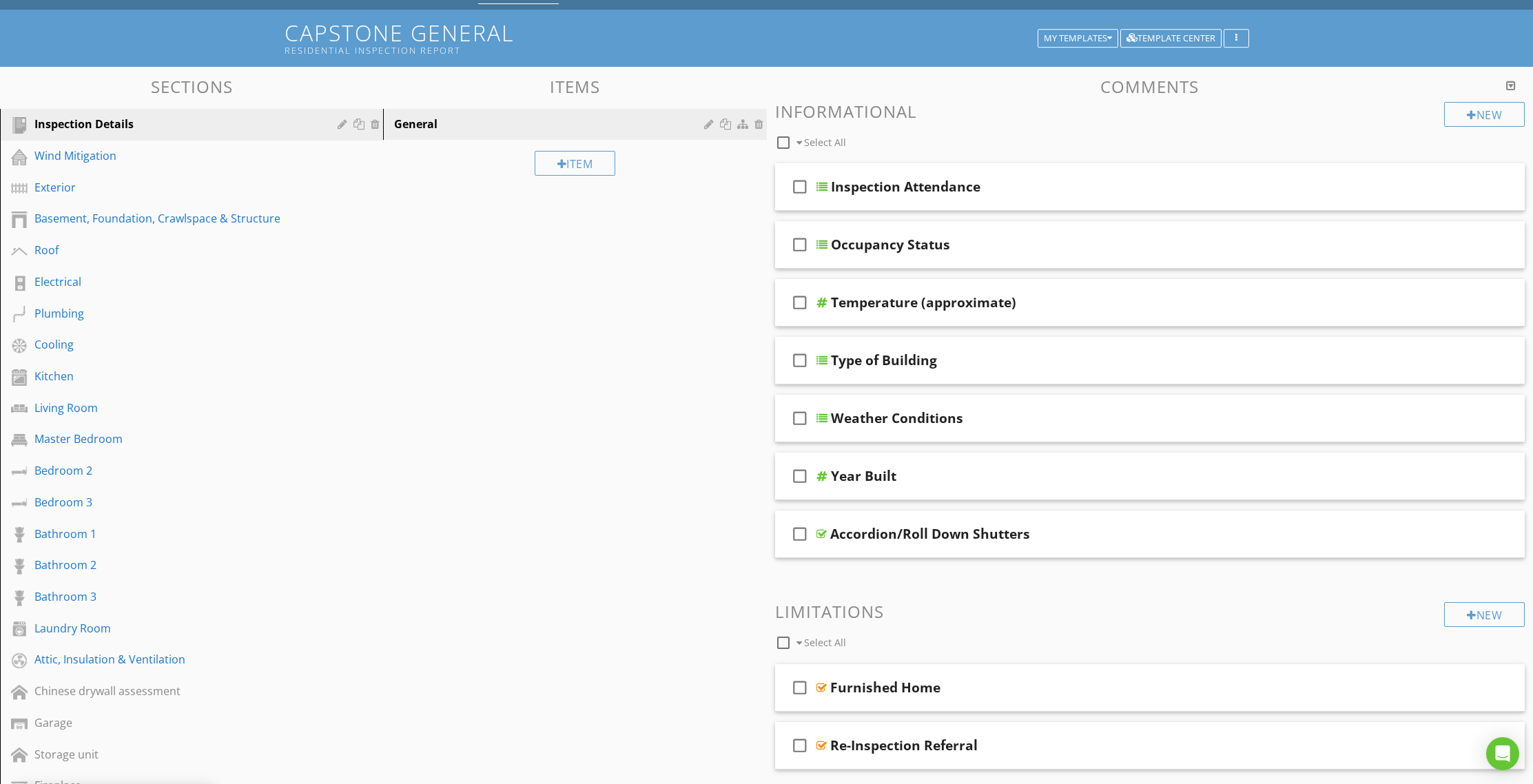
scroll to position [69, 0]
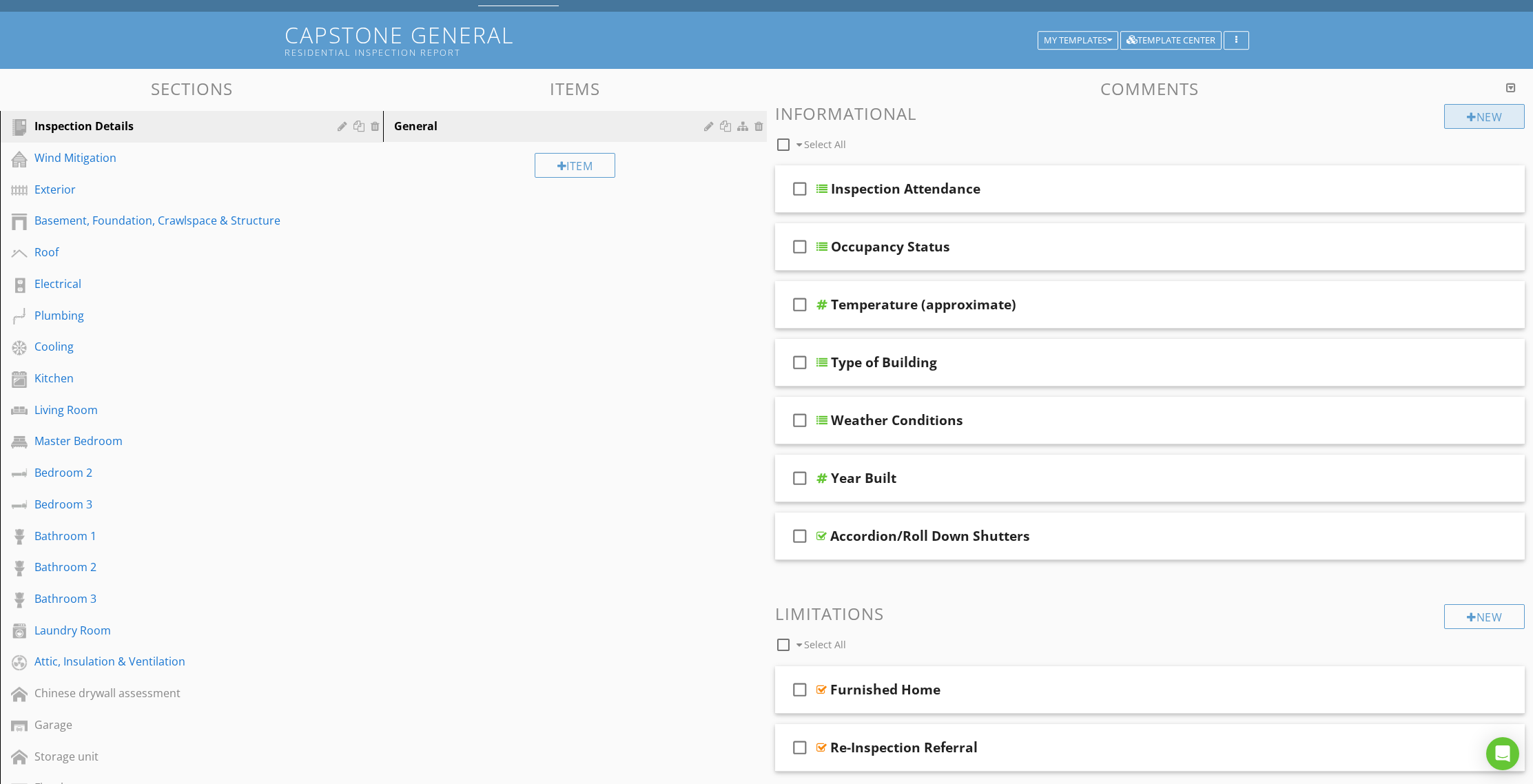
click at [1489, 111] on div "New" at bounding box center [1484, 116] width 81 height 24
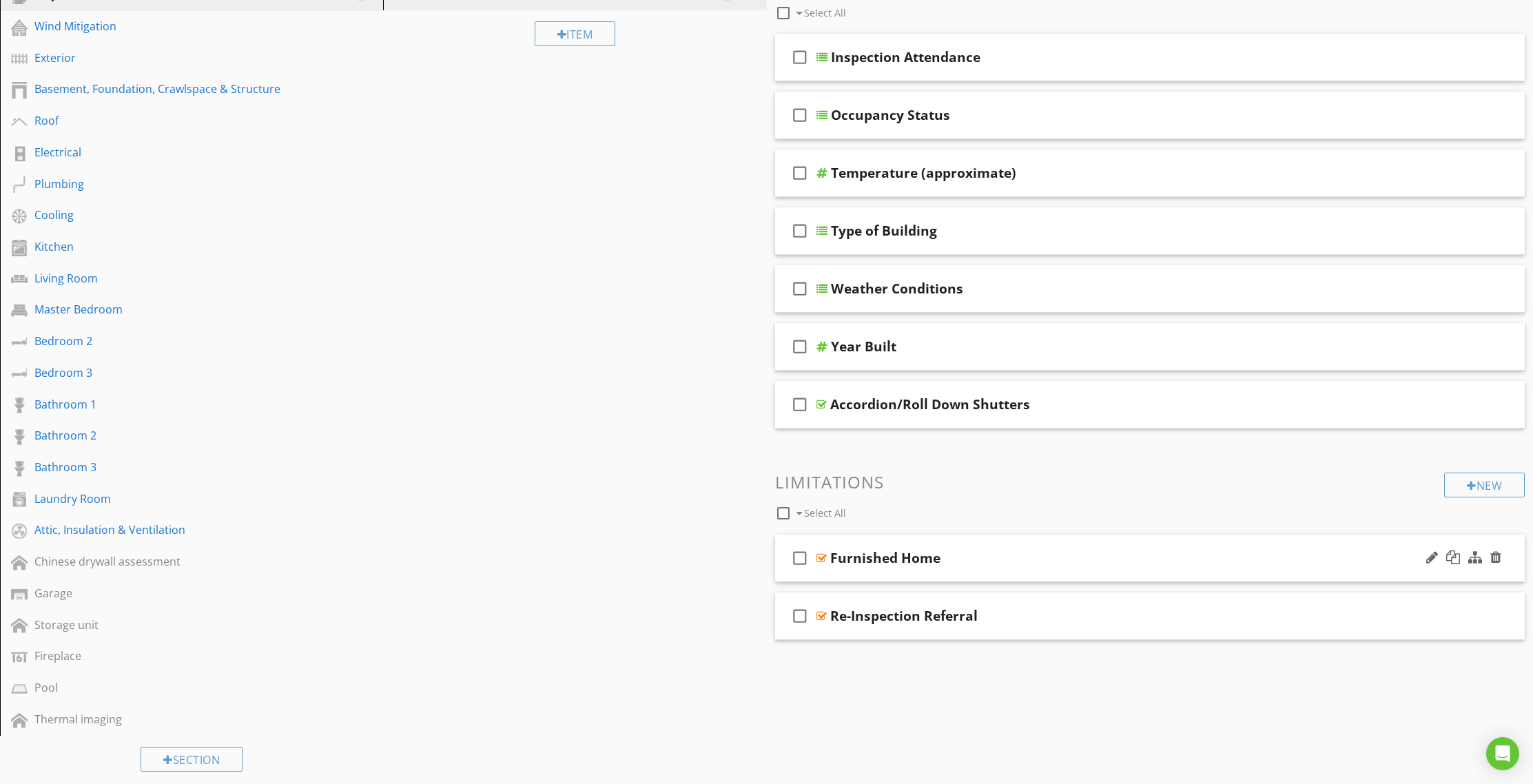
scroll to position [329, 0]
